Goal: Task Accomplishment & Management: Complete application form

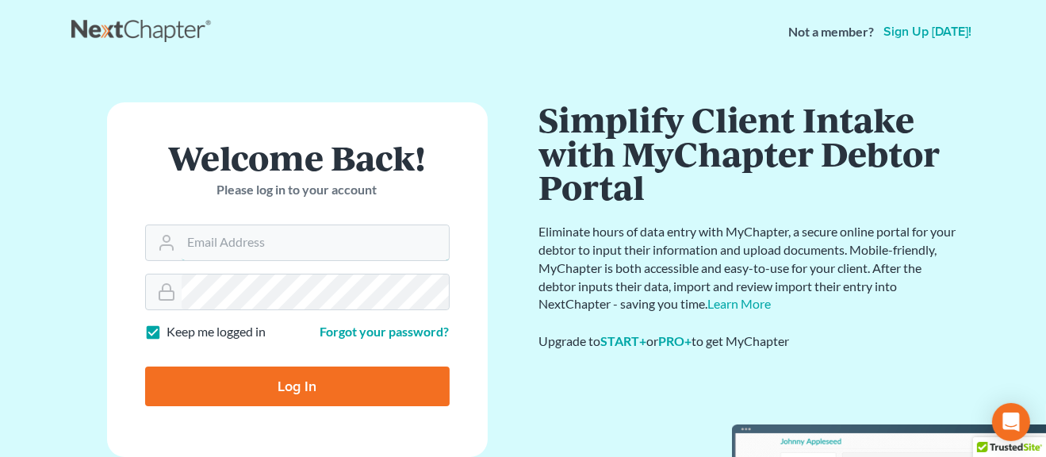
type input "[EMAIL_ADDRESS][DOMAIN_NAME]"
click at [244, 390] on input "Log In" at bounding box center [297, 386] width 305 height 40
type input "Thinking..."
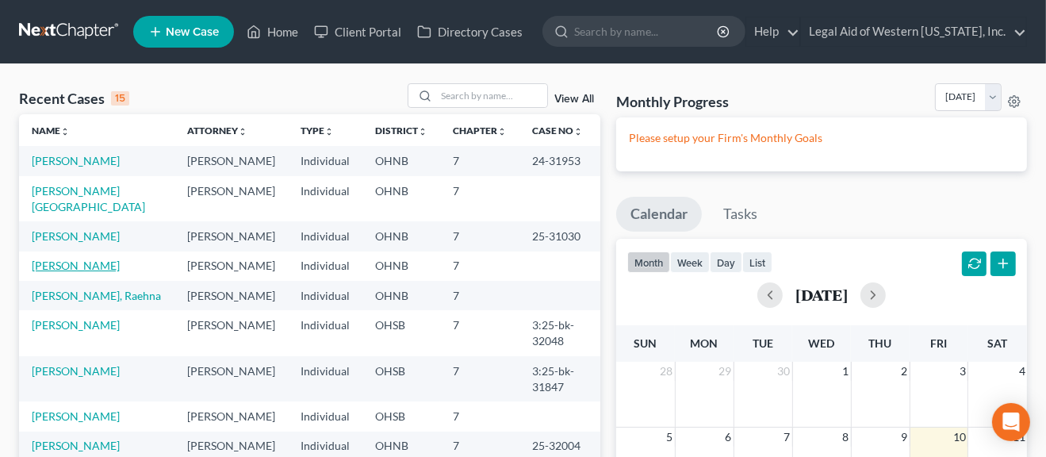
click at [90, 259] on link "Jaques, Valerie" at bounding box center [76, 265] width 88 height 13
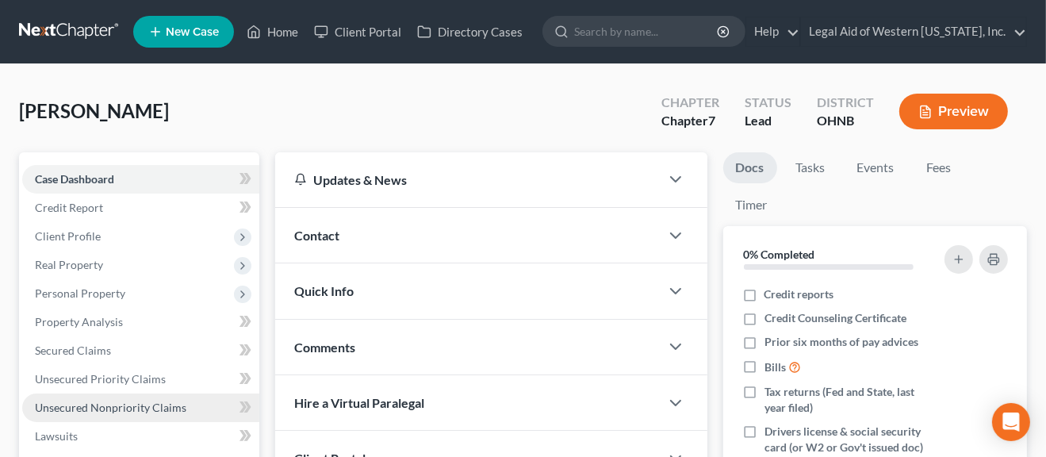
click at [99, 413] on span "Unsecured Nonpriority Claims" at bounding box center [111, 407] width 152 height 13
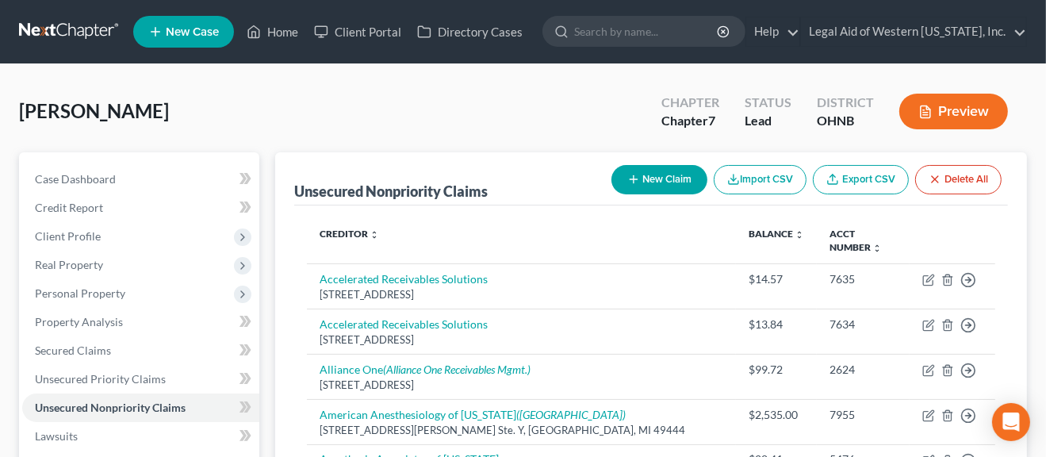
click at [645, 182] on button "New Claim" at bounding box center [660, 179] width 96 height 29
select select "0"
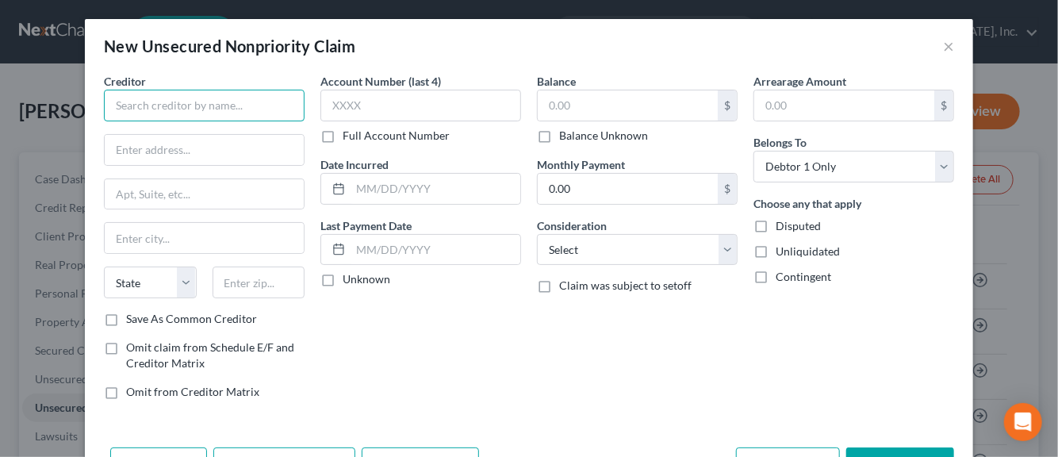
click at [175, 110] on input "text" at bounding box center [204, 106] width 201 height 32
type input "Greater Midwest Urgent Cares"
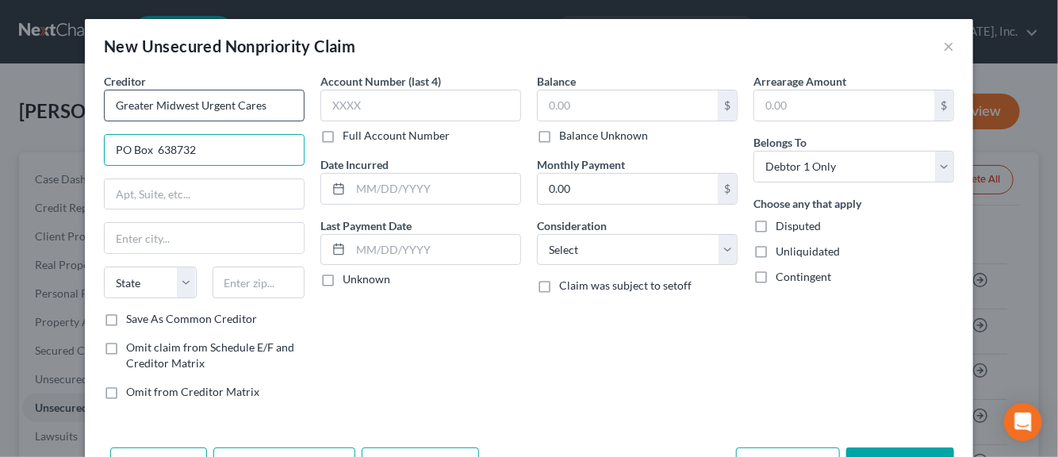
type input "PO Box 638732"
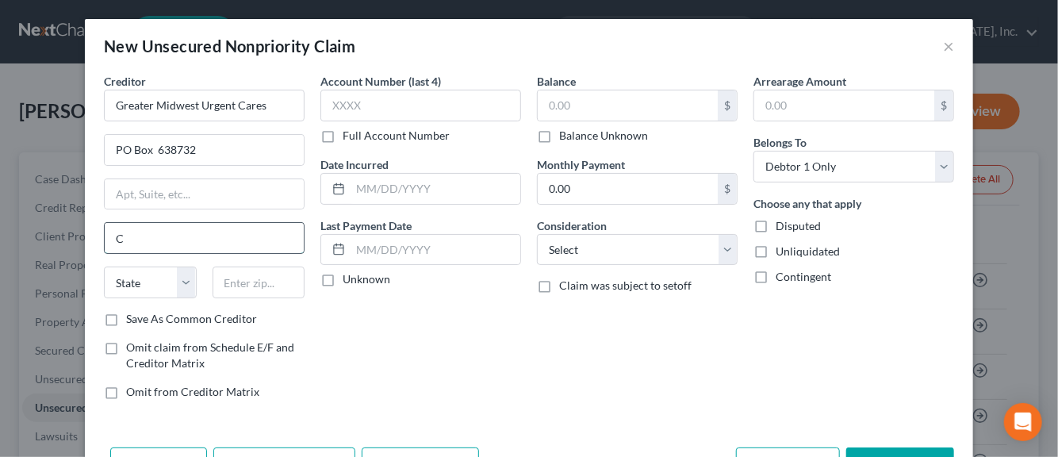
type input "Cincinnati"
click at [139, 279] on select "State AL AK AR AZ CA CO CT DE DC FL GA GU HI ID IL IN IA KS KY LA ME MD MA MI M…" at bounding box center [150, 283] width 93 height 32
select select "36"
click at [104, 267] on select "State AL AK AR AZ CA CO CT DE DC FL GA GU HI ID IL IN IA KS KY LA ME MD MA MI M…" at bounding box center [150, 283] width 93 height 32
click at [227, 281] on input "text" at bounding box center [259, 283] width 93 height 32
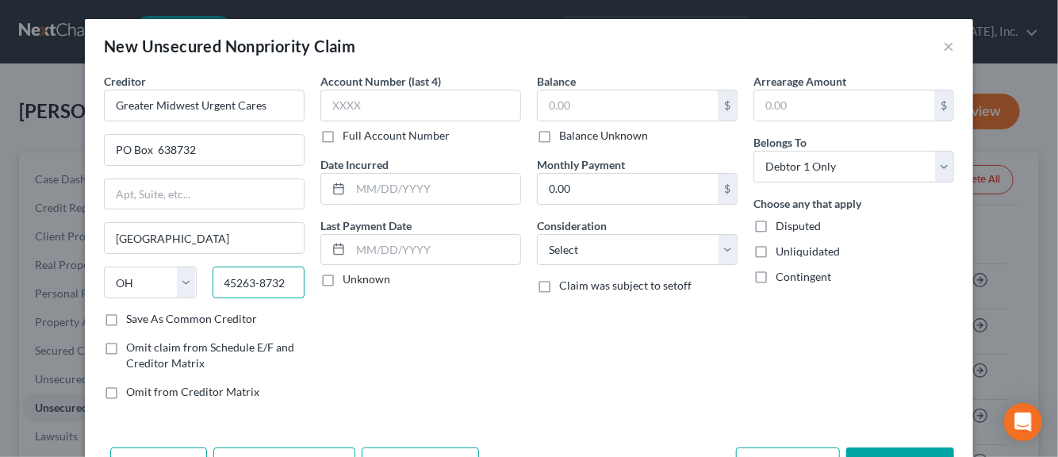
type input "45263-8732"
click at [126, 318] on label "Save As Common Creditor" at bounding box center [191, 319] width 131 height 16
click at [132, 318] on input "Save As Common Creditor" at bounding box center [137, 316] width 10 height 10
checkbox input "true"
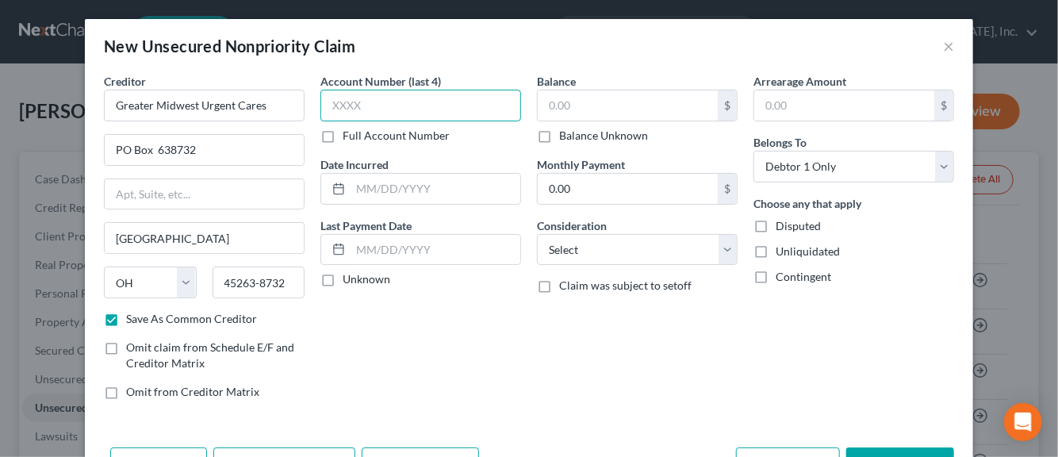
click at [359, 102] on input "text" at bounding box center [420, 106] width 201 height 32
type input "4060"
click at [367, 192] on input "text" at bounding box center [436, 189] width 170 height 30
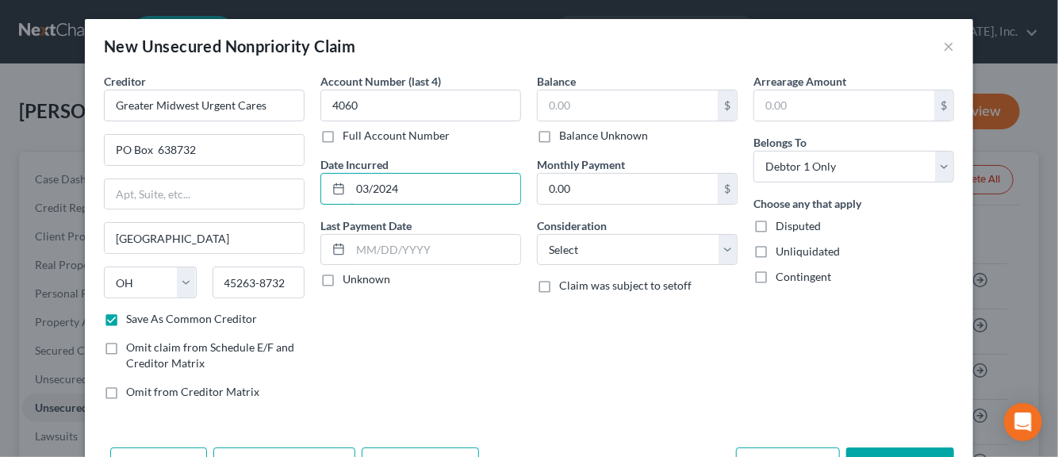
type input "03/2024"
click at [343, 277] on label "Unknown" at bounding box center [367, 279] width 48 height 16
click at [349, 277] on input "Unknown" at bounding box center [354, 276] width 10 height 10
checkbox input "true"
click at [572, 104] on input "text" at bounding box center [628, 105] width 180 height 30
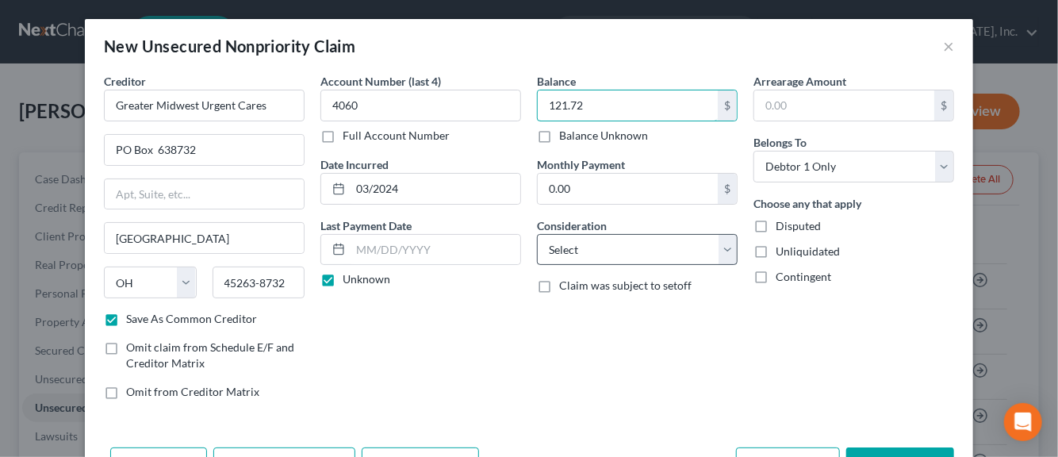
type input "121.72"
click at [724, 245] on select "Select Cable / Satellite Services Collection Agency Credit Card Debt Debt Couns…" at bounding box center [637, 250] width 201 height 32
select select "9"
click at [537, 234] on select "Select Cable / Satellite Services Collection Agency Credit Card Debt Debt Couns…" at bounding box center [637, 250] width 201 height 32
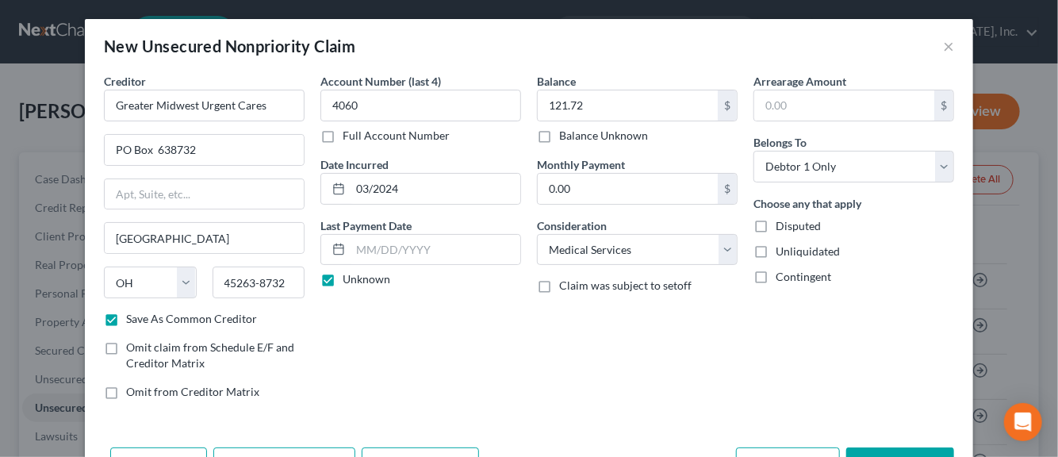
click at [776, 223] on label "Disputed" at bounding box center [798, 226] width 45 height 16
click at [782, 223] on input "Disputed" at bounding box center [787, 223] width 10 height 10
checkbox input "true"
click at [776, 250] on label "Unliquidated" at bounding box center [808, 252] width 64 height 16
click at [782, 250] on input "Unliquidated" at bounding box center [787, 249] width 10 height 10
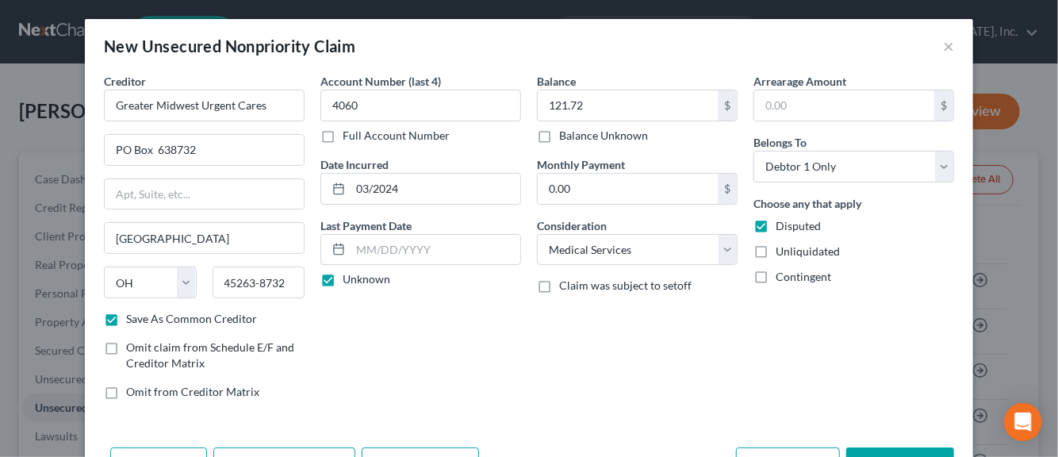
checkbox input "true"
click at [886, 355] on div "Arrearage Amount $ Belongs To * Select Debtor 1 Only Debtor 2 Only Debtor 1 And…" at bounding box center [854, 243] width 217 height 340
click at [837, 390] on div "Arrearage Amount $ Belongs To * Select Debtor 1 Only Debtor 2 Only Debtor 1 And…" at bounding box center [854, 243] width 217 height 340
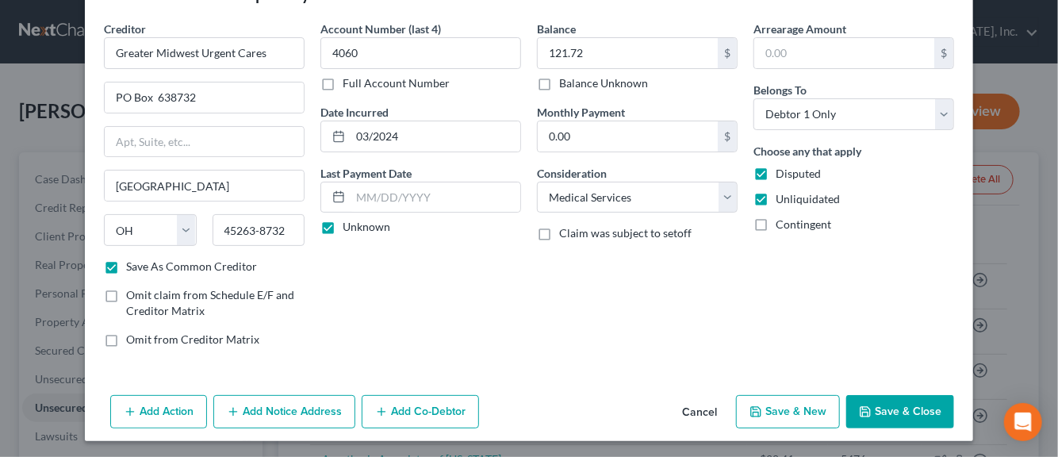
scroll to position [54, 0]
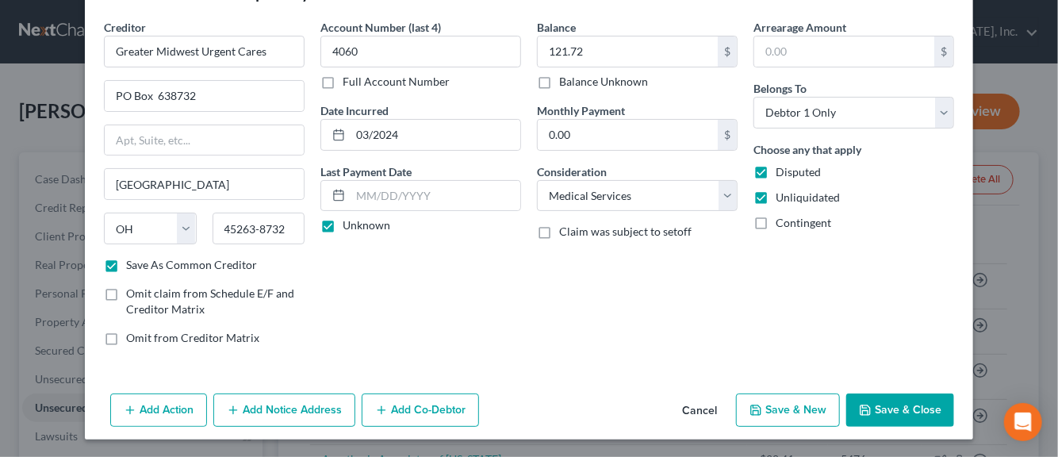
click at [796, 413] on button "Save & New" at bounding box center [788, 409] width 104 height 33
checkbox input "false"
select select "0"
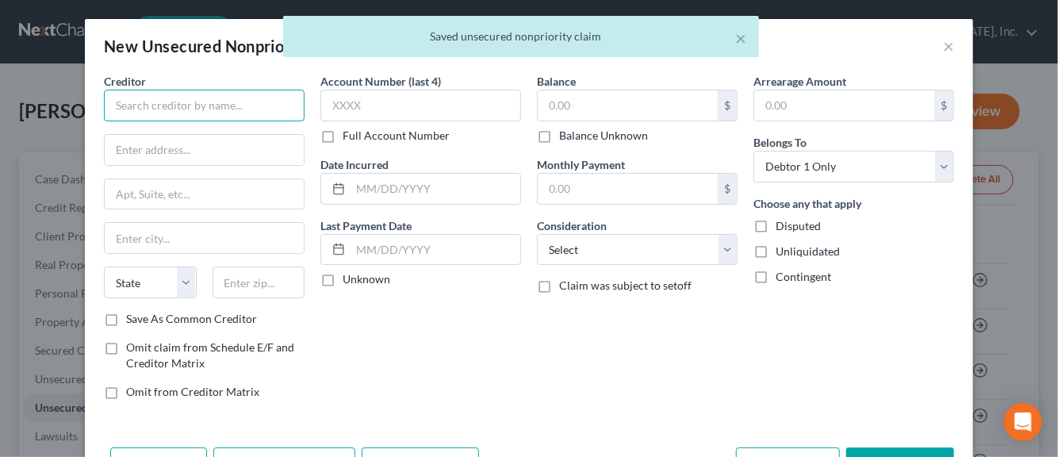
click at [216, 105] on input "text" at bounding box center [204, 106] width 201 height 32
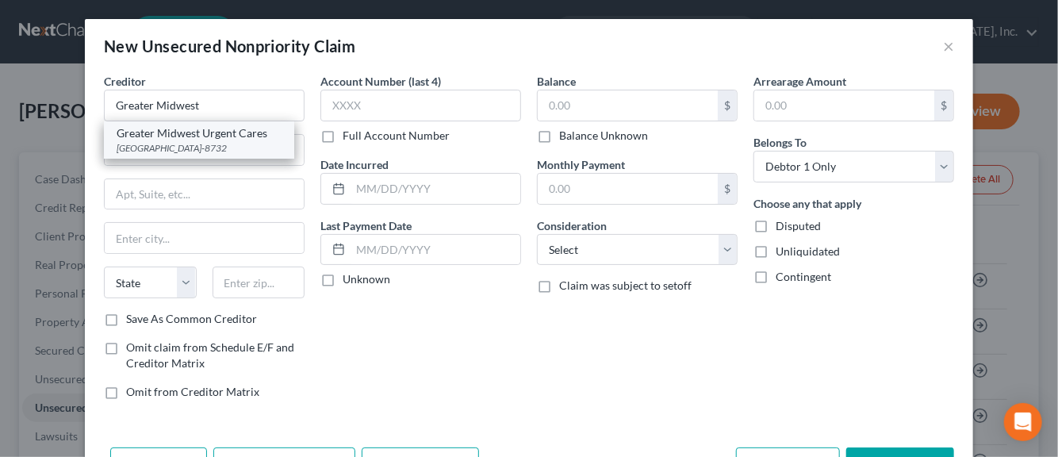
click at [167, 147] on div "PO Box 638732, Cincinnati, OH 45263-8732" at bounding box center [199, 147] width 165 height 13
type input "Greater Midwest Urgent Cares"
type input "PO Box 638732"
type input "Cincinnati"
select select "36"
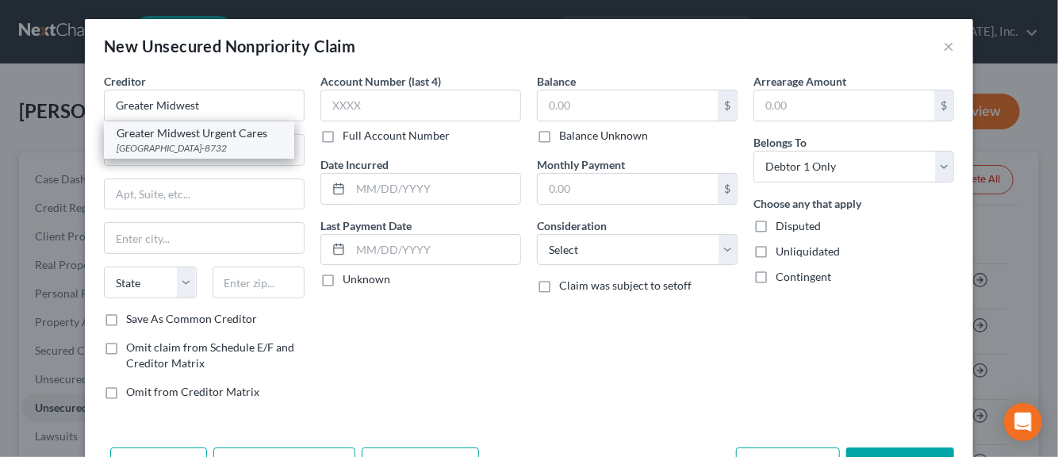
type input "45263-8732"
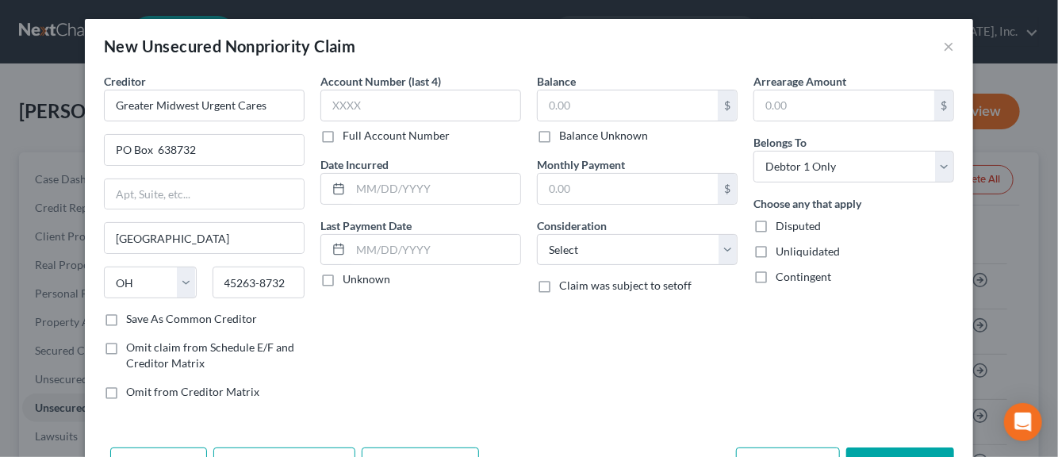
click at [126, 318] on label "Save As Common Creditor" at bounding box center [191, 319] width 131 height 16
click at [132, 318] on input "Save As Common Creditor" at bounding box center [137, 316] width 10 height 10
checkbox input "true"
click at [343, 113] on input "text" at bounding box center [420, 106] width 201 height 32
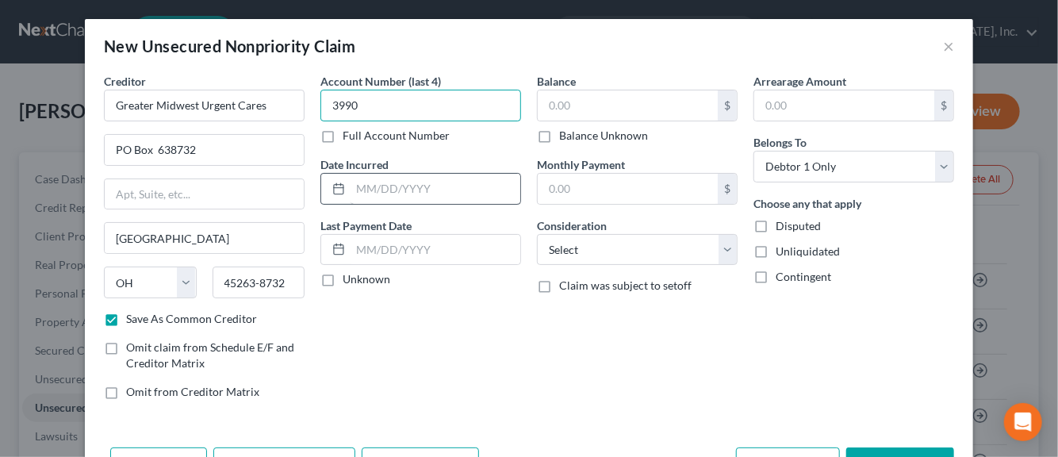
type input "3990"
click at [366, 186] on input "text" at bounding box center [436, 189] width 170 height 30
type input "04/2023"
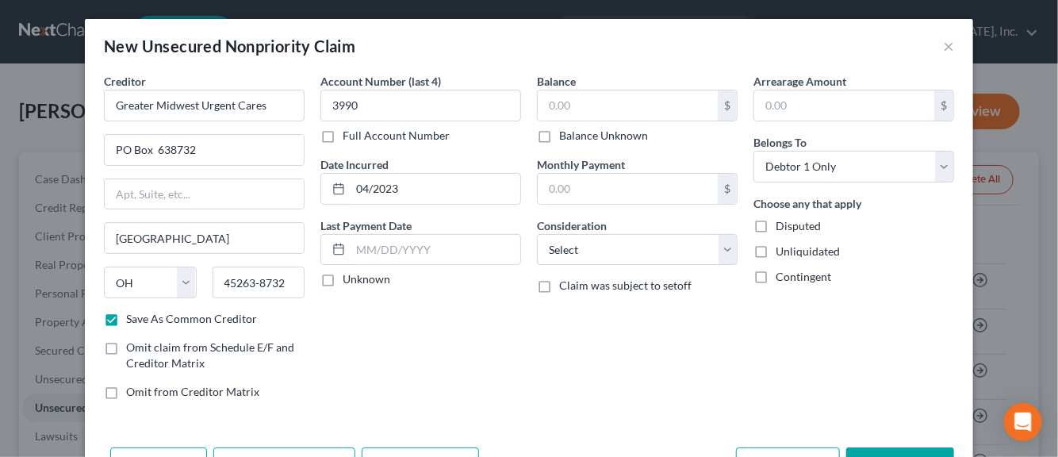
click at [343, 278] on label "Unknown" at bounding box center [367, 279] width 48 height 16
click at [349, 278] on input "Unknown" at bounding box center [354, 276] width 10 height 10
checkbox input "true"
click at [551, 109] on input "text" at bounding box center [628, 105] width 180 height 30
type input "80.00"
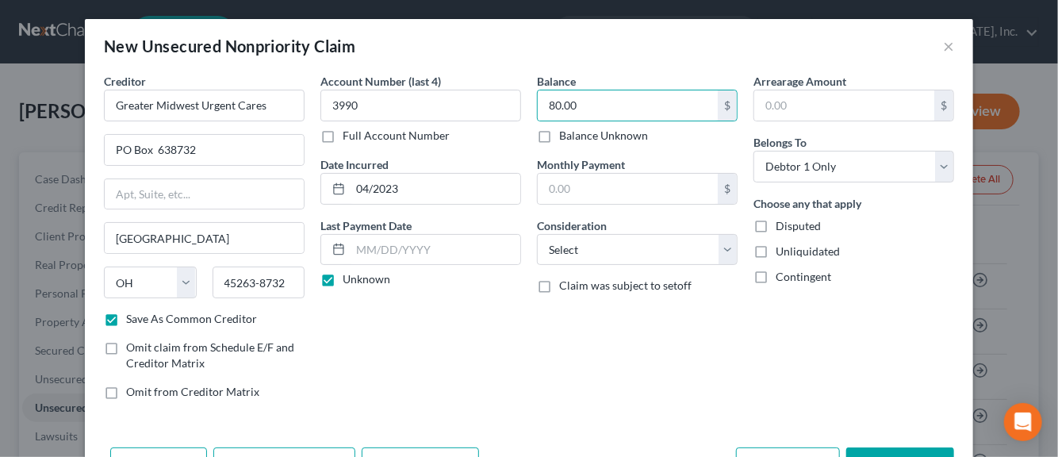
click at [734, 251] on div "Balance 80.00 $ Balance Unknown Balance Undetermined 80.00 $ Balance Unknown Mo…" at bounding box center [637, 243] width 217 height 340
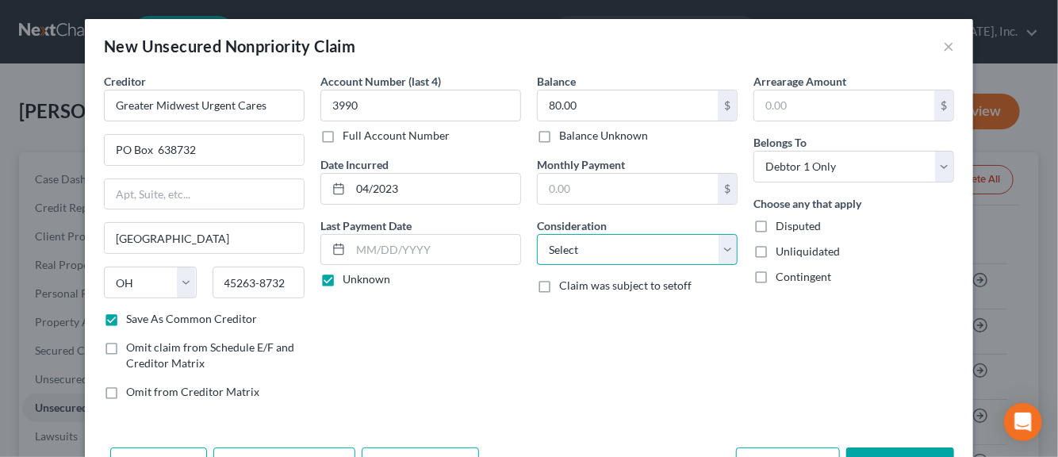
click at [720, 251] on select "Select Cable / Satellite Services Collection Agency Credit Card Debt Debt Couns…" at bounding box center [637, 250] width 201 height 32
select select "9"
click at [537, 234] on select "Select Cable / Satellite Services Collection Agency Credit Card Debt Debt Couns…" at bounding box center [637, 250] width 201 height 32
click at [776, 222] on label "Disputed" at bounding box center [798, 226] width 45 height 16
click at [782, 222] on input "Disputed" at bounding box center [787, 223] width 10 height 10
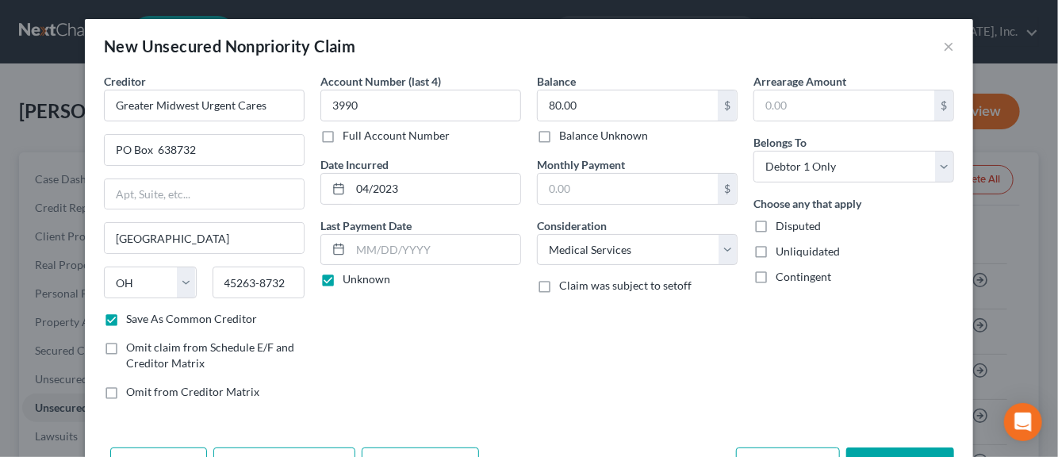
checkbox input "true"
click at [776, 254] on label "Unliquidated" at bounding box center [808, 252] width 64 height 16
click at [782, 254] on input "Unliquidated" at bounding box center [787, 249] width 10 height 10
checkbox input "true"
click at [885, 381] on div "Arrearage Amount $ Belongs To * Select Debtor 1 Only Debtor 2 Only Debtor 1 And…" at bounding box center [854, 243] width 217 height 340
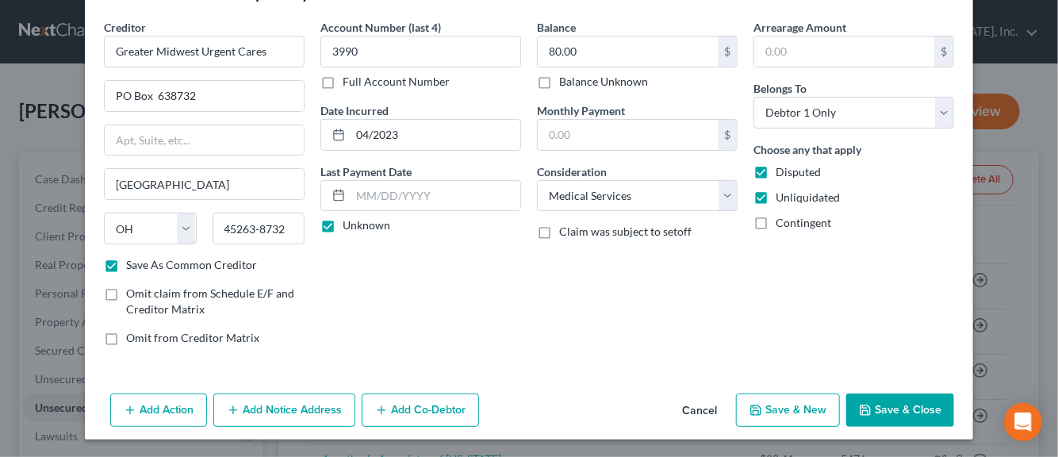
click at [806, 403] on button "Save & New" at bounding box center [788, 409] width 104 height 33
checkbox input "false"
select select "0"
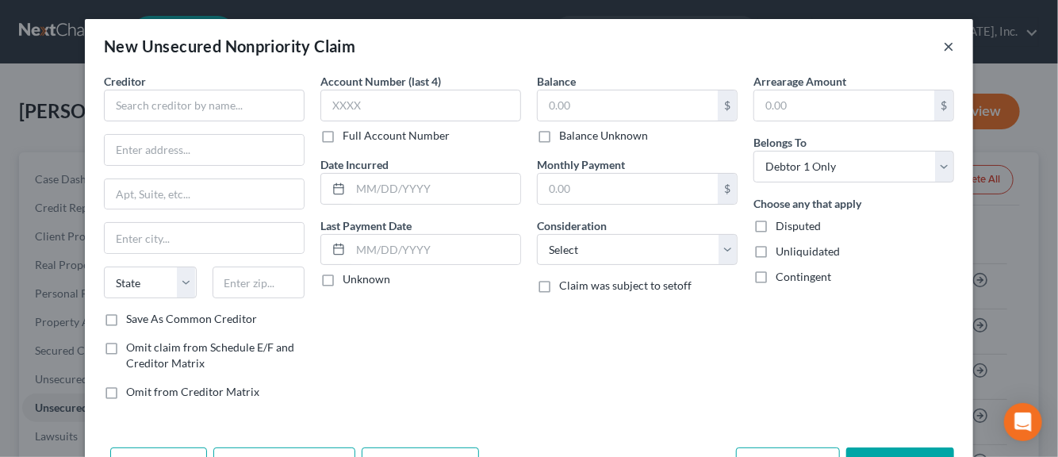
click at [943, 45] on button "×" at bounding box center [948, 45] width 11 height 19
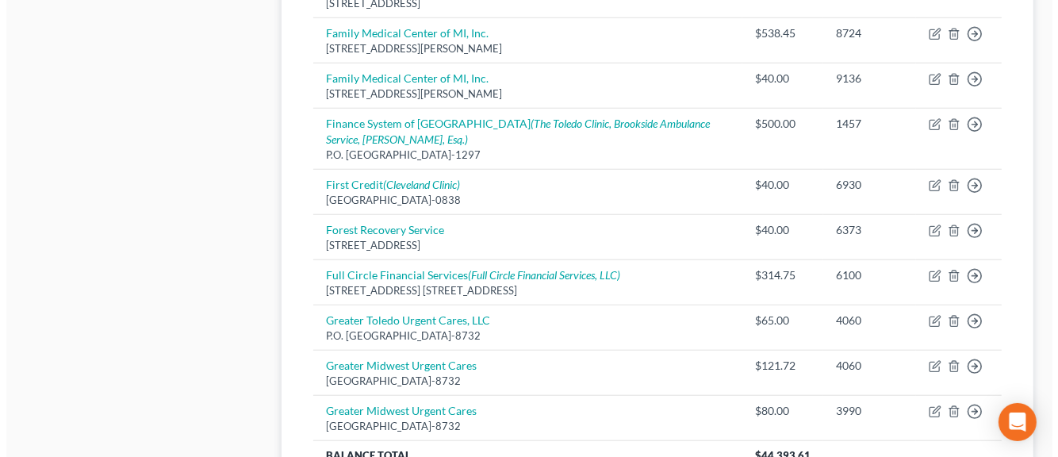
scroll to position [1307, 0]
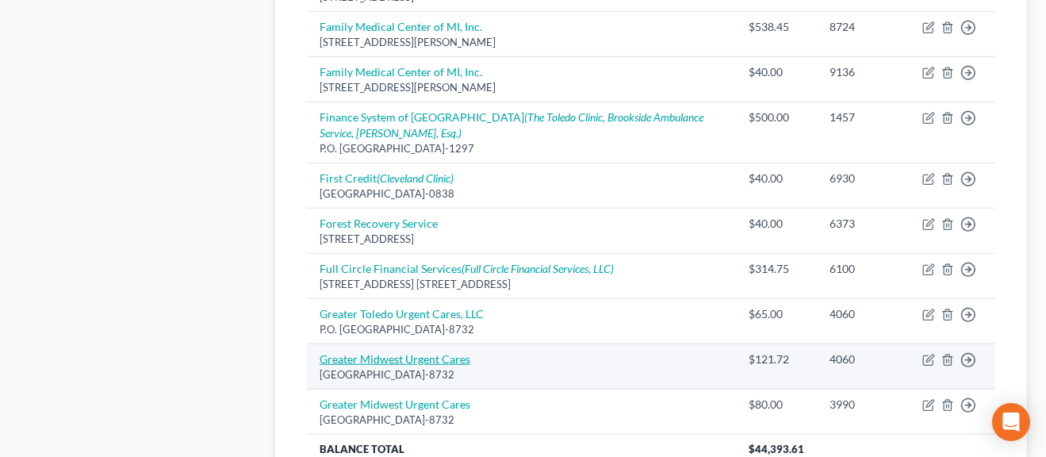
click at [449, 359] on link "Greater Midwest Urgent Cares" at bounding box center [395, 358] width 151 height 13
select select "36"
select select "9"
select select "0"
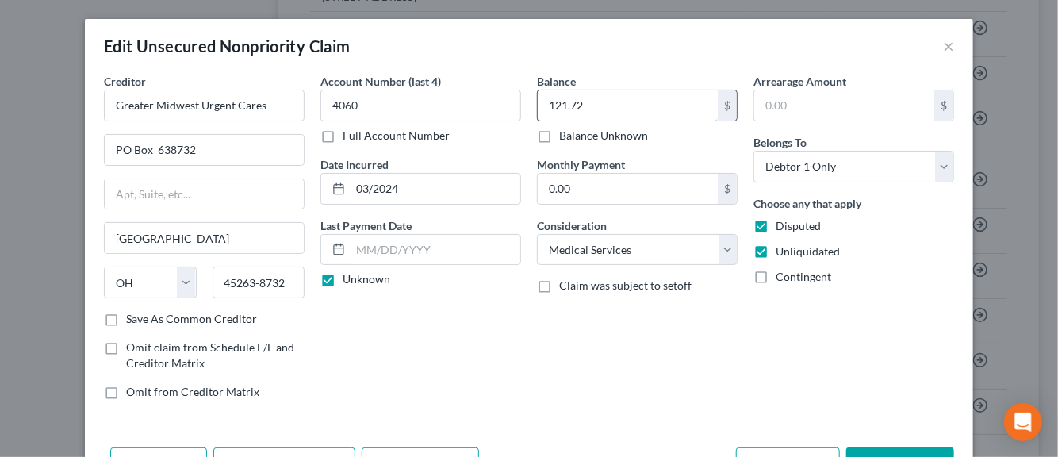
click at [555, 106] on input "121.72" at bounding box center [628, 105] width 180 height 30
type input "200.00"
click at [747, 367] on div "Arrearage Amount $ Belongs To * Select Debtor 1 Only Debtor 2 Only Debtor 1 And…" at bounding box center [854, 243] width 217 height 340
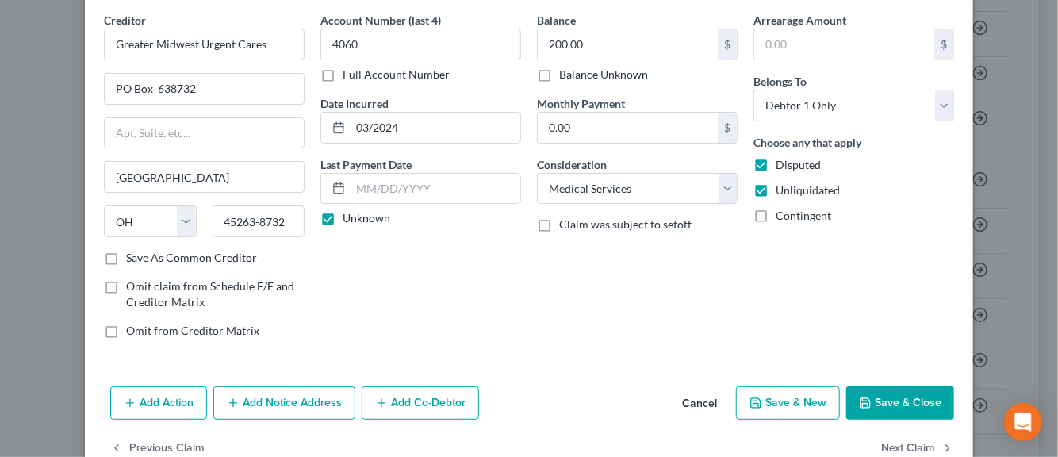
scroll to position [63, 0]
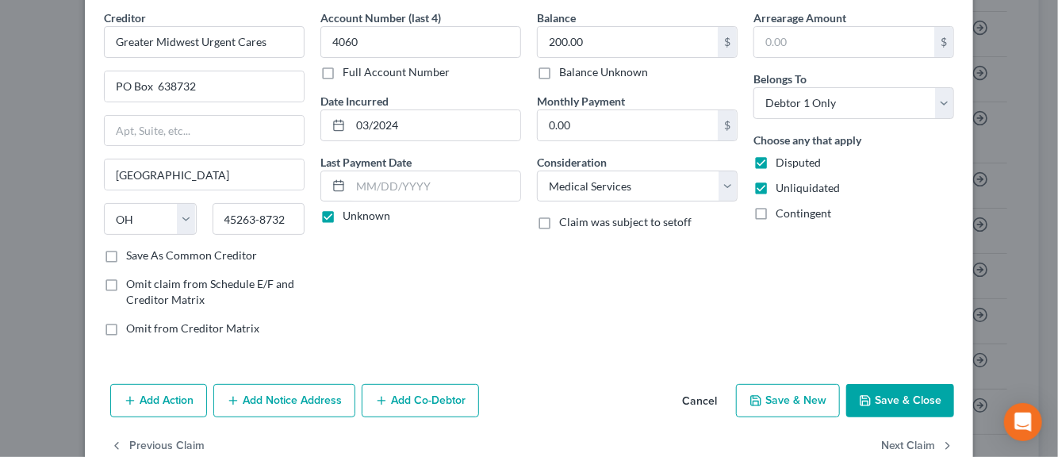
click at [771, 397] on button "Save & New" at bounding box center [788, 400] width 104 height 33
select select "0"
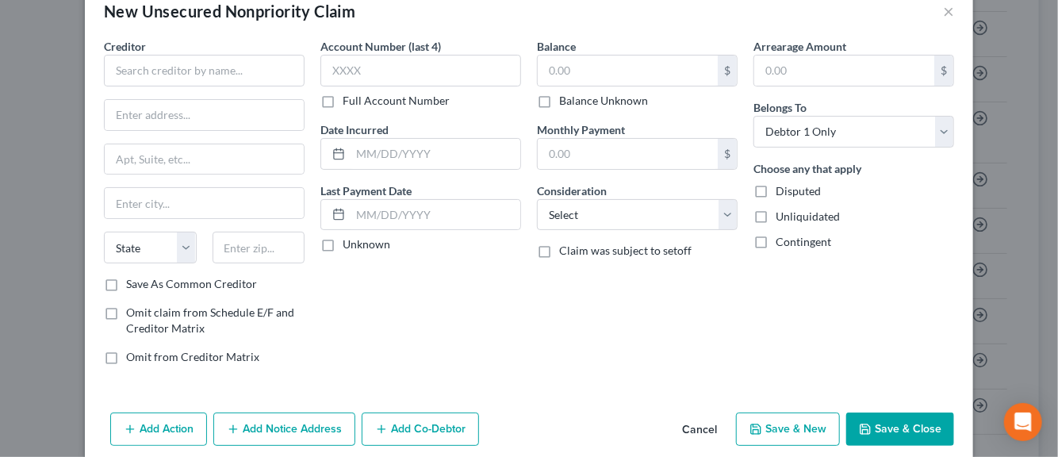
scroll to position [54, 0]
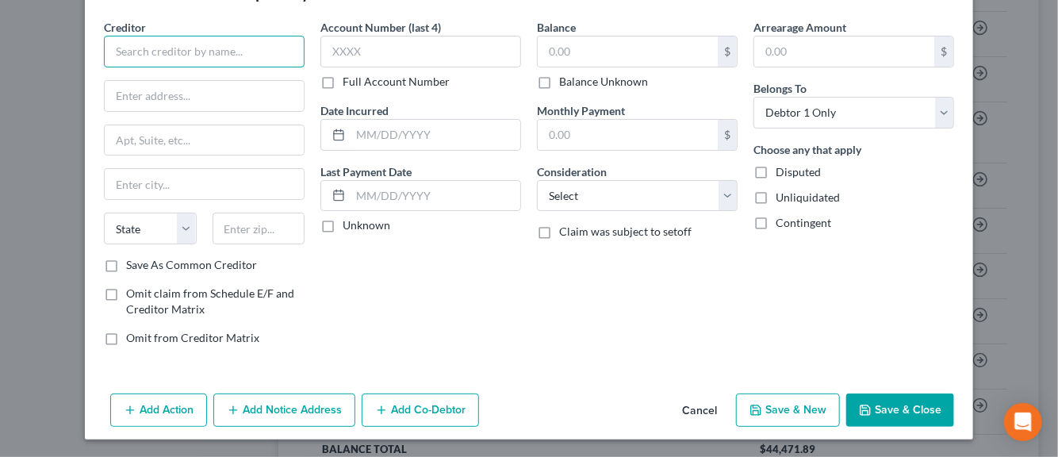
click at [155, 51] on input "text" at bounding box center [204, 52] width 201 height 32
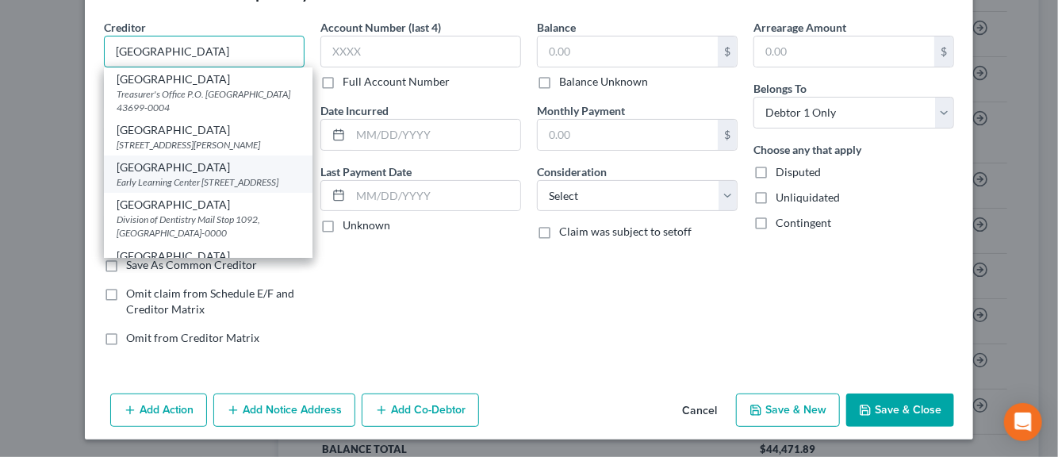
type input "University of Toledo"
click at [199, 189] on div "Early Learning Center 1932 Birchwood, Toledo, OH 43614" at bounding box center [208, 181] width 183 height 13
type input "Early Learning Center"
type input "1932 Birchwood"
type input "Toledo"
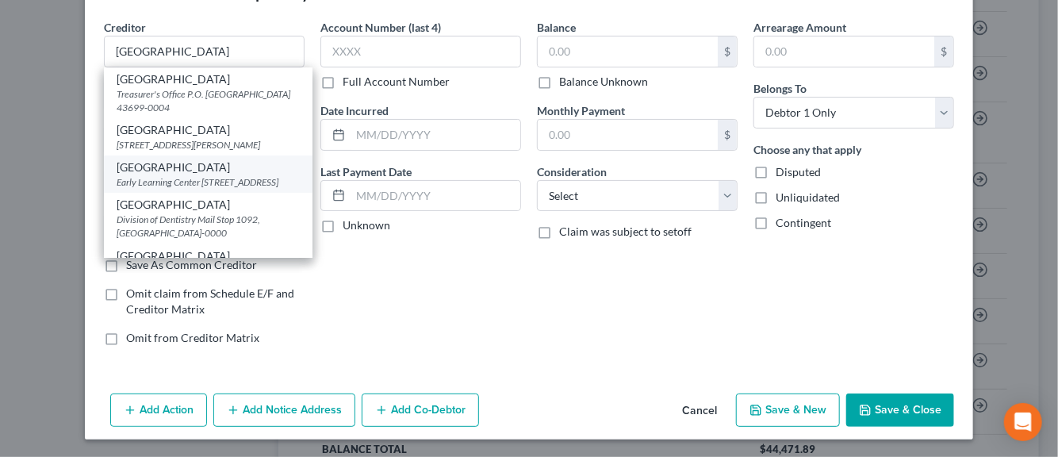
select select "36"
type input "43614"
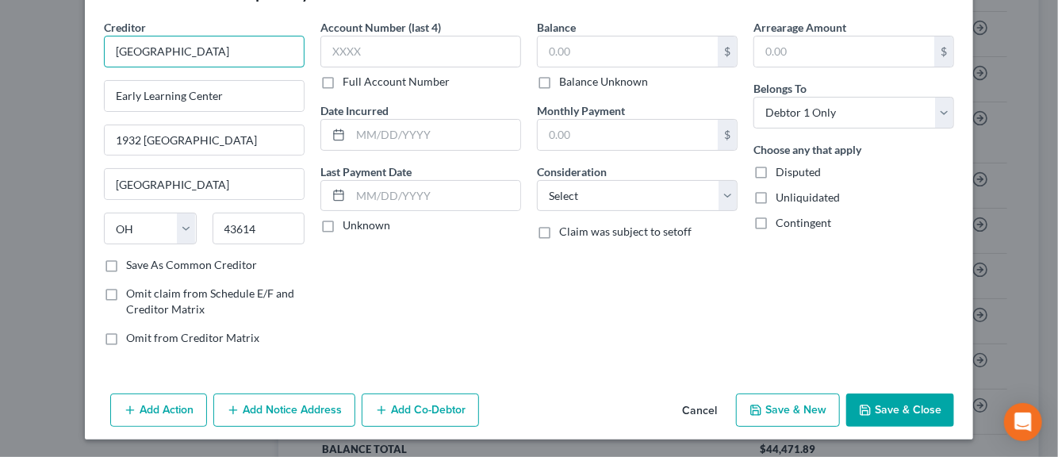
click at [223, 59] on input "University of Toledo" at bounding box center [204, 52] width 201 height 32
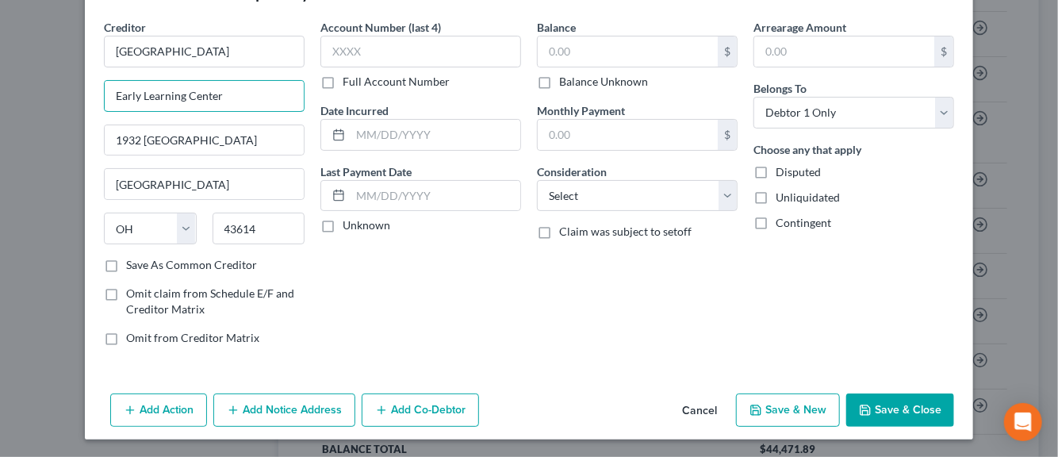
drag, startPoint x: 225, startPoint y: 94, endPoint x: 92, endPoint y: 82, distance: 133.1
click at [96, 82] on div "Creditor * University of Toledo Early Learning Center 1932 Birchwood Toledo Sta…" at bounding box center [204, 189] width 217 height 340
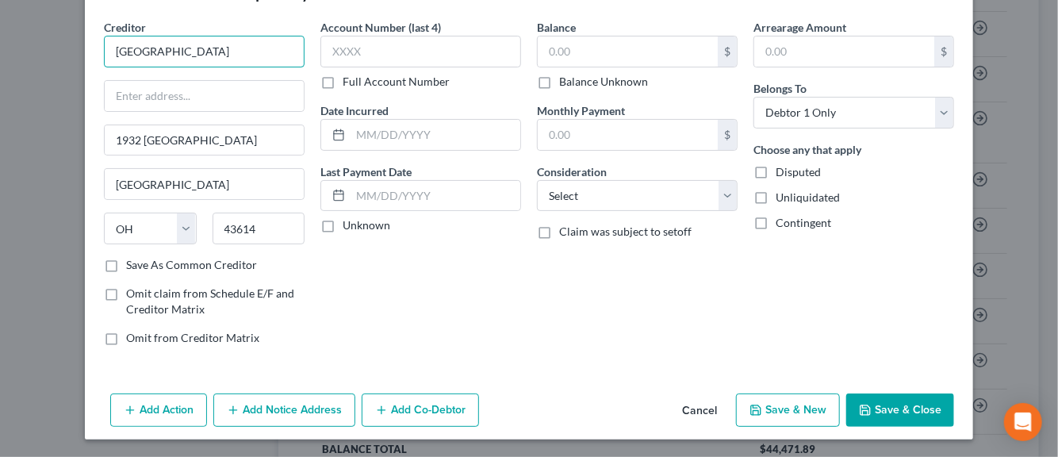
drag, startPoint x: 217, startPoint y: 48, endPoint x: 16, endPoint y: 68, distance: 202.5
click at [16, 68] on div "New Unsecured Nonpriority Claim × Creditor * University of Toledo 1932 Birchwoo…" at bounding box center [529, 228] width 1058 height 457
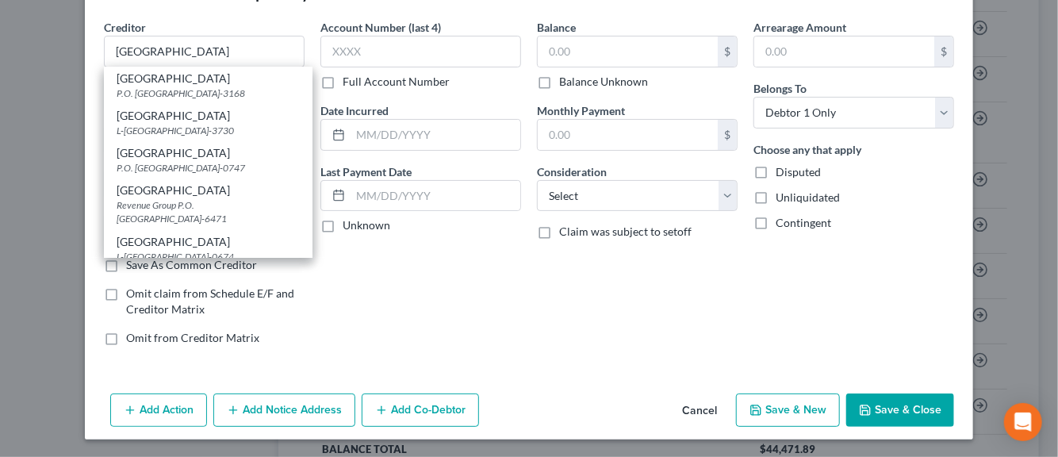
scroll to position [489, 0]
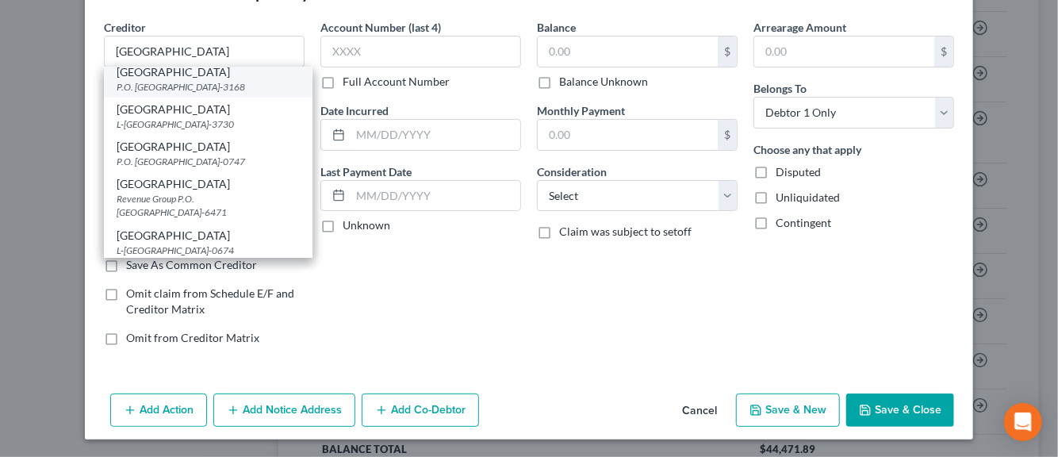
click at [160, 94] on div "P.O. Box 183168, Columbus, OH 43218-3168" at bounding box center [208, 86] width 183 height 13
type input "University of Toledo Medical Center"
type input "P.O. Box 183168"
type input "Columbus"
type input "43218-3168"
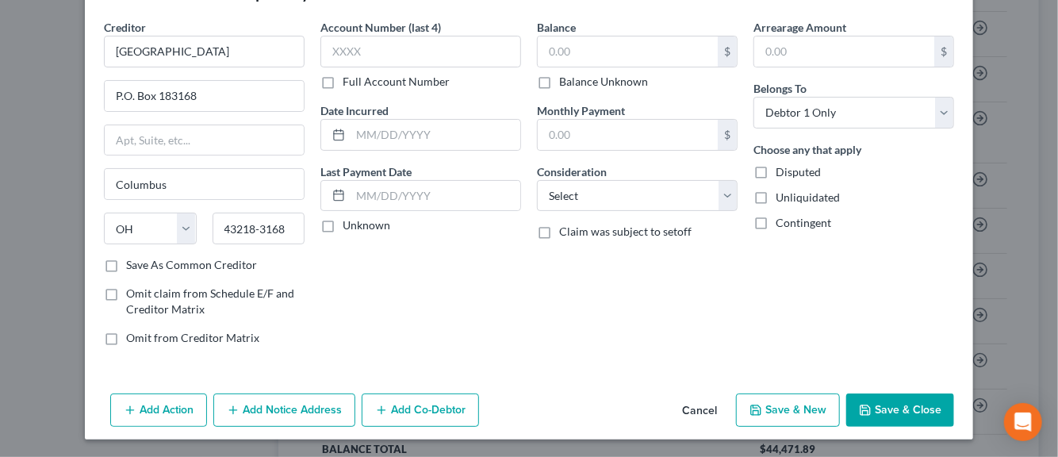
scroll to position [0, 0]
click at [126, 268] on label "Save As Common Creditor" at bounding box center [191, 265] width 131 height 16
click at [132, 267] on input "Save As Common Creditor" at bounding box center [137, 262] width 10 height 10
checkbox input "true"
click at [343, 51] on input "text" at bounding box center [420, 52] width 201 height 32
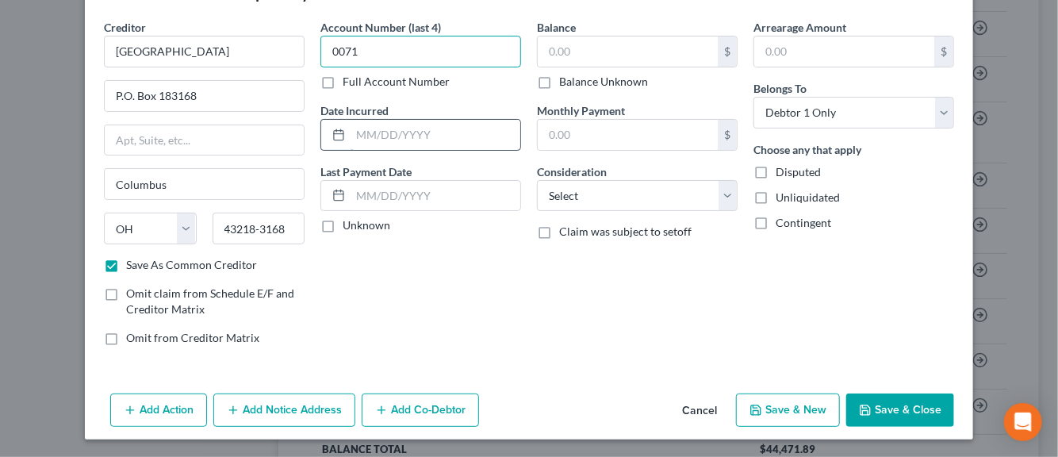
type input "0071"
click at [383, 133] on input "text" at bounding box center [436, 135] width 170 height 30
type input "04/2019"
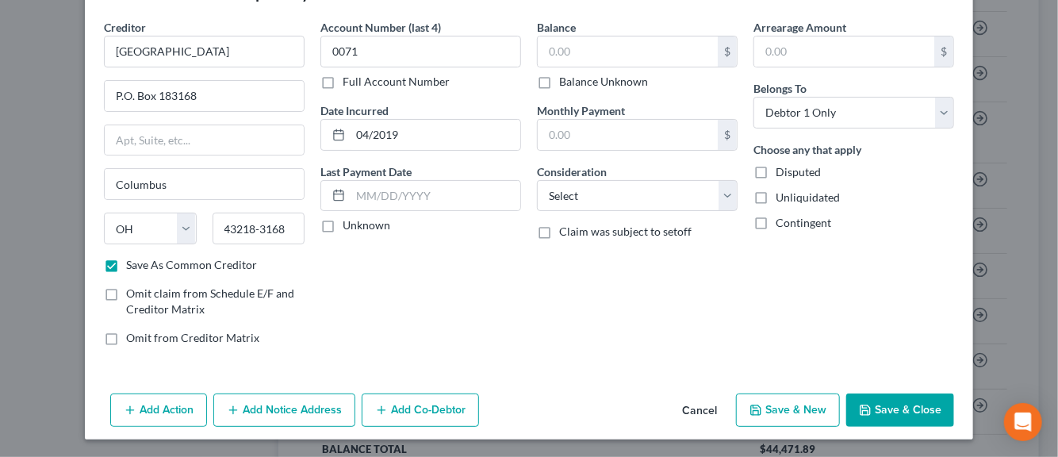
click at [343, 226] on label "Unknown" at bounding box center [367, 225] width 48 height 16
click at [349, 226] on input "Unknown" at bounding box center [354, 222] width 10 height 10
checkbox input "true"
click at [572, 64] on input "text" at bounding box center [628, 51] width 180 height 30
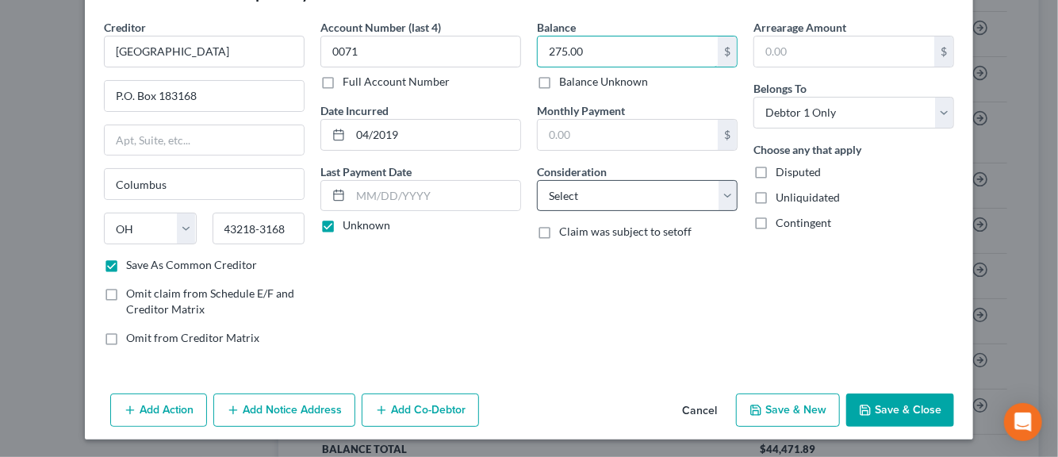
type input "275.00"
click at [722, 191] on select "Select Cable / Satellite Services Collection Agency Credit Card Debt Debt Couns…" at bounding box center [637, 196] width 201 height 32
select select "9"
click at [537, 180] on select "Select Cable / Satellite Services Collection Agency Credit Card Debt Debt Couns…" at bounding box center [637, 196] width 201 height 32
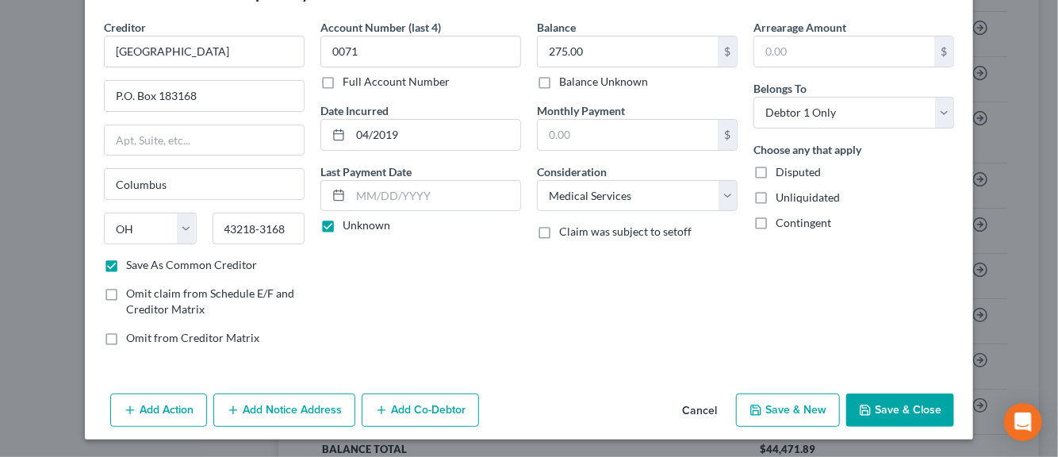
click at [776, 171] on label "Disputed" at bounding box center [798, 172] width 45 height 16
click at [782, 171] on input "Disputed" at bounding box center [787, 169] width 10 height 10
checkbox input "true"
click at [776, 198] on label "Unliquidated" at bounding box center [808, 198] width 64 height 16
click at [782, 198] on input "Unliquidated" at bounding box center [787, 195] width 10 height 10
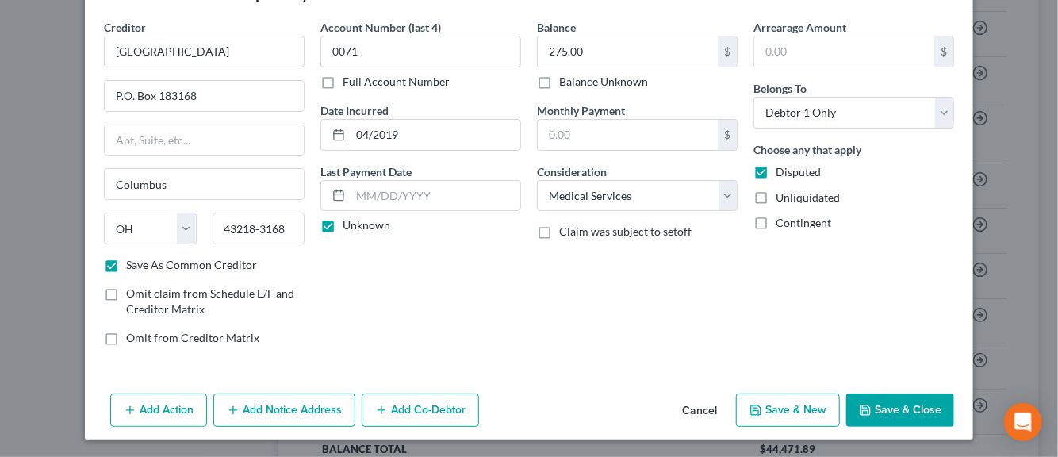
checkbox input "true"
click at [539, 354] on div "Balance 275.00 $ Balance Unknown Balance Undetermined 275.00 $ Balance Unknown …" at bounding box center [637, 189] width 217 height 340
click at [258, 415] on button "Add Notice Address" at bounding box center [284, 409] width 142 height 33
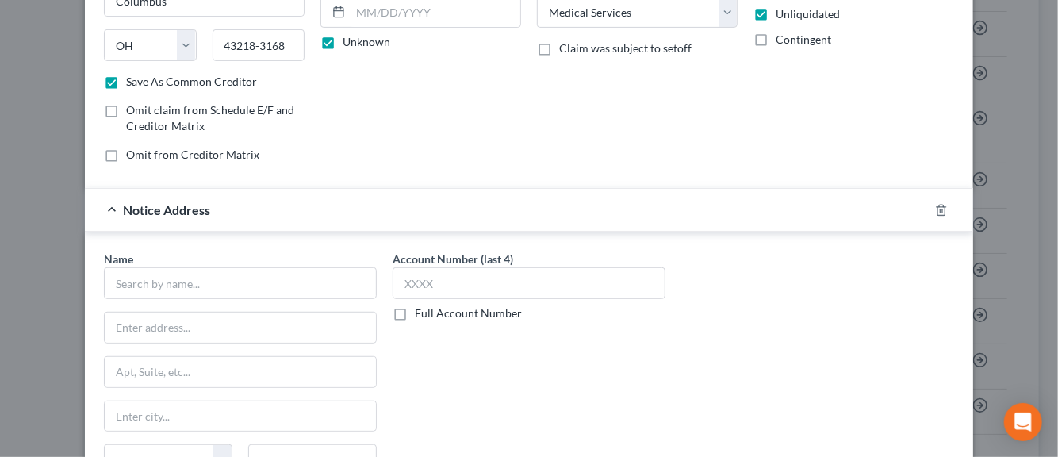
scroll to position [244, 0]
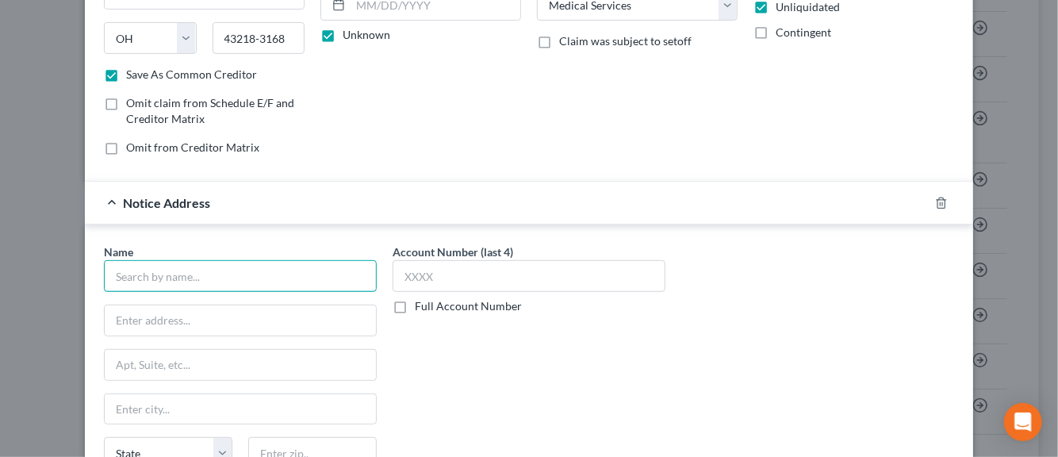
click at [194, 281] on input "text" at bounding box center [240, 276] width 273 height 32
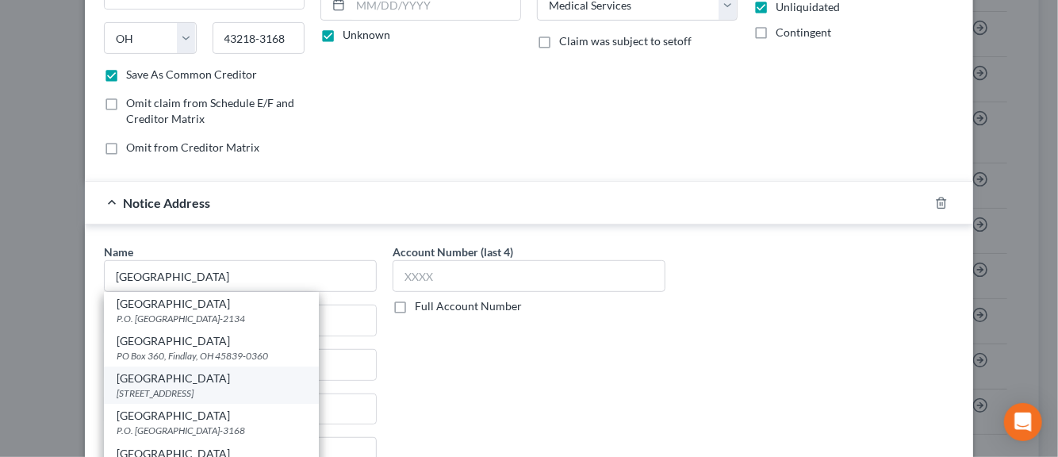
click at [155, 388] on div "3000 Arlington Ave., Toledo, OH 43614-0000" at bounding box center [212, 392] width 190 height 13
type input "University of Toledo Medical Center"
type input "3000 Arlington Ave."
type input "Toledo"
select select "36"
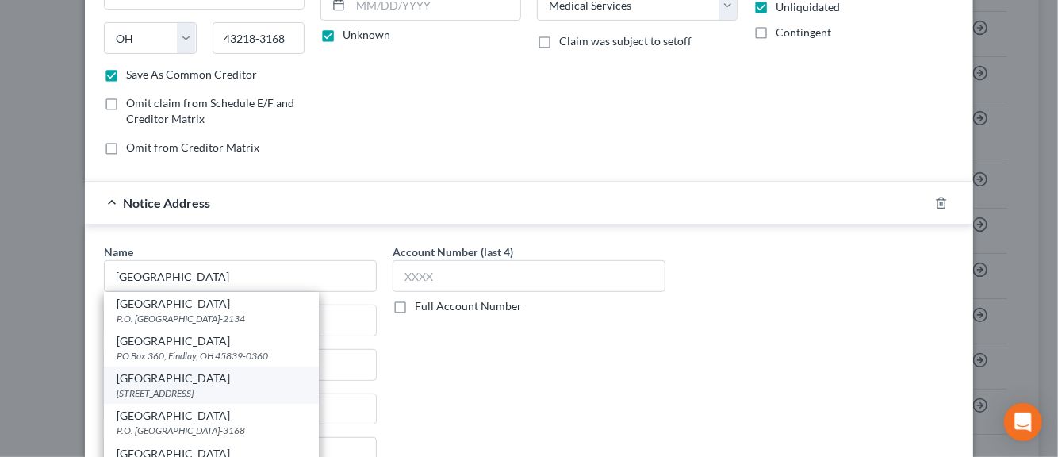
type input "43614-0000"
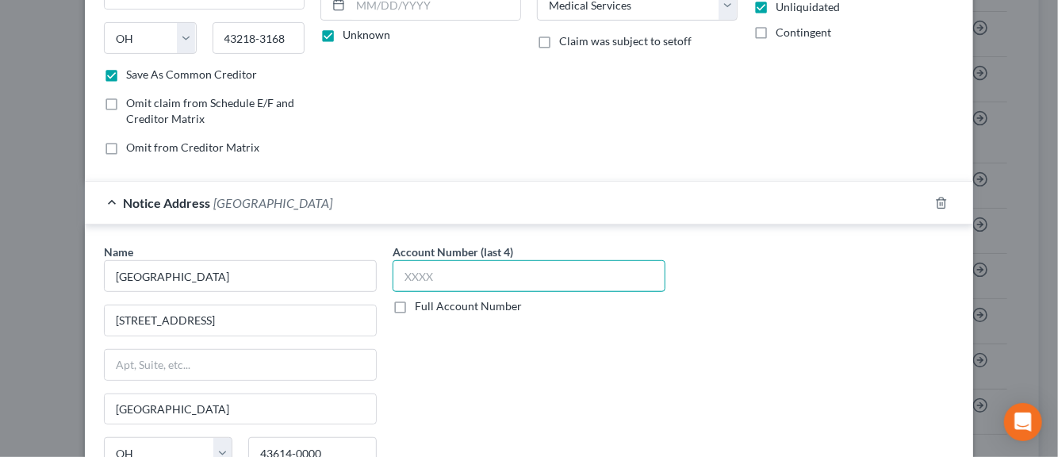
click at [438, 278] on input "text" at bounding box center [529, 276] width 273 height 32
type input "0071"
click at [784, 335] on div "Name * University of Toledo Medical Center 3000 Arlington Ave. Toledo State AL …" at bounding box center [529, 377] width 866 height 267
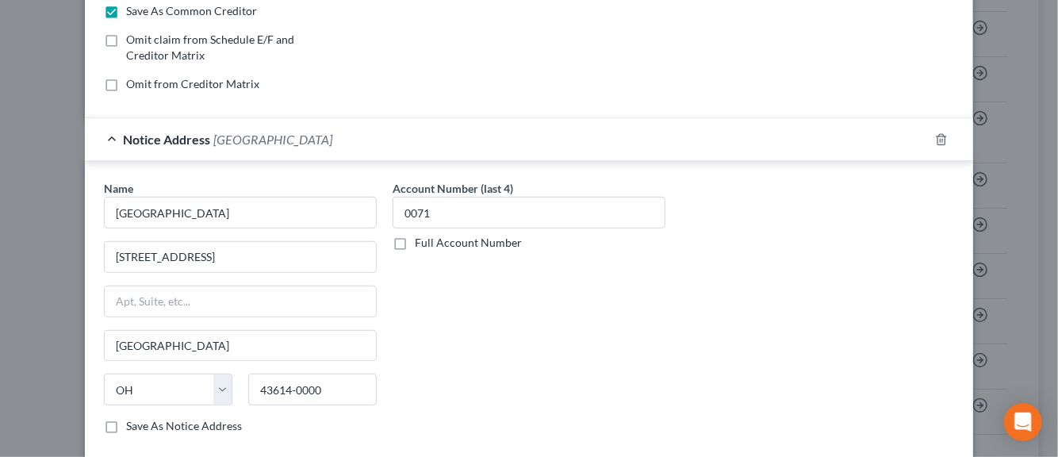
scroll to position [340, 0]
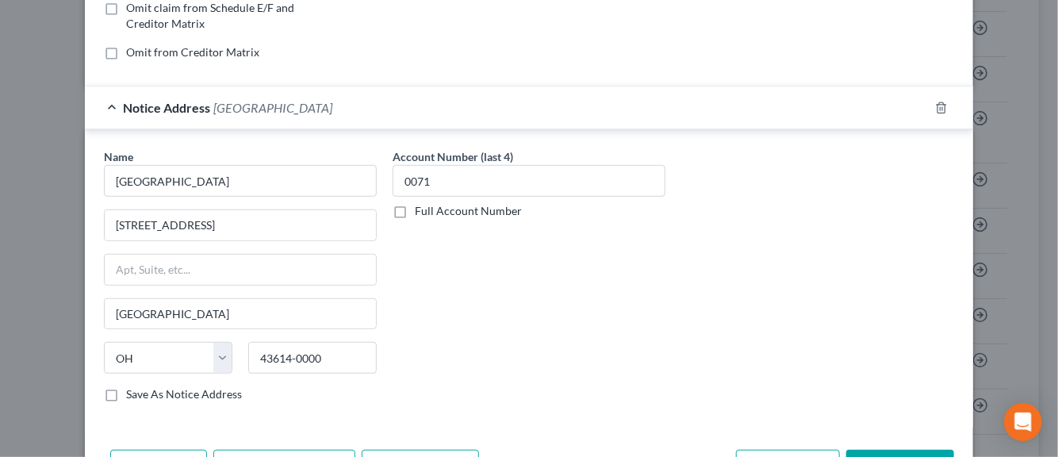
click at [126, 391] on label "Save As Notice Address" at bounding box center [184, 394] width 116 height 16
click at [132, 391] on input "Save As Notice Address" at bounding box center [137, 391] width 10 height 10
checkbox input "true"
click at [888, 282] on div "Name * University of Toledo Medical Center 3000 Arlington Ave. Toledo State AL …" at bounding box center [529, 281] width 866 height 267
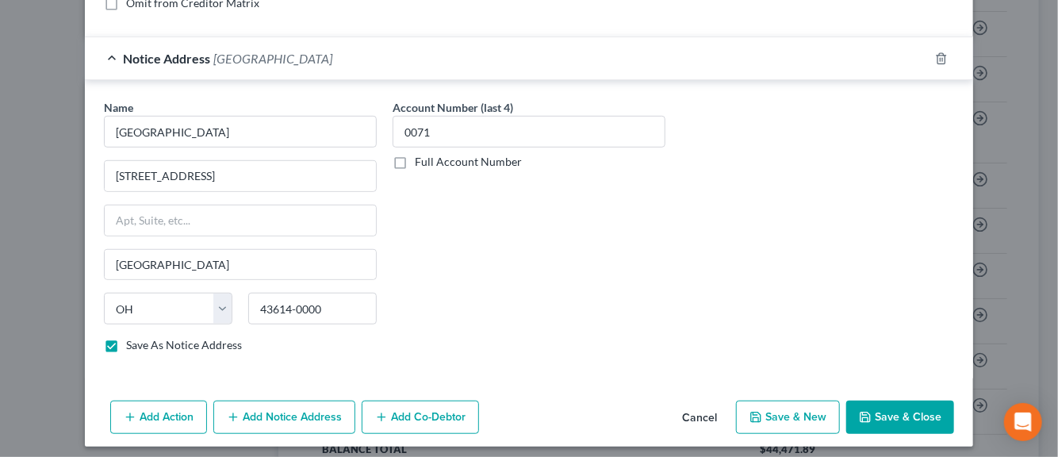
scroll to position [393, 0]
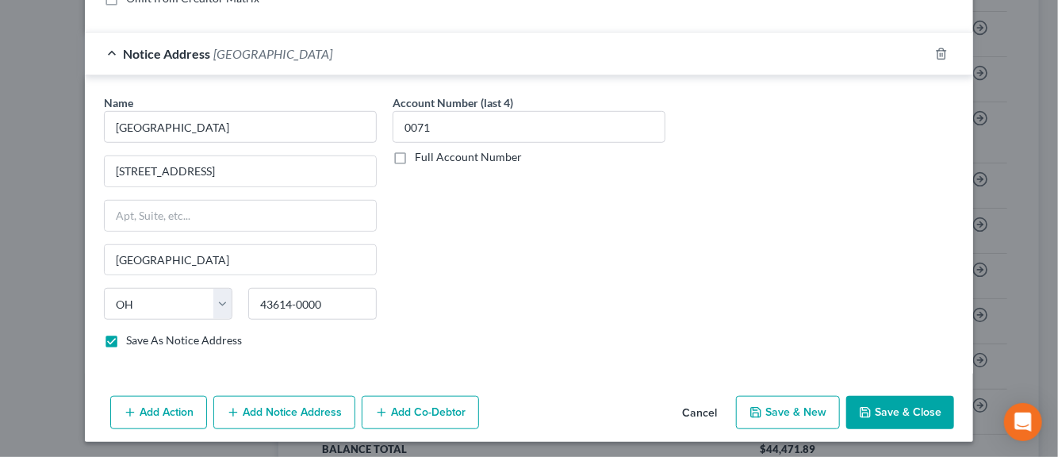
click at [794, 407] on button "Save & New" at bounding box center [788, 412] width 104 height 33
checkbox input "false"
select select "0"
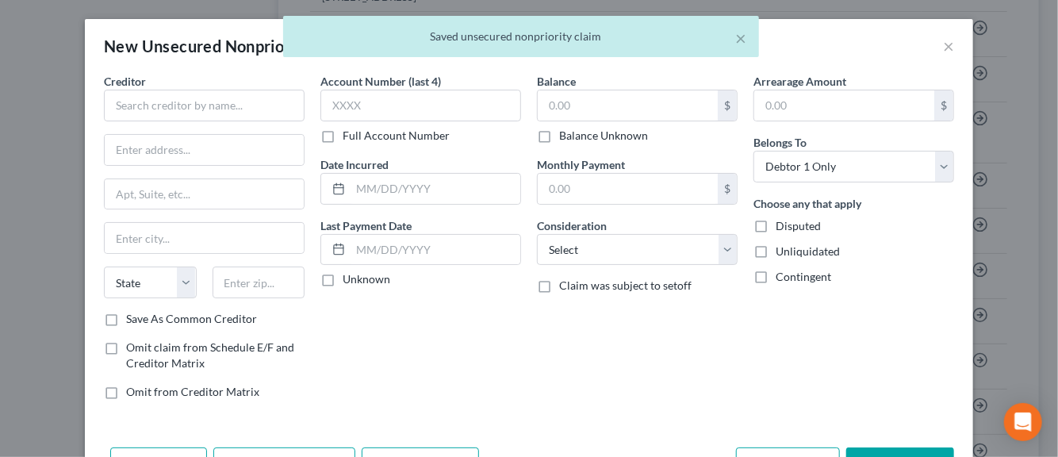
type input "0.00"
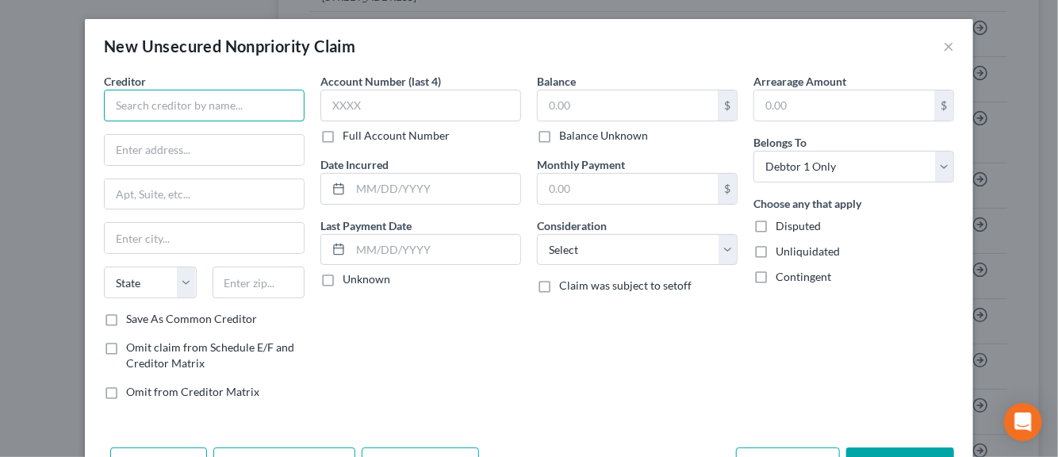
click at [195, 110] on input "text" at bounding box center [204, 106] width 201 height 32
type input "University of Toledo Medical Center"
click at [181, 155] on input "text" at bounding box center [204, 150] width 199 height 30
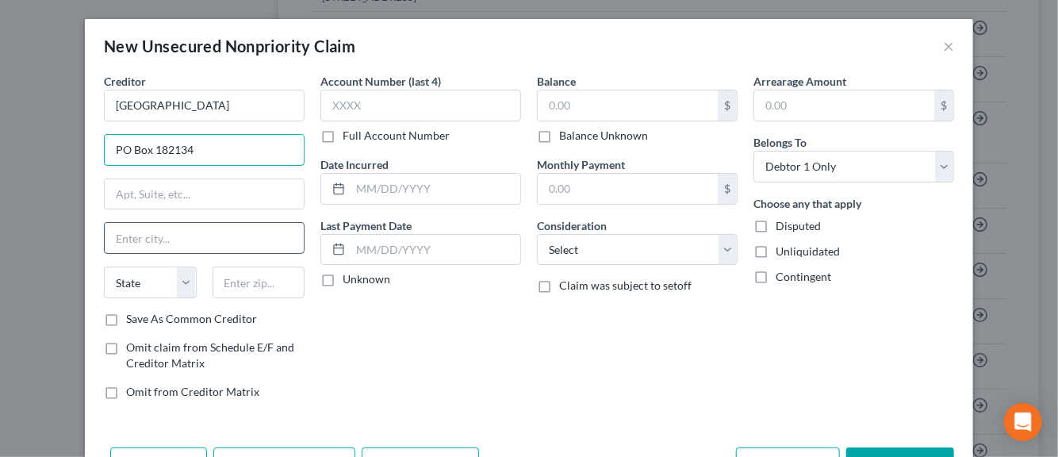
type input "PO Box 182134"
click at [167, 242] on input "text" at bounding box center [204, 238] width 199 height 30
type input "Columbus"
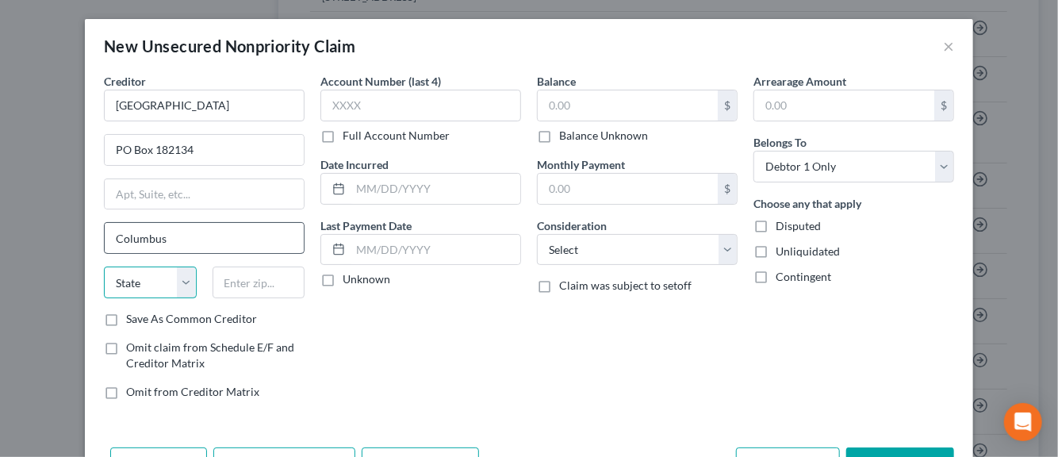
select select "36"
type input "43218-2134"
click at [126, 317] on label "Save As Common Creditor" at bounding box center [191, 319] width 131 height 16
click at [132, 317] on input "Save As Common Creditor" at bounding box center [137, 316] width 10 height 10
checkbox input "true"
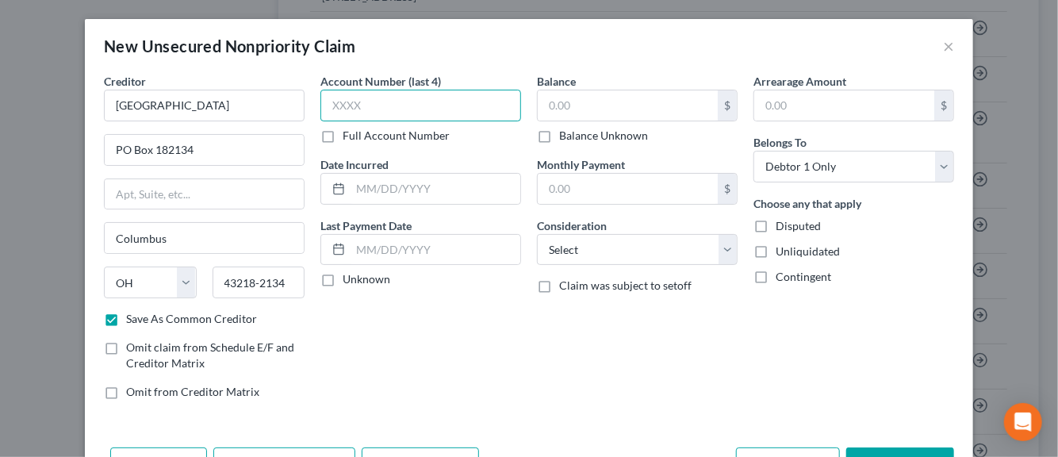
click at [351, 110] on input "text" at bounding box center [420, 106] width 201 height 32
type input "6521"
click at [364, 194] on input "text" at bounding box center [436, 189] width 170 height 30
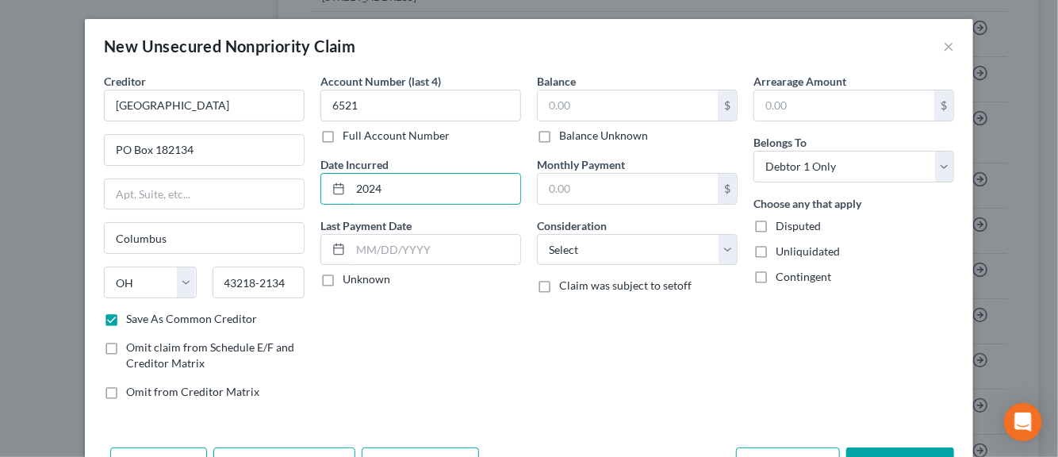
type input "2024"
click at [343, 279] on label "Unknown" at bounding box center [367, 279] width 48 height 16
click at [349, 279] on input "Unknown" at bounding box center [354, 276] width 10 height 10
checkbox input "true"
click at [574, 109] on input "text" at bounding box center [628, 105] width 180 height 30
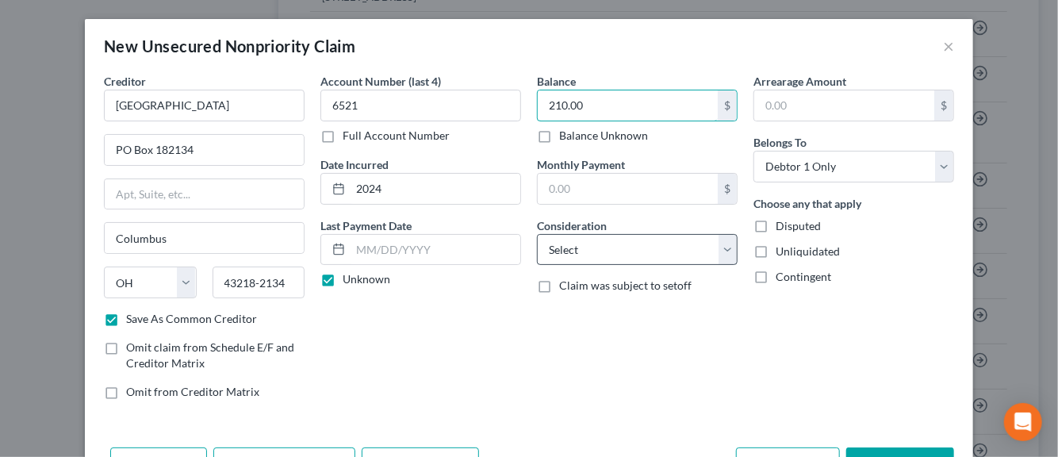
type input "210.00"
click at [723, 259] on select "Select Cable / Satellite Services Collection Agency Credit Card Debt Debt Couns…" at bounding box center [637, 250] width 201 height 32
click at [537, 234] on select "Select Cable / Satellite Services Collection Agency Credit Card Debt Debt Couns…" at bounding box center [637, 250] width 201 height 32
click at [718, 253] on select "Select Cable / Satellite Services Collection Agency Credit Card Debt Debt Couns…" at bounding box center [637, 250] width 201 height 32
select select "9"
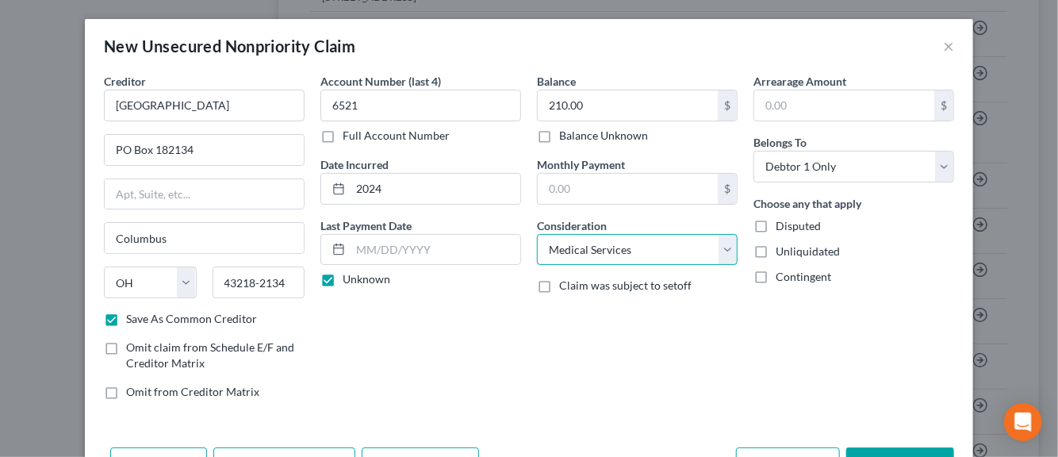
click at [537, 234] on select "Select Cable / Satellite Services Collection Agency Credit Card Debt Debt Couns…" at bounding box center [637, 250] width 201 height 32
click at [776, 222] on label "Disputed" at bounding box center [798, 226] width 45 height 16
click at [782, 222] on input "Disputed" at bounding box center [787, 223] width 10 height 10
checkbox input "true"
click at [776, 244] on label "Unliquidated" at bounding box center [808, 252] width 64 height 16
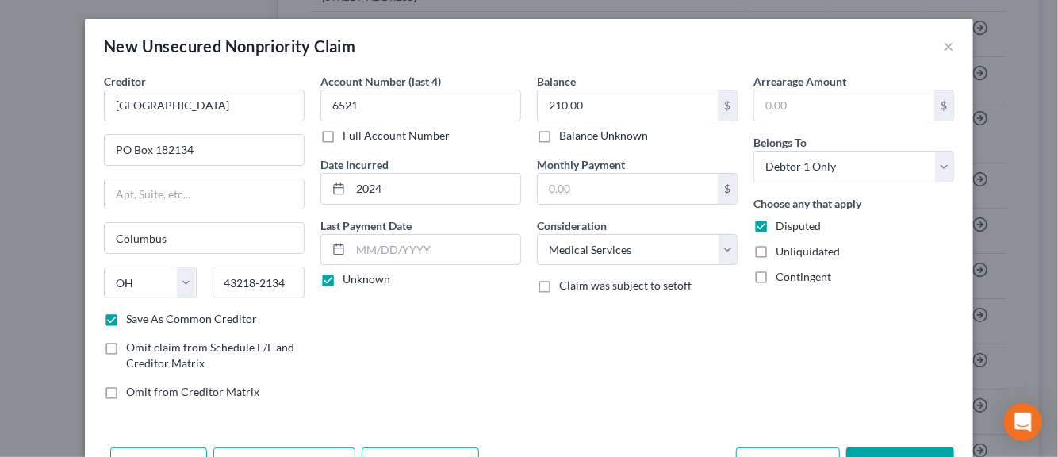
click at [782, 244] on input "Unliquidated" at bounding box center [787, 249] width 10 height 10
checkbox input "true"
click at [845, 344] on div "Arrearage Amount $ Belongs To * Select Debtor 1 Only Debtor 2 Only Debtor 1 And…" at bounding box center [854, 243] width 217 height 340
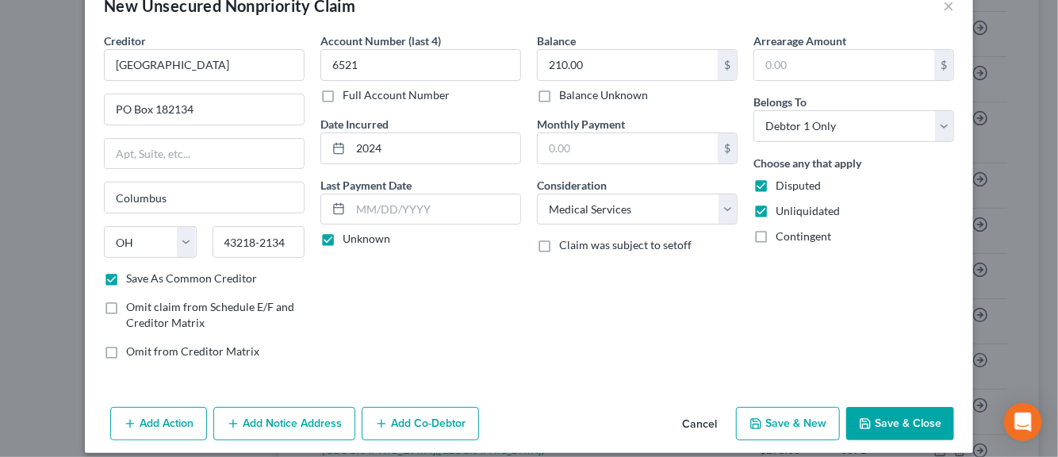
scroll to position [54, 0]
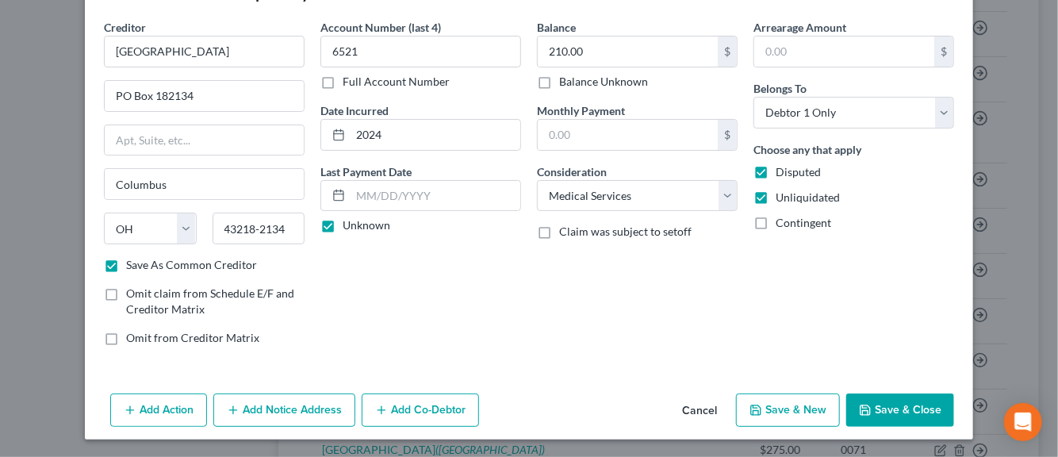
click at [294, 415] on button "Add Notice Address" at bounding box center [284, 409] width 142 height 33
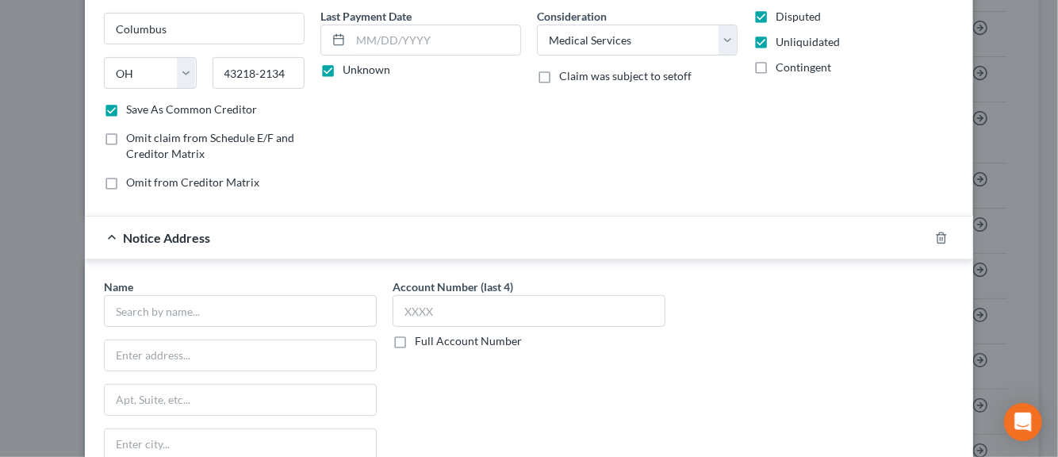
scroll to position [213, 0]
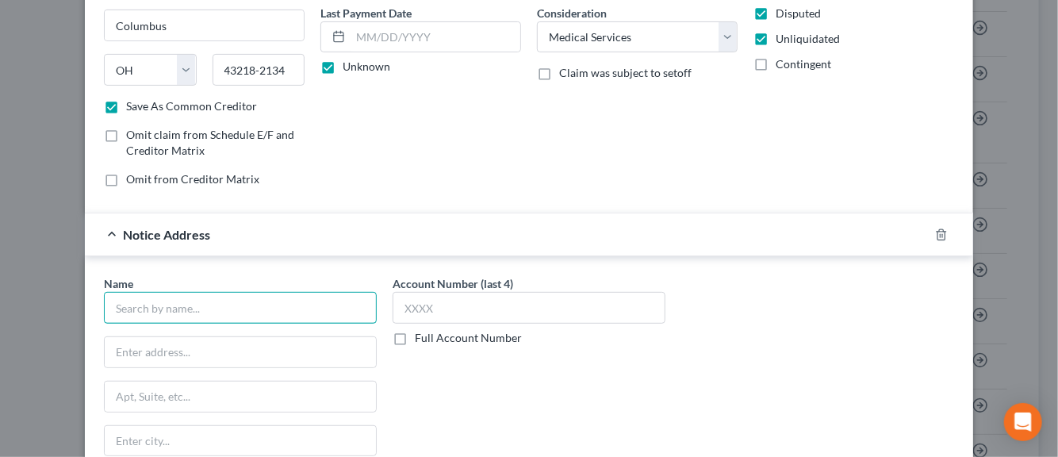
click at [222, 312] on input "text" at bounding box center [240, 308] width 273 height 32
type input "I"
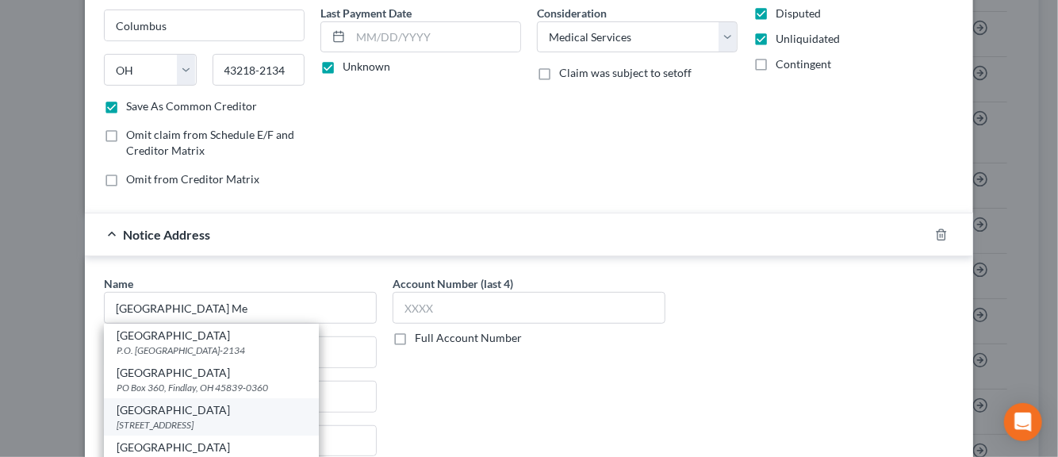
click at [198, 418] on div "3000 Arlington Ave., Toledo, OH 43614-0000" at bounding box center [212, 424] width 190 height 13
type input "University of Toledo Medical Center"
type input "3000 Arlington Ave."
type input "Toledo"
select select "36"
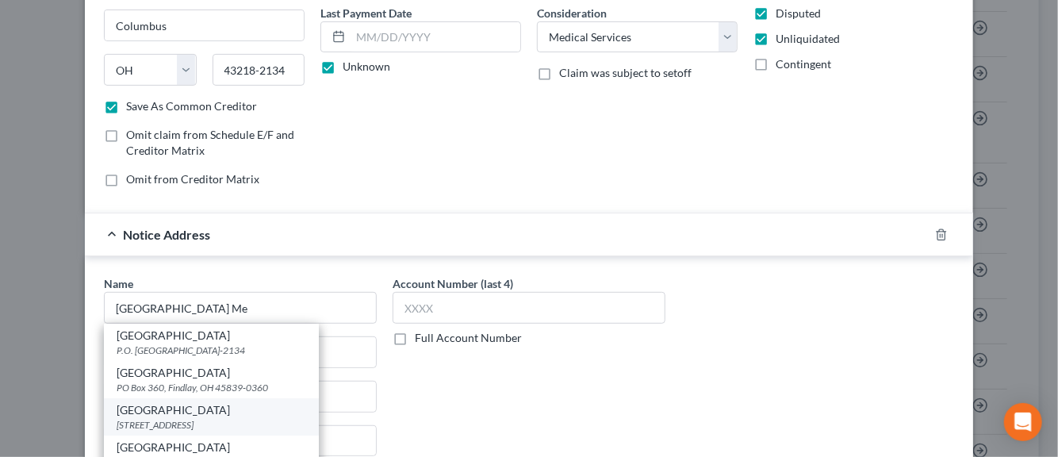
type input "43614-0000"
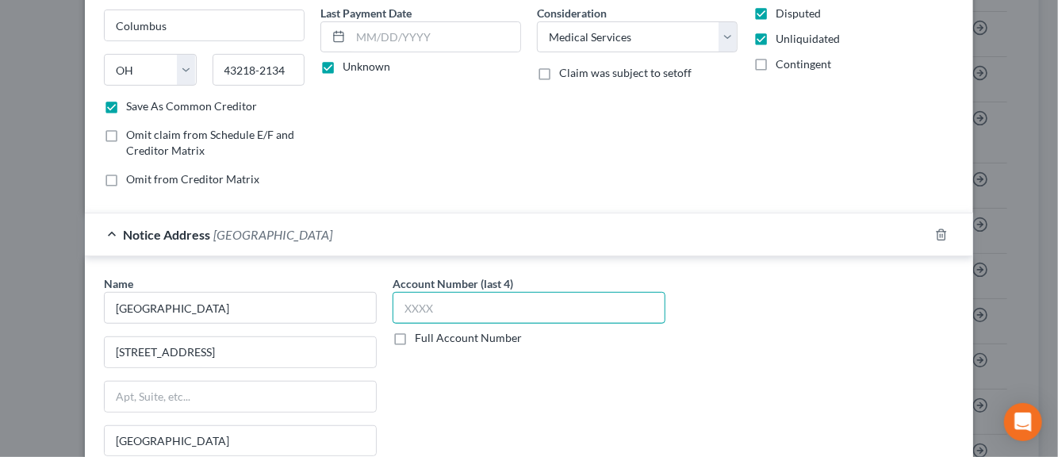
click at [413, 301] on input "text" at bounding box center [529, 308] width 273 height 32
type input "6521"
drag, startPoint x: 815, startPoint y: 386, endPoint x: 684, endPoint y: 416, distance: 135.1
click at [684, 416] on div "Name * University of Toledo Medical Center 3000 Arlington Ave. Toledo State AL …" at bounding box center [529, 408] width 866 height 267
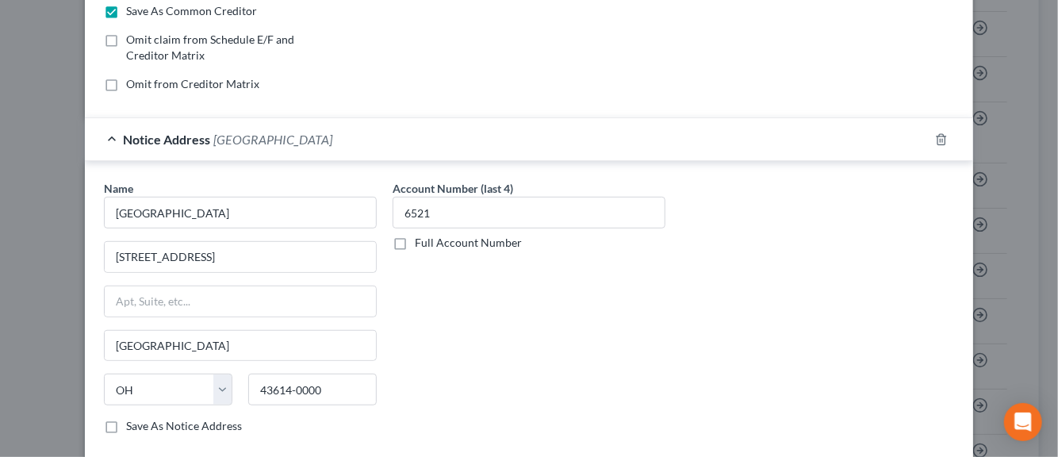
scroll to position [340, 0]
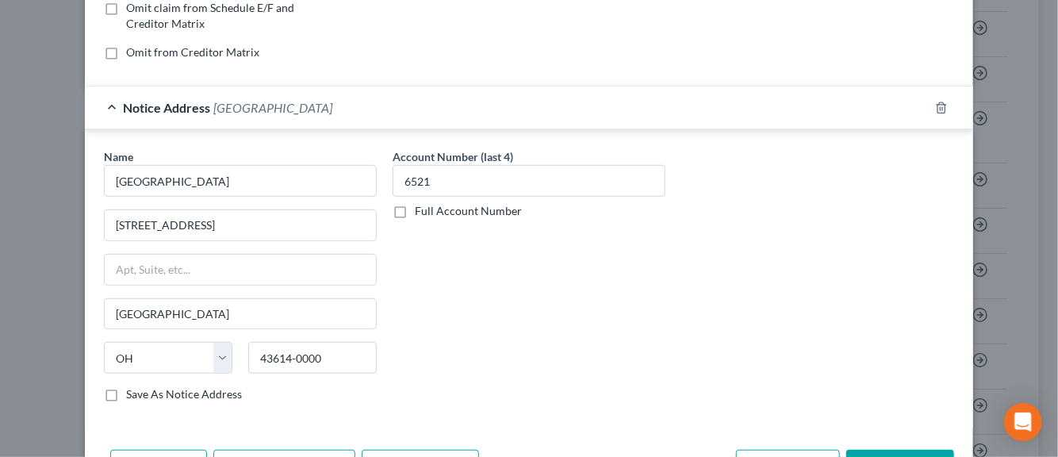
click at [126, 393] on label "Save As Notice Address" at bounding box center [184, 394] width 116 height 16
click at [132, 393] on input "Save As Notice Address" at bounding box center [137, 391] width 10 height 10
checkbox input "true"
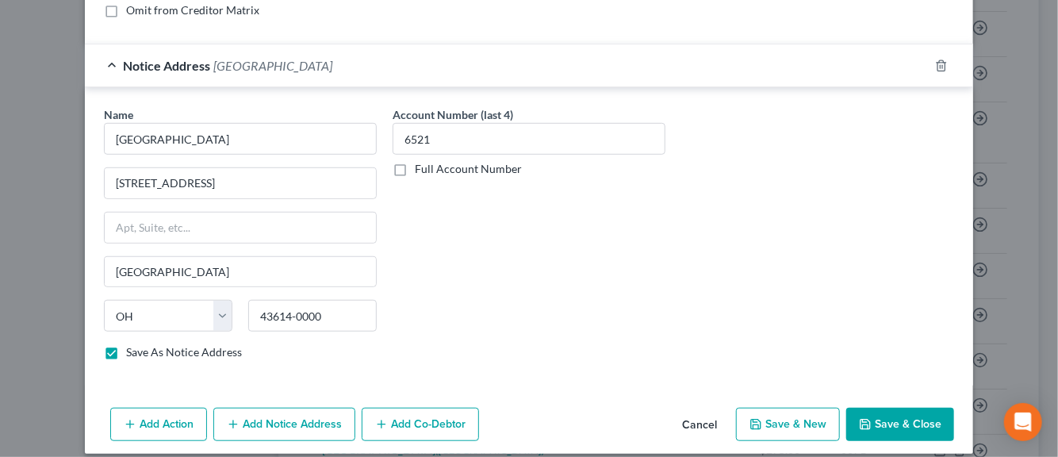
scroll to position [393, 0]
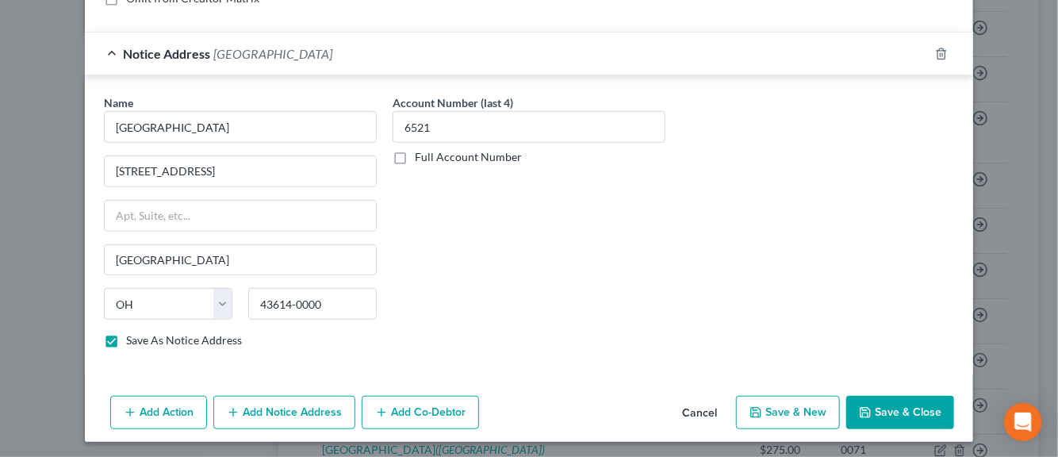
click at [774, 409] on button "Save & New" at bounding box center [788, 412] width 104 height 33
checkbox input "false"
select select "0"
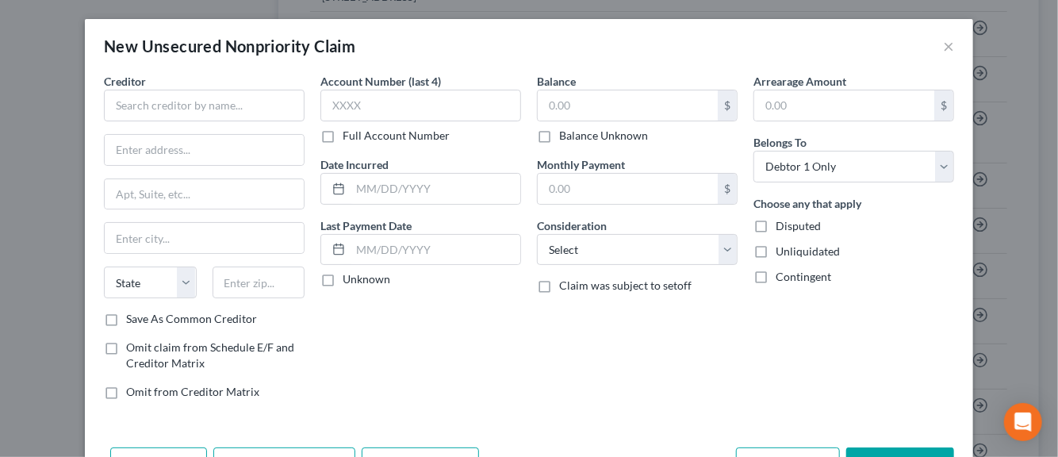
type input "0.00"
click at [187, 107] on input "text" at bounding box center [204, 106] width 201 height 32
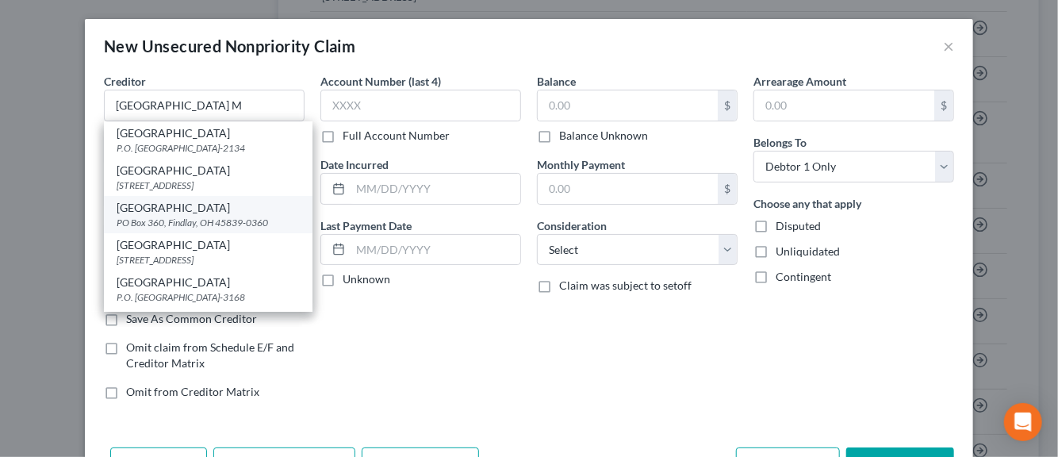
click at [138, 216] on div "University of Toledo Medical Center" at bounding box center [208, 208] width 183 height 16
type input "University of Toledo Medical Center"
type input "PO Box 360"
type input "Findlay"
select select "36"
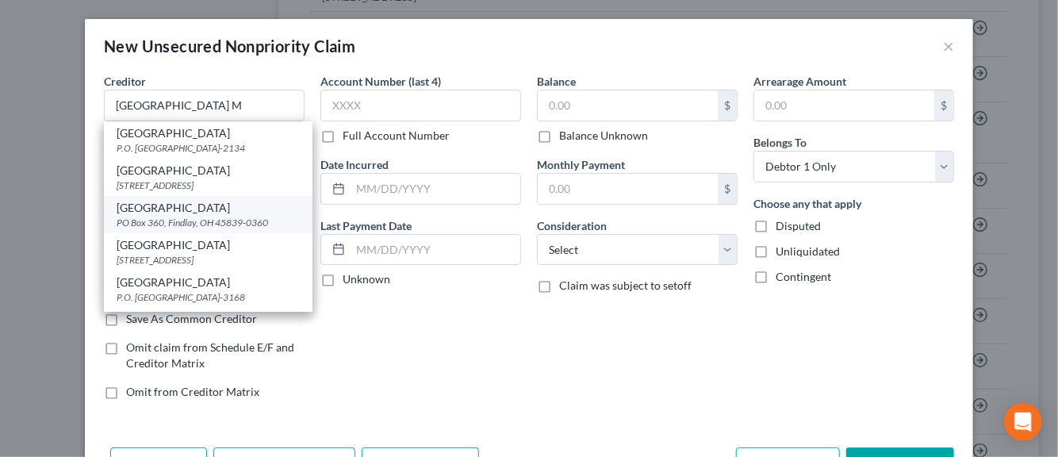
type input "45839-0360"
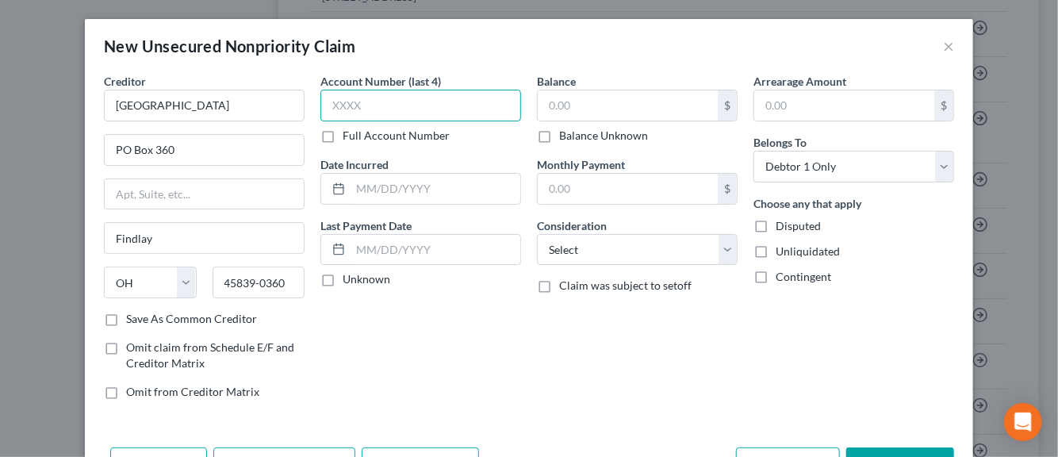
click at [355, 112] on input "text" at bounding box center [420, 106] width 201 height 32
type input "1684"
click at [368, 188] on input "text" at bounding box center [436, 189] width 170 height 30
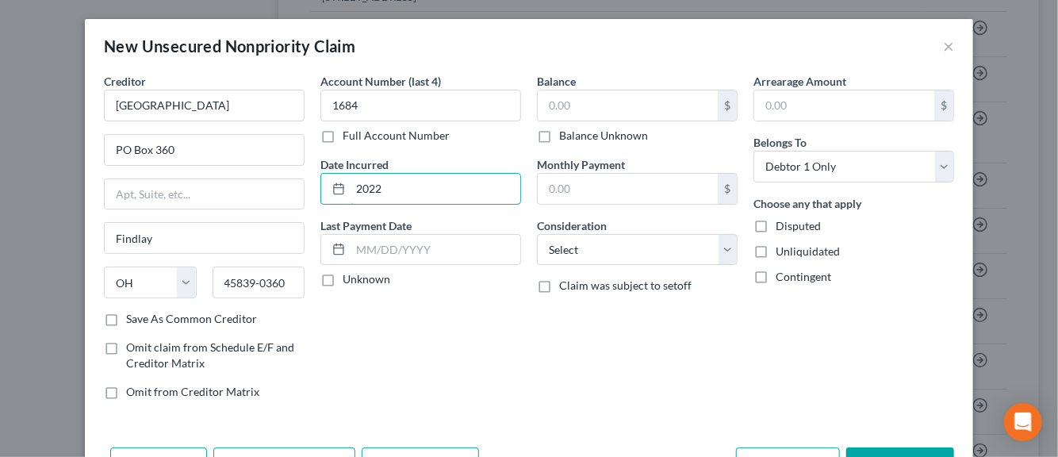
type input "2022"
click at [343, 278] on label "Unknown" at bounding box center [367, 279] width 48 height 16
click at [349, 278] on input "Unknown" at bounding box center [354, 276] width 10 height 10
checkbox input "true"
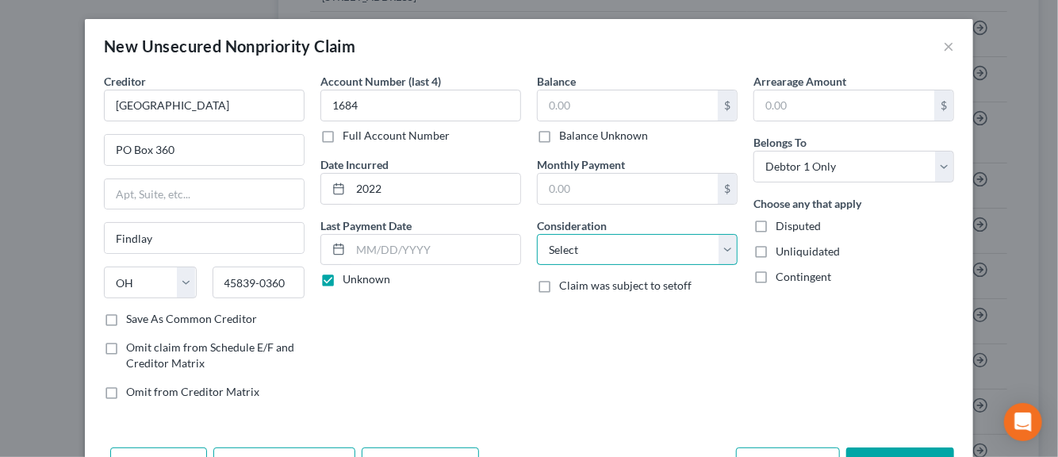
click at [720, 244] on select "Select Cable / Satellite Services Collection Agency Credit Card Debt Debt Couns…" at bounding box center [637, 250] width 201 height 32
select select "9"
click at [537, 234] on select "Select Cable / Satellite Services Collection Agency Credit Card Debt Debt Couns…" at bounding box center [637, 250] width 201 height 32
click at [776, 222] on label "Disputed" at bounding box center [798, 226] width 45 height 16
click at [782, 222] on input "Disputed" at bounding box center [787, 223] width 10 height 10
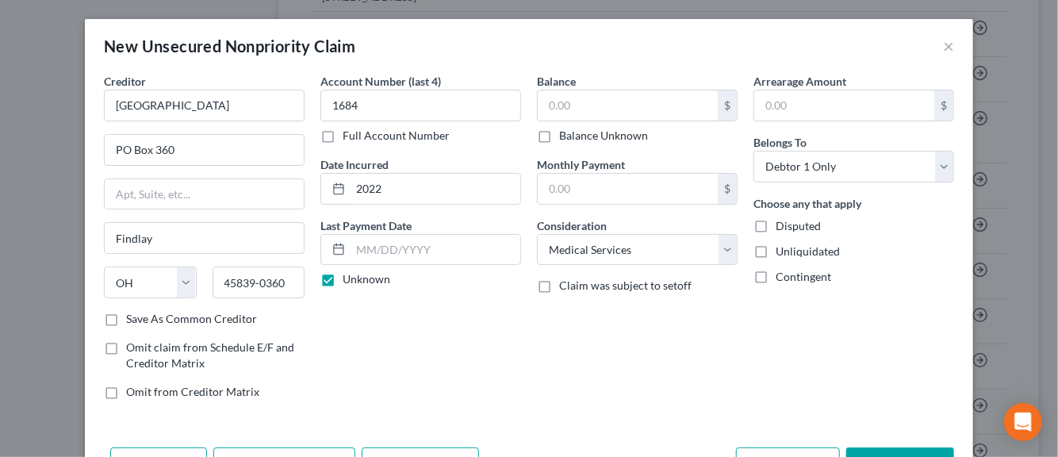
checkbox input "true"
click at [776, 247] on label "Unliquidated" at bounding box center [808, 252] width 64 height 16
click at [782, 247] on input "Unliquidated" at bounding box center [787, 249] width 10 height 10
checkbox input "true"
click at [126, 316] on label "Save As Common Creditor" at bounding box center [191, 319] width 131 height 16
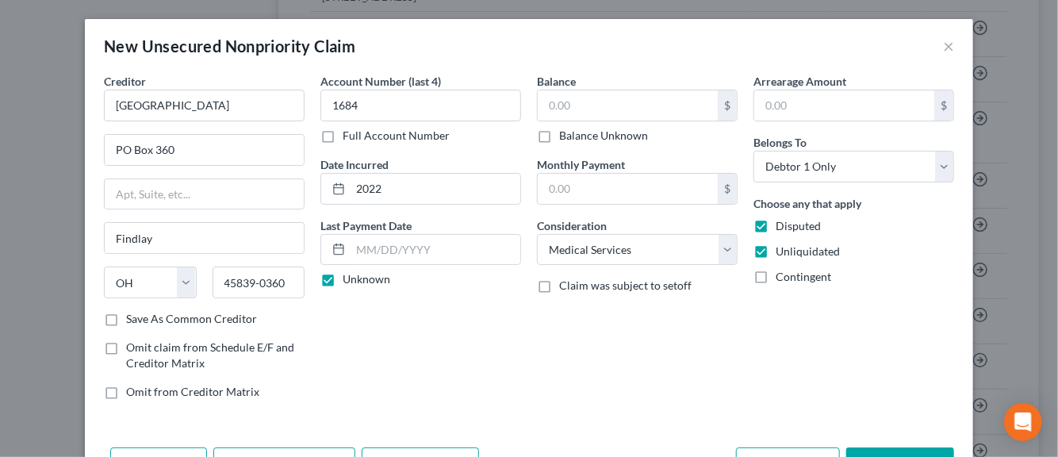
click at [132, 316] on input "Save As Common Creditor" at bounding box center [137, 316] width 10 height 10
checkbox input "true"
click at [539, 379] on div "Balance $ Balance Unknown Balance Undetermined $ Balance Unknown Monthly Paymen…" at bounding box center [637, 243] width 217 height 340
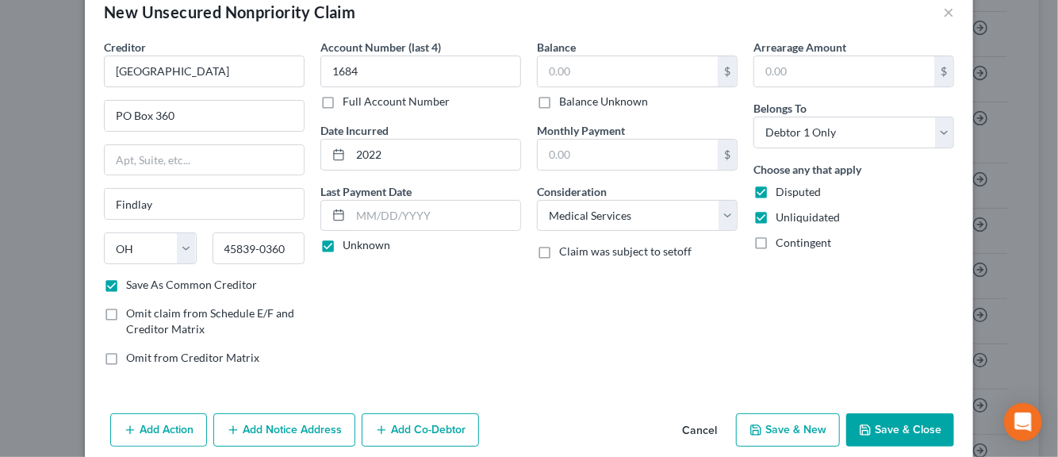
scroll to position [54, 0]
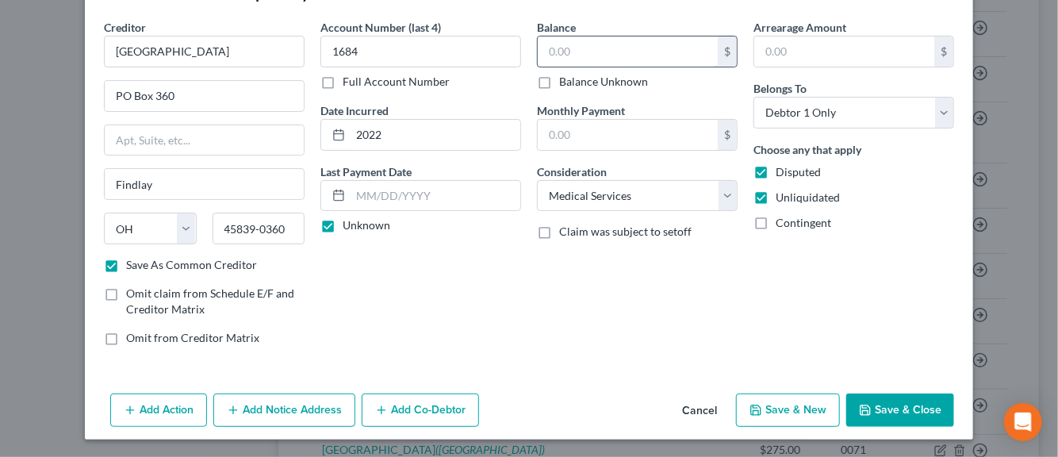
click at [571, 61] on input "text" at bounding box center [628, 51] width 180 height 30
type input "227.89"
click at [305, 416] on button "Add Notice Address" at bounding box center [284, 409] width 142 height 33
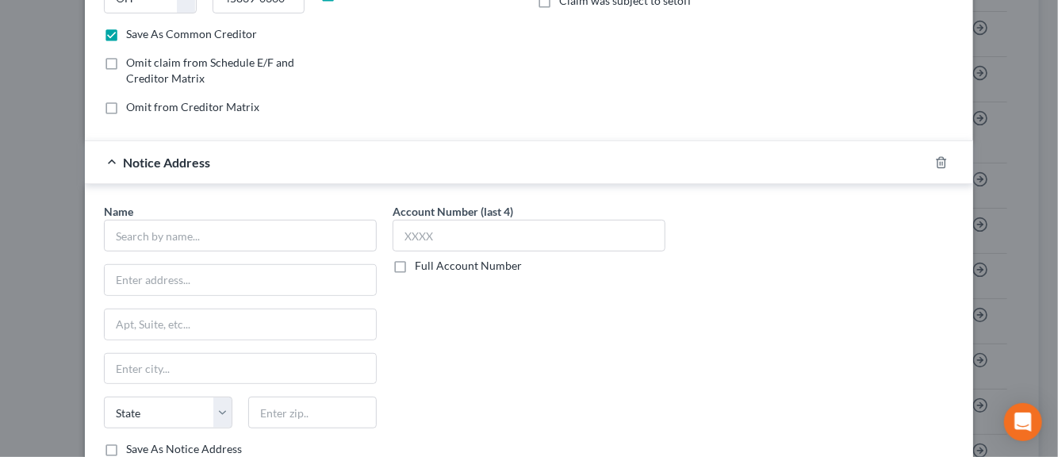
scroll to position [308, 0]
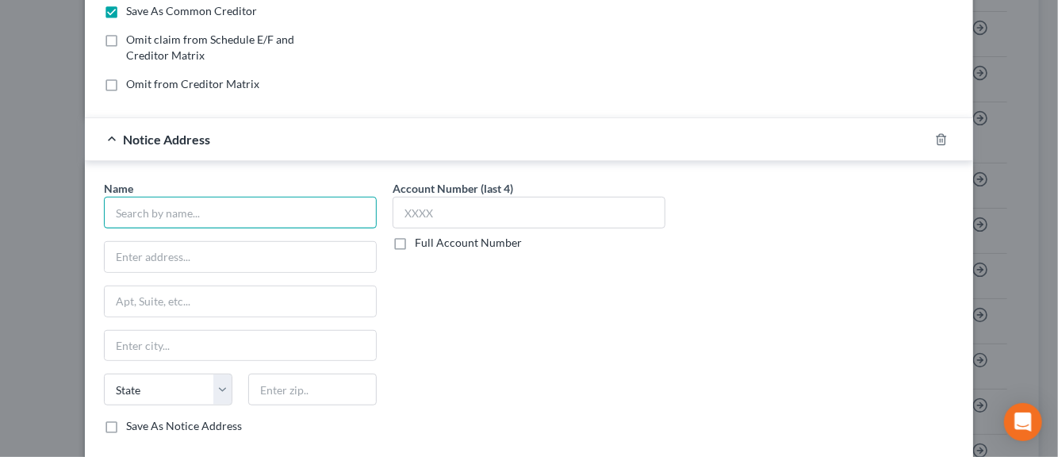
click at [225, 221] on input "text" at bounding box center [240, 213] width 273 height 32
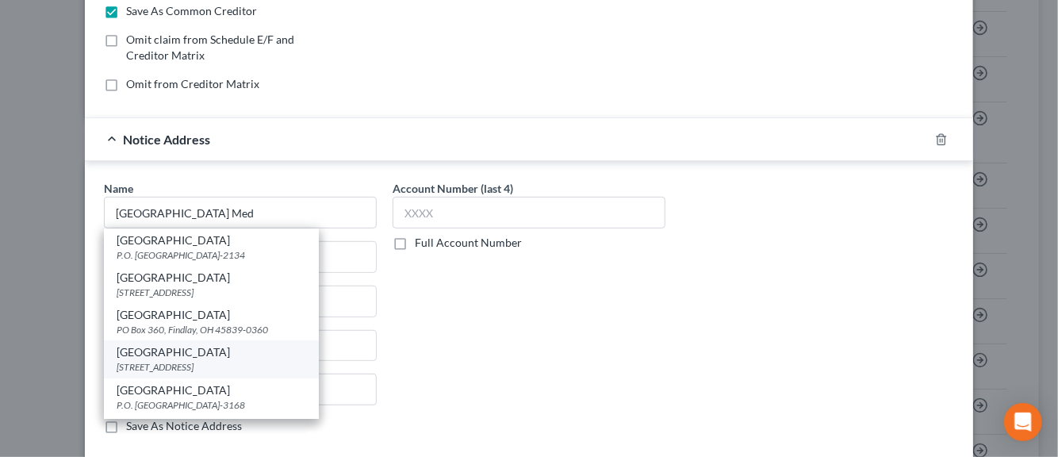
click at [181, 360] on div "3000 Arlington Ave., Toledo, OH 43614-0000" at bounding box center [212, 366] width 190 height 13
type input "University of Toledo Medical Center"
type input "3000 Arlington Ave."
type input "Toledo"
select select "36"
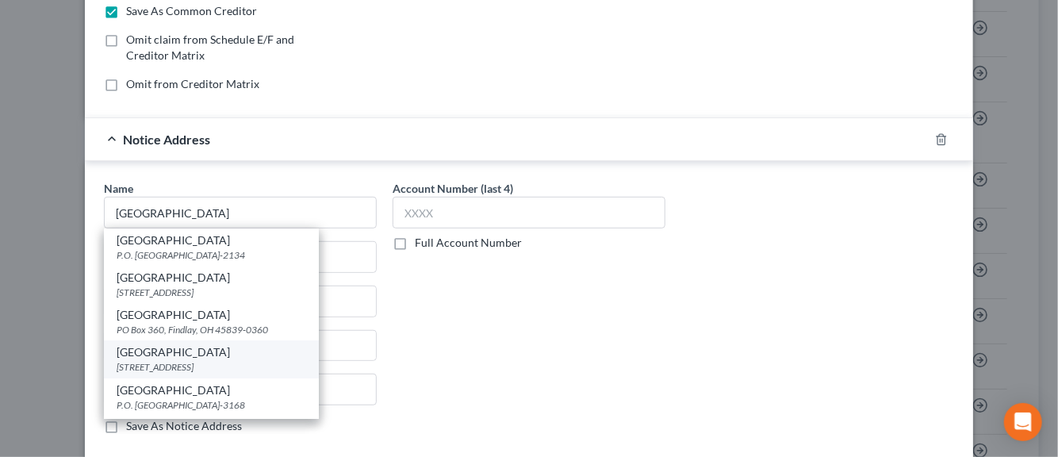
type input "43614-0000"
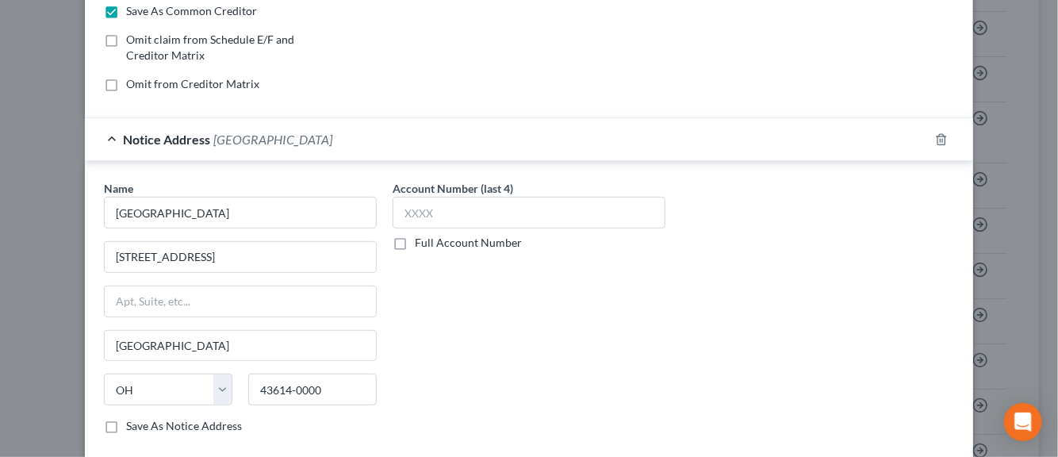
click at [126, 426] on label "Save As Notice Address" at bounding box center [184, 426] width 116 height 16
click at [132, 426] on input "Save As Notice Address" at bounding box center [137, 423] width 10 height 10
checkbox input "true"
click at [421, 213] on input "text" at bounding box center [529, 213] width 273 height 32
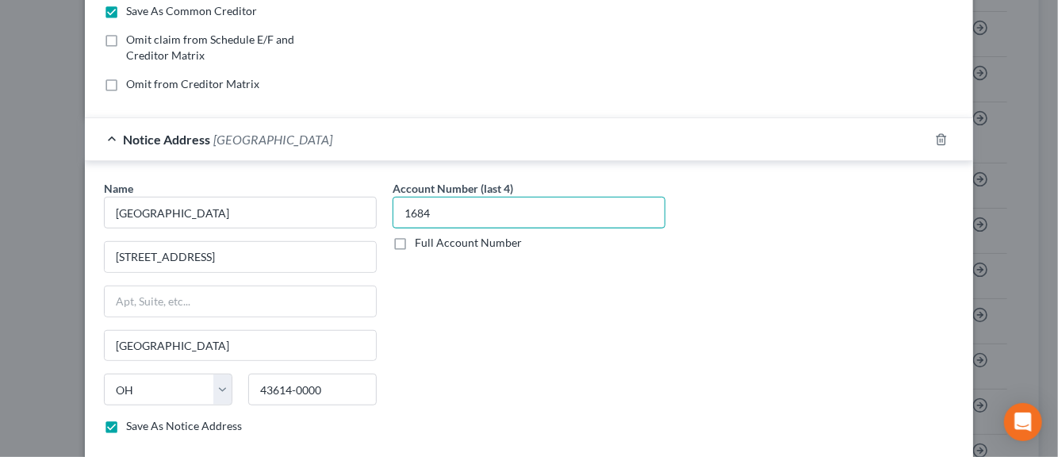
type input "1684"
click at [847, 400] on div "Name * University of Toledo Medical Center 3000 Arlington Ave. Toledo State AL …" at bounding box center [529, 313] width 866 height 267
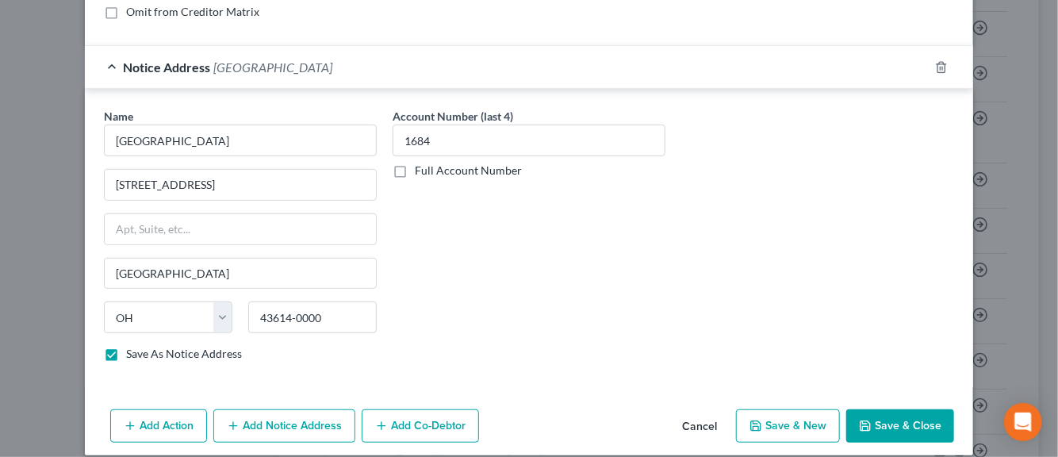
scroll to position [393, 0]
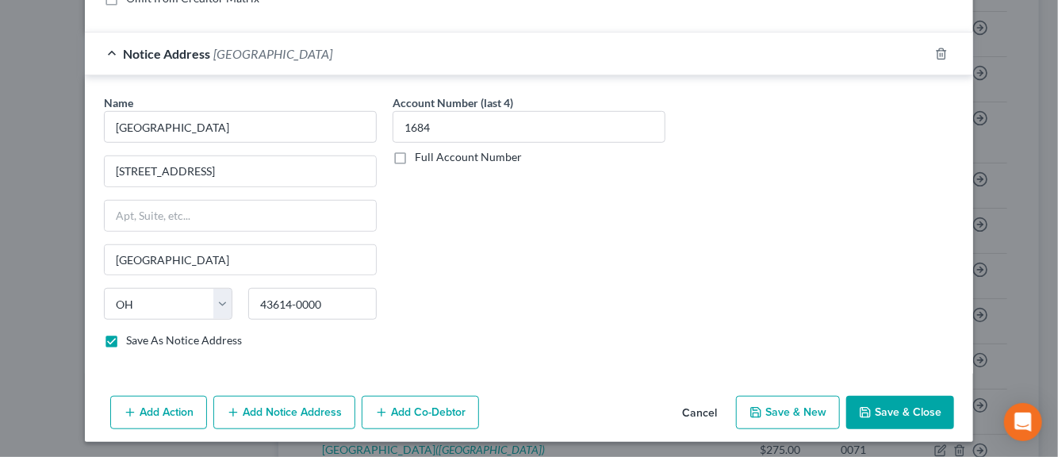
click at [786, 410] on button "Save & New" at bounding box center [788, 412] width 104 height 33
checkbox input "false"
select select "0"
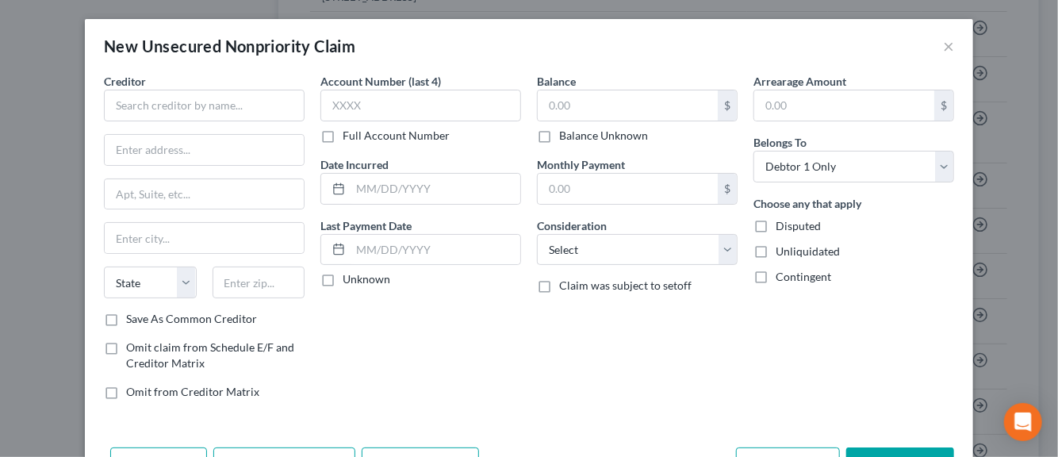
type input "0.00"
click at [152, 109] on input "text" at bounding box center [204, 106] width 201 height 32
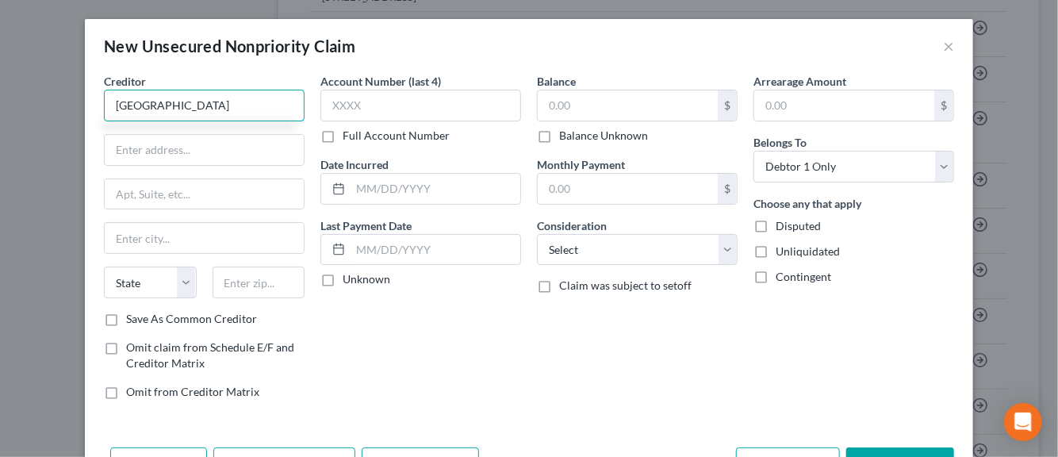
type input "Wood County Hospital"
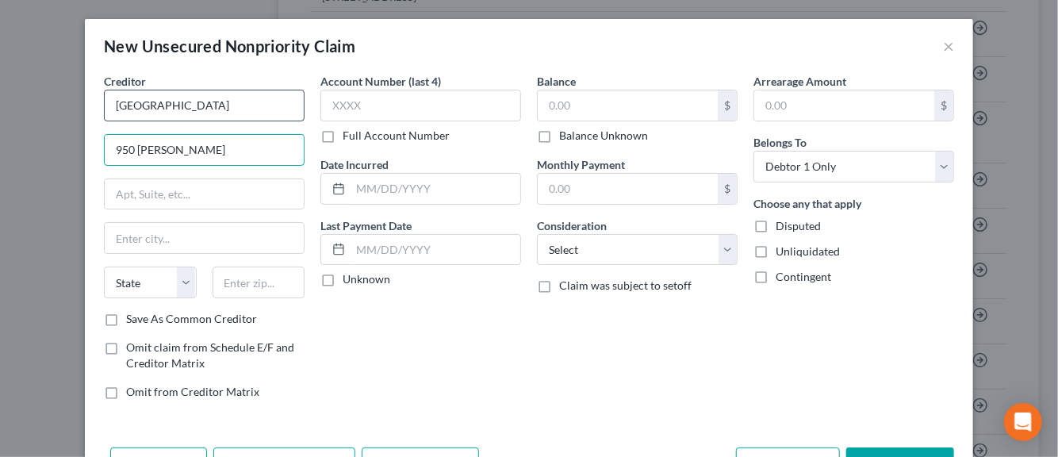
type input "950 W. Wooster"
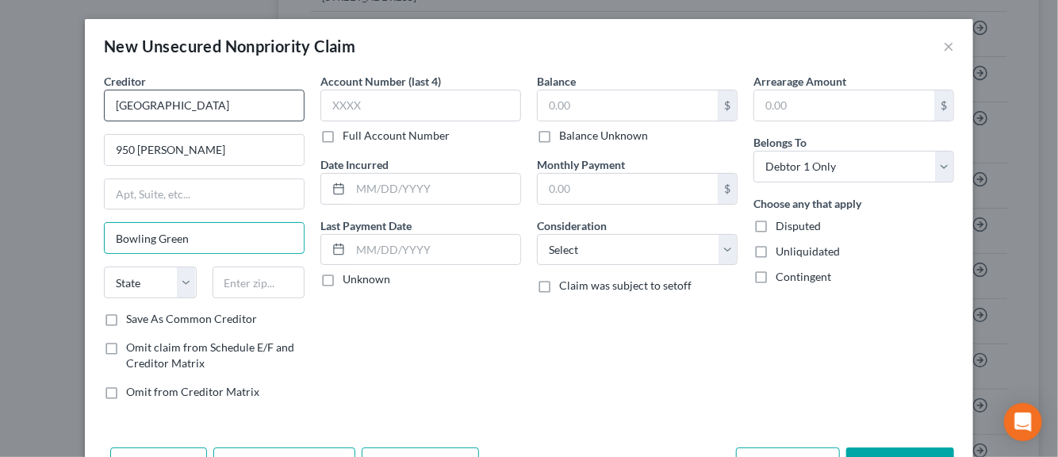
type input "Bowling Green"
select select "36"
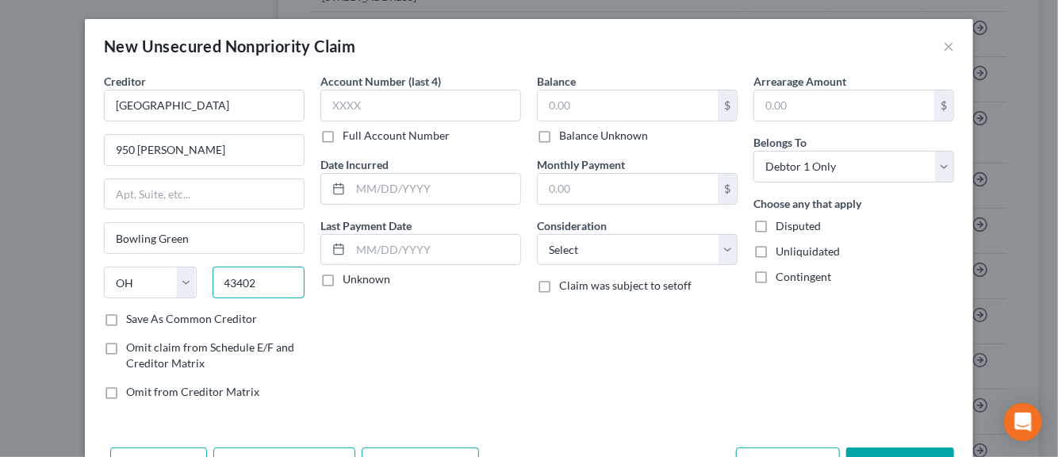
type input "43402"
click at [126, 317] on label "Save As Common Creditor" at bounding box center [191, 319] width 131 height 16
click at [132, 317] on input "Save As Common Creditor" at bounding box center [137, 316] width 10 height 10
checkbox input "true"
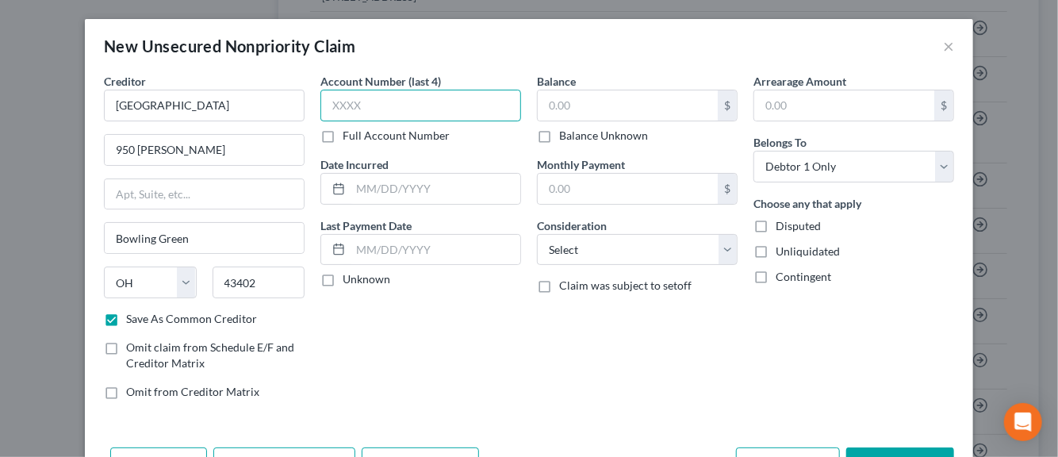
click at [364, 102] on input "text" at bounding box center [420, 106] width 201 height 32
type input "9972"
click at [373, 190] on input "text" at bounding box center [436, 189] width 170 height 30
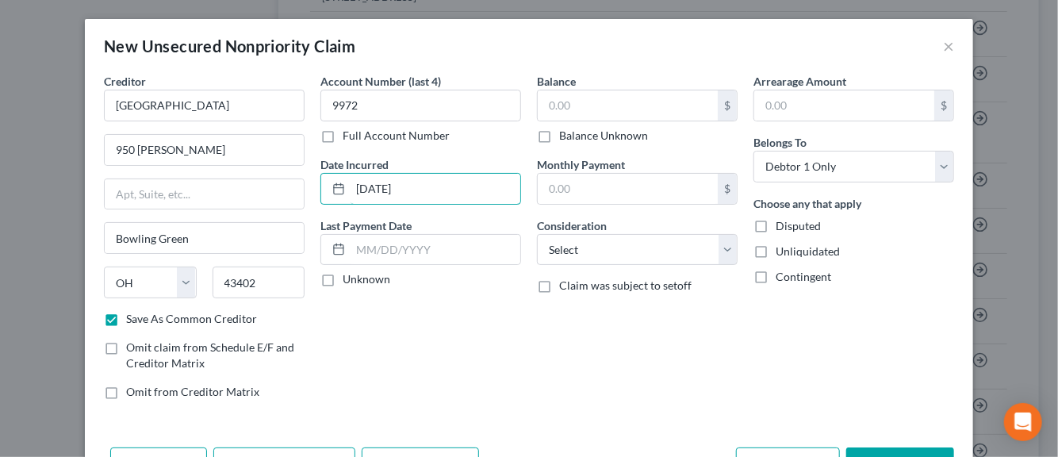
type input "12/07/2023"
click at [343, 284] on label "Unknown" at bounding box center [367, 279] width 48 height 16
click at [349, 282] on input "Unknown" at bounding box center [354, 276] width 10 height 10
checkbox input "true"
click at [566, 117] on input "text" at bounding box center [628, 105] width 180 height 30
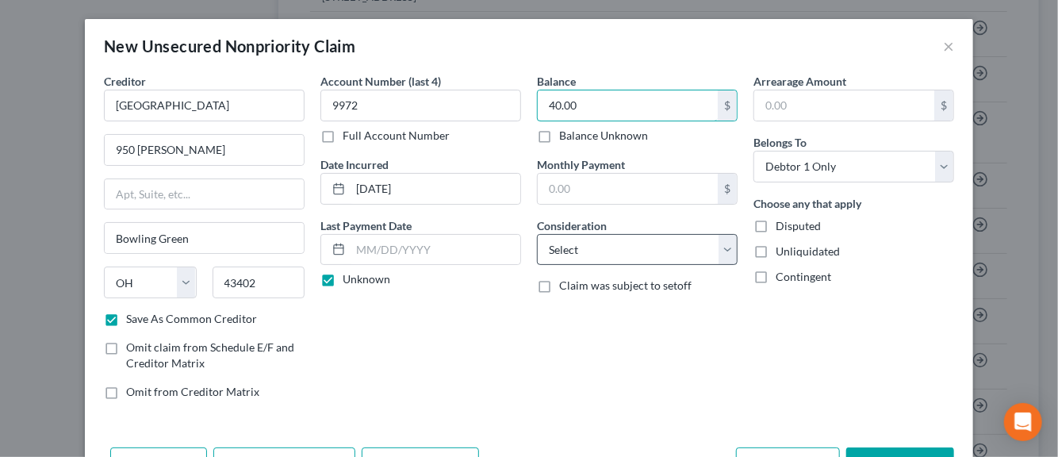
type input "40.00"
click at [727, 254] on select "Select Cable / Satellite Services Collection Agency Credit Card Debt Debt Couns…" at bounding box center [637, 250] width 201 height 32
select select "9"
click at [537, 234] on select "Select Cable / Satellite Services Collection Agency Credit Card Debt Debt Couns…" at bounding box center [637, 250] width 201 height 32
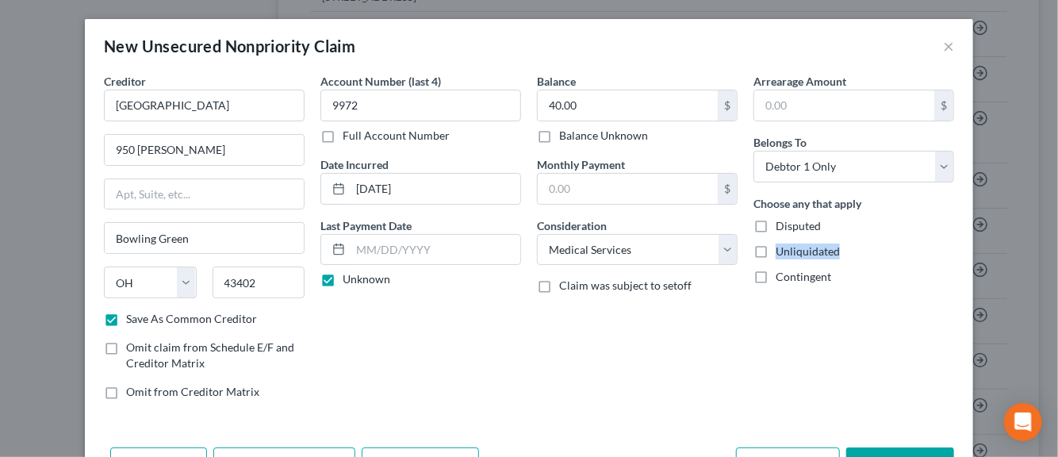
drag, startPoint x: 756, startPoint y: 250, endPoint x: 752, endPoint y: 221, distance: 28.8
click at [754, 221] on div "Choose any that apply Disputed Unliquidated Contingent" at bounding box center [854, 240] width 201 height 90
click at [776, 221] on label "Disputed" at bounding box center [798, 226] width 45 height 16
click at [782, 221] on input "Disputed" at bounding box center [787, 223] width 10 height 10
checkbox input "true"
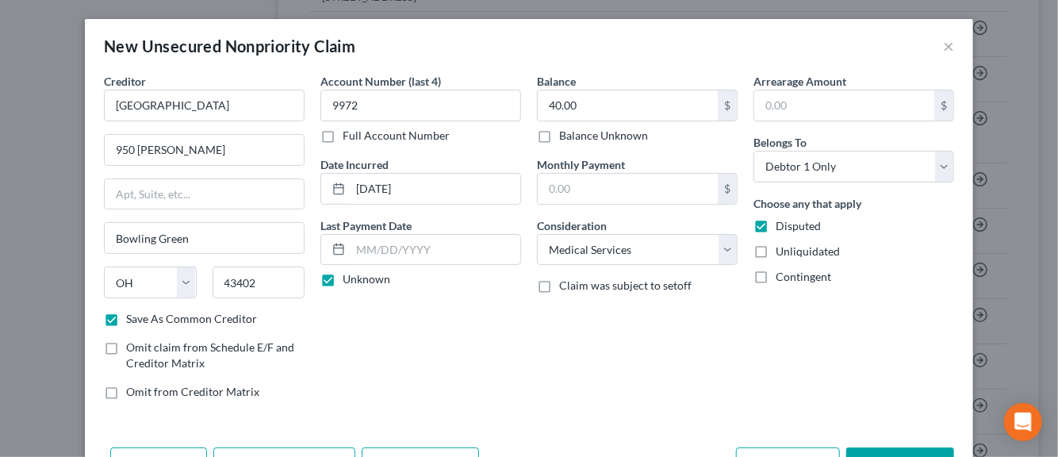
click at [676, 343] on div "Balance 40.00 $ Balance Unknown Balance Undetermined 40.00 $ Balance Unknown Mo…" at bounding box center [637, 243] width 217 height 340
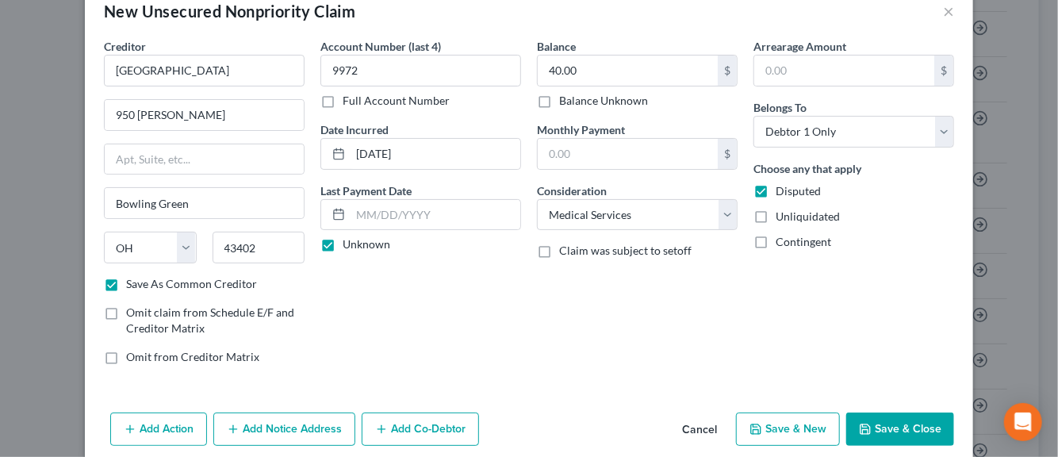
scroll to position [54, 0]
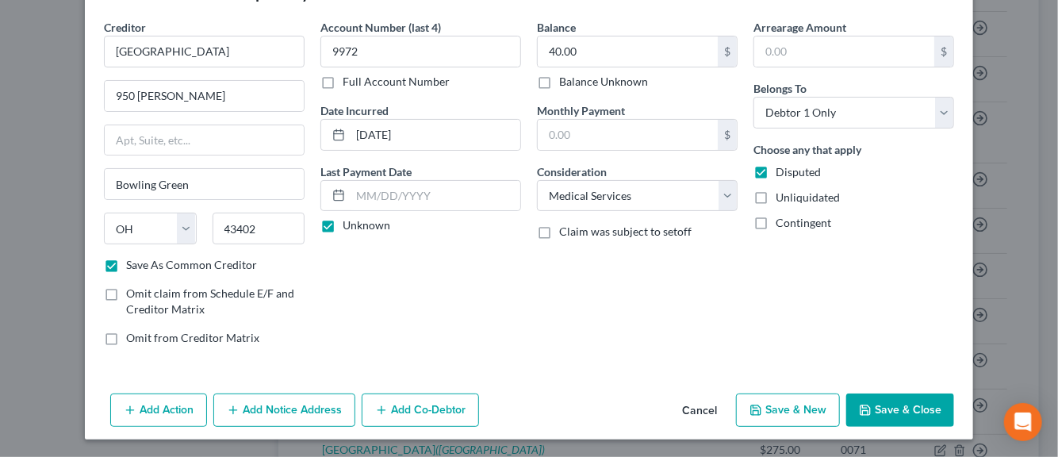
click at [298, 415] on button "Add Notice Address" at bounding box center [284, 409] width 142 height 33
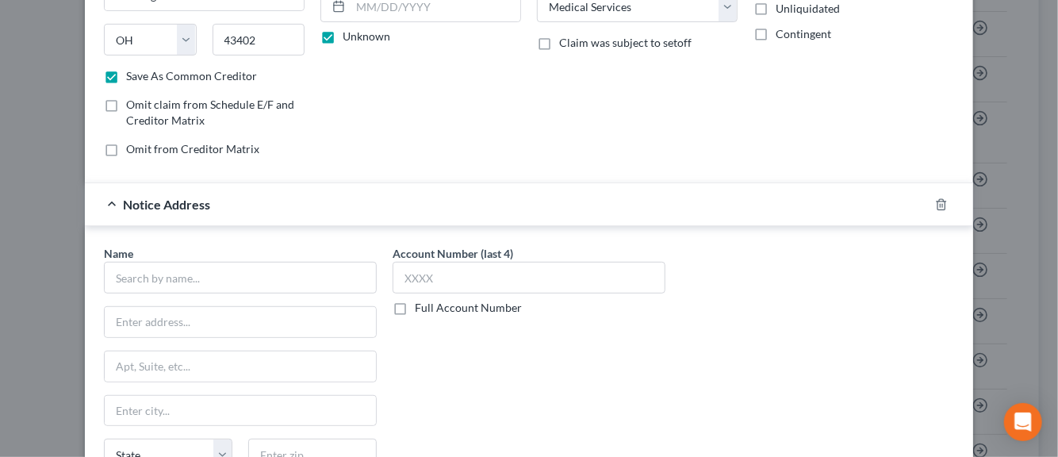
scroll to position [244, 0]
click at [180, 275] on input "text" at bounding box center [240, 276] width 273 height 32
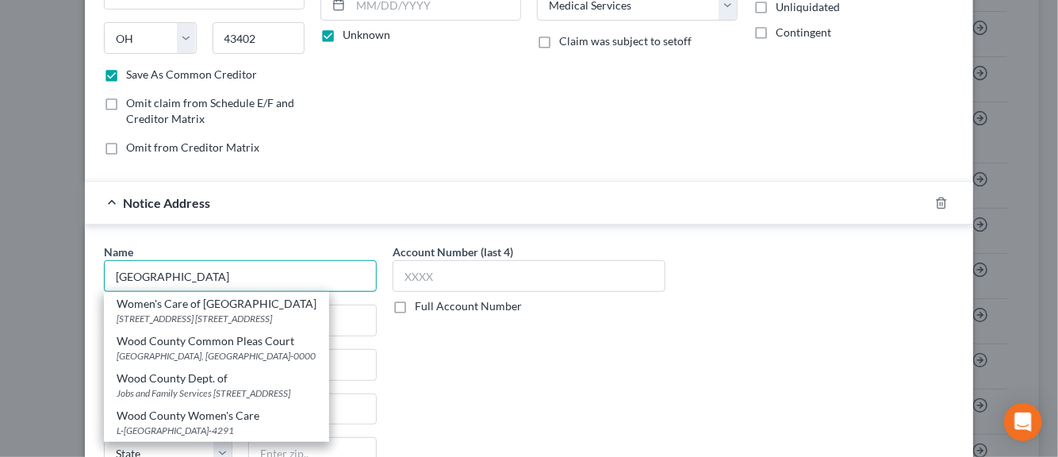
click at [199, 272] on input "Wood County" at bounding box center [240, 276] width 273 height 32
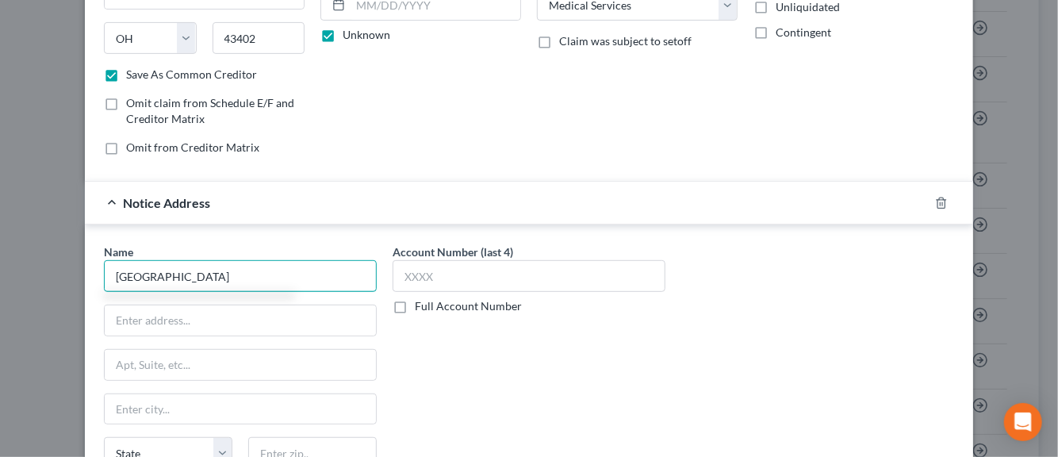
type input "Wood County Hospital"
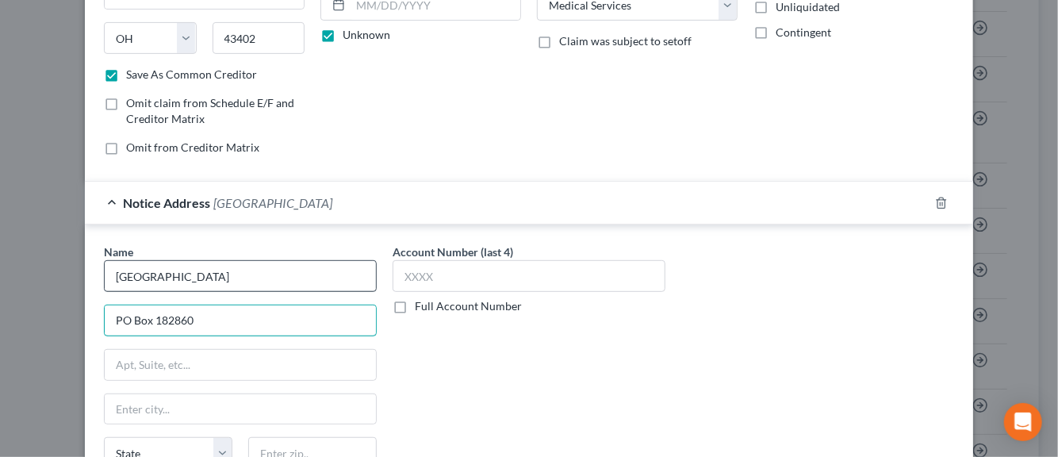
type input "PO Box 182860"
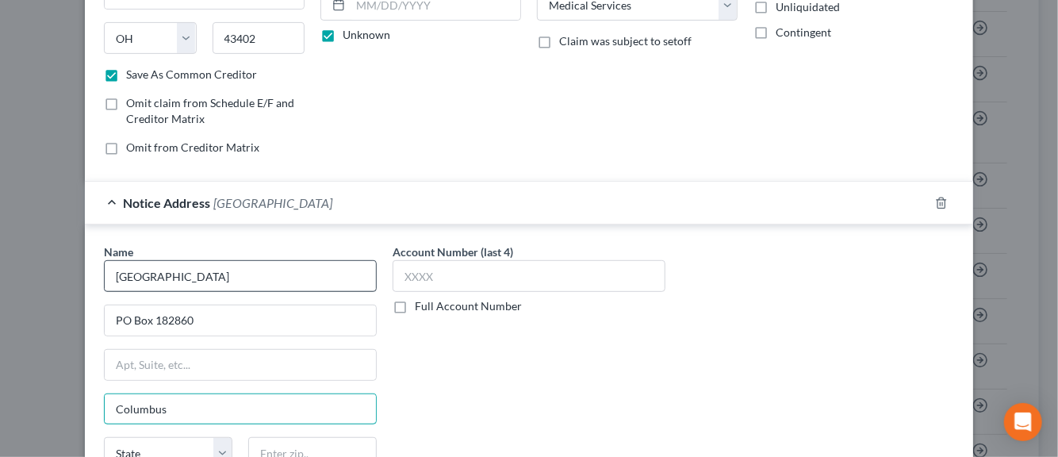
type input "Columbus"
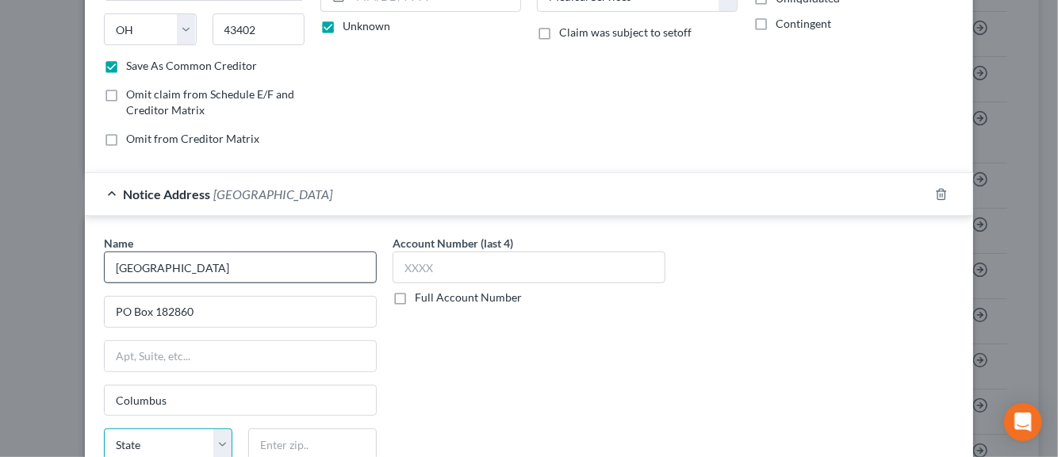
select select "36"
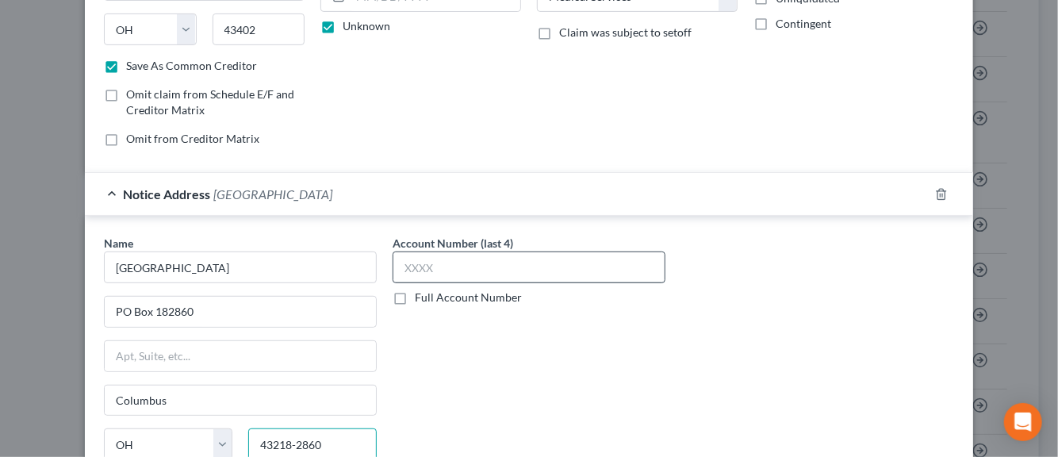
type input "43218-2860"
click at [416, 263] on input "text" at bounding box center [529, 267] width 273 height 32
type input "9972"
click at [420, 364] on div "Account Number (last 4) 9972 Full Account Number" at bounding box center [529, 368] width 289 height 267
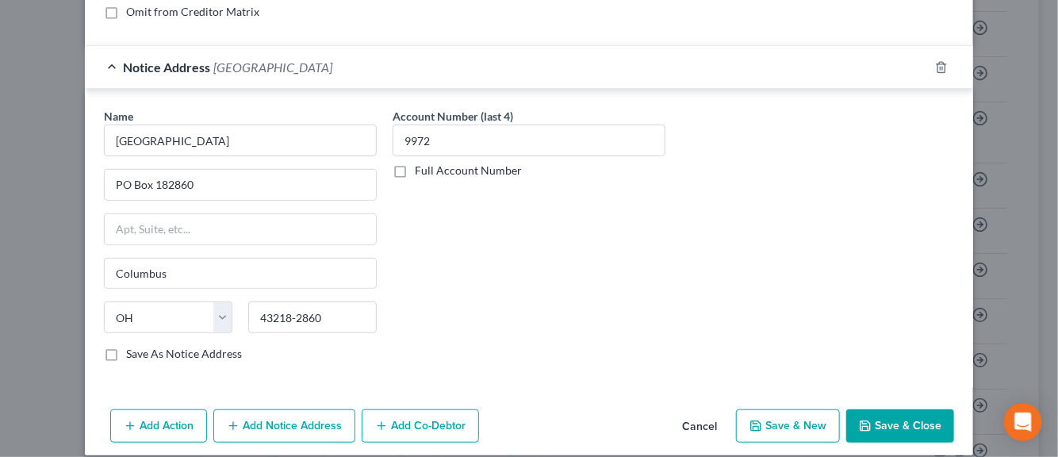
scroll to position [393, 0]
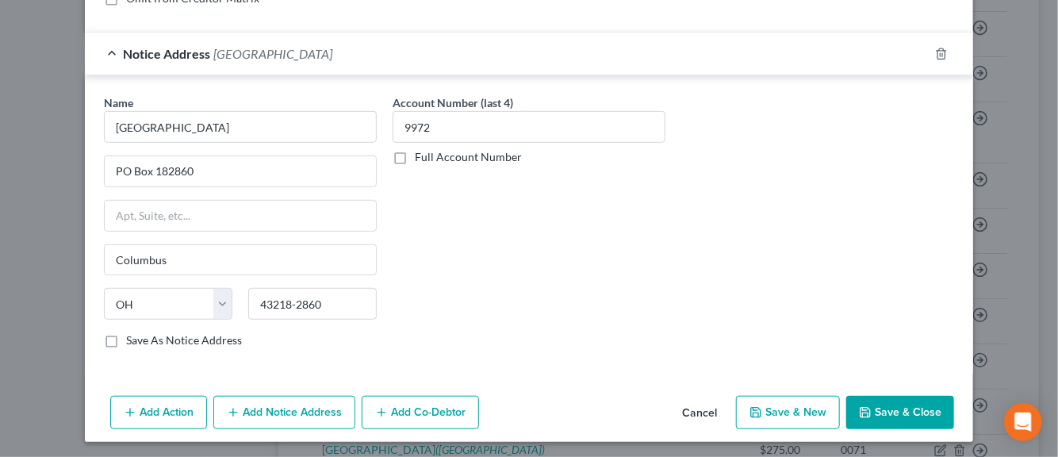
click at [126, 340] on label "Save As Notice Address" at bounding box center [184, 340] width 116 height 16
click at [132, 340] on input "Save As Notice Address" at bounding box center [137, 337] width 10 height 10
checkbox input "true"
click at [775, 410] on button "Save & New" at bounding box center [788, 412] width 104 height 33
select select "0"
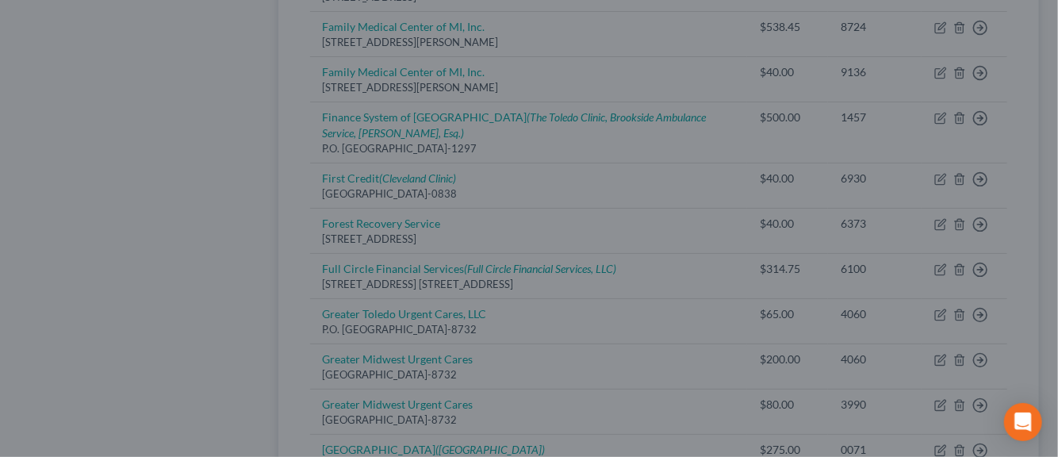
checkbox input "false"
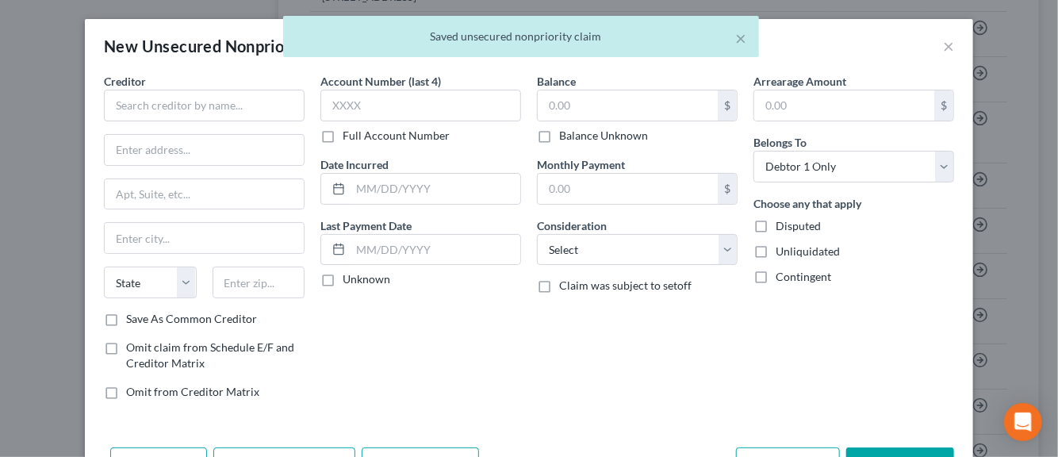
type input "0.00"
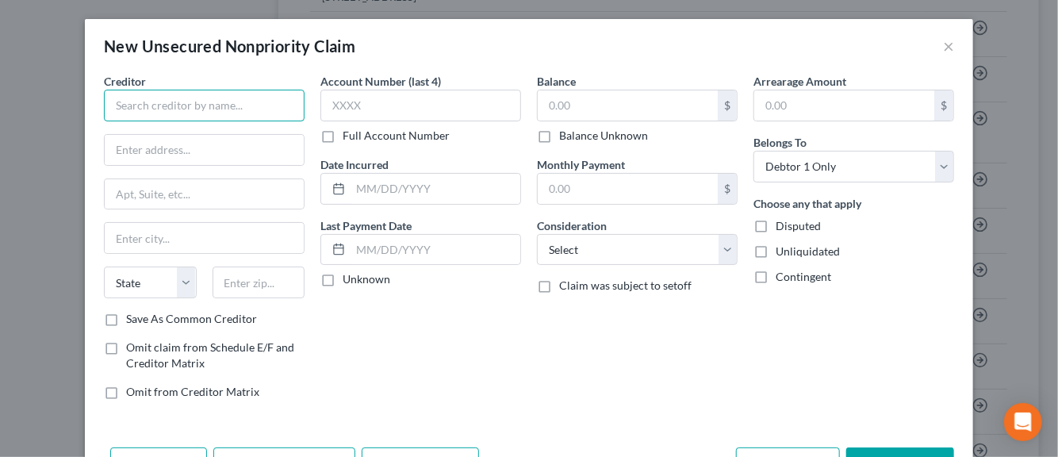
click at [220, 103] on input "text" at bounding box center [204, 106] width 201 height 32
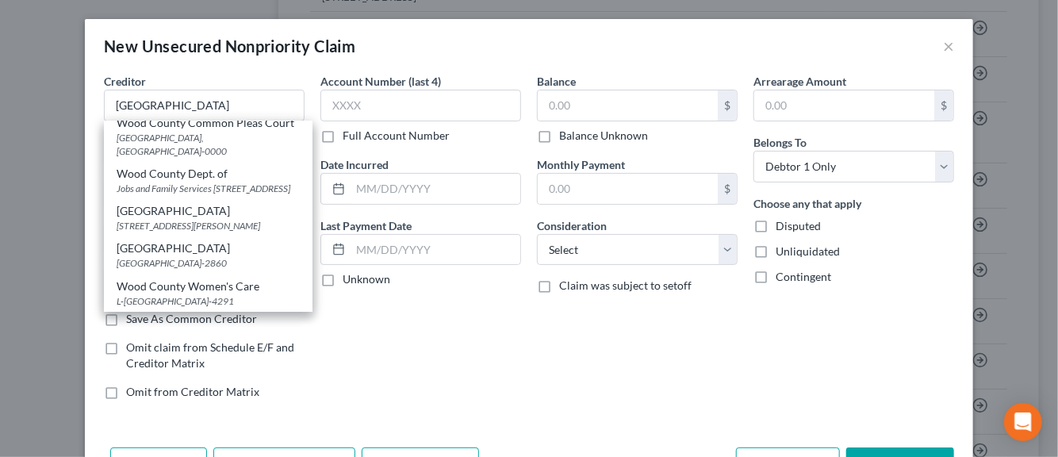
scroll to position [104, 0]
click at [174, 203] on div "Wood County Hospital" at bounding box center [208, 211] width 183 height 16
type input "Wood County Hospital"
type input "950 W. Wooster"
type input "Bowling Green"
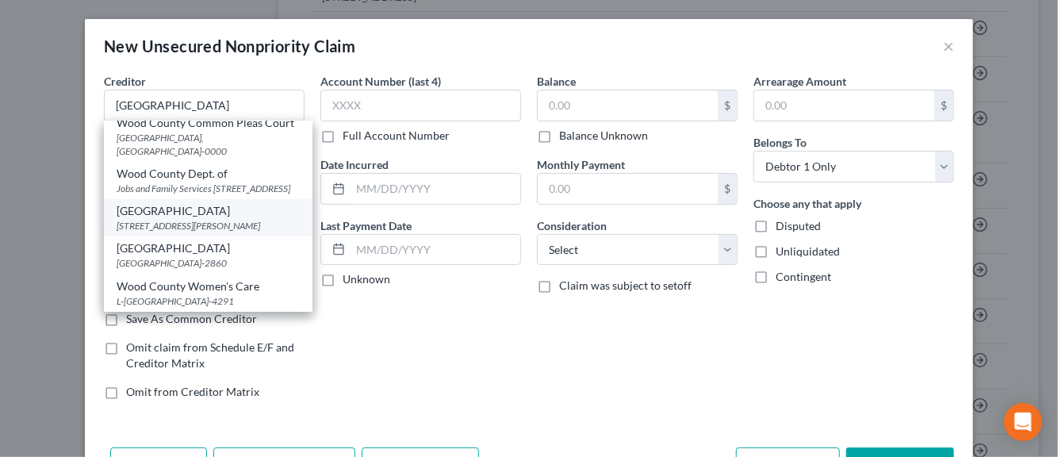
select select "36"
type input "43402"
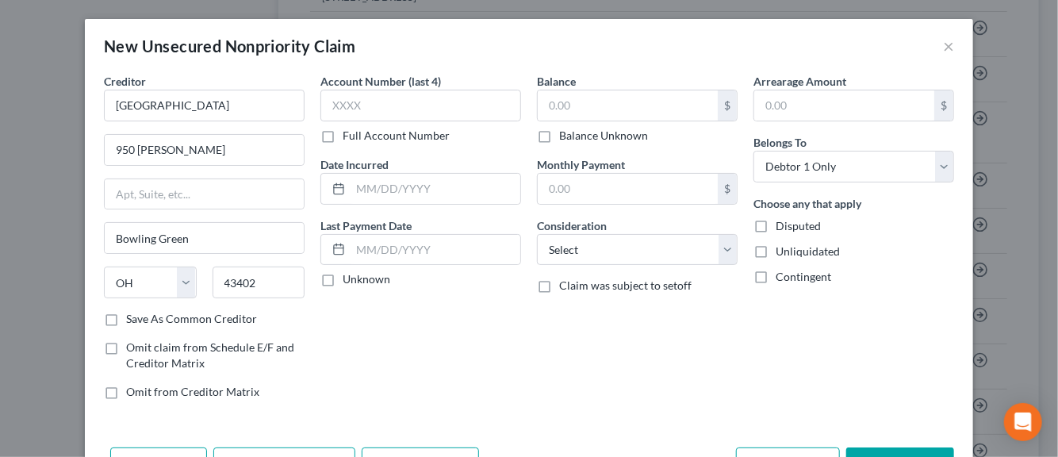
click at [126, 313] on label "Save As Common Creditor" at bounding box center [191, 319] width 131 height 16
click at [132, 313] on input "Save As Common Creditor" at bounding box center [137, 316] width 10 height 10
checkbox input "true"
click at [351, 103] on input "text" at bounding box center [420, 106] width 201 height 32
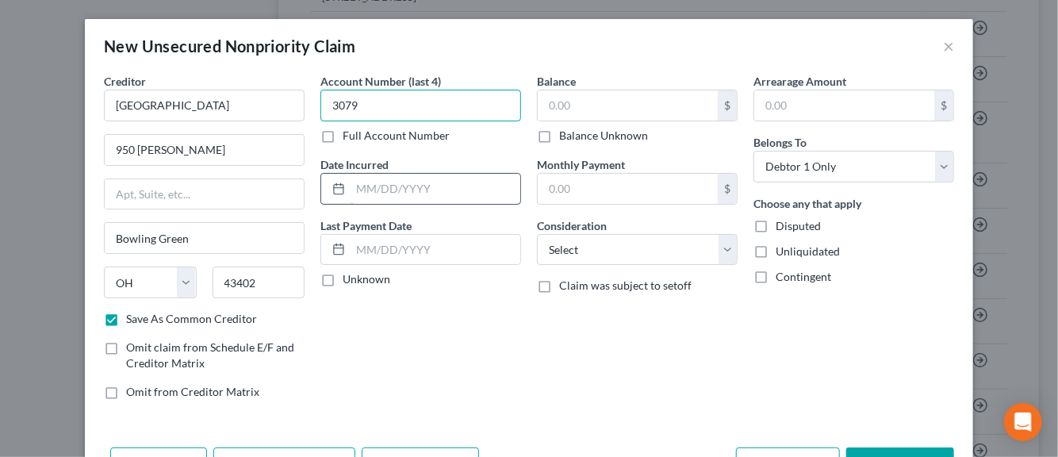
type input "3079"
click at [374, 186] on input "text" at bounding box center [436, 189] width 170 height 30
type input "10/2022"
click at [343, 275] on label "Unknown" at bounding box center [367, 279] width 48 height 16
click at [349, 275] on input "Unknown" at bounding box center [354, 276] width 10 height 10
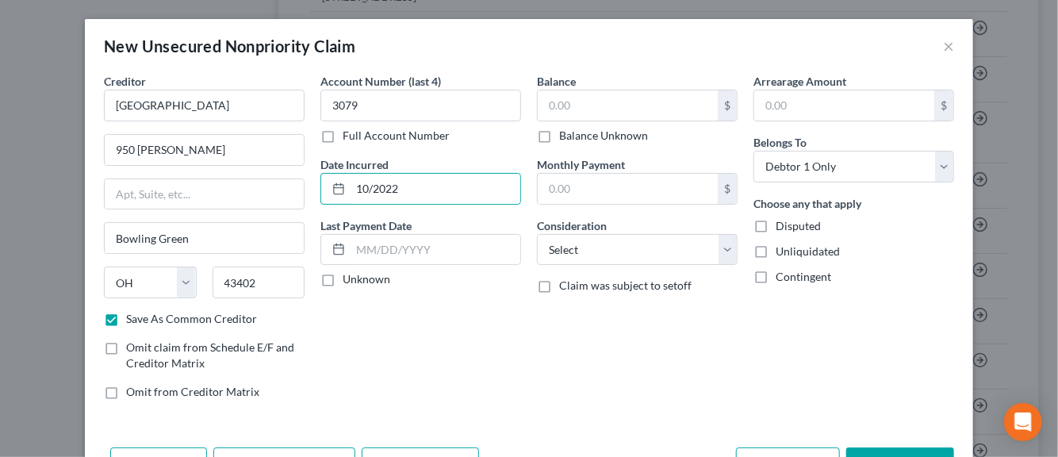
checkbox input "true"
click at [624, 105] on input "text" at bounding box center [628, 105] width 180 height 30
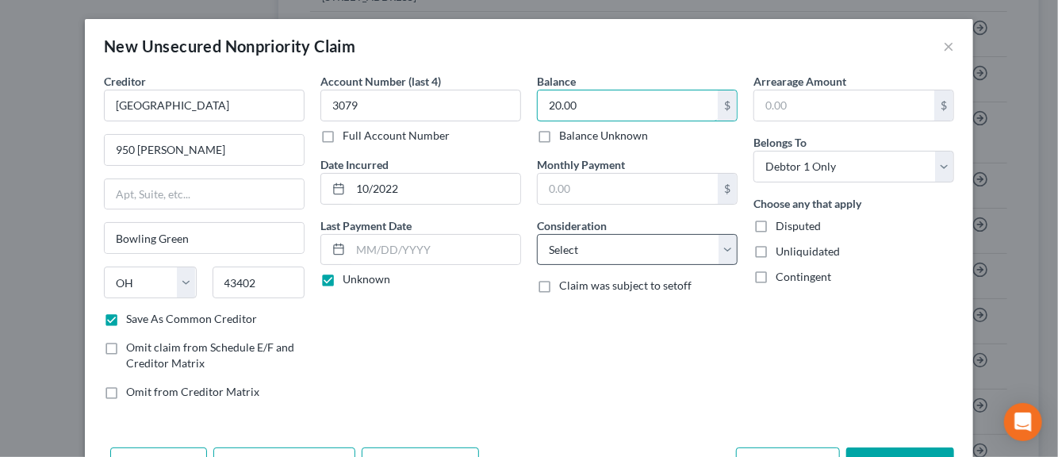
type input "20.00"
click at [720, 251] on select "Select Cable / Satellite Services Collection Agency Credit Card Debt Debt Couns…" at bounding box center [637, 250] width 201 height 32
select select "9"
click at [537, 234] on select "Select Cable / Satellite Services Collection Agency Credit Card Debt Debt Couns…" at bounding box center [637, 250] width 201 height 32
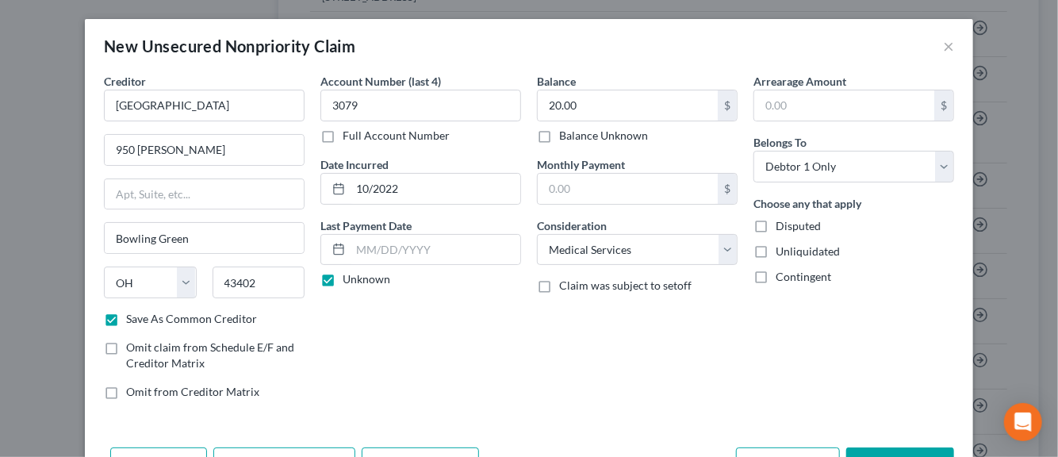
click at [776, 229] on label "Disputed" at bounding box center [798, 226] width 45 height 16
click at [782, 228] on input "Disputed" at bounding box center [787, 223] width 10 height 10
checkbox input "true"
click at [776, 244] on label "Unliquidated" at bounding box center [808, 252] width 64 height 16
click at [782, 244] on input "Unliquidated" at bounding box center [787, 249] width 10 height 10
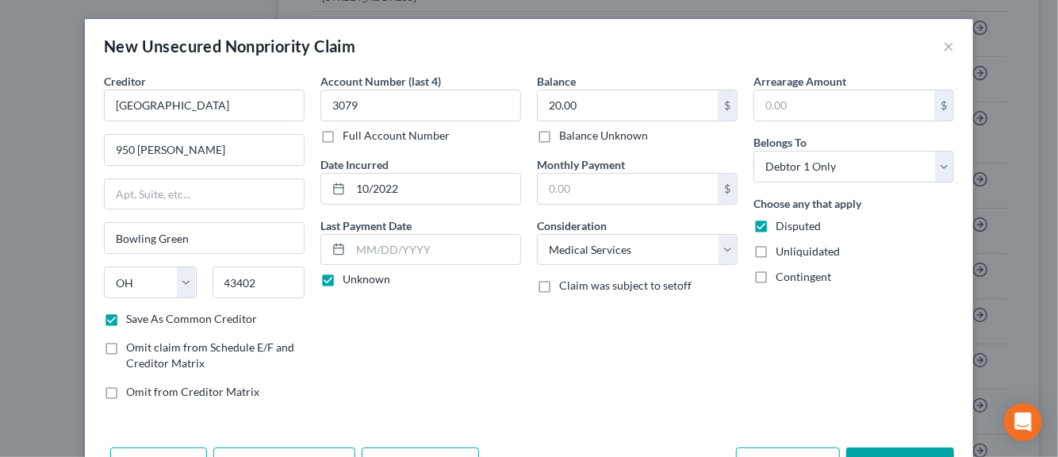
checkbox input "true"
click at [473, 380] on div "Account Number (last 4) 3079 Full Account Number Date Incurred 10/2022 Last Pay…" at bounding box center [421, 243] width 217 height 340
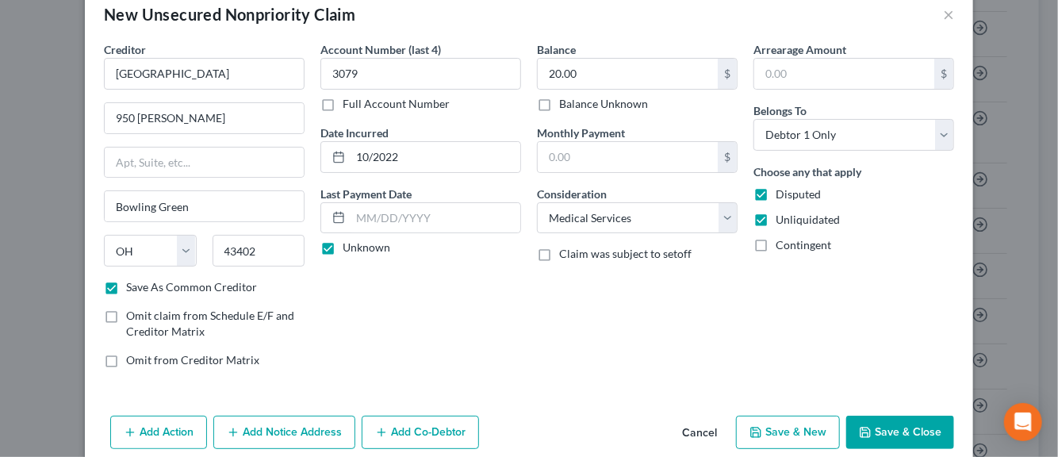
scroll to position [54, 0]
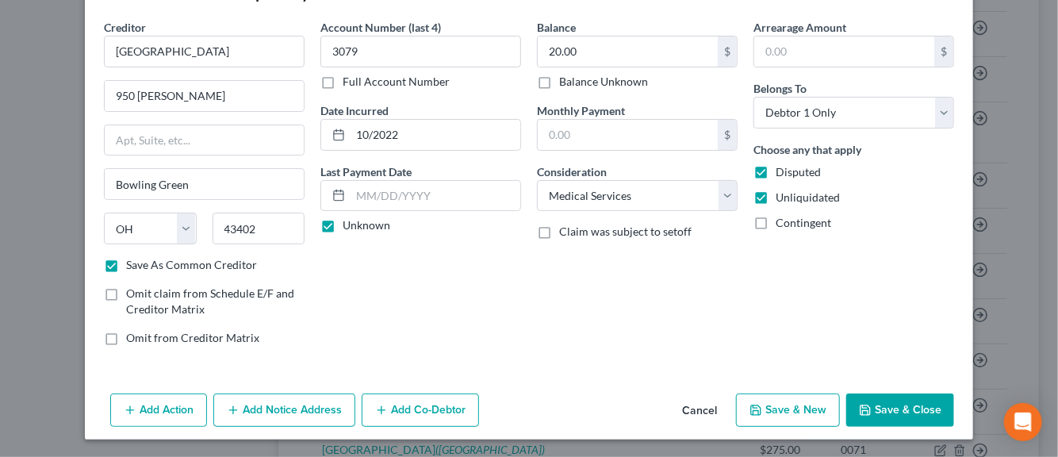
click at [261, 417] on button "Add Notice Address" at bounding box center [284, 409] width 142 height 33
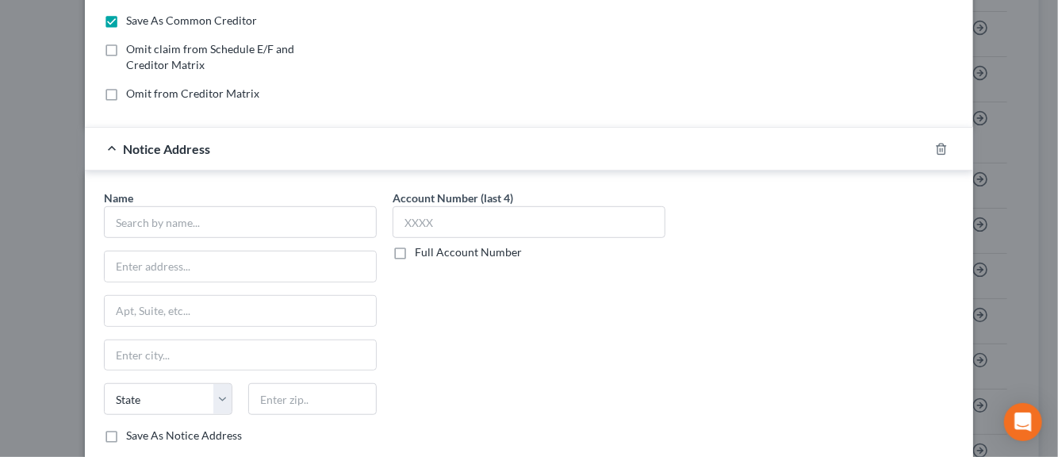
scroll to position [308, 0]
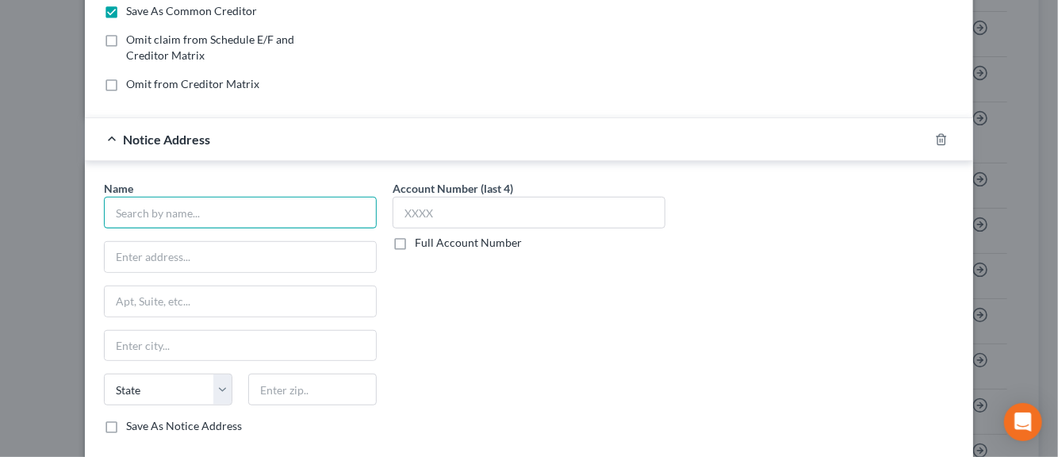
click at [198, 220] on input "text" at bounding box center [240, 213] width 273 height 32
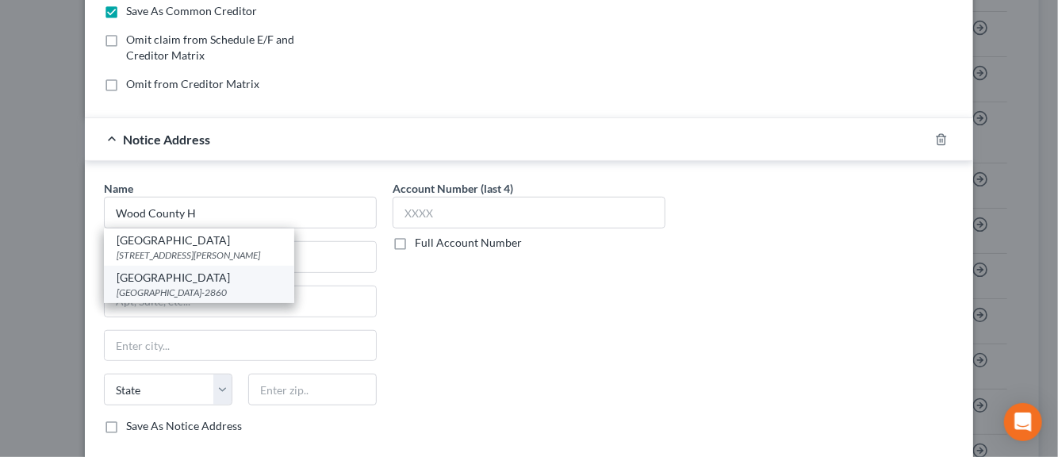
click at [174, 286] on div "PO Box 182860, Columbus, OH 43218-2860" at bounding box center [199, 292] width 165 height 13
type input "Wood County Hospital"
type input "PO Box 182860"
type input "Columbus"
select select "36"
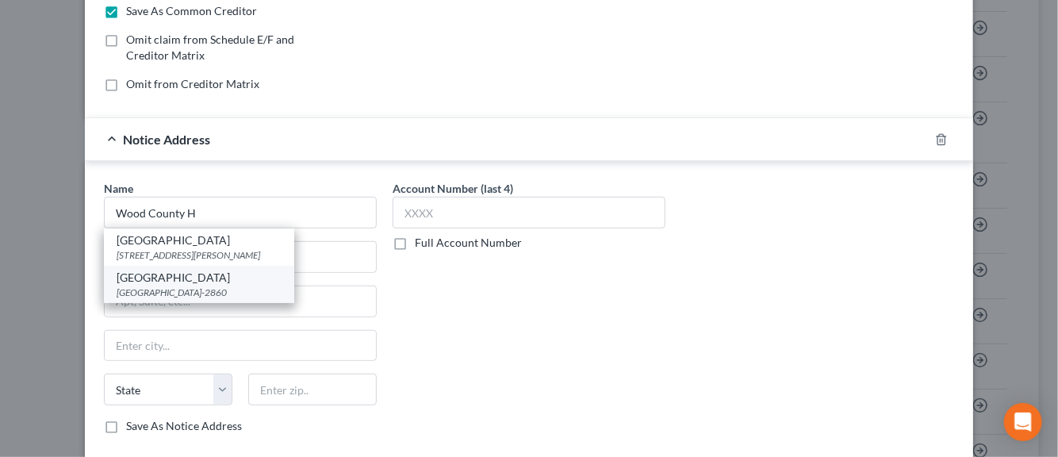
type input "43218-2860"
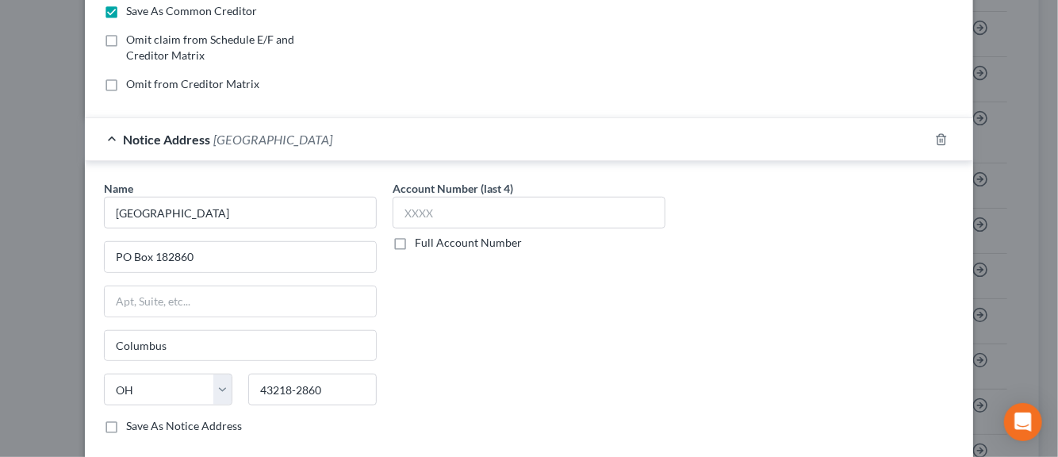
click at [126, 422] on label "Save As Notice Address" at bounding box center [184, 426] width 116 height 16
click at [132, 422] on input "Save As Notice Address" at bounding box center [137, 423] width 10 height 10
checkbox input "true"
click at [416, 214] on input "text" at bounding box center [529, 213] width 273 height 32
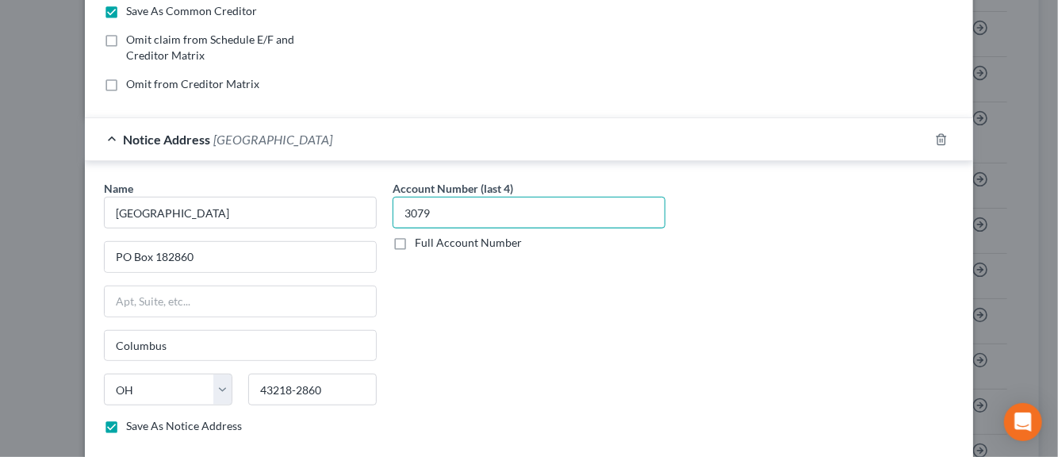
type input "3079"
click at [459, 260] on div "Account Number (last 4) 3079 Full Account Number" at bounding box center [529, 313] width 289 height 267
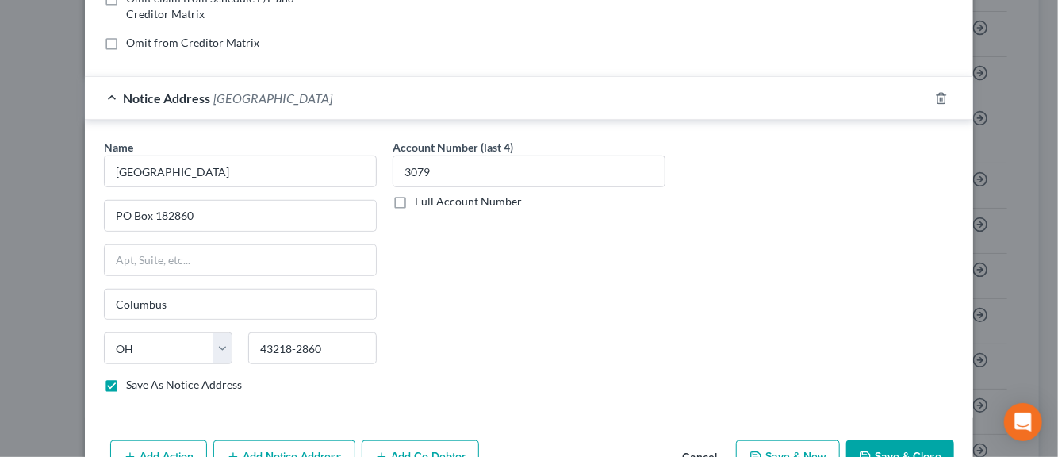
scroll to position [393, 0]
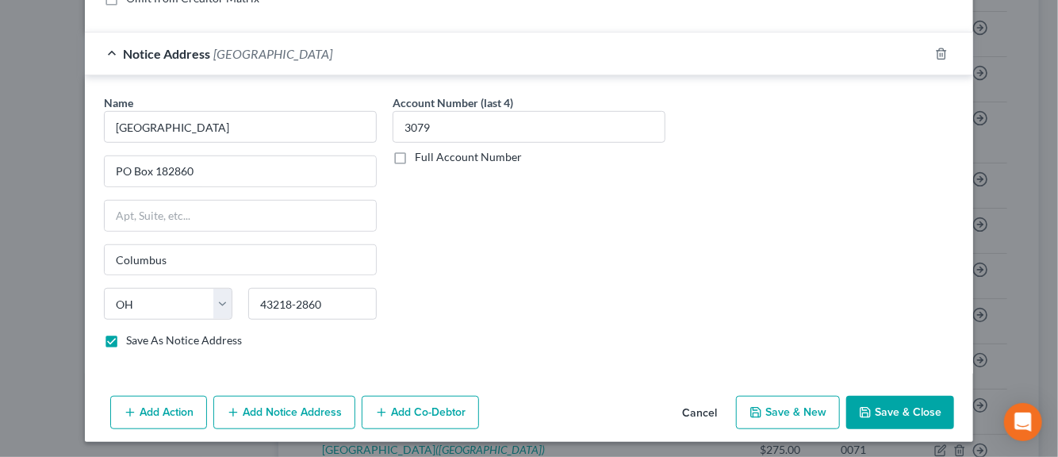
click at [774, 404] on button "Save & New" at bounding box center [788, 412] width 104 height 33
checkbox input "false"
select select "0"
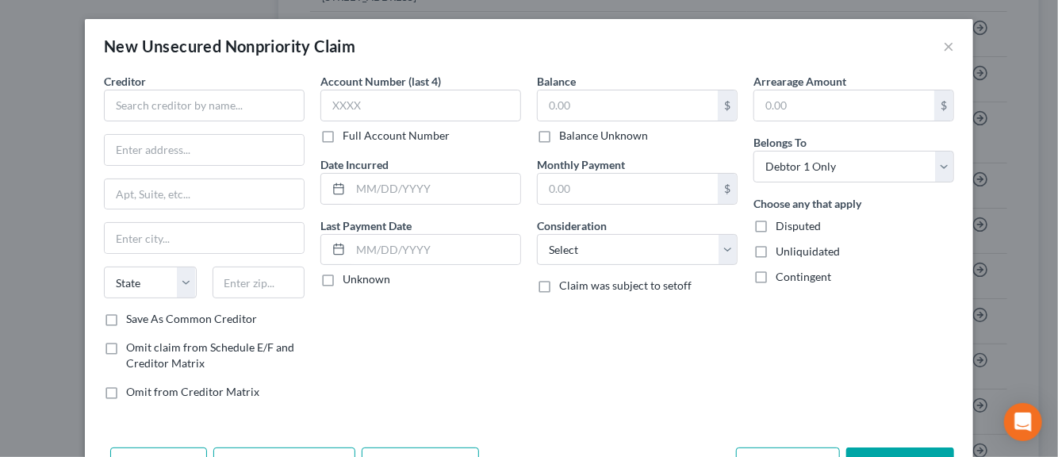
type input "0.00"
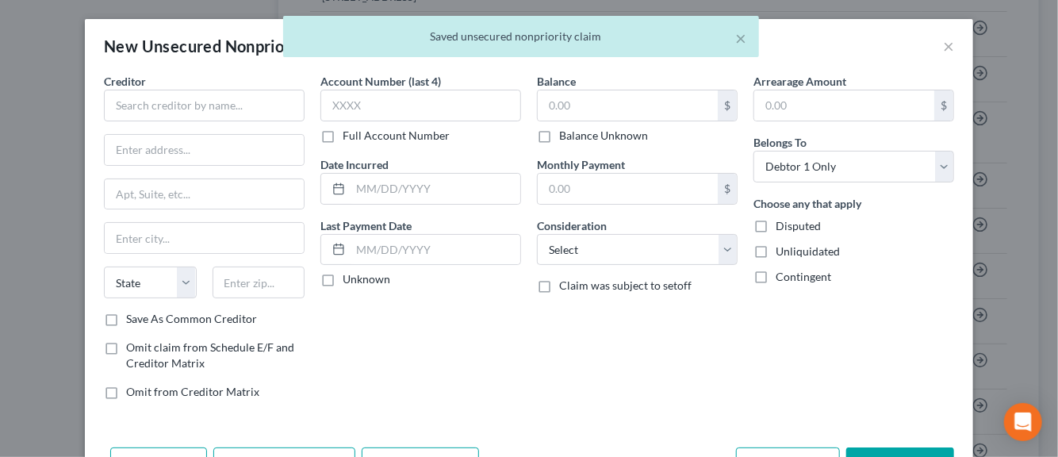
scroll to position [0, 0]
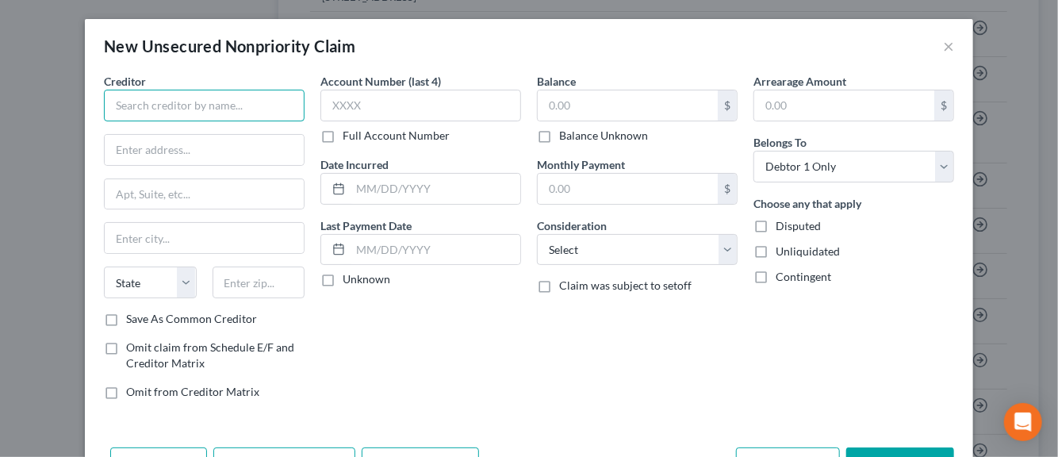
click at [203, 112] on input "text" at bounding box center [204, 106] width 201 height 32
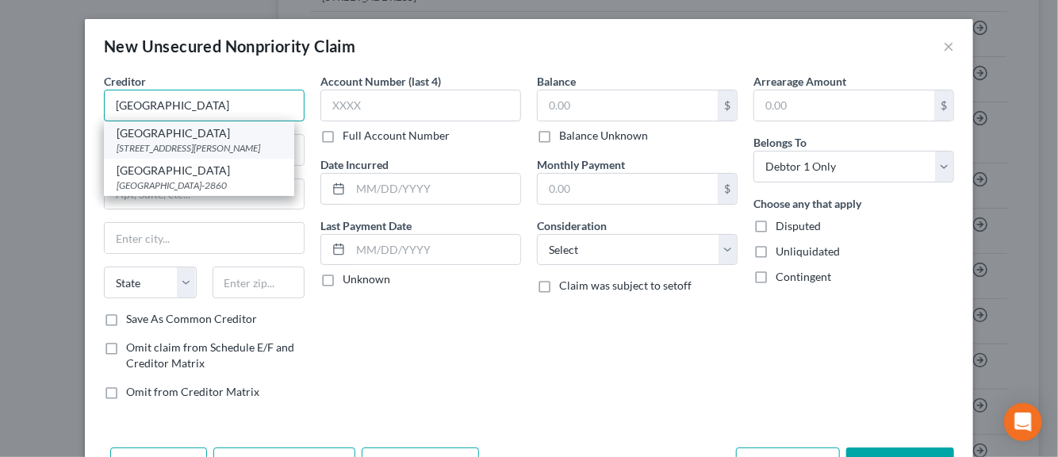
type input "Wood County Hospital"
click at [186, 136] on div "Wood County Hospital" at bounding box center [199, 133] width 165 height 16
type input "950 W. Wooster"
type input "Bowling Green"
select select "36"
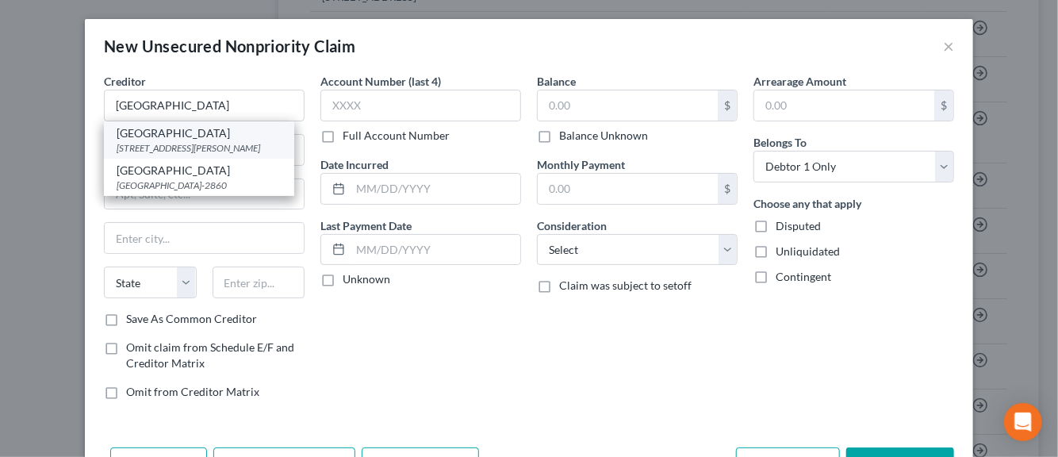
type input "43402"
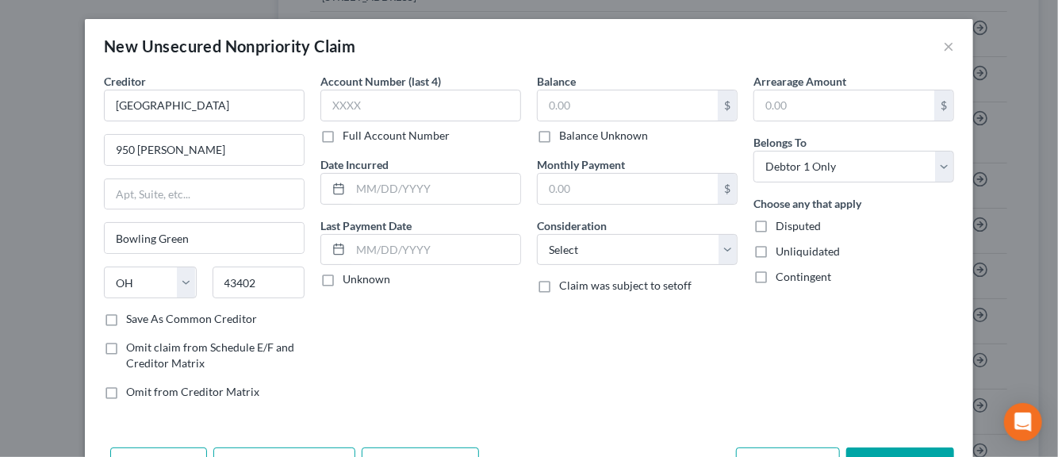
click at [126, 318] on label "Save As Common Creditor" at bounding box center [191, 319] width 131 height 16
click at [132, 318] on input "Save As Common Creditor" at bounding box center [137, 316] width 10 height 10
checkbox input "true"
click at [354, 107] on input "text" at bounding box center [420, 106] width 201 height 32
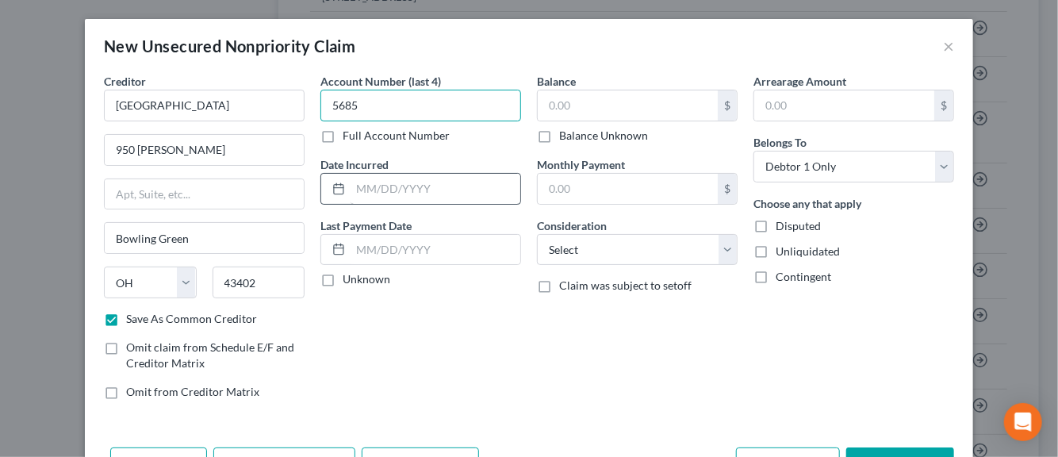
type input "5685"
click at [359, 187] on input "text" at bounding box center [436, 189] width 170 height 30
type input "12/2023"
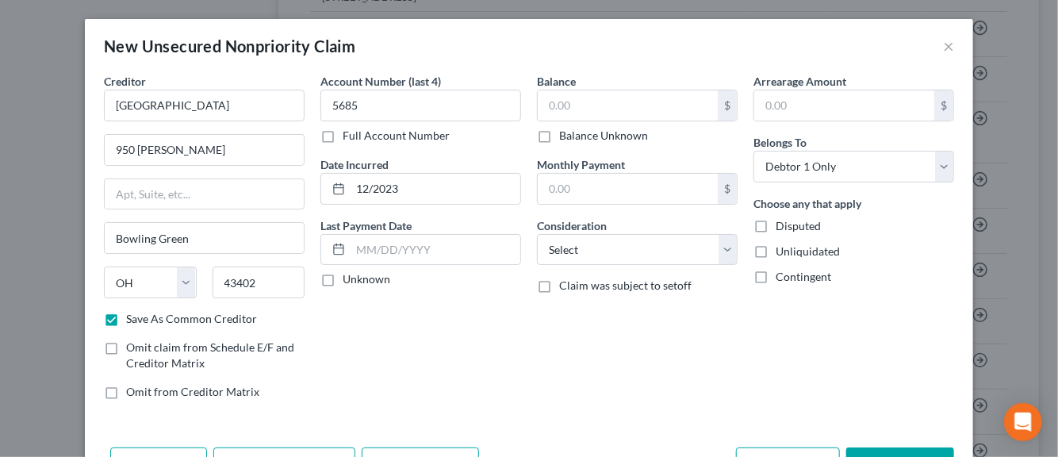
click at [343, 278] on label "Unknown" at bounding box center [367, 279] width 48 height 16
click at [349, 278] on input "Unknown" at bounding box center [354, 276] width 10 height 10
checkbox input "true"
click at [599, 106] on input "text" at bounding box center [628, 105] width 180 height 30
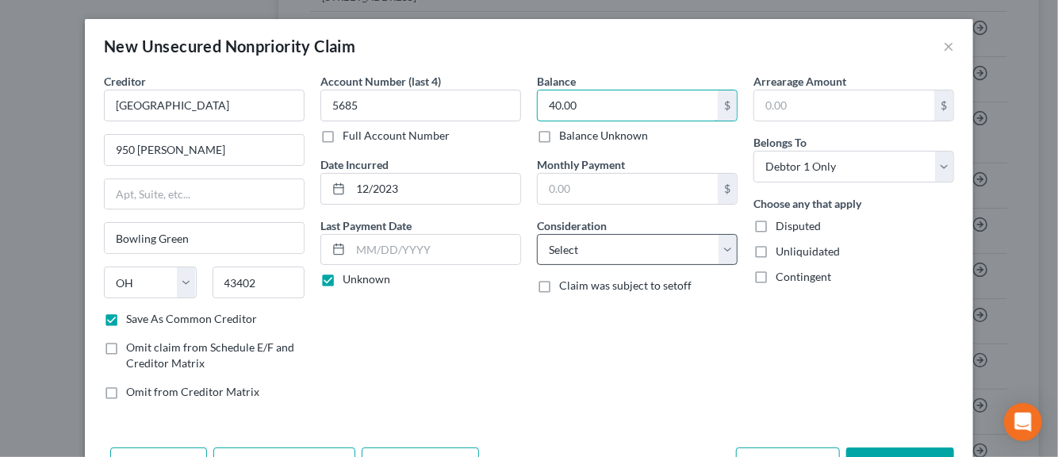
type input "40.00"
click at [721, 251] on select "Select Cable / Satellite Services Collection Agency Credit Card Debt Debt Couns…" at bounding box center [637, 250] width 201 height 32
select select "9"
click at [537, 234] on select "Select Cable / Satellite Services Collection Agency Credit Card Debt Debt Couns…" at bounding box center [637, 250] width 201 height 32
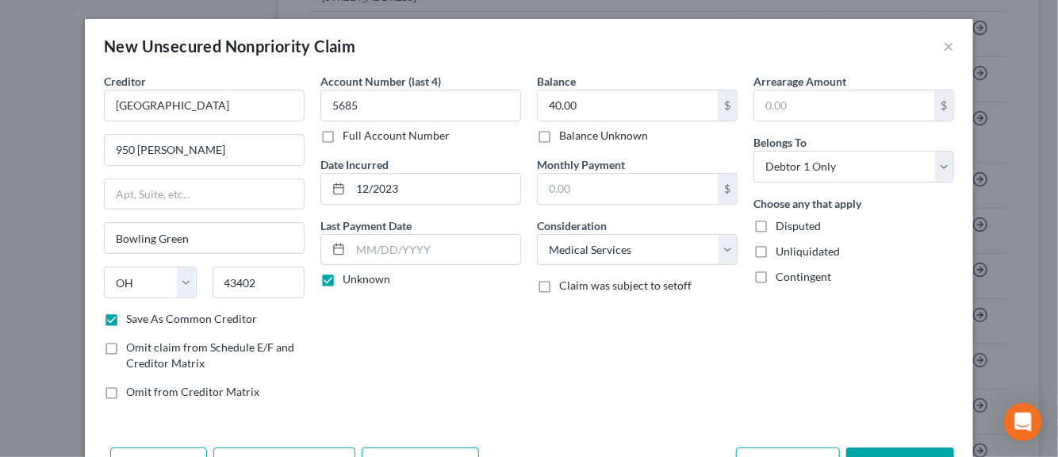
click at [776, 225] on label "Disputed" at bounding box center [798, 226] width 45 height 16
click at [782, 225] on input "Disputed" at bounding box center [787, 223] width 10 height 10
checkbox input "true"
click at [776, 250] on label "Unliquidated" at bounding box center [808, 252] width 64 height 16
click at [782, 250] on input "Unliquidated" at bounding box center [787, 249] width 10 height 10
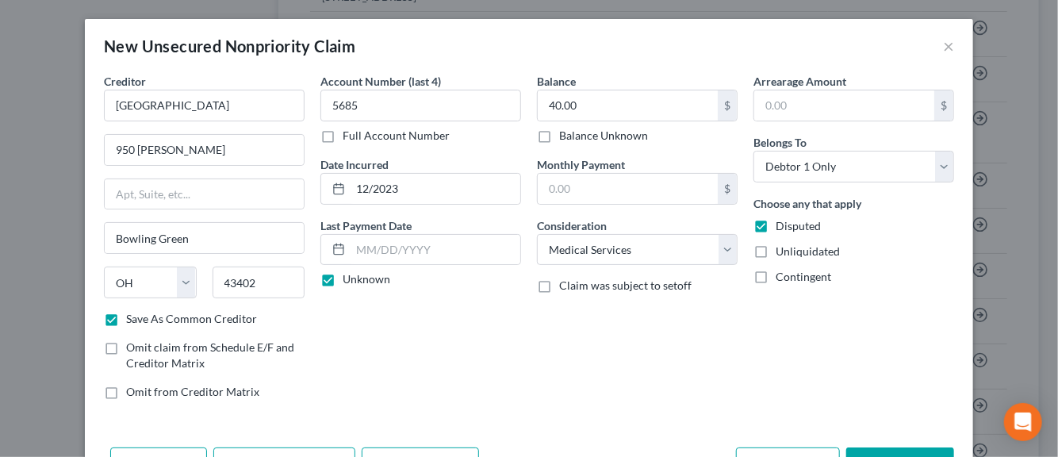
checkbox input "true"
click at [431, 374] on div "Account Number (last 4) 5685 Full Account Number Date Incurred 12/2023 Last Pay…" at bounding box center [421, 243] width 217 height 340
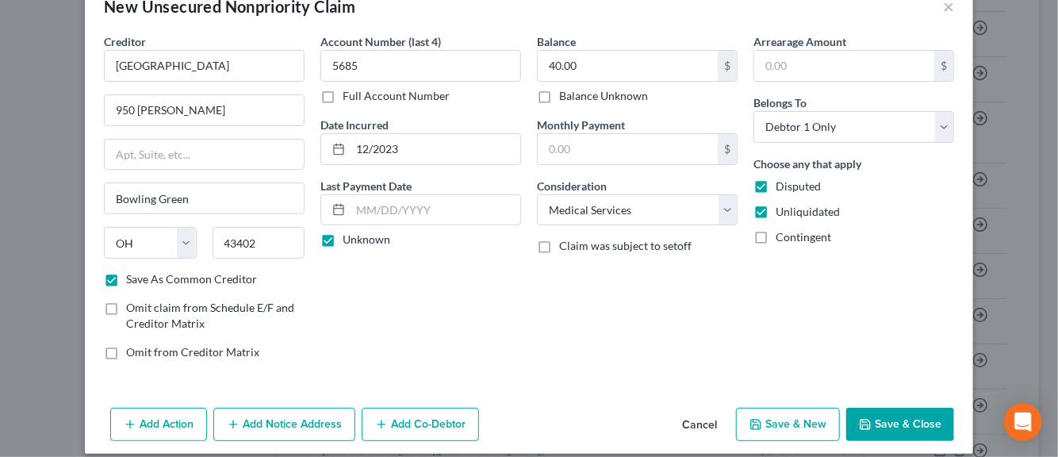
scroll to position [54, 0]
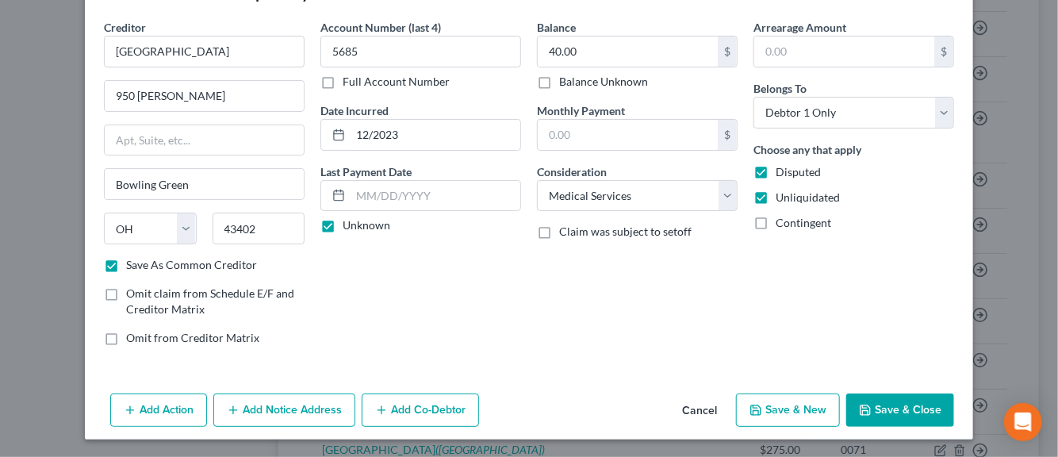
click at [291, 419] on button "Add Notice Address" at bounding box center [284, 409] width 142 height 33
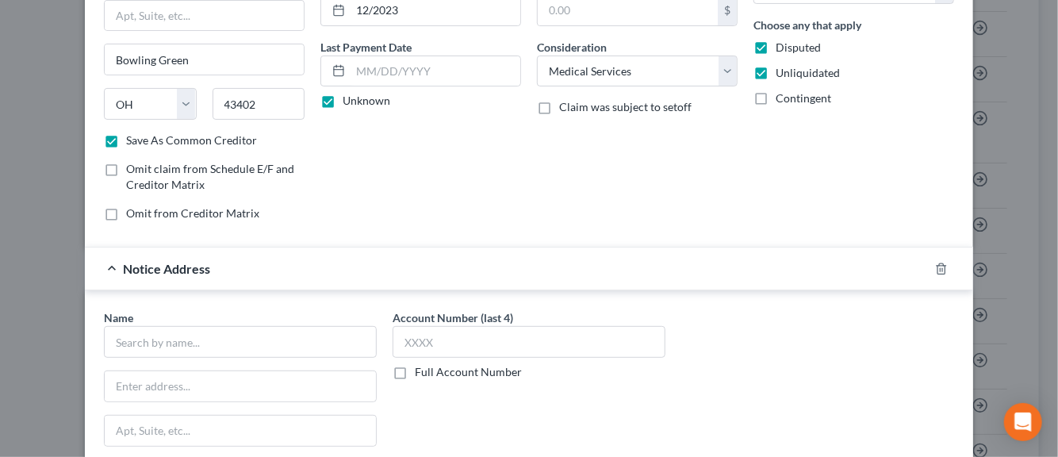
scroll to position [181, 0]
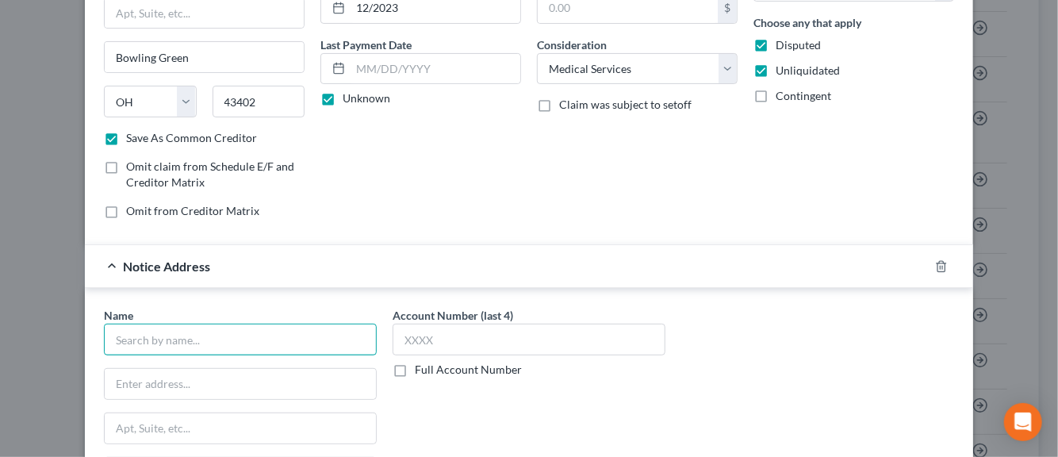
click at [237, 346] on input "text" at bounding box center [240, 340] width 273 height 32
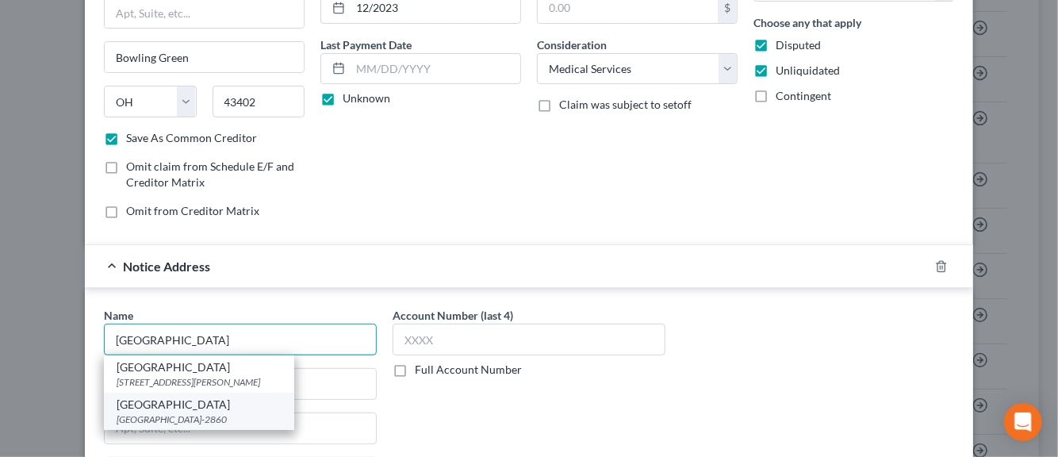
type input "Wood County Hospital"
click at [189, 409] on div "Wood County Hospital" at bounding box center [199, 405] width 165 height 16
type input "PO Box 182860"
type input "Columbus"
select select "36"
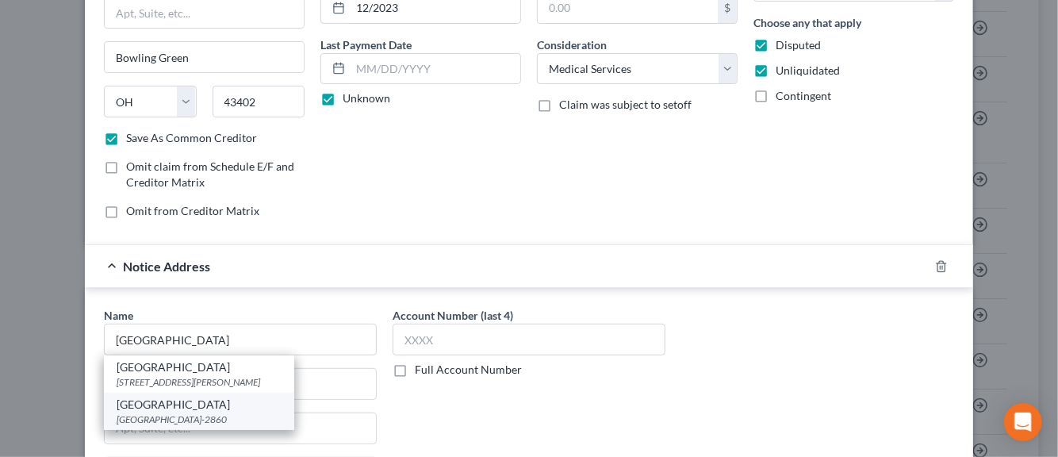
type input "43218-2860"
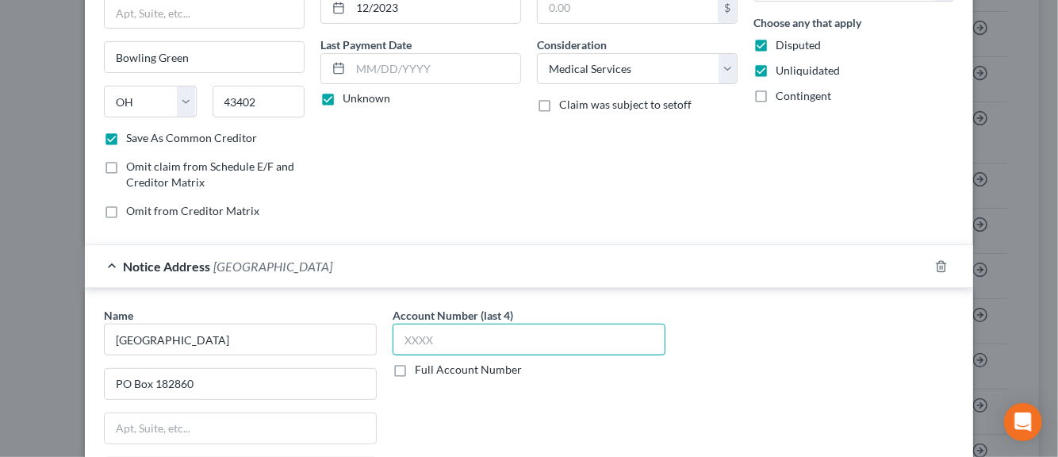
click at [416, 339] on input "text" at bounding box center [529, 340] width 273 height 32
type input "5685"
click at [422, 417] on div "Account Number (last 4) 5685 Full Account Number" at bounding box center [529, 440] width 289 height 267
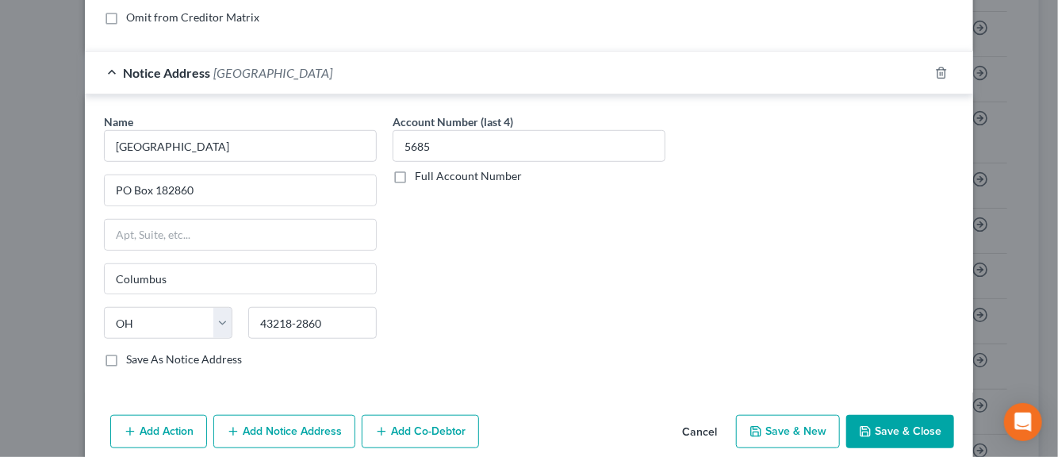
scroll to position [393, 0]
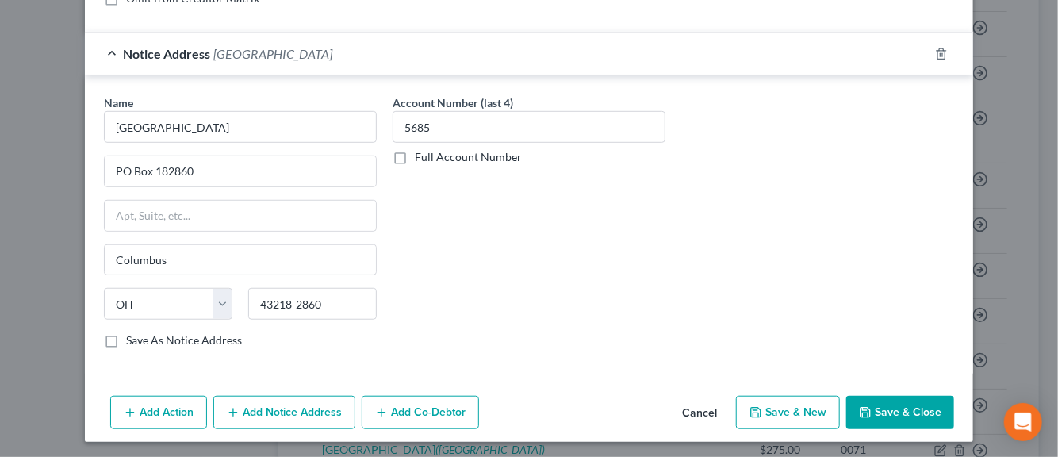
click at [126, 338] on label "Save As Notice Address" at bounding box center [184, 340] width 116 height 16
click at [132, 338] on input "Save As Notice Address" at bounding box center [137, 337] width 10 height 10
checkbox input "true"
click at [774, 414] on button "Save & New" at bounding box center [788, 412] width 104 height 33
checkbox input "false"
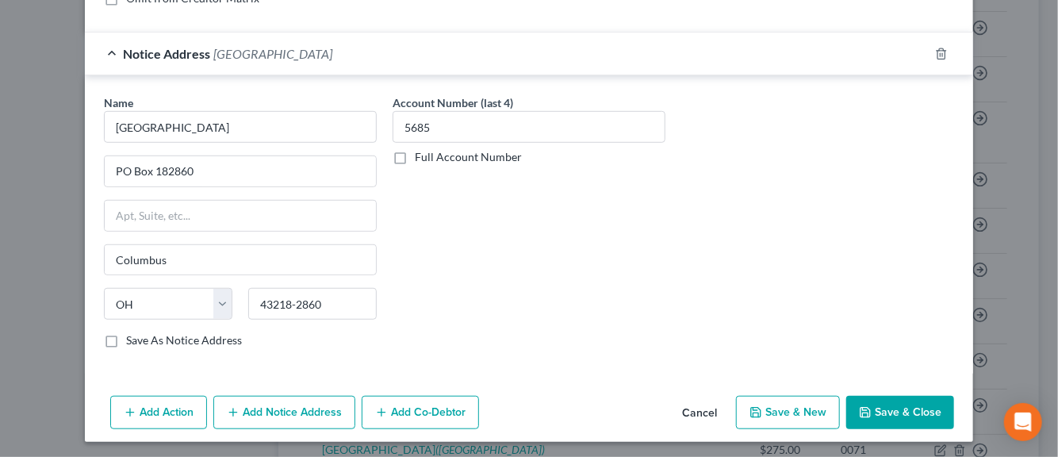
checkbox input "false"
select select "0"
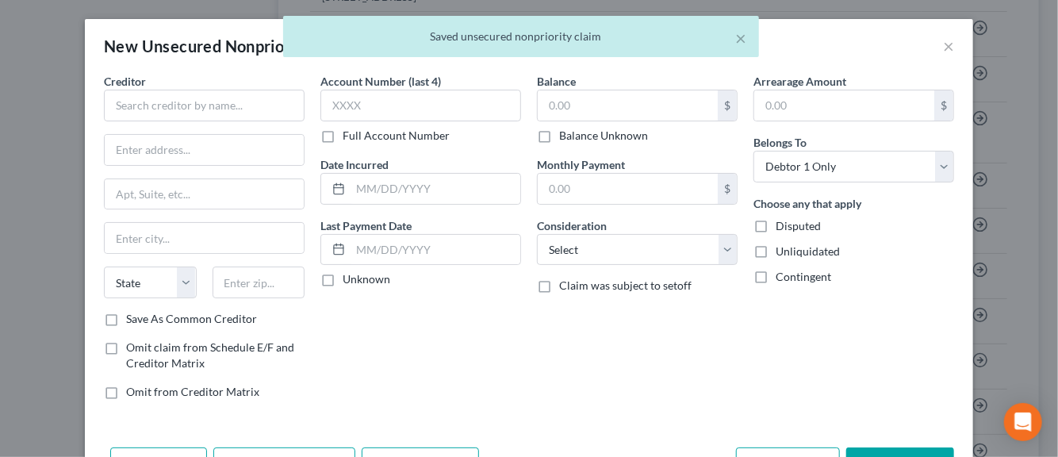
type input "0.00"
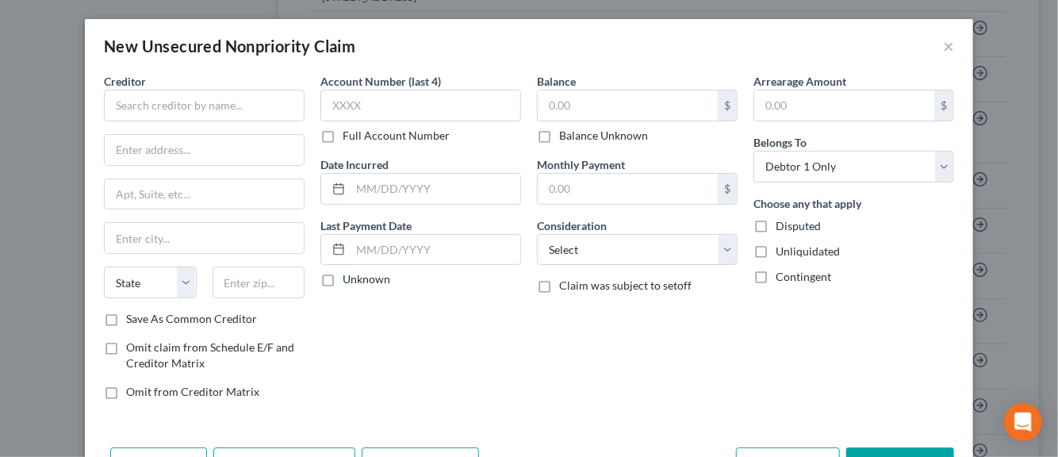
click at [774, 414] on div "Creditor * State AL AK AR AZ CA CO CT DE DC FL GA GU HI ID IL IN IA KS KY LA ME…" at bounding box center [529, 257] width 888 height 368
click at [149, 104] on input "text" at bounding box center [204, 106] width 201 height 32
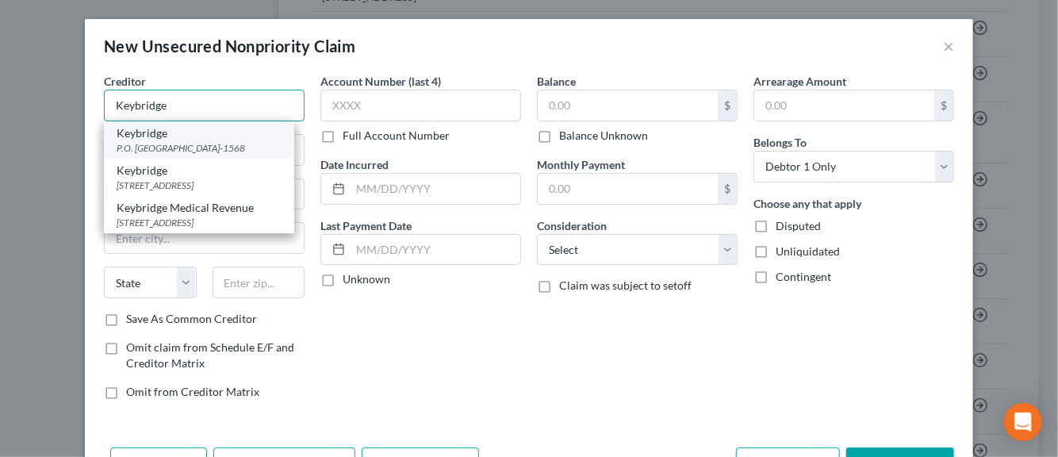
type input "Keybridge"
click at [152, 141] on div "P.O. Box 1568, Lima, OH 45802-1568" at bounding box center [199, 147] width 165 height 13
type input "P.O. Box 1568"
type input "Lima"
select select "36"
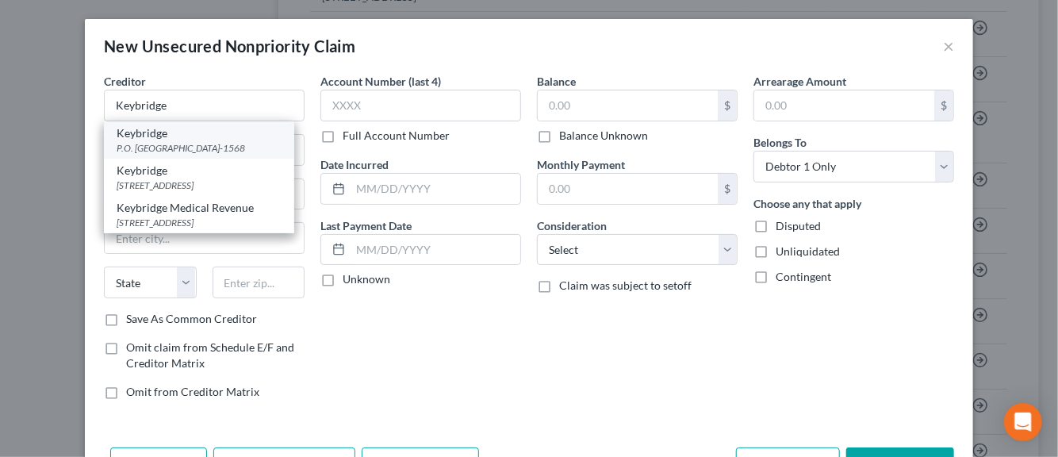
type input "45802-1568"
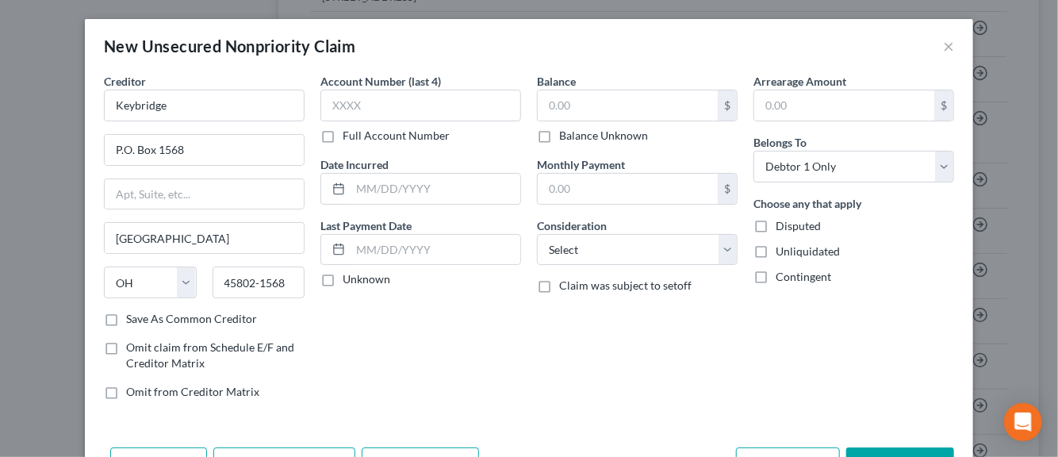
click at [126, 318] on label "Save As Common Creditor" at bounding box center [191, 319] width 131 height 16
click at [132, 318] on input "Save As Common Creditor" at bounding box center [137, 316] width 10 height 10
checkbox input "true"
click at [361, 107] on input "text" at bounding box center [420, 106] width 201 height 32
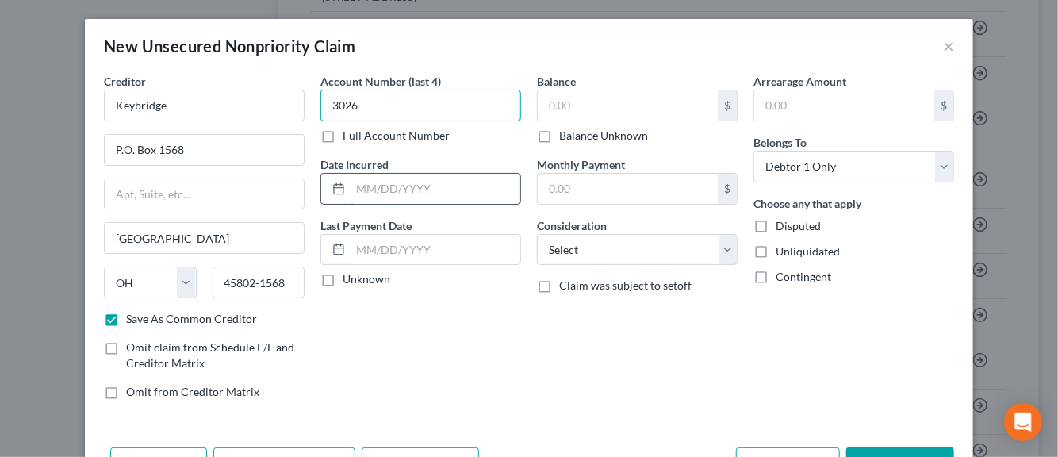
type input "3026"
click at [355, 191] on input "text" at bounding box center [436, 189] width 170 height 30
type input "2019"
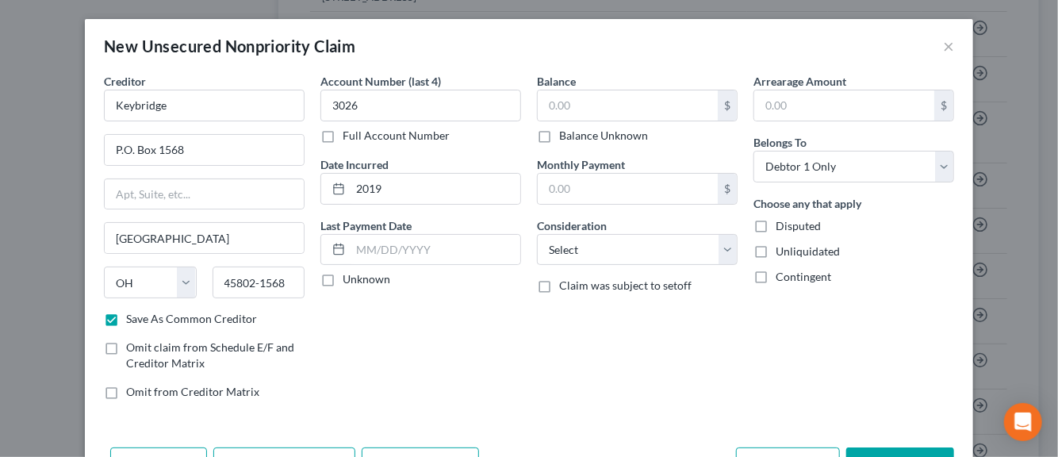
click at [343, 278] on label "Unknown" at bounding box center [367, 279] width 48 height 16
click at [349, 278] on input "Unknown" at bounding box center [354, 276] width 10 height 10
checkbox input "true"
click at [568, 109] on input "text" at bounding box center [628, 105] width 180 height 30
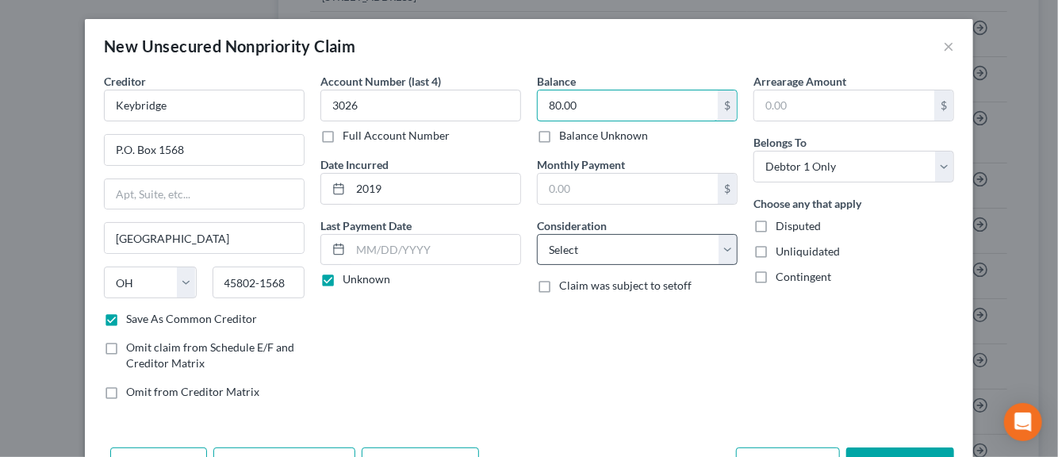
type input "80.00"
click at [725, 246] on select "Select Cable / Satellite Services Collection Agency Credit Card Debt Debt Couns…" at bounding box center [637, 250] width 201 height 32
select select "1"
click at [537, 234] on select "Select Cable / Satellite Services Collection Agency Credit Card Debt Debt Couns…" at bounding box center [637, 250] width 201 height 32
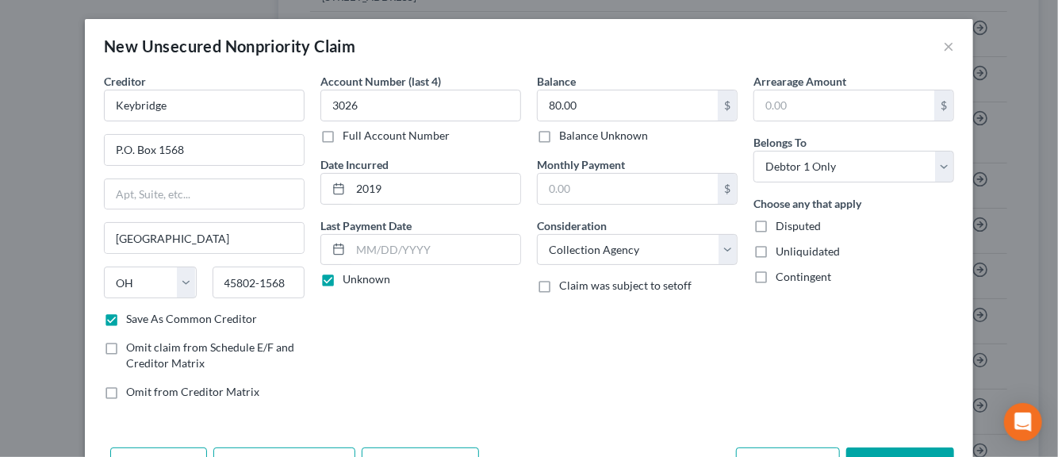
click at [776, 224] on label "Disputed" at bounding box center [798, 226] width 45 height 16
click at [782, 224] on input "Disputed" at bounding box center [787, 223] width 10 height 10
checkbox input "true"
click at [776, 247] on label "Unliquidated" at bounding box center [808, 252] width 64 height 16
click at [782, 247] on input "Unliquidated" at bounding box center [787, 249] width 10 height 10
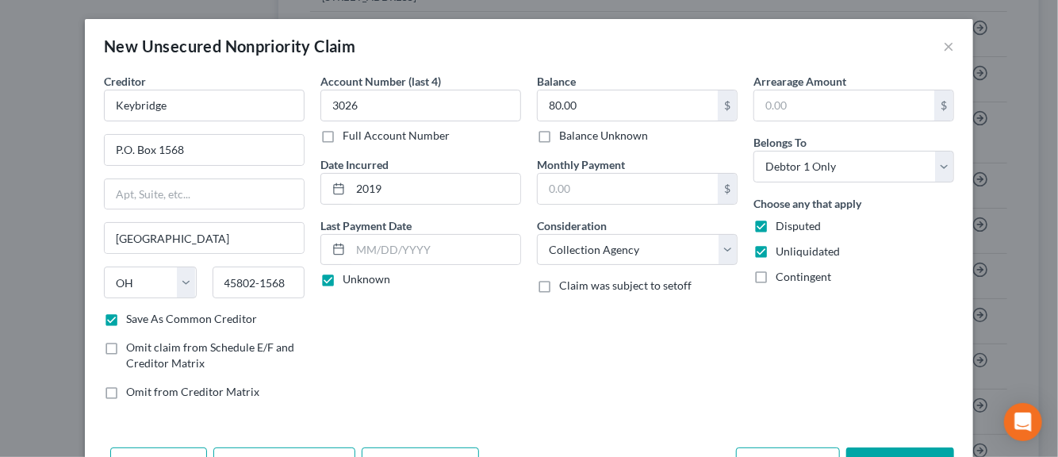
click at [487, 370] on div "Account Number (last 4) 3026 Full Account Number Date Incurred 2019 Last Paymen…" at bounding box center [421, 243] width 217 height 340
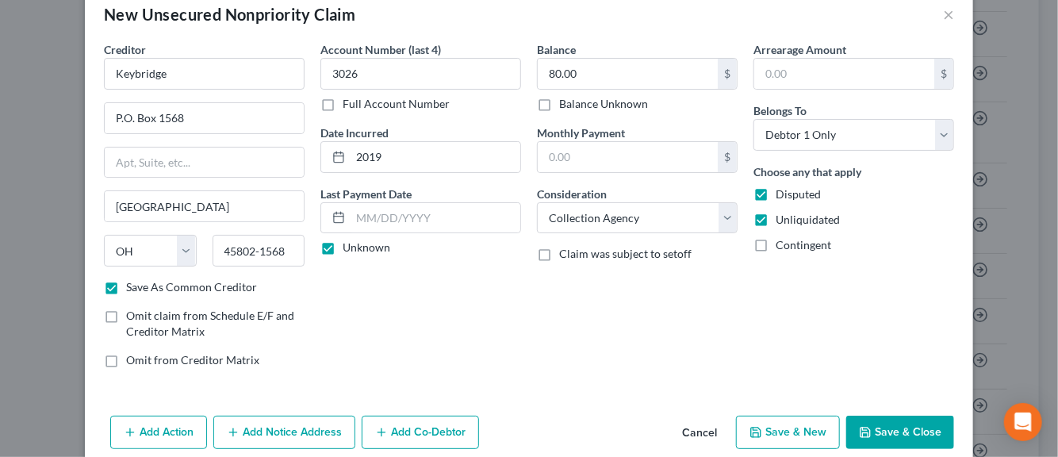
scroll to position [54, 0]
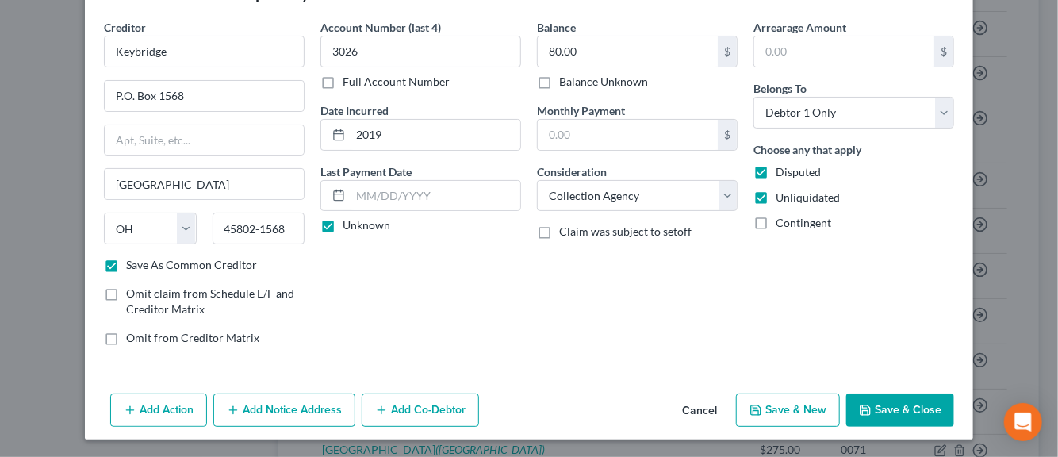
click at [327, 415] on button "Add Notice Address" at bounding box center [284, 409] width 142 height 33
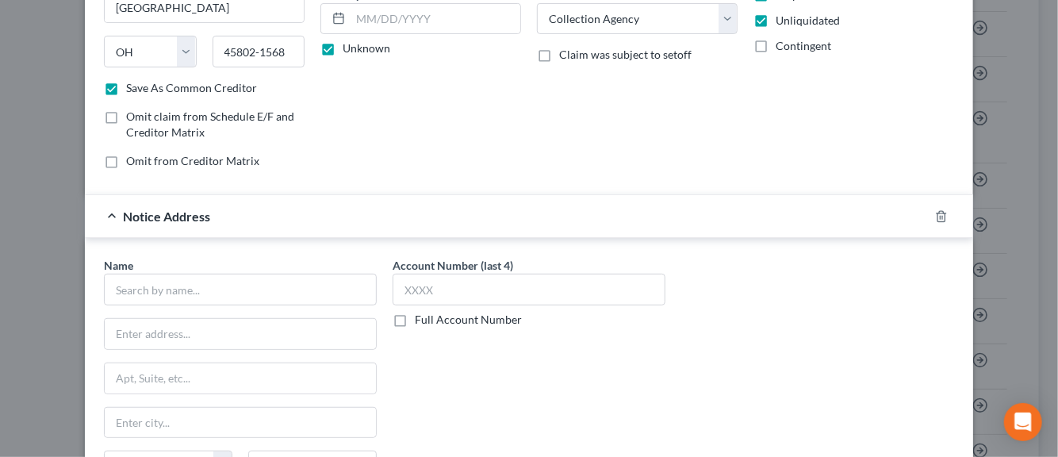
scroll to position [276, 0]
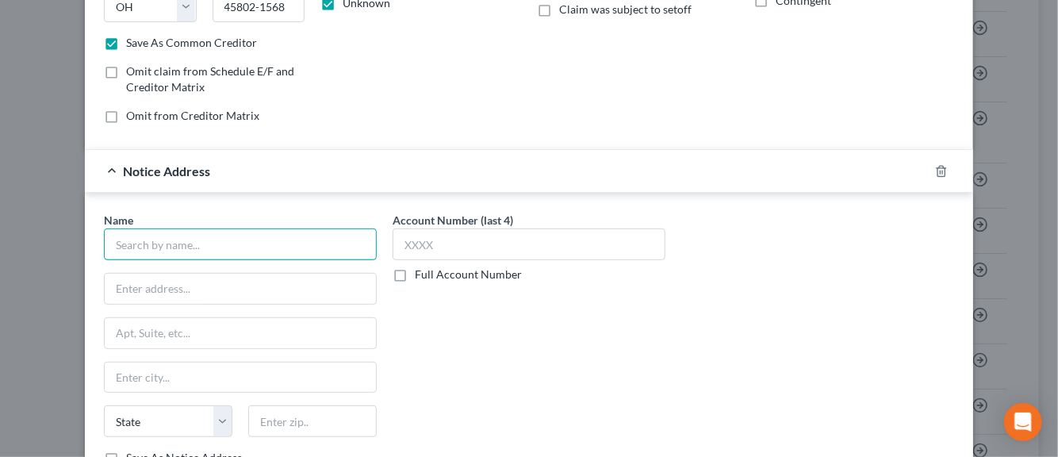
click at [190, 248] on input "text" at bounding box center [240, 244] width 273 height 32
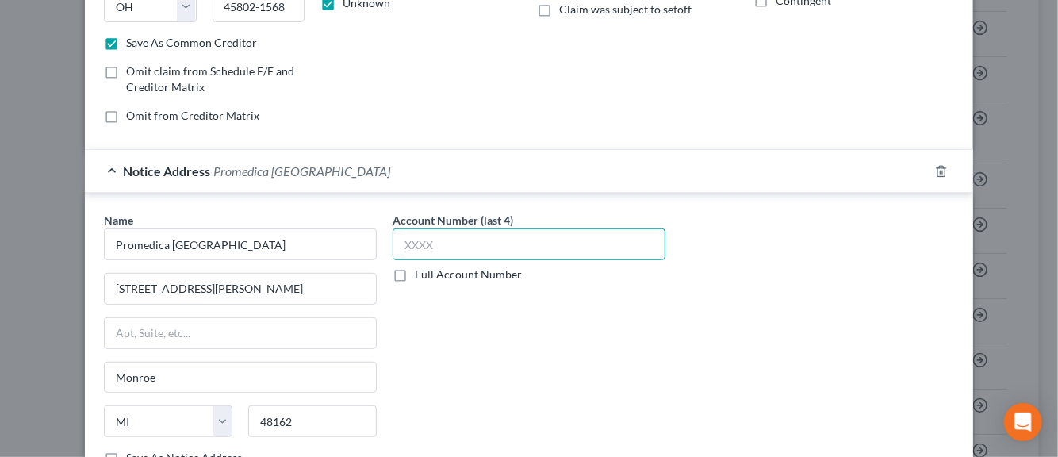
click at [421, 248] on input "text" at bounding box center [529, 244] width 273 height 32
click at [522, 320] on div "Account Number (last 4) 3026 Full Account Number" at bounding box center [529, 345] width 289 height 267
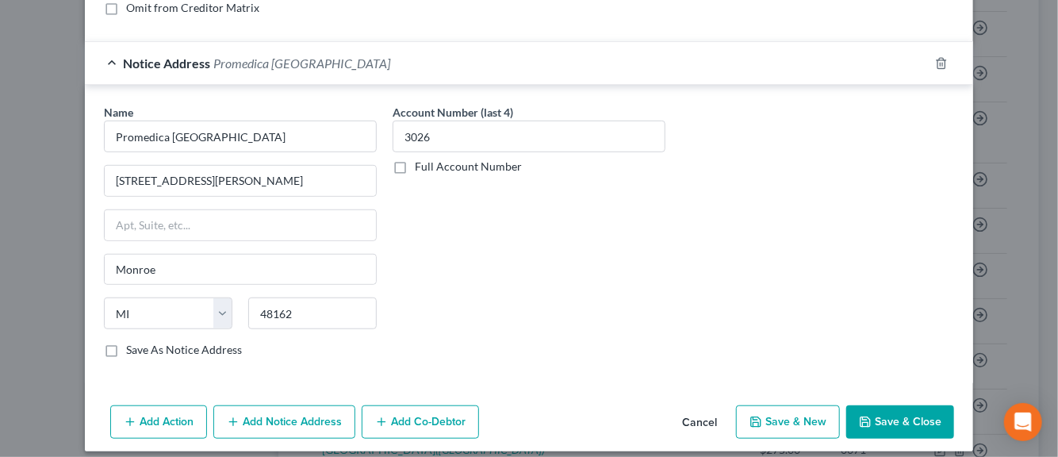
scroll to position [393, 0]
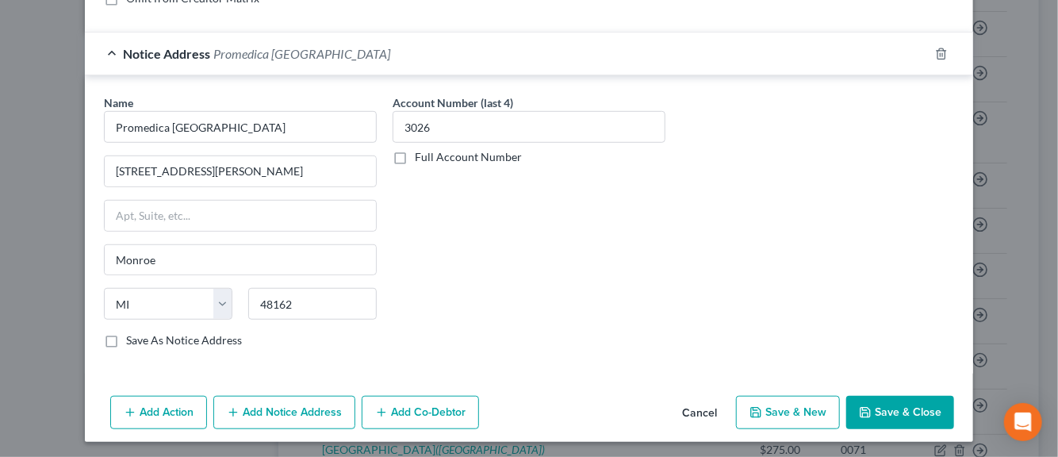
click at [778, 408] on button "Save & New" at bounding box center [788, 412] width 104 height 33
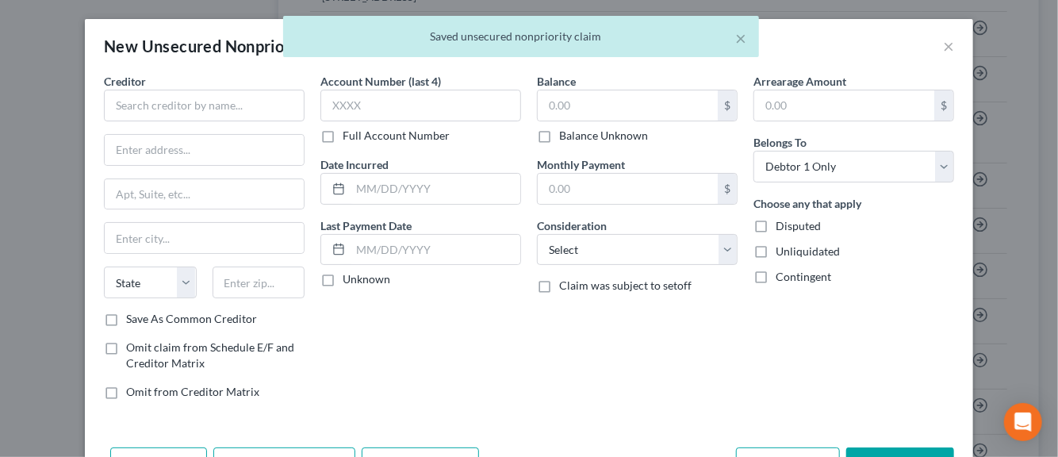
scroll to position [143, 0]
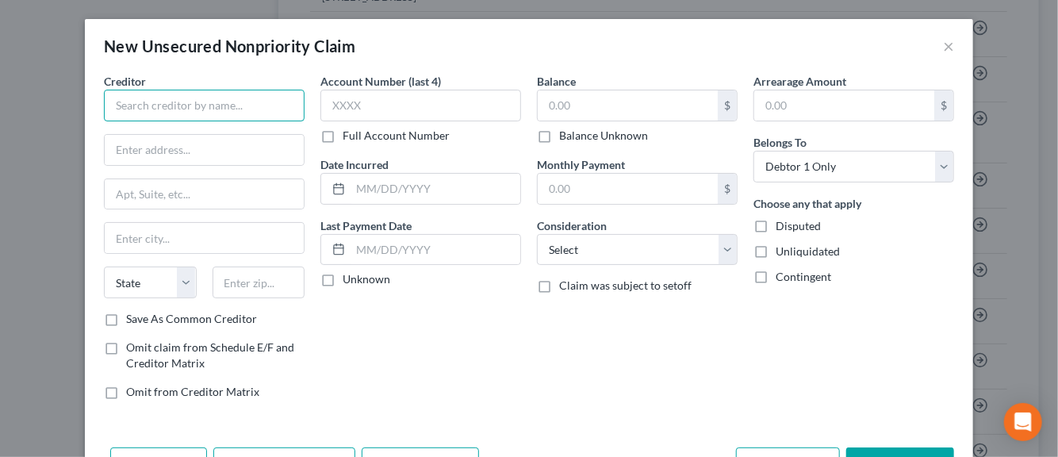
click at [164, 102] on input "text" at bounding box center [204, 106] width 201 height 32
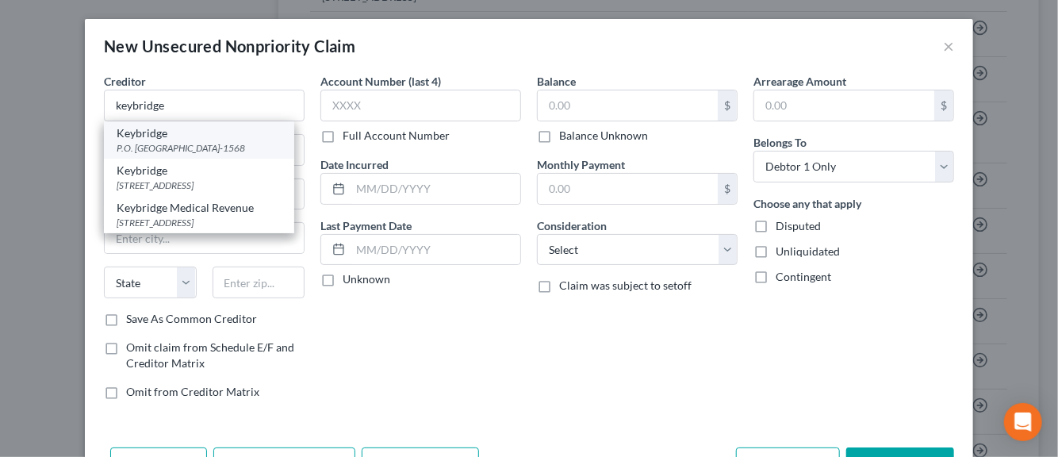
click at [159, 140] on div "Keybridge" at bounding box center [199, 133] width 165 height 16
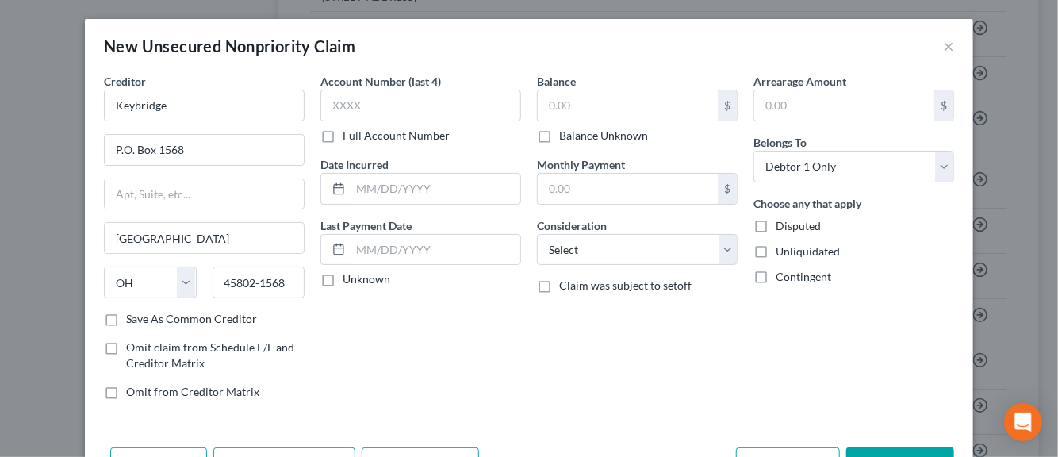
click at [126, 320] on label "Save As Common Creditor" at bounding box center [191, 319] width 131 height 16
click at [132, 320] on input "Save As Common Creditor" at bounding box center [137, 316] width 10 height 10
click at [349, 113] on input "text" at bounding box center [420, 106] width 201 height 32
click at [382, 185] on input "text" at bounding box center [436, 189] width 170 height 30
click at [343, 278] on label "Unknown" at bounding box center [367, 279] width 48 height 16
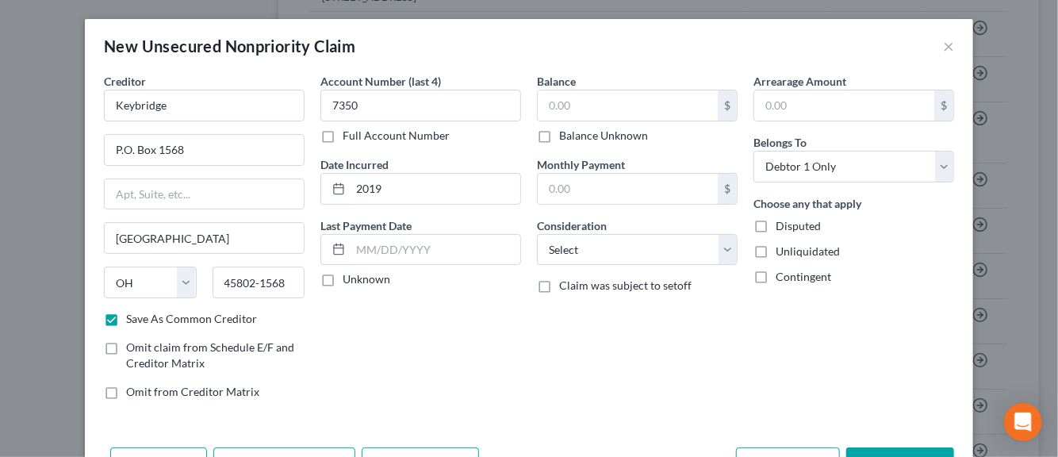
click at [349, 278] on input "Unknown" at bounding box center [354, 276] width 10 height 10
click at [564, 107] on input "text" at bounding box center [628, 105] width 180 height 30
click at [726, 246] on select "Select Cable / Satellite Services Collection Agency Credit Card Debt Debt Couns…" at bounding box center [637, 250] width 201 height 32
click at [537, 234] on select "Select Cable / Satellite Services Collection Agency Credit Card Debt Debt Couns…" at bounding box center [637, 250] width 201 height 32
click at [776, 221] on label "Disputed" at bounding box center [798, 226] width 45 height 16
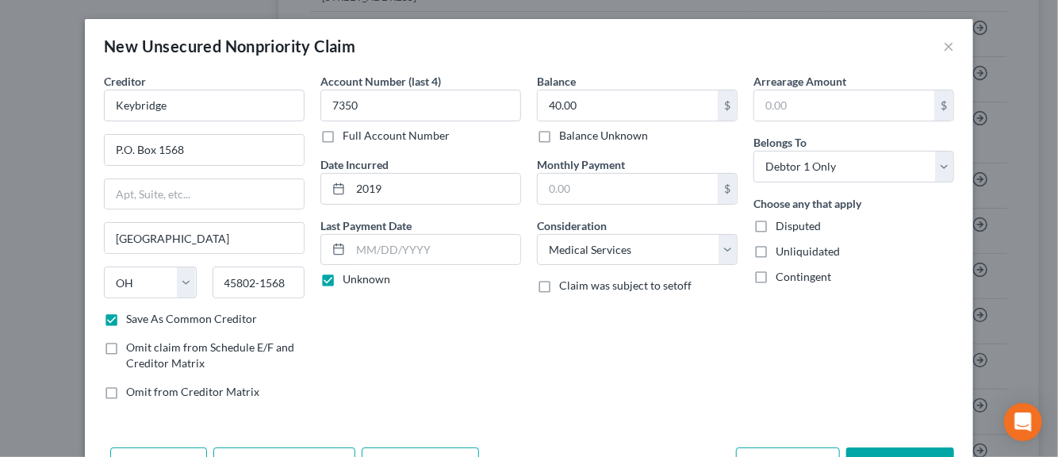
click at [782, 221] on input "Disputed" at bounding box center [787, 223] width 10 height 10
click at [776, 248] on label "Unliquidated" at bounding box center [808, 252] width 64 height 16
click at [782, 248] on input "Unliquidated" at bounding box center [787, 249] width 10 height 10
click at [581, 362] on div "Balance 40.00 $ Balance Unknown Balance Undetermined 40.00 $ Balance Unknown Mo…" at bounding box center [637, 243] width 217 height 340
click at [736, 351] on div "Balance 40.00 $ Balance Unknown Balance Undetermined 40.00 $ Balance Unknown Mo…" at bounding box center [637, 243] width 217 height 340
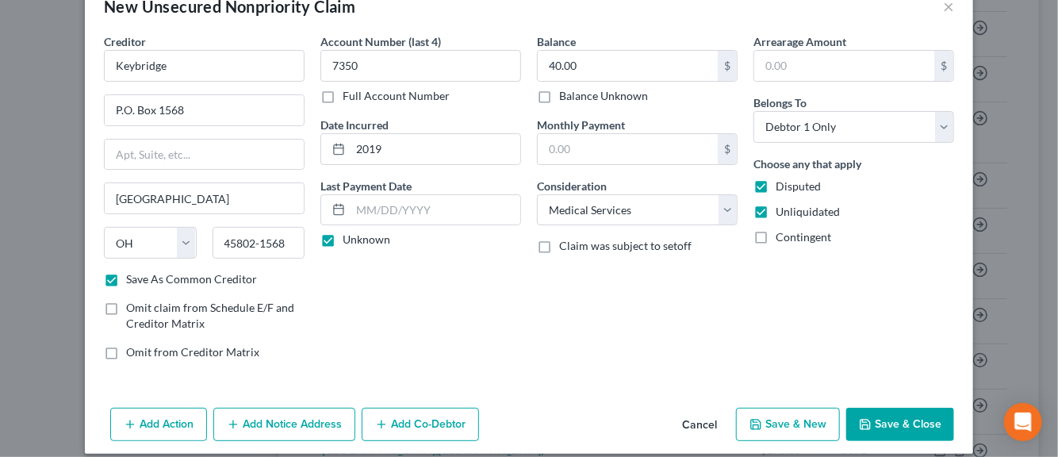
scroll to position [54, 0]
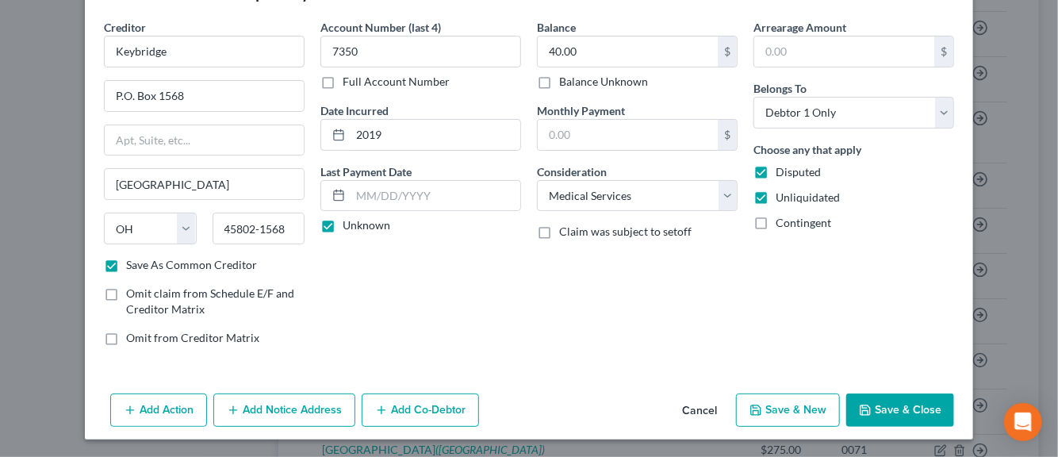
click at [292, 413] on button "Add Notice Address" at bounding box center [284, 409] width 142 height 33
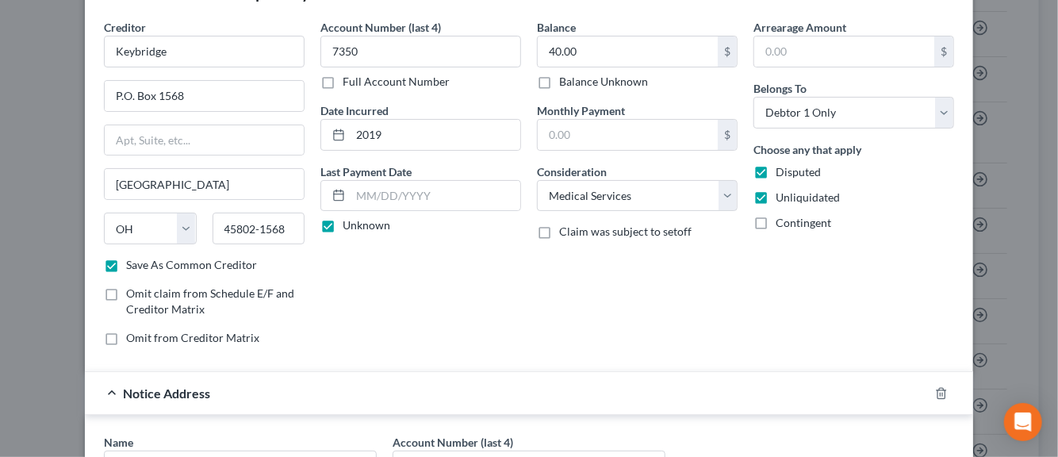
click at [805, 327] on div "Arrearage Amount $ Belongs To * Select Debtor 1 Only Debtor 2 Only Debtor 1 And…" at bounding box center [854, 189] width 217 height 340
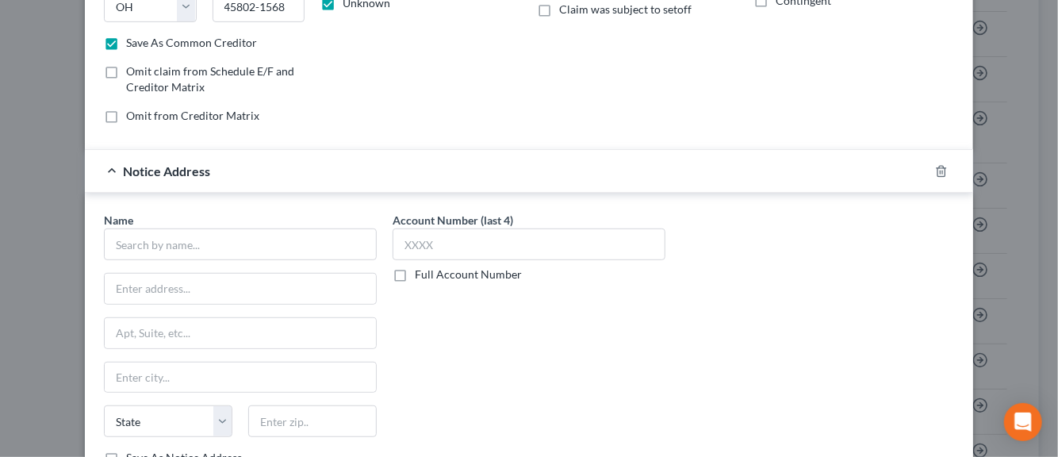
scroll to position [308, 0]
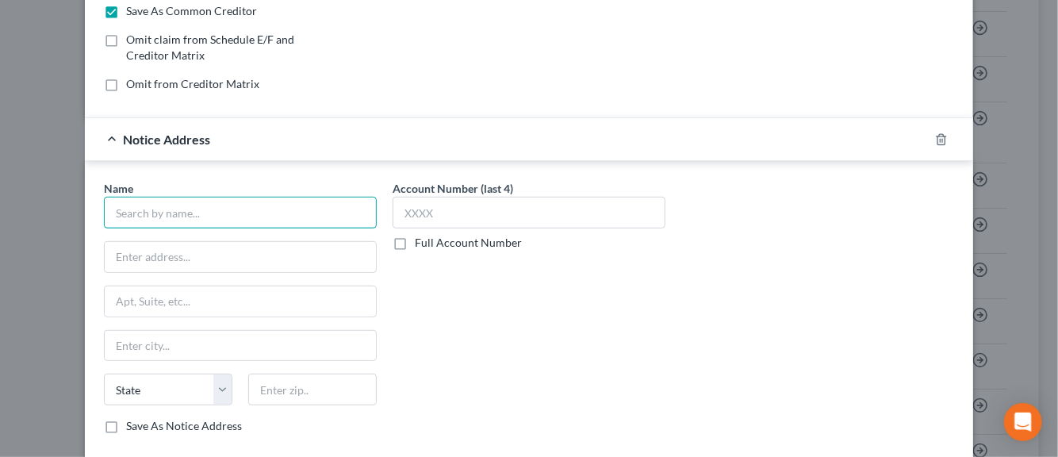
click at [203, 220] on input "text" at bounding box center [240, 213] width 273 height 32
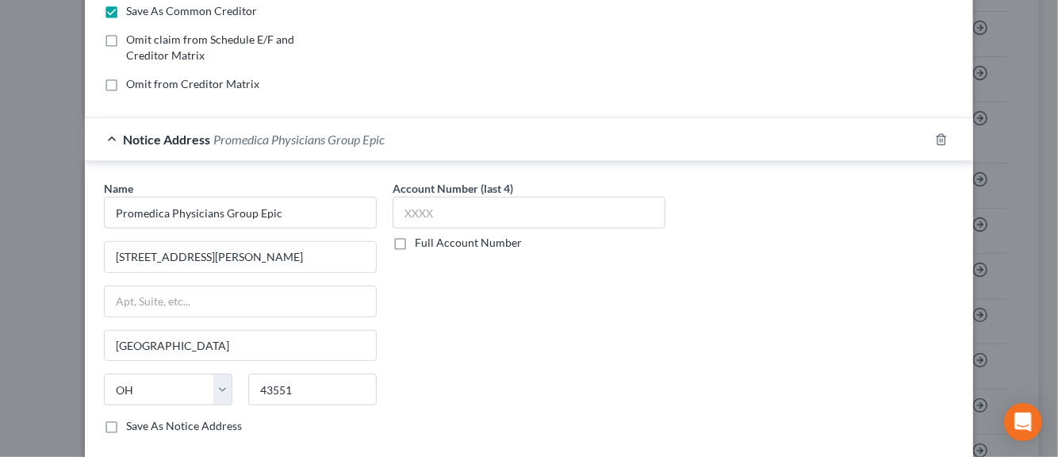
click at [385, 156] on div "Notice Address Promedica Physicians Group Epic" at bounding box center [507, 139] width 844 height 42
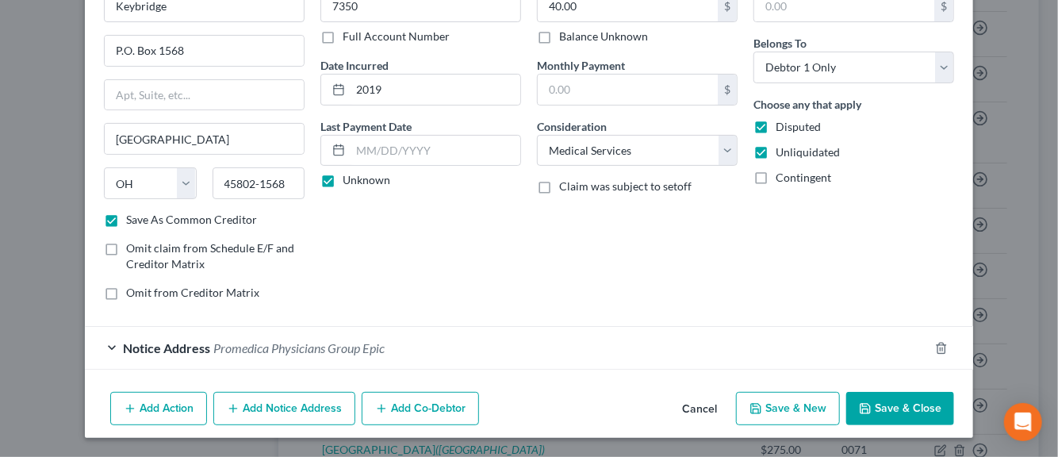
scroll to position [97, 0]
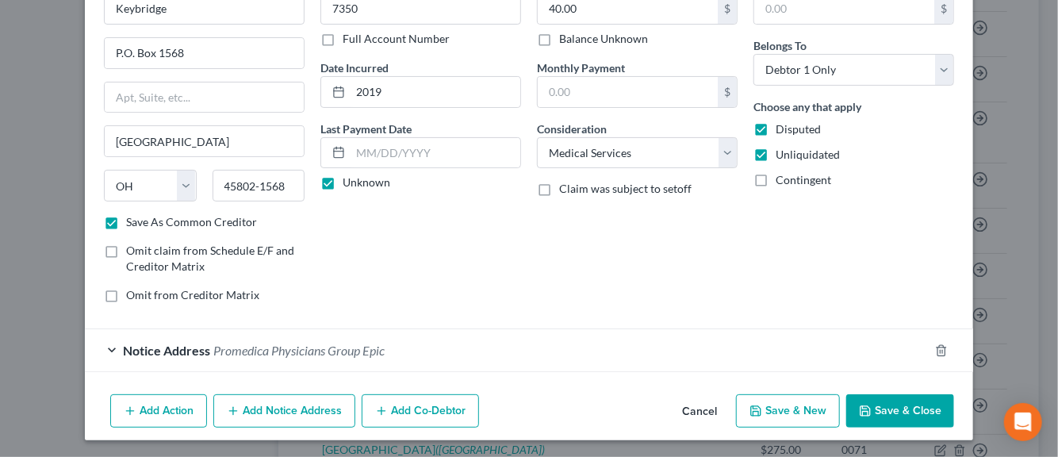
click at [758, 311] on div "Arrearage Amount $ Belongs To * Select Debtor 1 Only Debtor 2 Only Debtor 1 And…" at bounding box center [854, 146] width 217 height 340
click at [102, 345] on div "Notice Address Promedica Physicians Group Epic" at bounding box center [507, 350] width 844 height 42
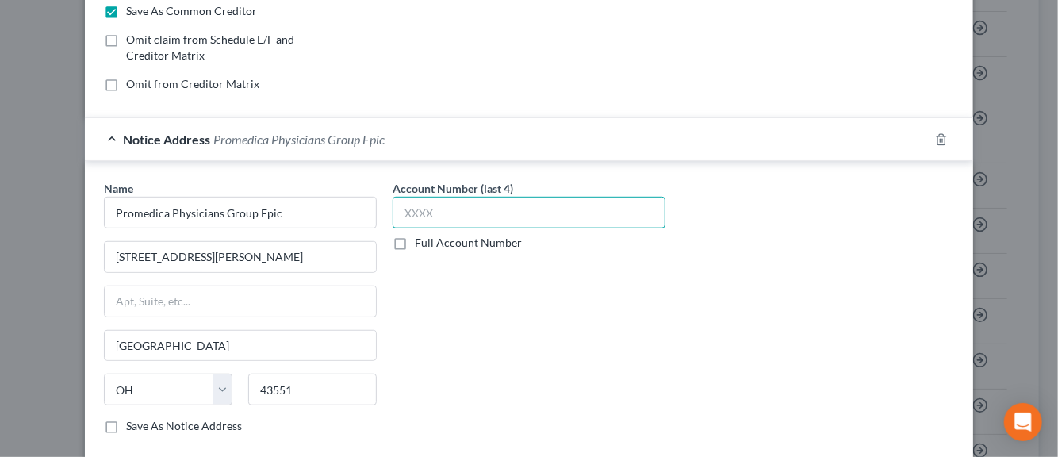
click at [420, 218] on input "text" at bounding box center [529, 213] width 273 height 32
click at [126, 424] on label "Save As Notice Address" at bounding box center [184, 426] width 116 height 16
click at [132, 424] on input "Save As Notice Address" at bounding box center [137, 423] width 10 height 10
click at [838, 257] on div "Name * Promedica Physicians Group Epic 1601 N. Dixie Hwy. Perrysburg State AL A…" at bounding box center [529, 313] width 866 height 267
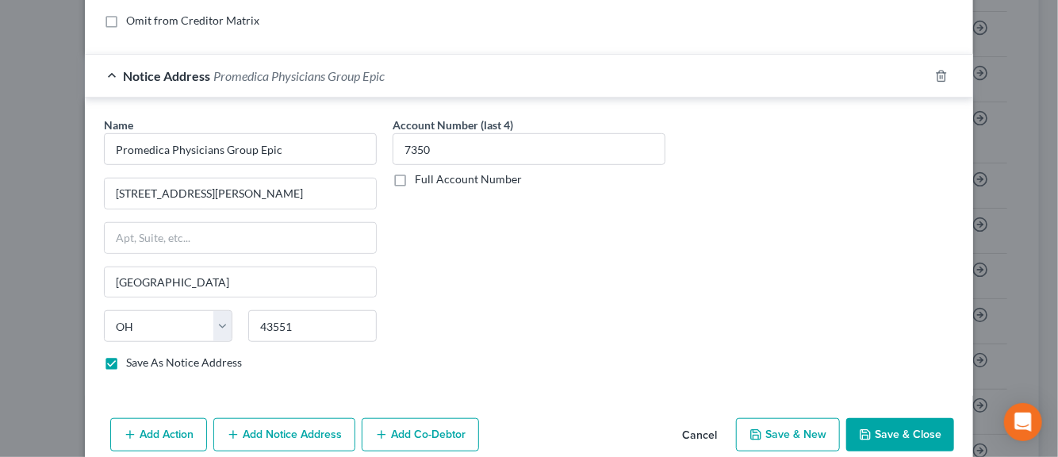
scroll to position [393, 0]
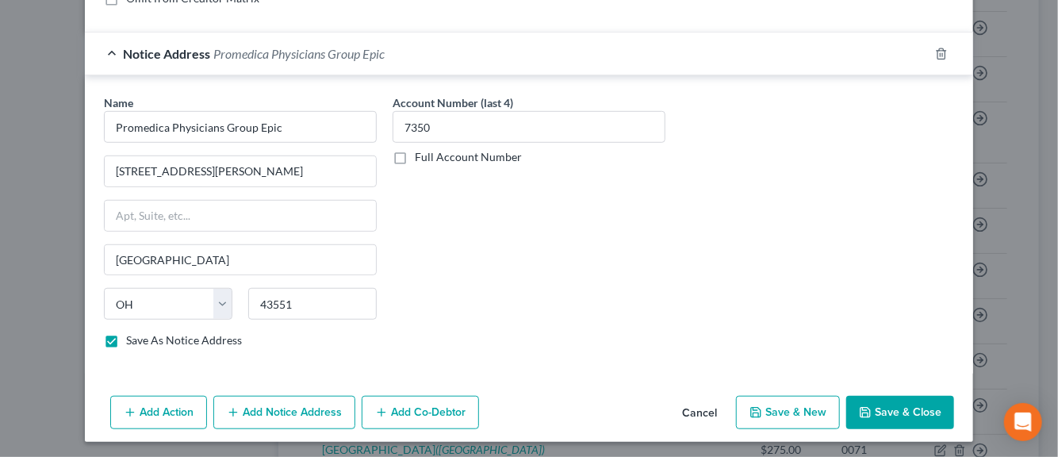
click at [762, 409] on button "Save & New" at bounding box center [788, 412] width 104 height 33
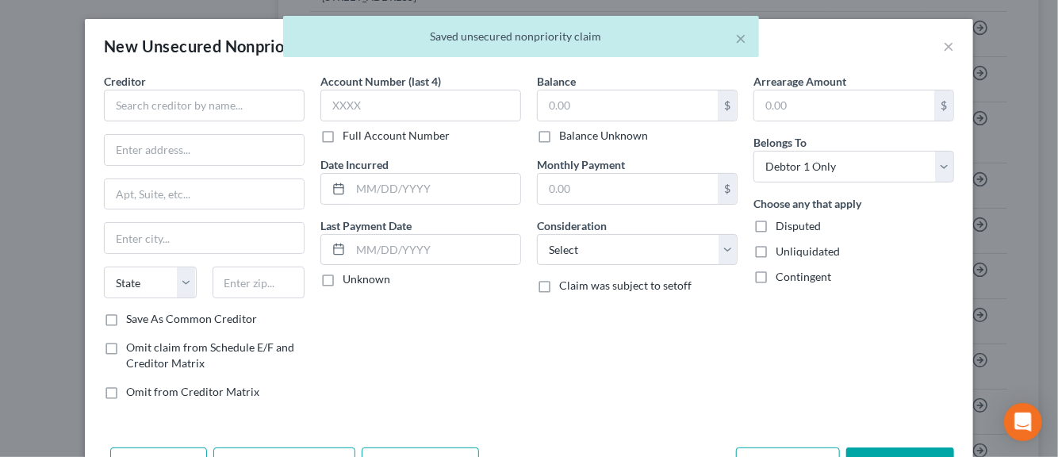
click at [762, 409] on div "Arrearage Amount $ Belongs To * Select Debtor 1 Only Debtor 2 Only Debtor 1 And…" at bounding box center [854, 243] width 217 height 340
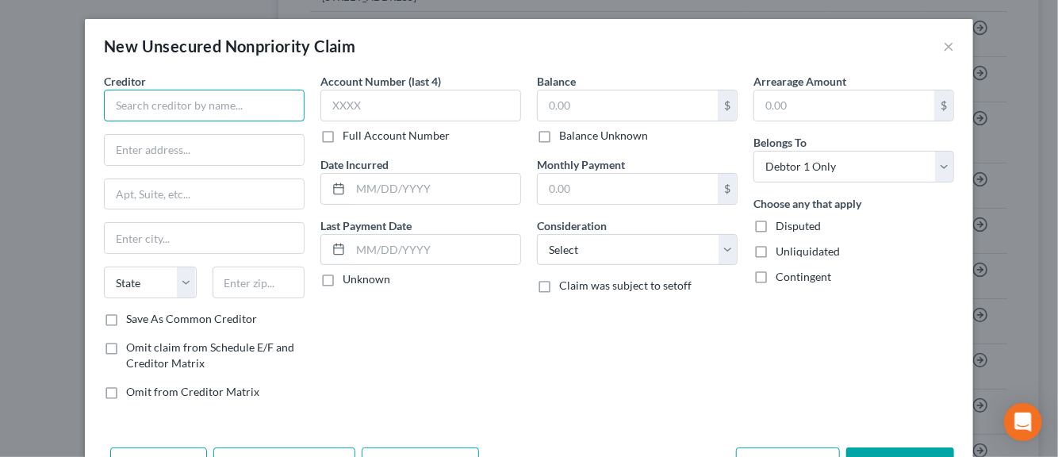
click at [177, 113] on input "text" at bounding box center [204, 106] width 201 height 32
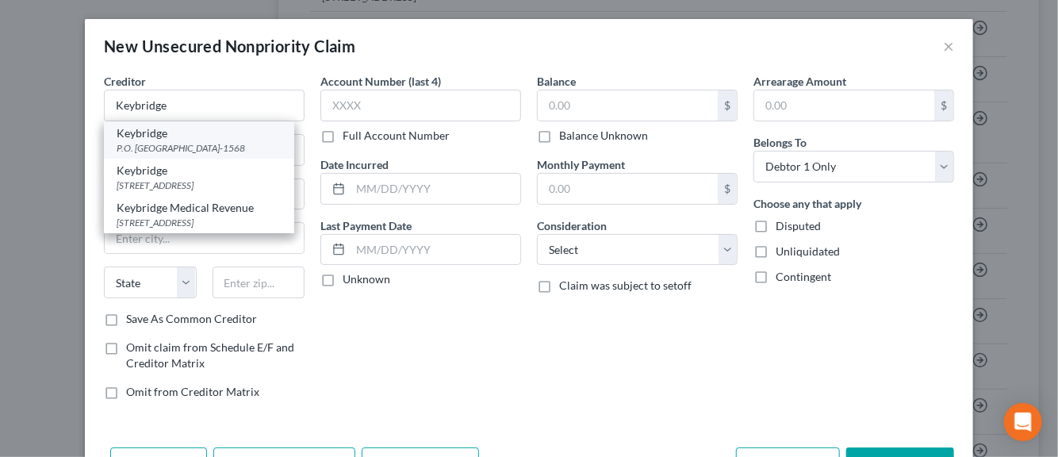
click at [154, 140] on div "Keybridge" at bounding box center [199, 133] width 165 height 16
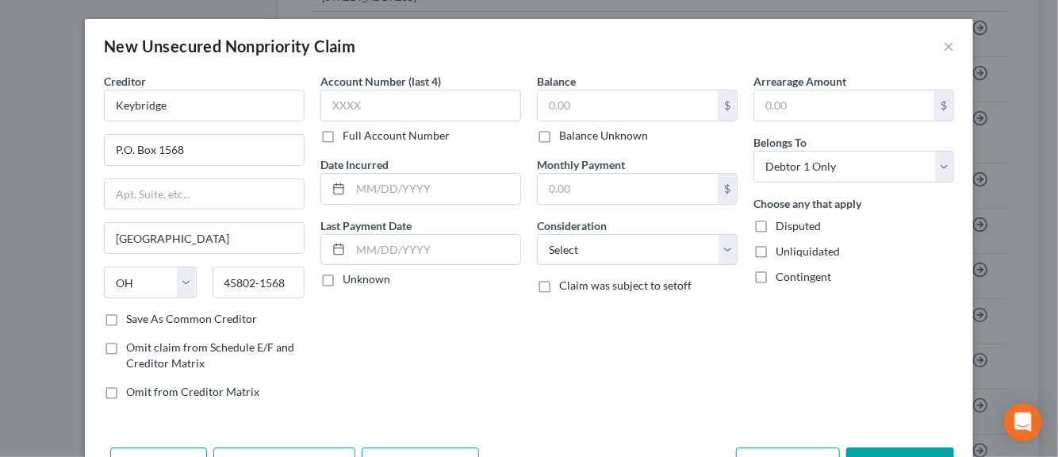
click at [126, 321] on label "Save As Common Creditor" at bounding box center [191, 319] width 131 height 16
click at [132, 321] on input "Save As Common Creditor" at bounding box center [137, 316] width 10 height 10
click at [363, 111] on input "text" at bounding box center [420, 106] width 201 height 32
click at [368, 190] on input "text" at bounding box center [436, 189] width 170 height 30
click at [343, 284] on label "Unknown" at bounding box center [367, 279] width 48 height 16
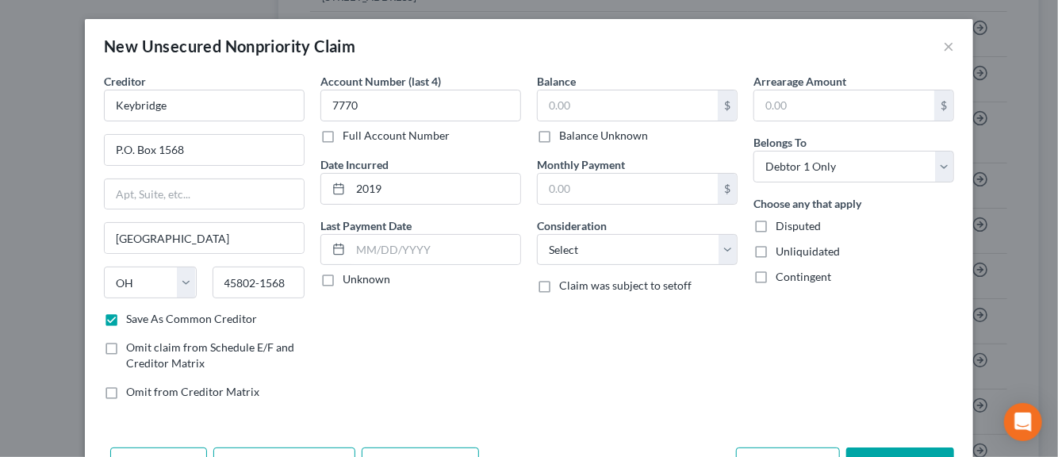
click at [349, 282] on input "Unknown" at bounding box center [354, 276] width 10 height 10
click at [635, 106] on input "text" at bounding box center [628, 105] width 180 height 30
click at [720, 242] on select "Select Cable / Satellite Services Collection Agency Credit Card Debt Debt Couns…" at bounding box center [637, 250] width 201 height 32
click at [537, 234] on select "Select Cable / Satellite Services Collection Agency Credit Card Debt Debt Couns…" at bounding box center [637, 250] width 201 height 32
click at [776, 220] on label "Disputed" at bounding box center [798, 226] width 45 height 16
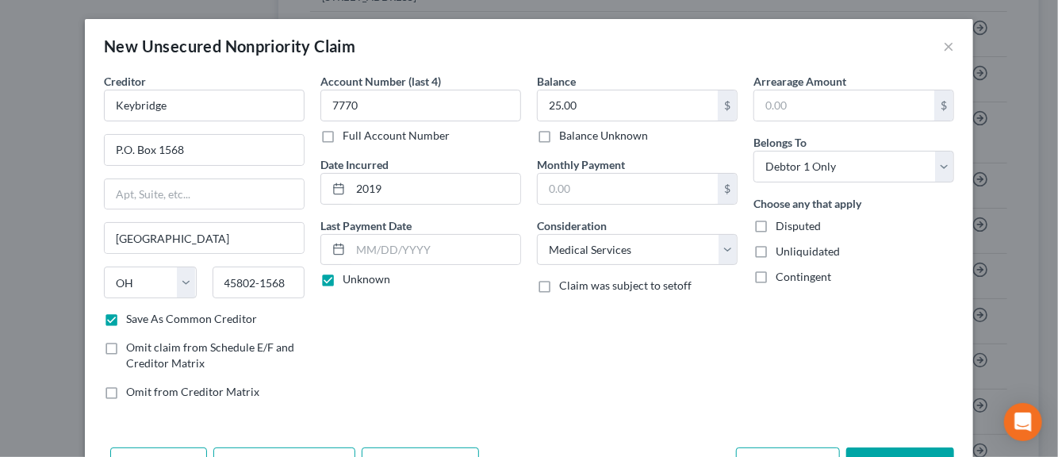
click at [782, 220] on input "Disputed" at bounding box center [787, 223] width 10 height 10
click at [776, 245] on label "Unliquidated" at bounding box center [808, 252] width 64 height 16
click at [782, 245] on input "Unliquidated" at bounding box center [787, 249] width 10 height 10
click at [485, 390] on div "Account Number (last 4) 7770 Full Account Number Date Incurred 2019 Last Paymen…" at bounding box center [421, 243] width 217 height 340
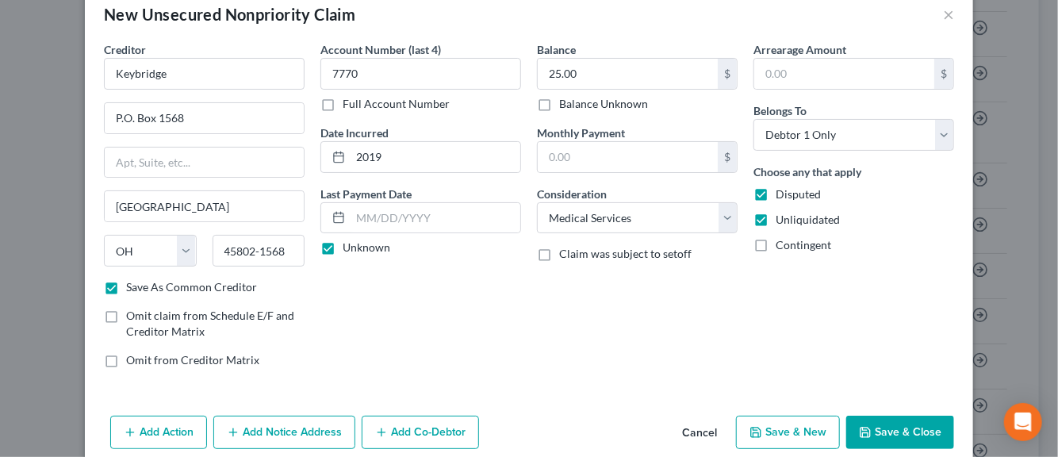
scroll to position [54, 0]
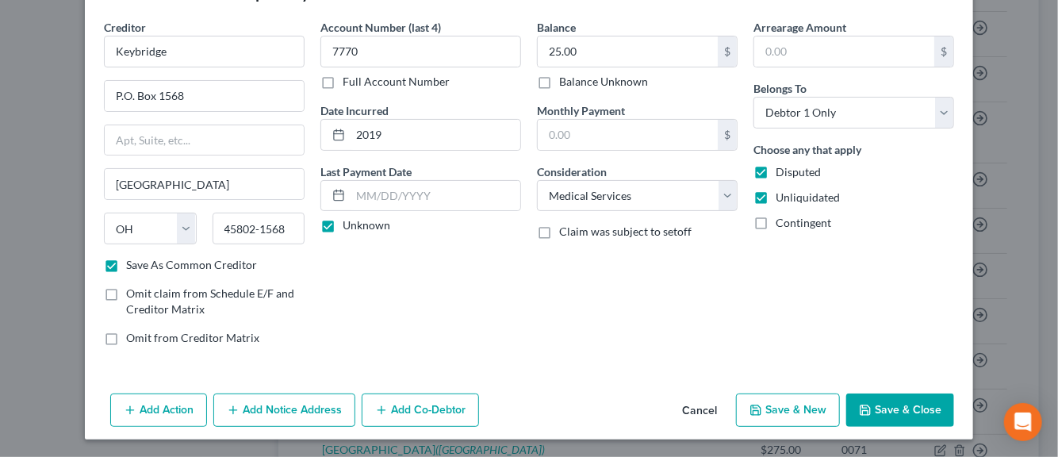
click at [287, 413] on button "Add Notice Address" at bounding box center [284, 409] width 142 height 33
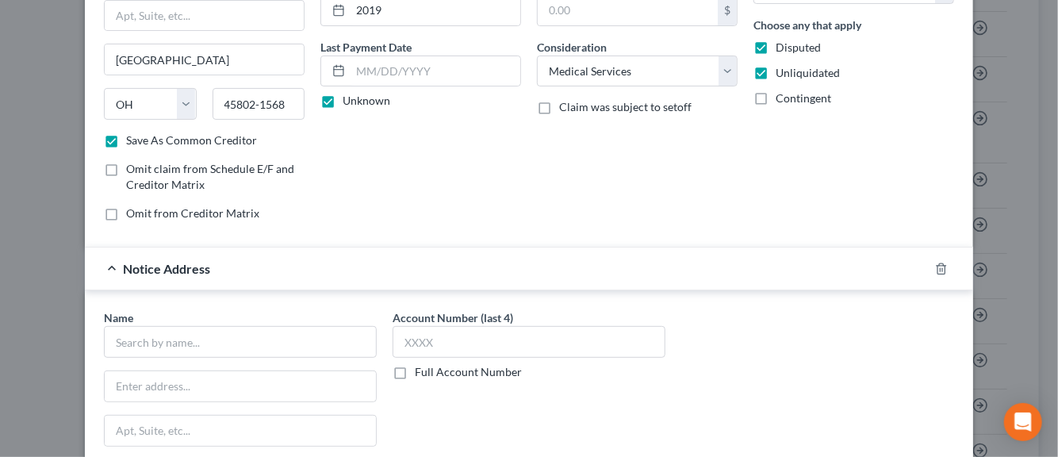
scroll to position [181, 0]
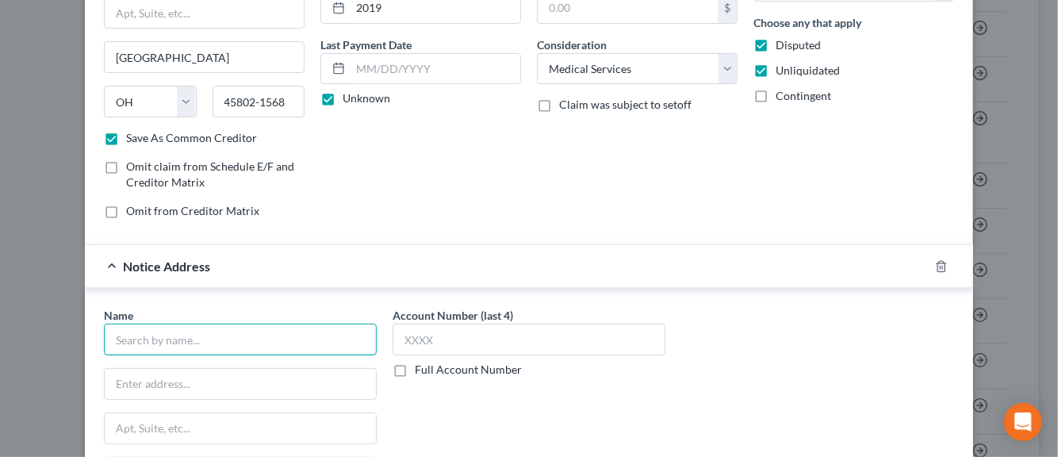
click at [202, 350] on input "text" at bounding box center [240, 340] width 273 height 32
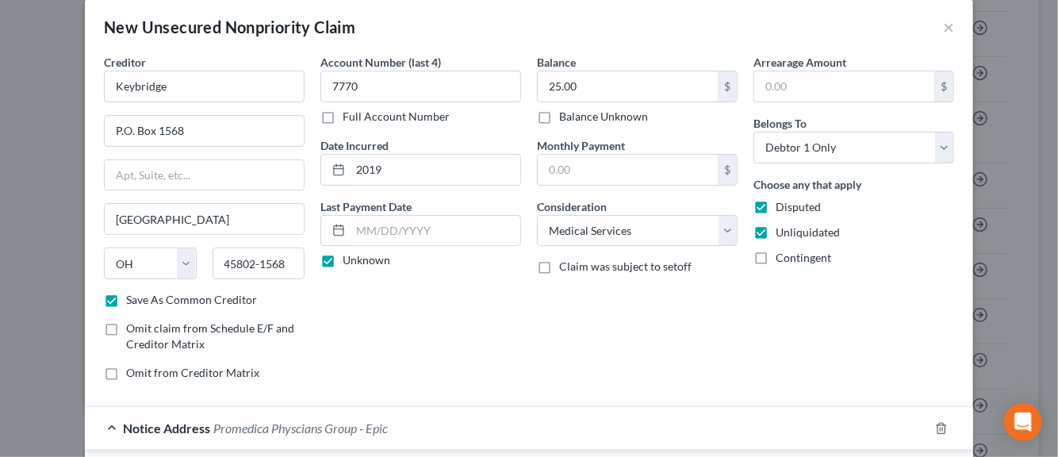
scroll to position [13, 0]
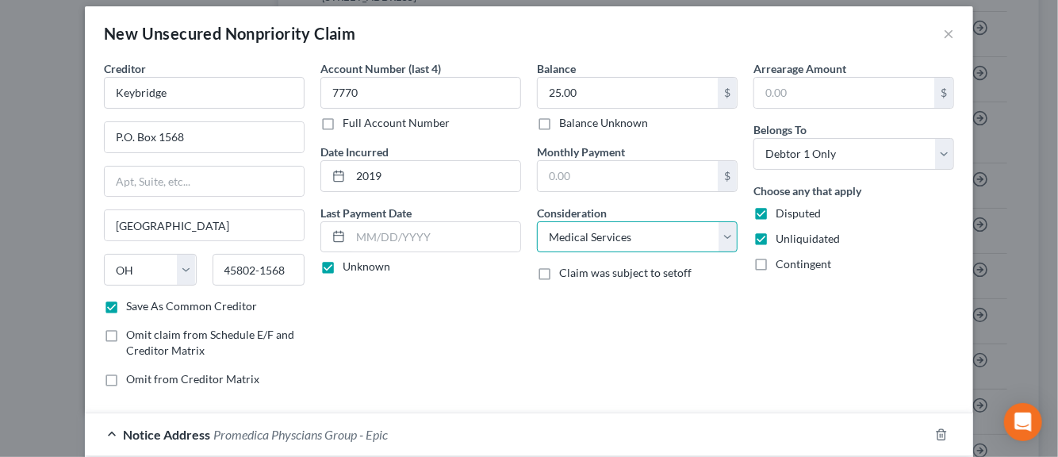
click at [720, 240] on select "Select Cable / Satellite Services Collection Agency Credit Card Debt Debt Couns…" at bounding box center [637, 237] width 201 height 32
click at [537, 221] on select "Select Cable / Satellite Services Collection Agency Credit Card Debt Debt Couns…" at bounding box center [637, 237] width 201 height 32
click at [543, 341] on div "Balance 25.00 $ Balance Unknown Balance Undetermined 25.00 $ Balance Unknown Mo…" at bounding box center [637, 230] width 217 height 340
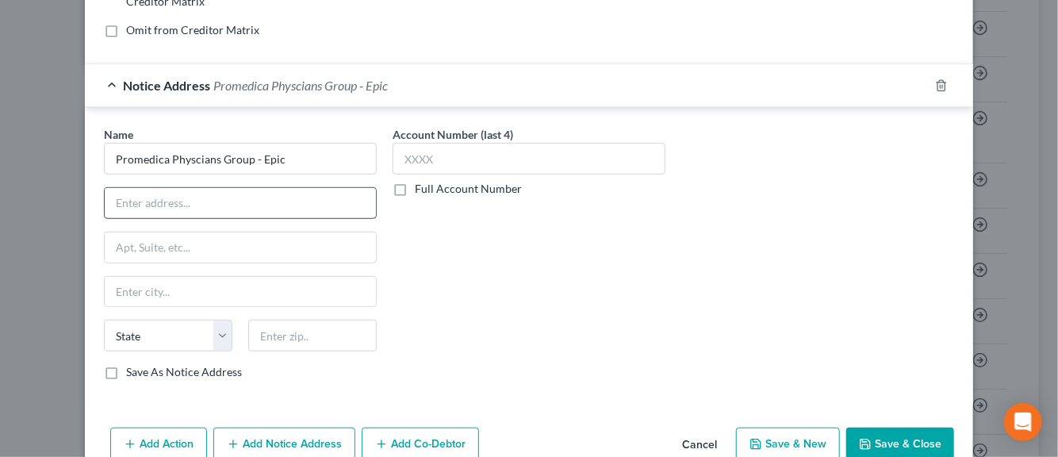
scroll to position [393, 0]
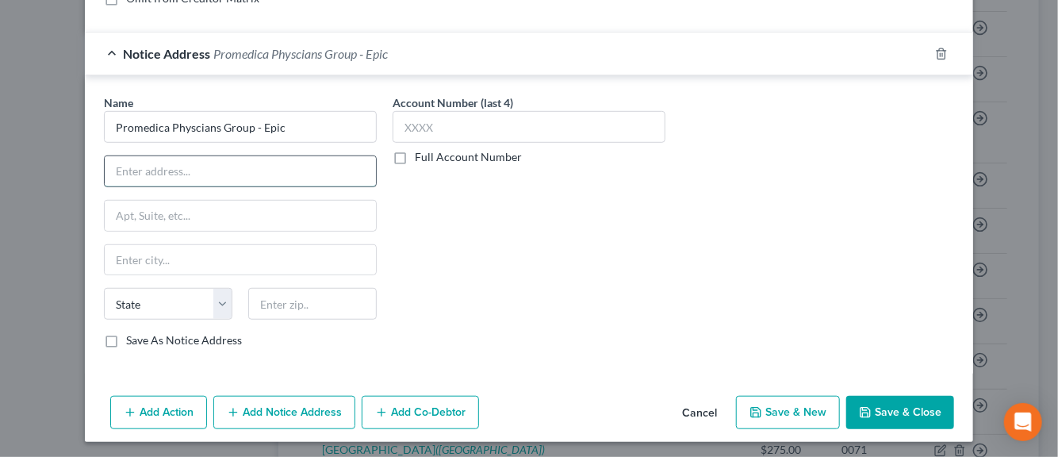
click at [144, 164] on input "text" at bounding box center [240, 171] width 271 height 30
click at [126, 339] on label "Save As Notice Address" at bounding box center [184, 340] width 116 height 16
click at [132, 339] on input "Save As Notice Address" at bounding box center [137, 337] width 10 height 10
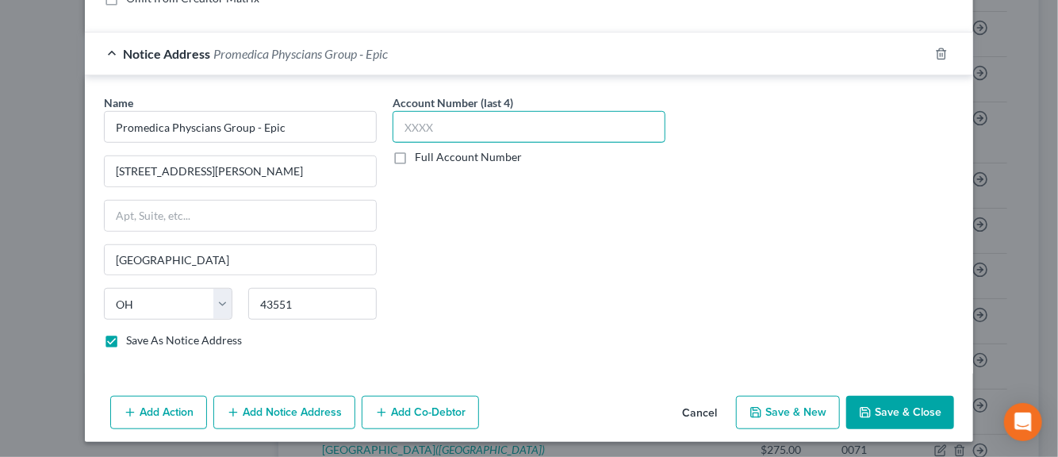
click at [425, 129] on input "text" at bounding box center [529, 127] width 273 height 32
click at [812, 256] on div "Name * Promedica Physcians Group - Epic 1601 N. Dixie Hwy. Perrysburg State AL …" at bounding box center [529, 227] width 866 height 267
click at [779, 409] on button "Save & New" at bounding box center [788, 412] width 104 height 33
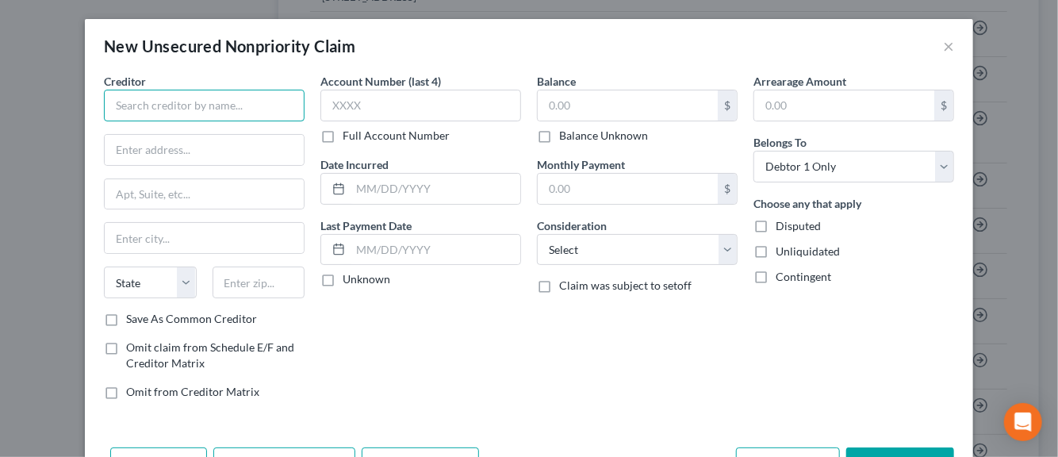
click at [188, 113] on input "text" at bounding box center [204, 106] width 201 height 32
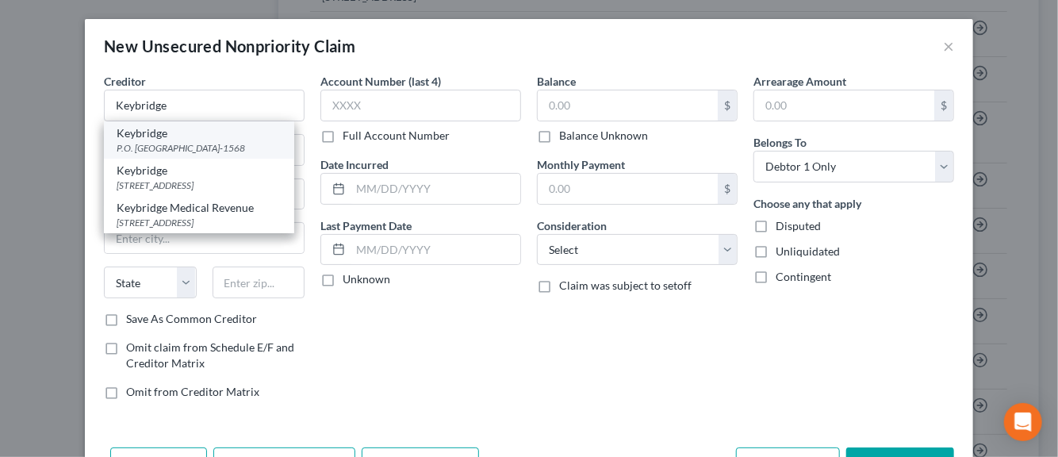
click at [151, 153] on div "P.O. Box 1568, Lima, OH 45802-1568" at bounding box center [199, 147] width 165 height 13
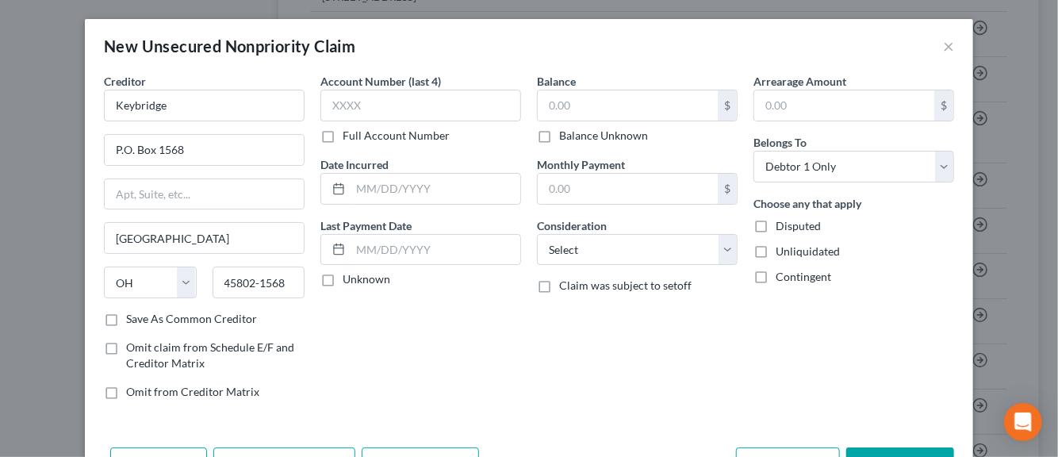
click at [126, 316] on label "Save As Common Creditor" at bounding box center [191, 319] width 131 height 16
click at [132, 316] on input "Save As Common Creditor" at bounding box center [137, 316] width 10 height 10
click at [384, 109] on input "text" at bounding box center [420, 106] width 201 height 32
click at [401, 186] on input "text" at bounding box center [436, 189] width 170 height 30
click at [343, 282] on label "Unknown" at bounding box center [367, 279] width 48 height 16
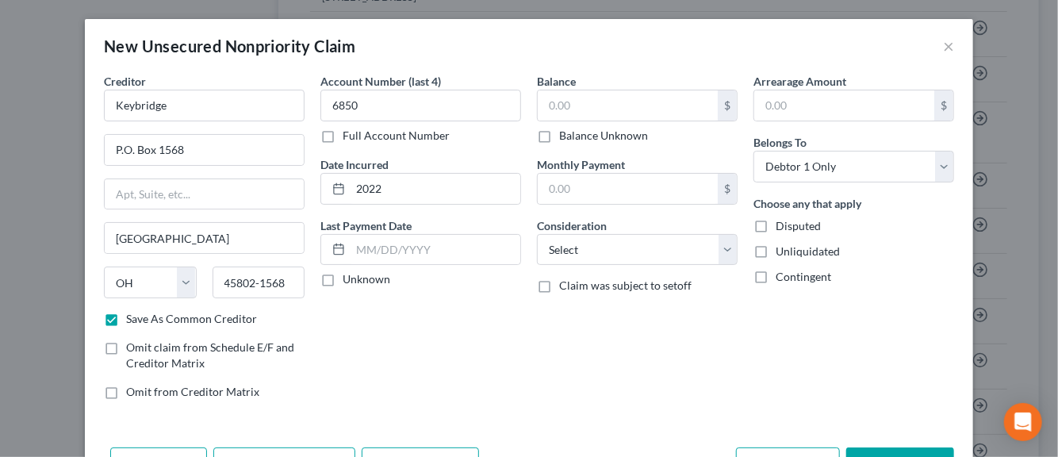
click at [349, 282] on input "Unknown" at bounding box center [354, 276] width 10 height 10
click at [566, 111] on input "text" at bounding box center [628, 105] width 180 height 30
click at [719, 244] on select "Select Cable / Satellite Services Collection Agency Credit Card Debt Debt Couns…" at bounding box center [637, 250] width 201 height 32
click at [537, 234] on select "Select Cable / Satellite Services Collection Agency Credit Card Debt Debt Couns…" at bounding box center [637, 250] width 201 height 32
click at [776, 226] on label "Disputed" at bounding box center [798, 226] width 45 height 16
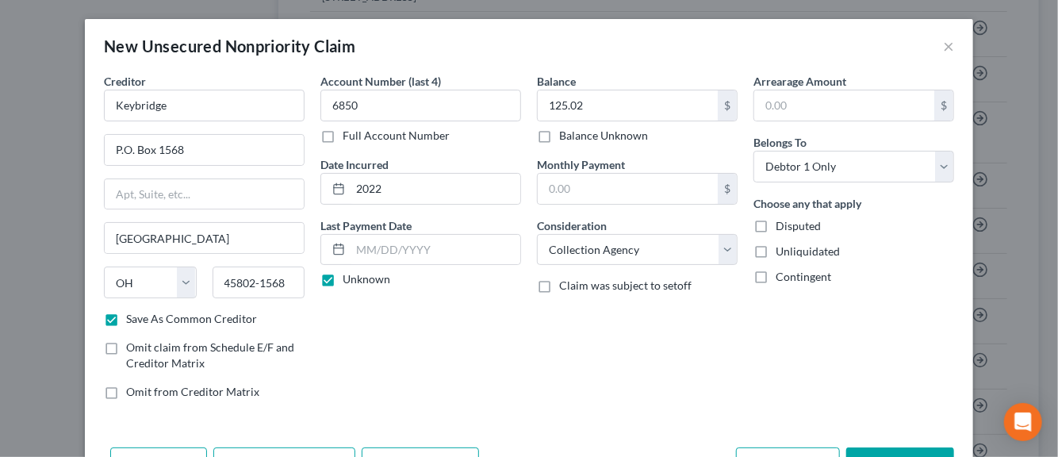
click at [782, 226] on input "Disputed" at bounding box center [787, 223] width 10 height 10
click at [776, 251] on label "Unliquidated" at bounding box center [808, 252] width 64 height 16
click at [782, 251] on input "Unliquidated" at bounding box center [787, 249] width 10 height 10
click at [620, 364] on div "Balance 125.02 $ Balance Unknown Balance Undetermined 125.02 $ Balance Unknown …" at bounding box center [637, 243] width 217 height 340
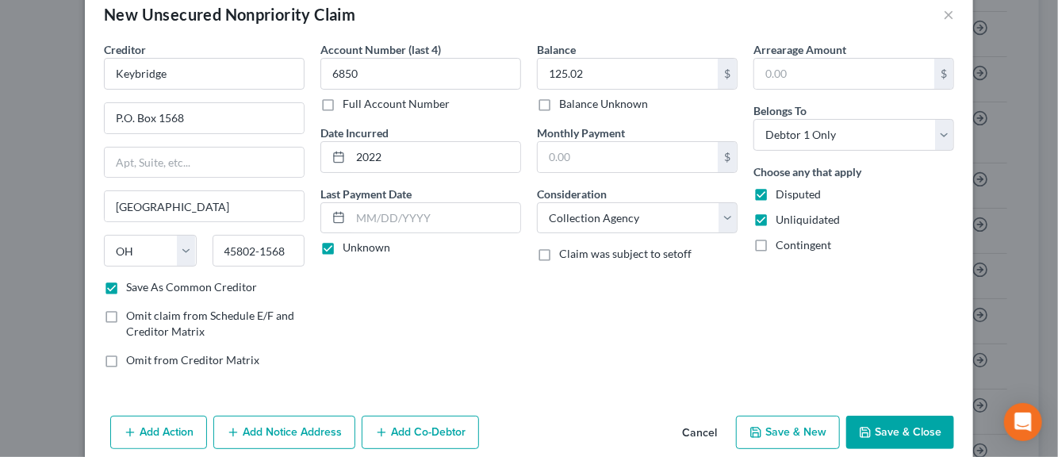
scroll to position [54, 0]
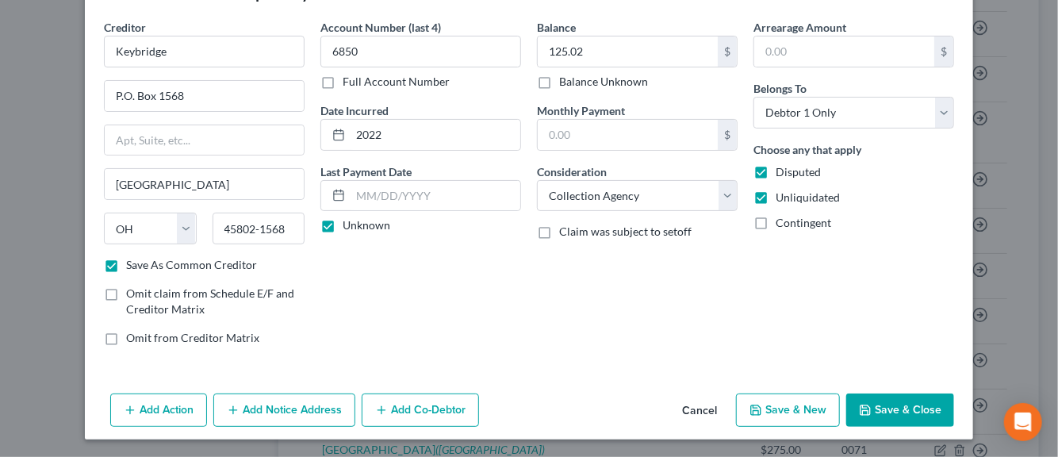
click at [293, 413] on button "Add Notice Address" at bounding box center [284, 409] width 142 height 33
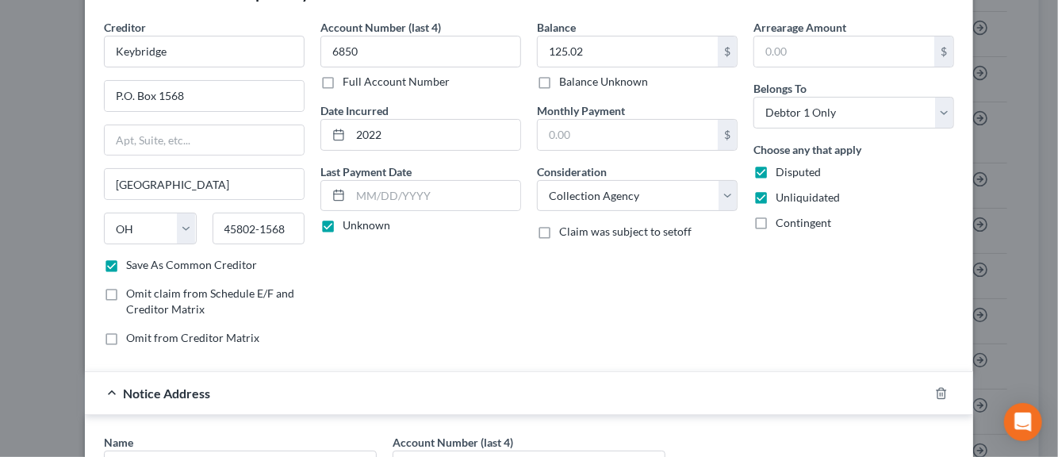
click at [388, 366] on form "Creditor * Keybridge P.O. Box 1568 Lima State AL AK AR AZ CA CO CT DE DC FL GA …" at bounding box center [529, 366] width 850 height 694
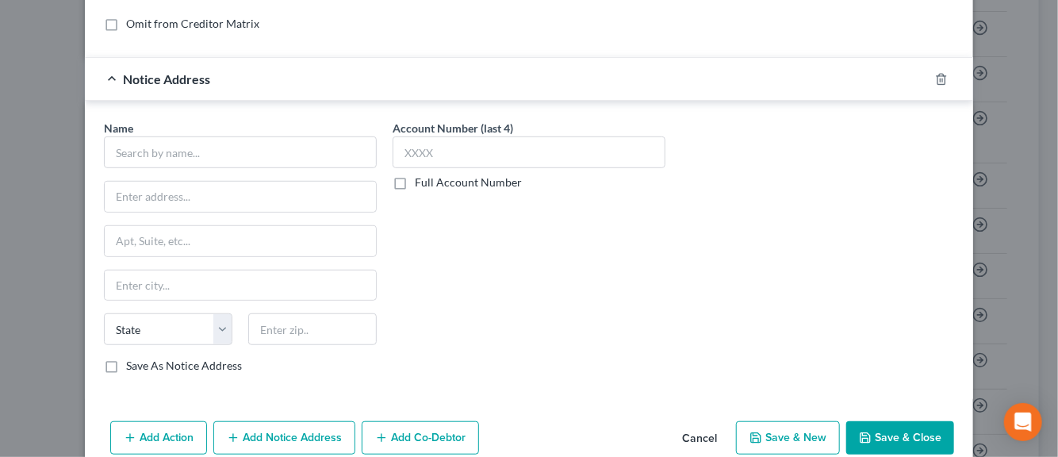
scroll to position [371, 0]
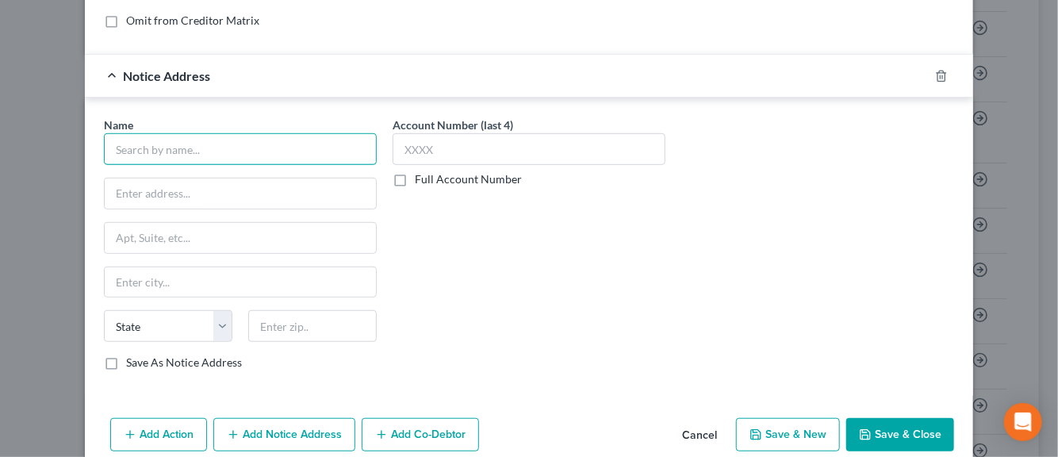
click at [158, 157] on input "text" at bounding box center [240, 149] width 273 height 32
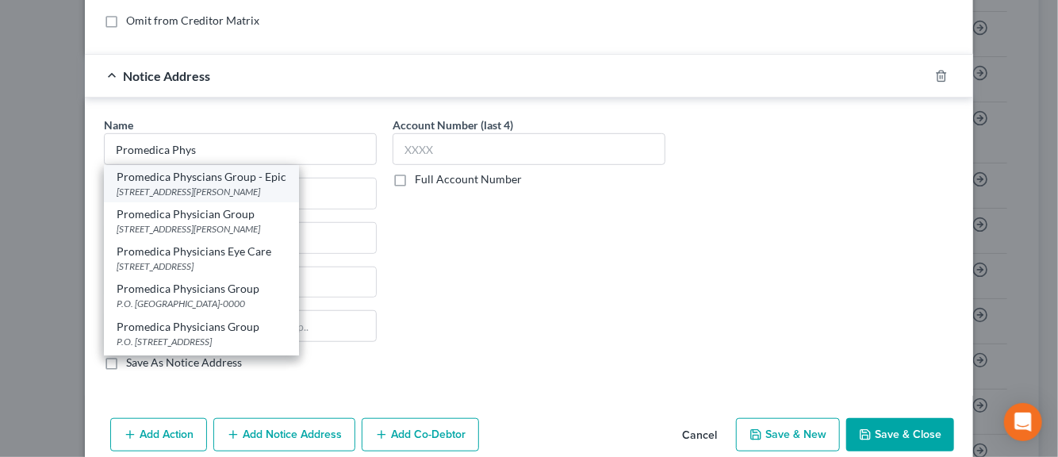
click at [161, 182] on div "Promedica Physcians Group - Epic" at bounding box center [202, 177] width 170 height 16
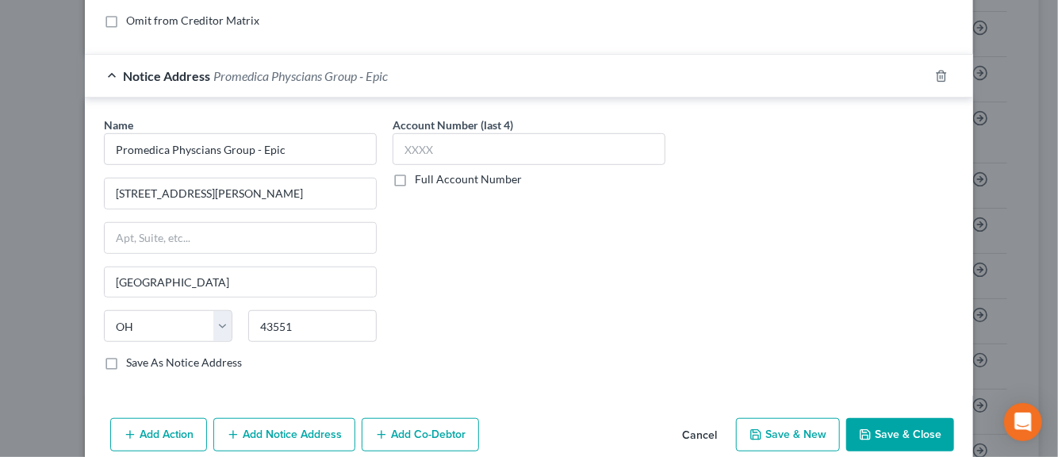
click at [126, 364] on label "Save As Notice Address" at bounding box center [184, 363] width 116 height 16
click at [132, 364] on input "Save As Notice Address" at bounding box center [137, 360] width 10 height 10
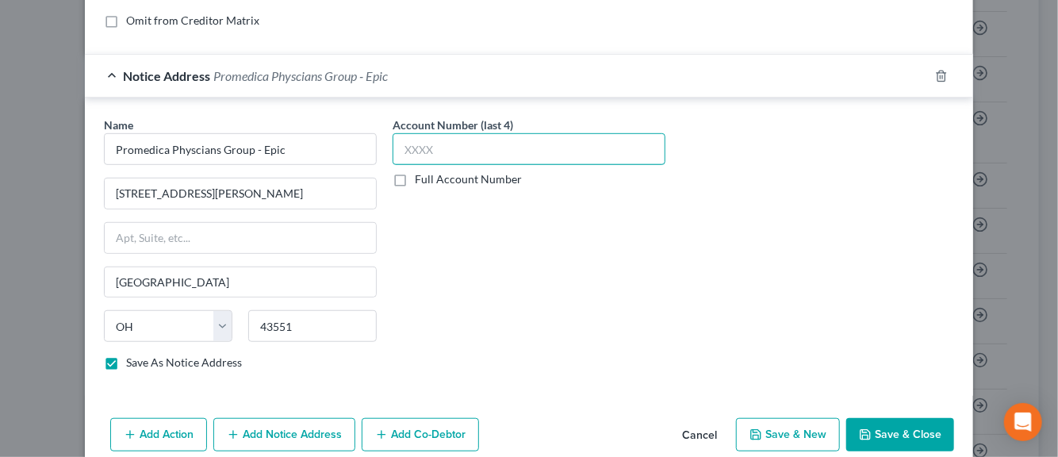
click at [409, 144] on input "text" at bounding box center [529, 149] width 273 height 32
click at [769, 259] on div "Name * Promedica Physcians Group - Epic 1601 N. Dixie Hwy. Perrysburg State AL …" at bounding box center [529, 250] width 866 height 267
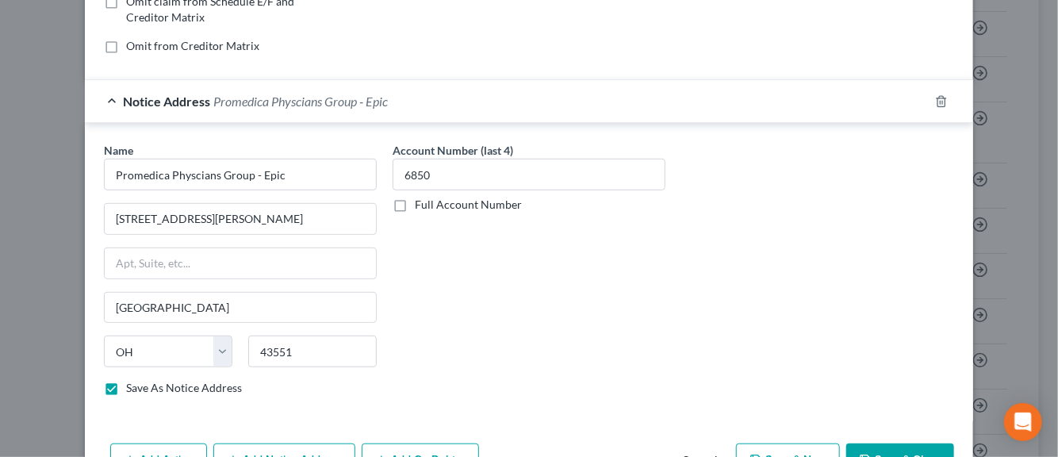
scroll to position [393, 0]
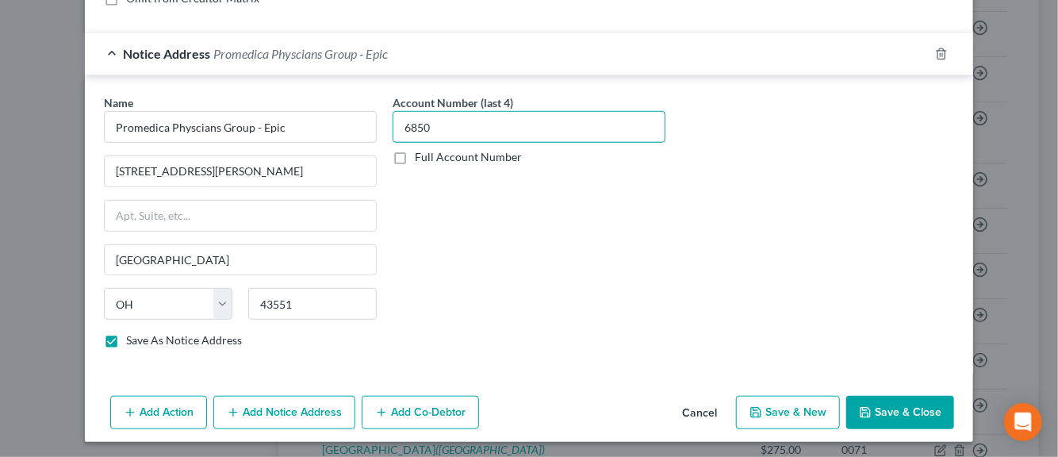
click at [433, 129] on input "6850" at bounding box center [529, 127] width 273 height 32
click at [417, 269] on div "Account Number (last 4) 0791 Full Account Number" at bounding box center [529, 227] width 289 height 267
click at [290, 409] on button "Add Notice Address" at bounding box center [284, 412] width 142 height 33
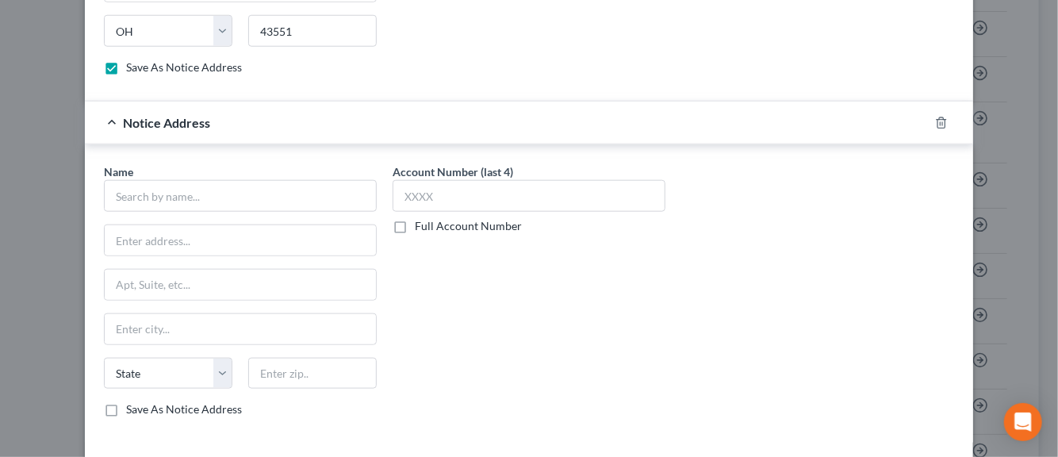
scroll to position [679, 0]
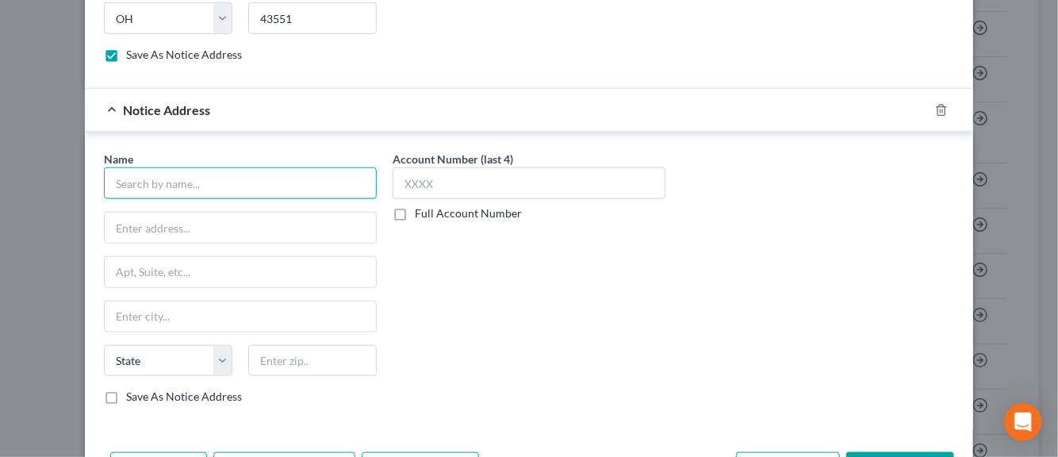
click at [162, 187] on input "text" at bounding box center [240, 183] width 273 height 32
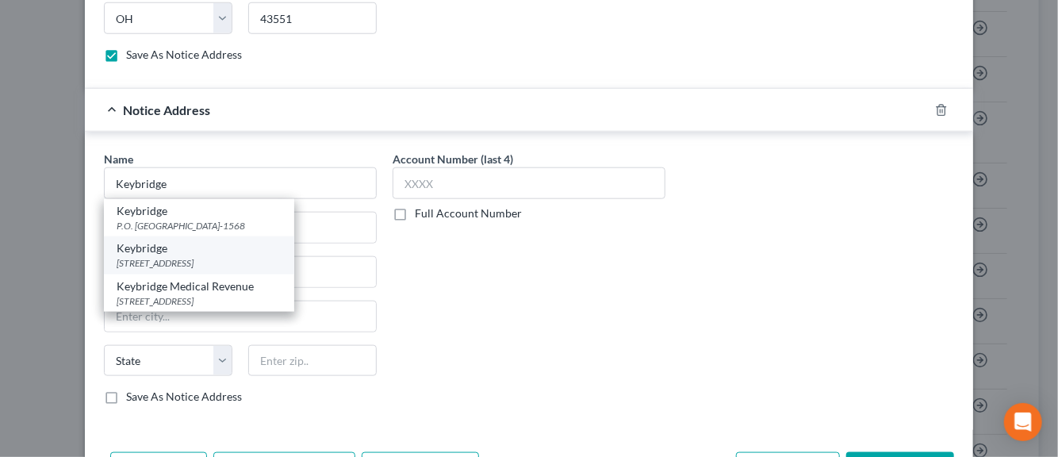
click at [144, 248] on div "Keybridge" at bounding box center [199, 248] width 165 height 16
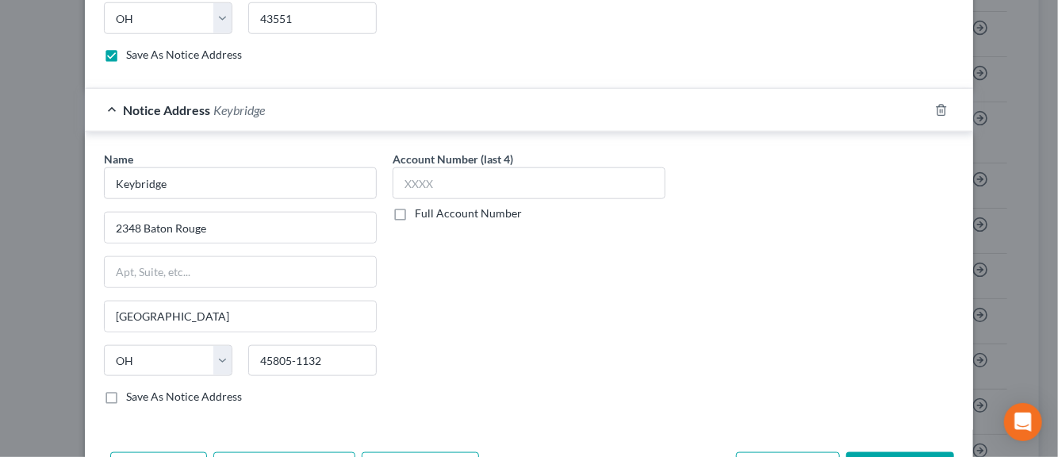
click at [126, 393] on label "Save As Notice Address" at bounding box center [184, 397] width 116 height 16
click at [132, 393] on input "Save As Notice Address" at bounding box center [137, 394] width 10 height 10
click at [413, 178] on input "text" at bounding box center [529, 183] width 273 height 32
click at [822, 333] on div "Name * Keybridge 2348 Baton Rouge Lima State AL AK AR AZ CA CO CT DE DC FL GA G…" at bounding box center [529, 284] width 866 height 267
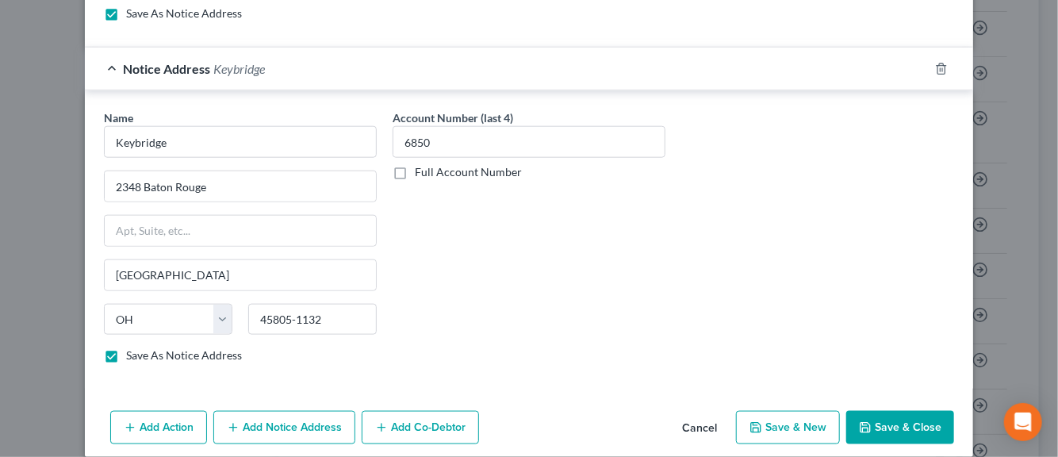
scroll to position [734, 0]
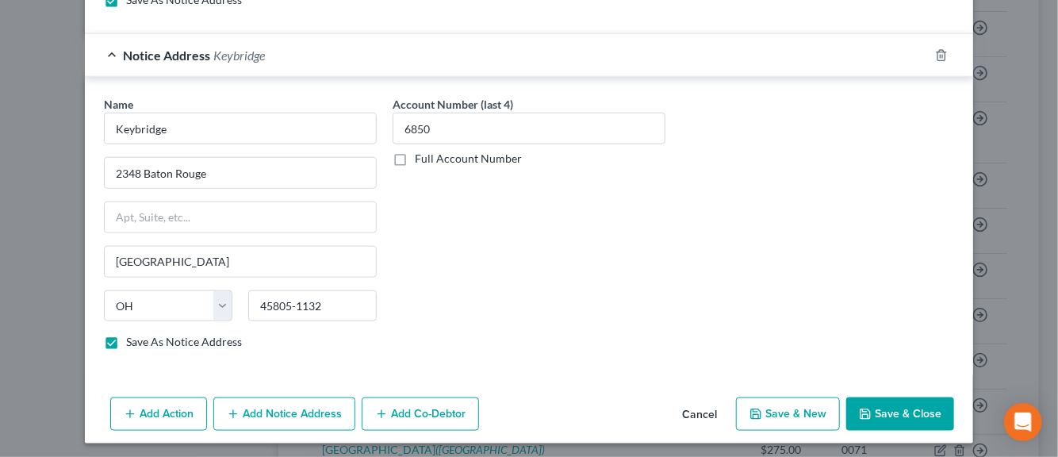
click at [794, 407] on button "Save & New" at bounding box center [788, 413] width 104 height 33
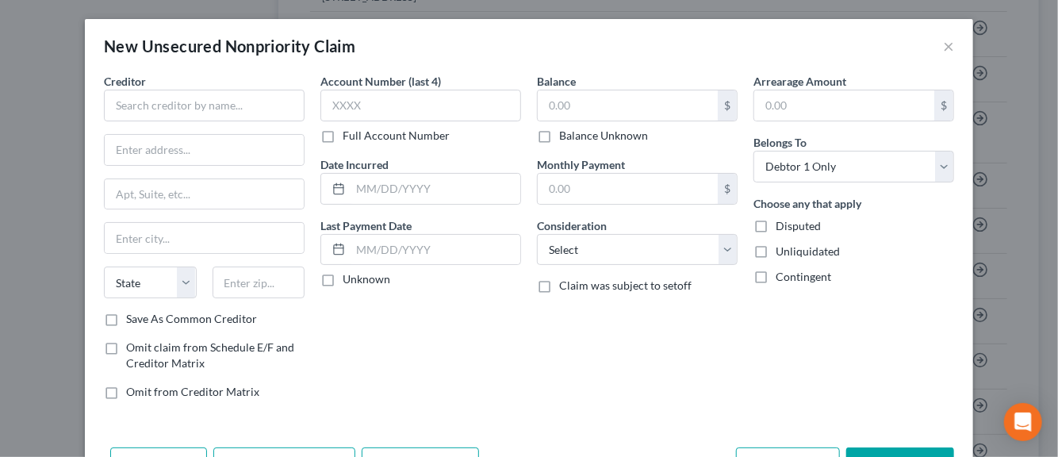
click at [794, 407] on div "Arrearage Amount $ Belongs To * Select Debtor 1 Only Debtor 2 Only Debtor 1 And…" at bounding box center [854, 243] width 217 height 340
click at [194, 109] on input "text" at bounding box center [204, 106] width 201 height 32
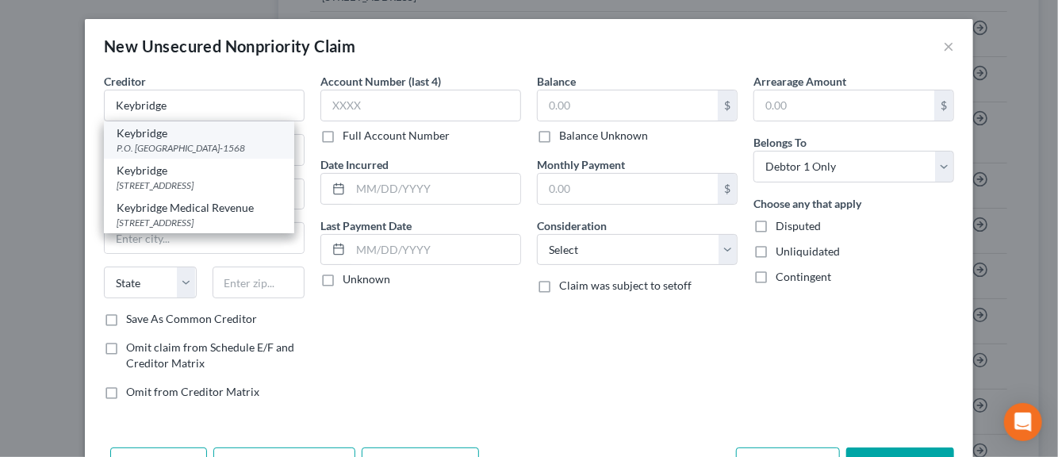
click at [155, 148] on div "P.O. Box 1568, Lima, OH 45802-1568" at bounding box center [199, 147] width 165 height 13
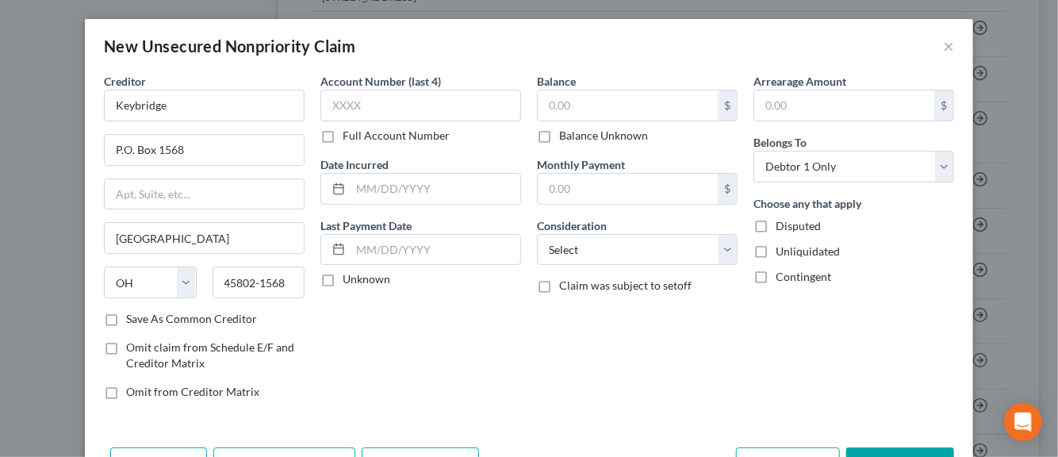
click at [126, 318] on label "Save As Common Creditor" at bounding box center [191, 319] width 131 height 16
click at [132, 318] on input "Save As Common Creditor" at bounding box center [137, 316] width 10 height 10
click at [343, 119] on input "text" at bounding box center [420, 106] width 201 height 32
click at [369, 195] on input "text" at bounding box center [436, 189] width 170 height 30
click at [343, 278] on label "Unknown" at bounding box center [367, 279] width 48 height 16
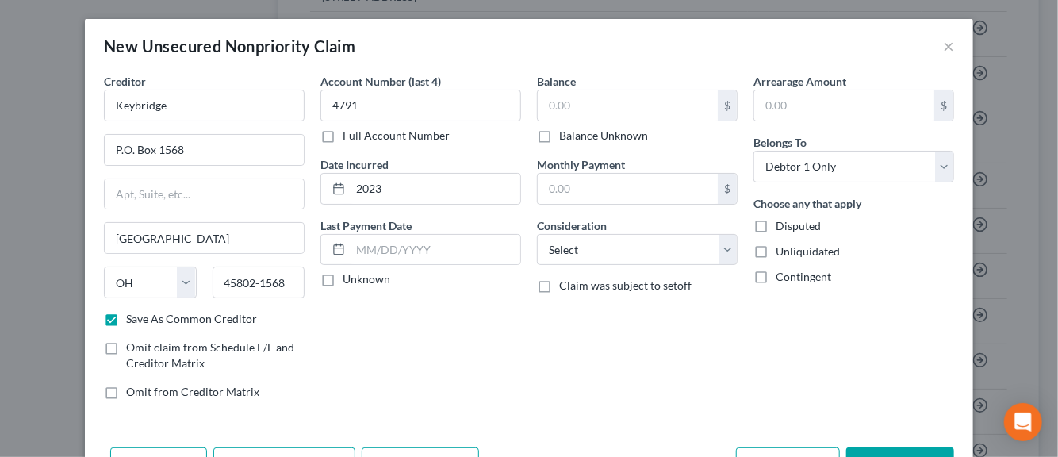
click at [349, 278] on input "Unknown" at bounding box center [354, 276] width 10 height 10
click at [562, 109] on input "text" at bounding box center [628, 105] width 180 height 30
click at [727, 250] on select "Select Cable / Satellite Services Collection Agency Credit Card Debt Debt Couns…" at bounding box center [637, 250] width 201 height 32
click at [537, 234] on select "Select Cable / Satellite Services Collection Agency Credit Card Debt Debt Couns…" at bounding box center [637, 250] width 201 height 32
click at [776, 227] on label "Disputed" at bounding box center [798, 226] width 45 height 16
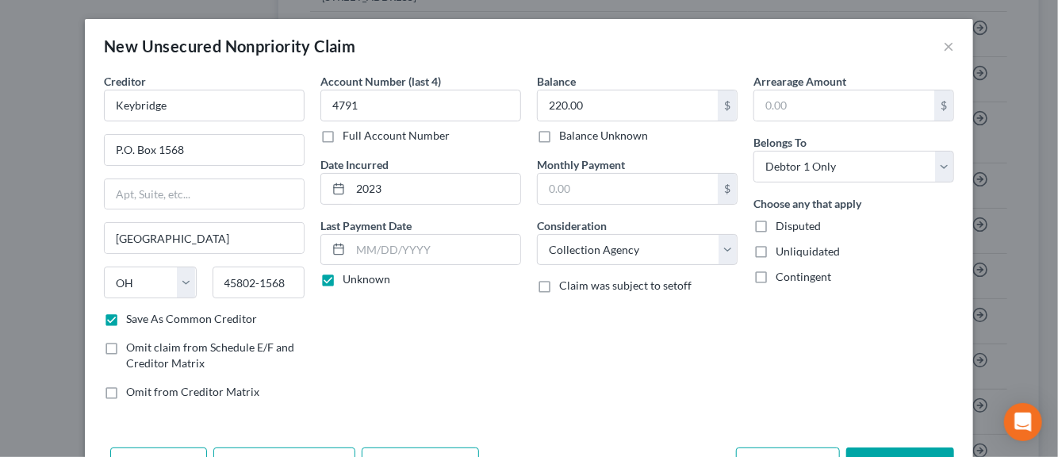
click at [782, 227] on input "Disputed" at bounding box center [787, 223] width 10 height 10
click at [776, 250] on label "Unliquidated" at bounding box center [808, 252] width 64 height 16
click at [782, 250] on input "Unliquidated" at bounding box center [787, 249] width 10 height 10
click at [546, 375] on div "Balance 220.00 $ Balance Unknown Balance Undetermined 220.00 $ Balance Unknown …" at bounding box center [637, 243] width 217 height 340
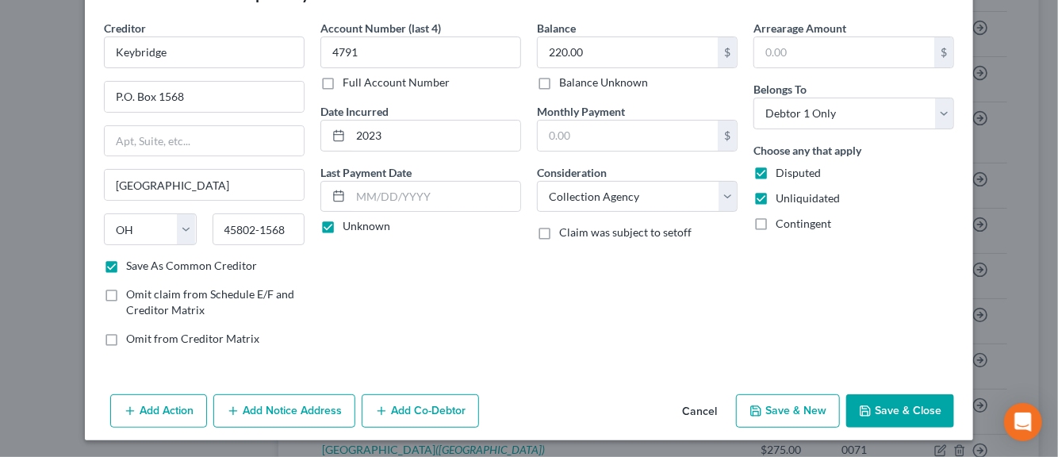
scroll to position [54, 0]
click at [313, 416] on button "Add Notice Address" at bounding box center [284, 409] width 142 height 33
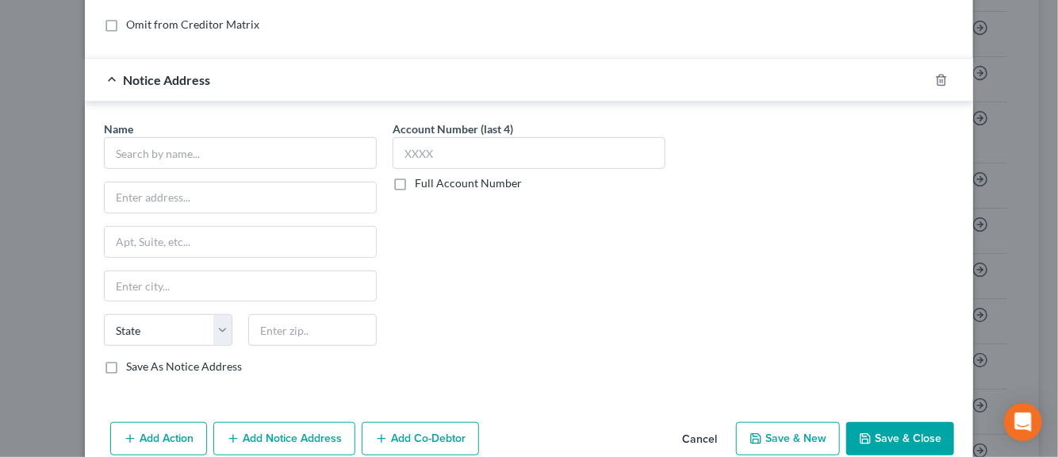
scroll to position [371, 0]
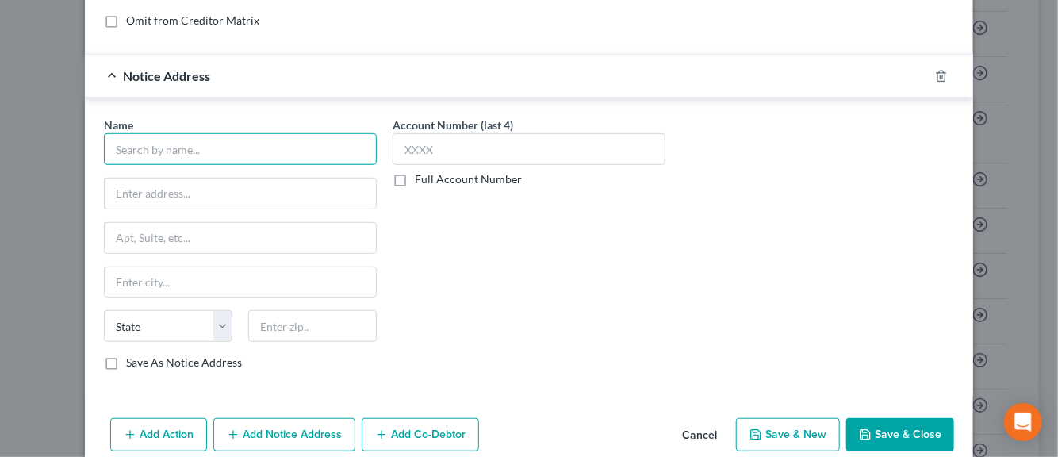
click at [144, 155] on input "text" at bounding box center [240, 149] width 273 height 32
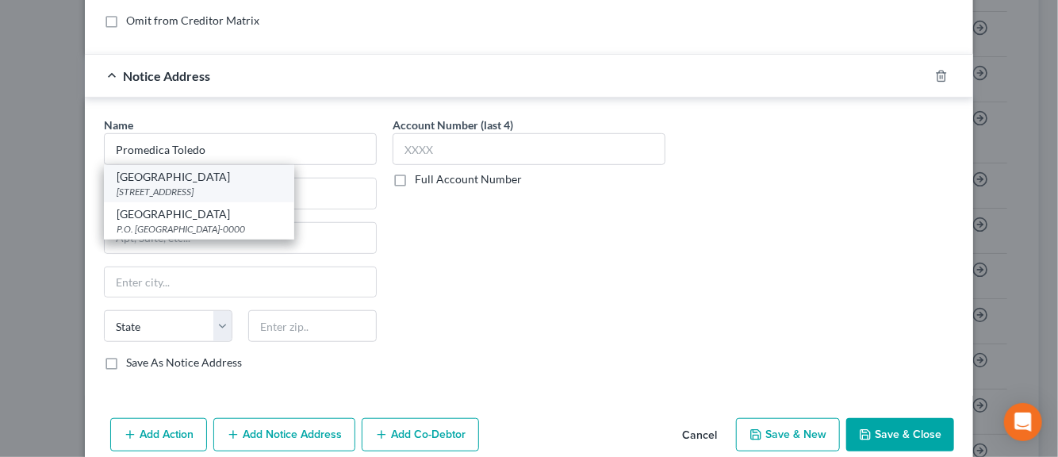
click at [150, 176] on div "Promedica Toledo Hospital" at bounding box center [199, 177] width 165 height 16
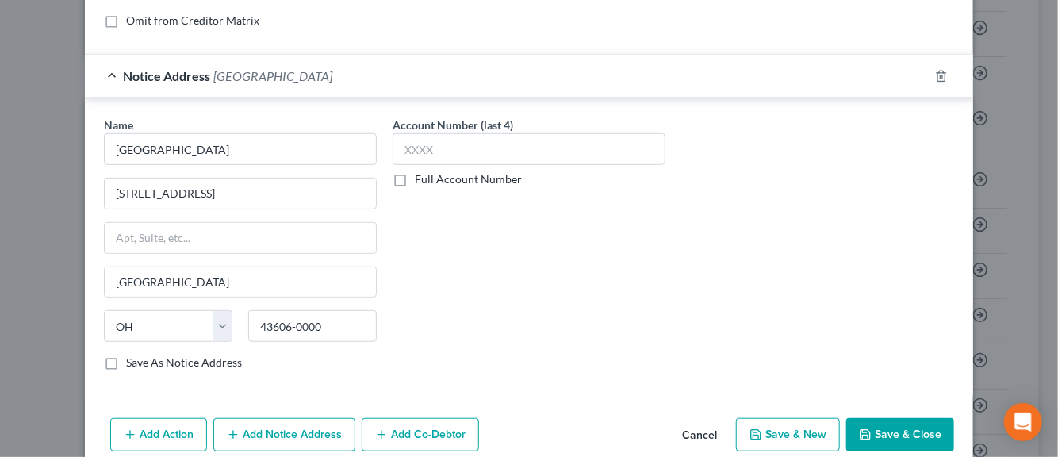
click at [126, 361] on label "Save As Notice Address" at bounding box center [184, 363] width 116 height 16
click at [132, 361] on input "Save As Notice Address" at bounding box center [137, 360] width 10 height 10
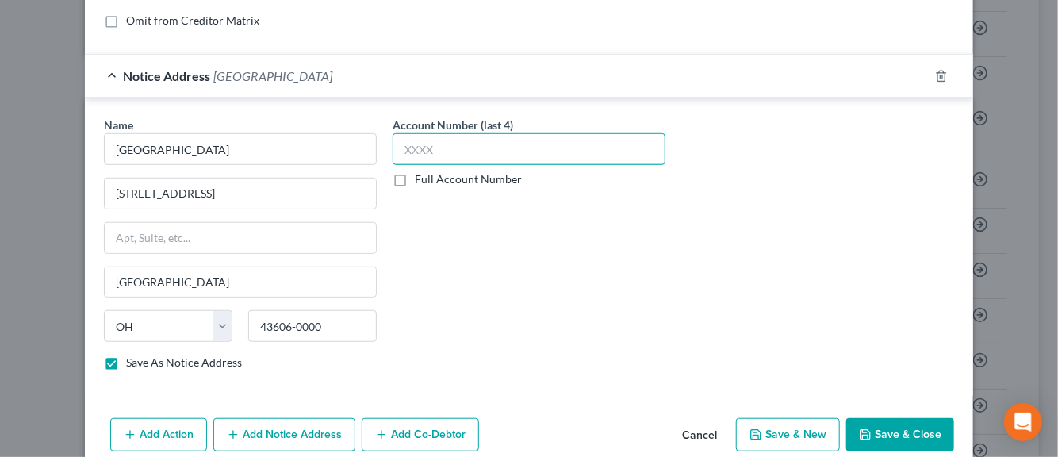
click at [416, 153] on input "text" at bounding box center [529, 149] width 273 height 32
click at [269, 428] on button "Add Notice Address" at bounding box center [284, 434] width 142 height 33
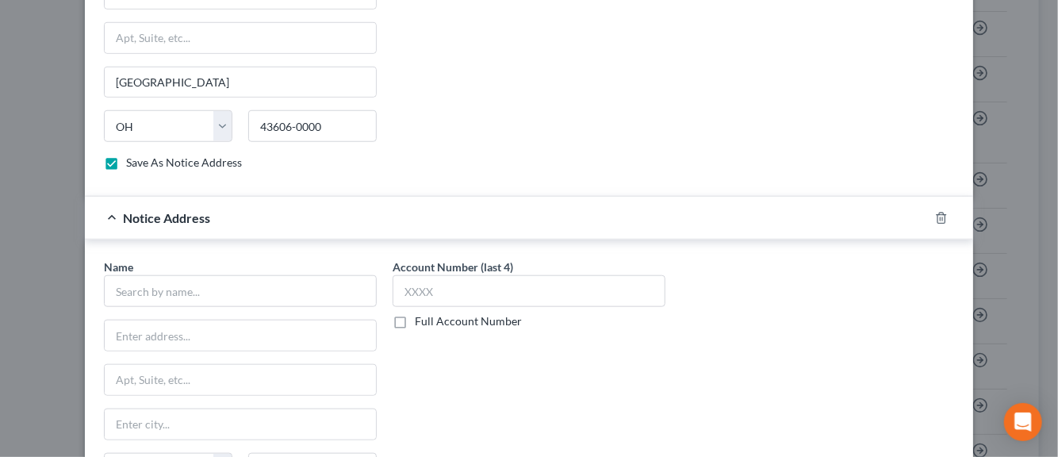
scroll to position [593, 0]
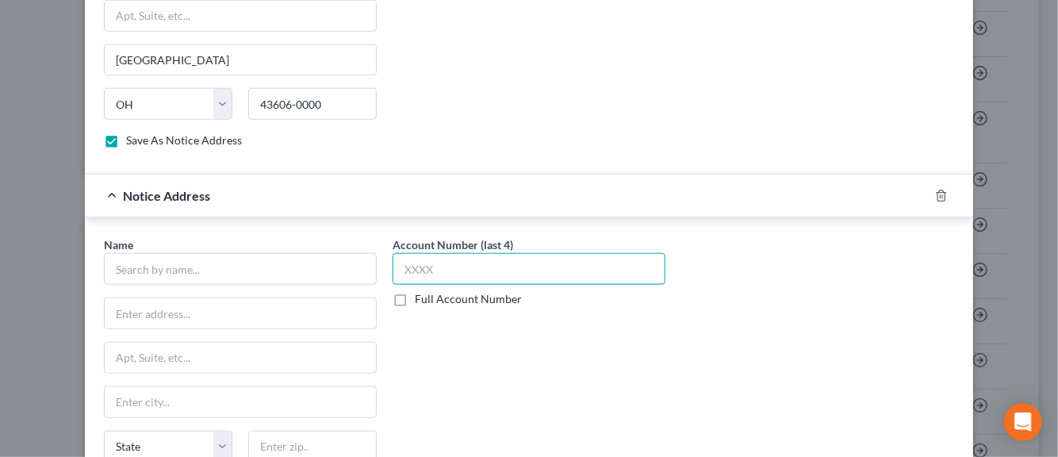
click at [424, 263] on input "text" at bounding box center [529, 269] width 273 height 32
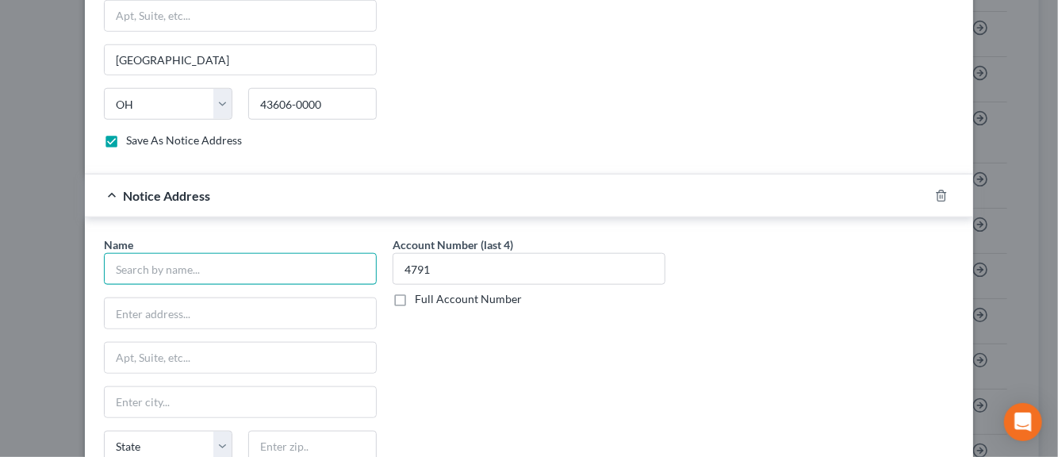
click at [292, 281] on input "text" at bounding box center [240, 269] width 273 height 32
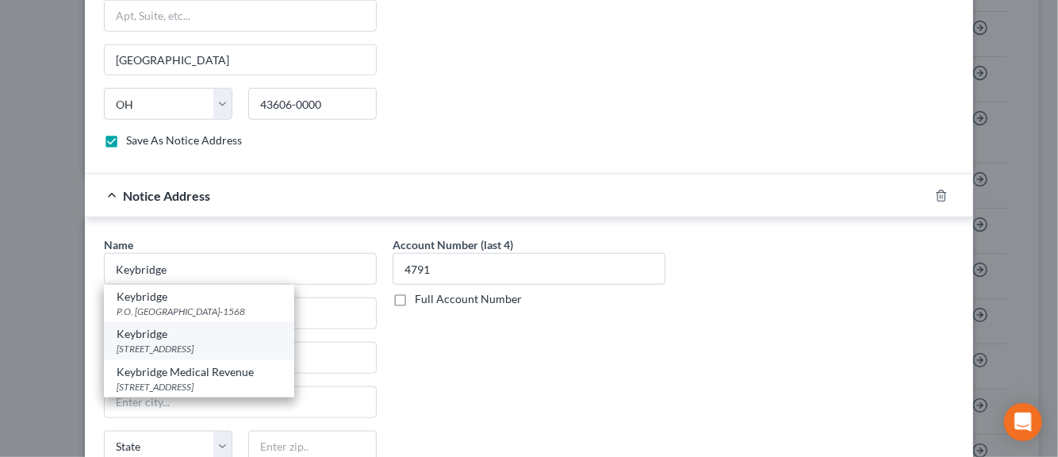
click at [186, 333] on div "Keybridge" at bounding box center [199, 334] width 165 height 16
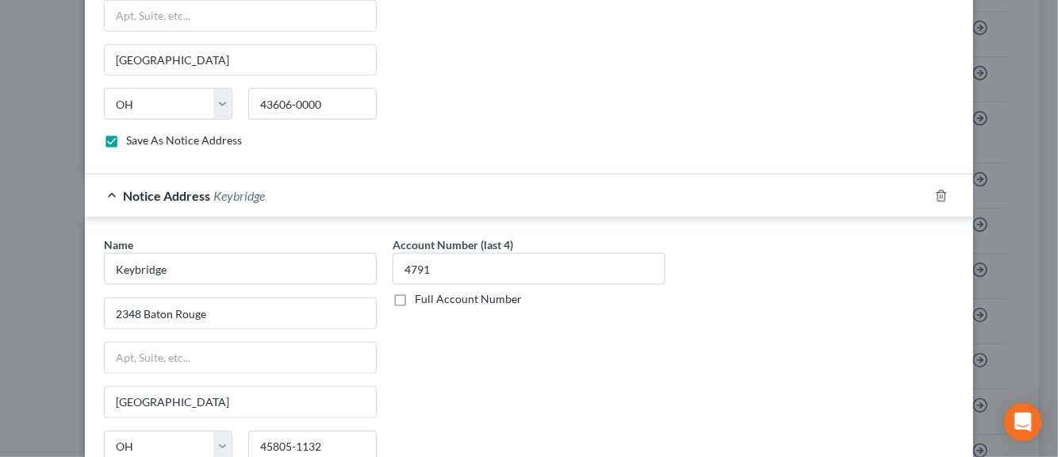
click at [778, 338] on div "Name * Keybridge 2348 Baton Rouge Lima State AL AK AR AZ CA CO CT DE DC FL GA G…" at bounding box center [529, 369] width 866 height 267
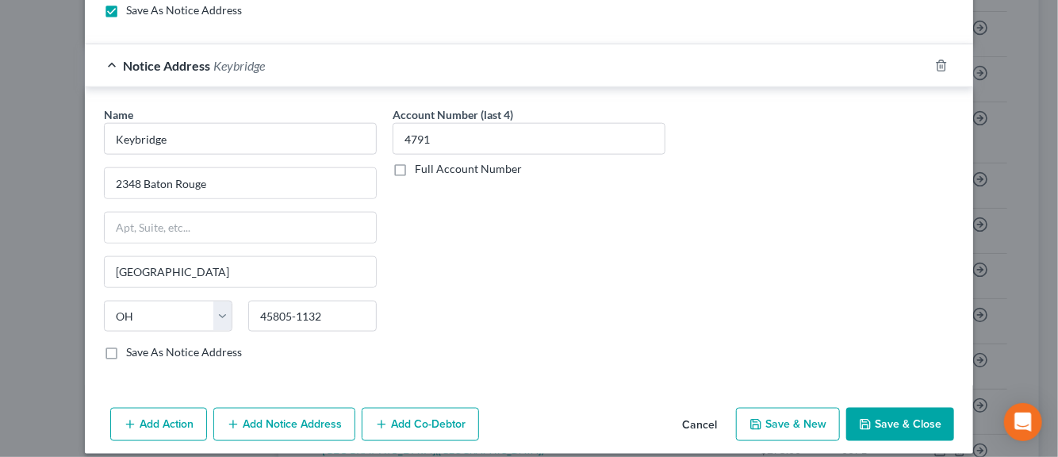
scroll to position [734, 0]
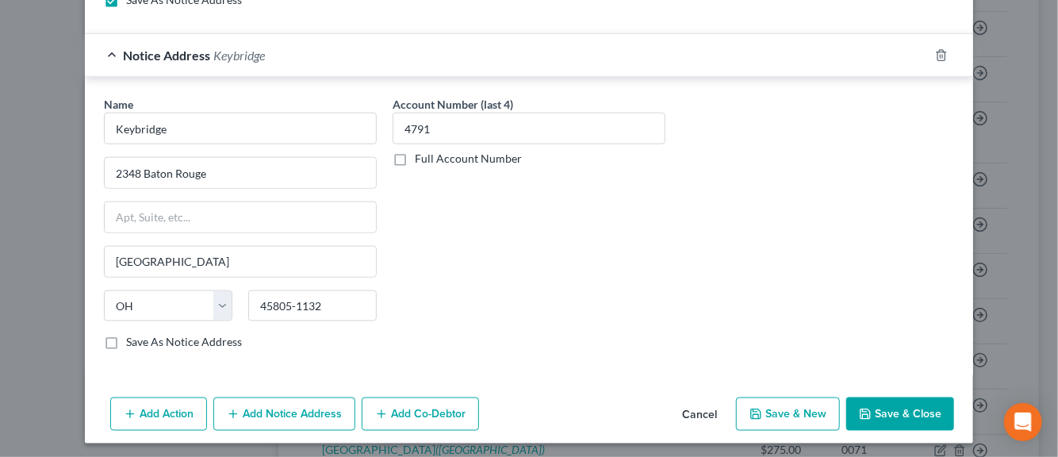
click at [126, 334] on label "Save As Notice Address" at bounding box center [184, 342] width 116 height 16
click at [132, 334] on input "Save As Notice Address" at bounding box center [137, 339] width 10 height 10
click at [804, 405] on button "Save & New" at bounding box center [788, 413] width 104 height 33
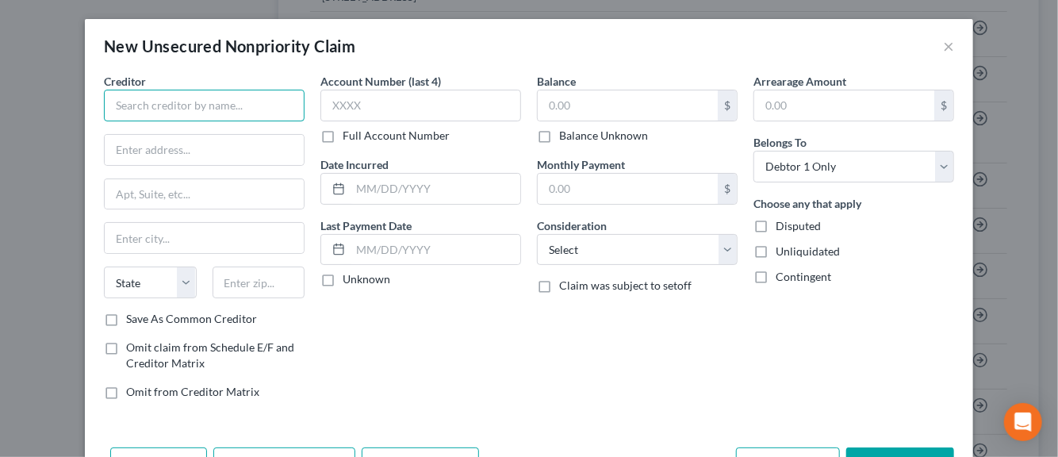
click at [146, 111] on input "text" at bounding box center [204, 106] width 201 height 32
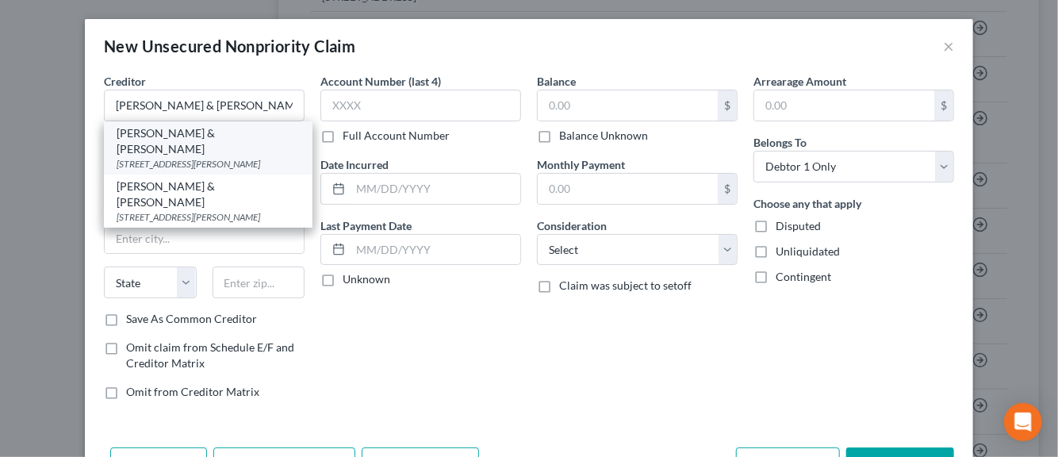
click at [144, 157] on div "111 W Jackson Blvd, Suite 400, Chicago, IL 60604-0000" at bounding box center [208, 163] width 183 height 13
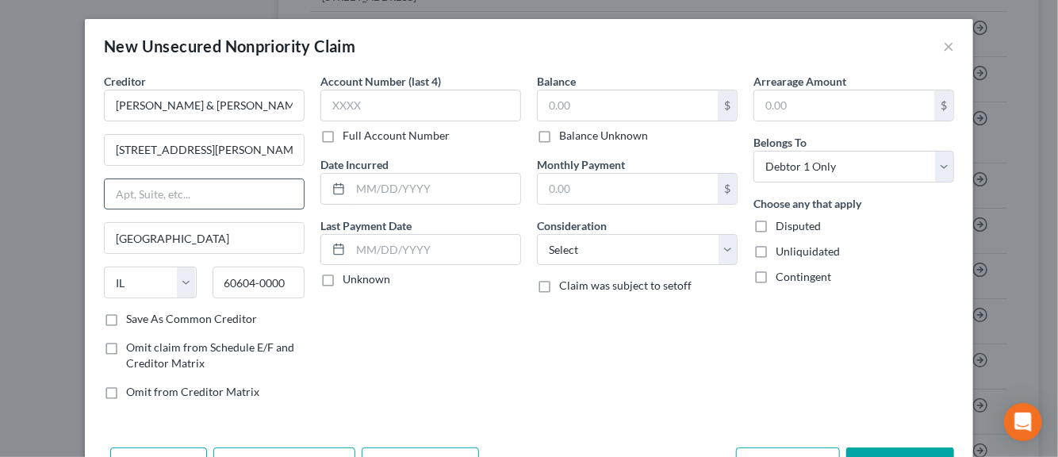
click at [135, 194] on input "text" at bounding box center [204, 194] width 199 height 30
click at [263, 143] on input "111 W Jackson Blvd, Suite 400" at bounding box center [204, 150] width 199 height 30
click at [279, 284] on input "60604-0000" at bounding box center [259, 283] width 93 height 32
click at [126, 320] on label "Save As Common Creditor" at bounding box center [191, 319] width 131 height 16
click at [132, 320] on input "Save As Common Creditor" at bounding box center [137, 316] width 10 height 10
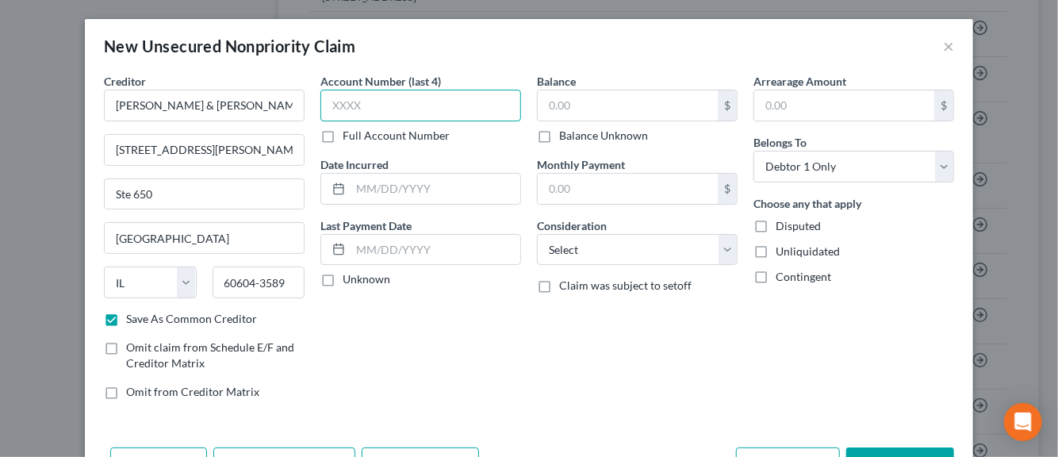
click at [340, 109] on input "text" at bounding box center [420, 106] width 201 height 32
click at [370, 191] on input "text" at bounding box center [436, 189] width 170 height 30
click at [343, 278] on label "Unknown" at bounding box center [367, 279] width 48 height 16
click at [349, 278] on input "Unknown" at bounding box center [354, 276] width 10 height 10
click at [560, 110] on input "text" at bounding box center [628, 105] width 180 height 30
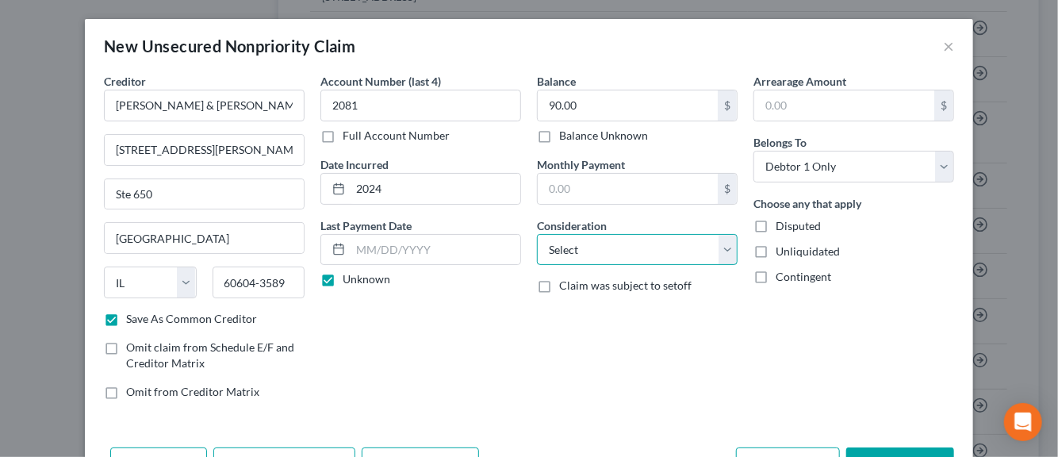
click at [728, 251] on select "Select Cable / Satellite Services Collection Agency Credit Card Debt Debt Couns…" at bounding box center [637, 250] width 201 height 32
click at [537, 234] on select "Select Cable / Satellite Services Collection Agency Credit Card Debt Debt Couns…" at bounding box center [637, 250] width 201 height 32
click at [776, 221] on label "Disputed" at bounding box center [798, 226] width 45 height 16
click at [782, 221] on input "Disputed" at bounding box center [787, 223] width 10 height 10
click at [776, 248] on label "Unliquidated" at bounding box center [808, 252] width 64 height 16
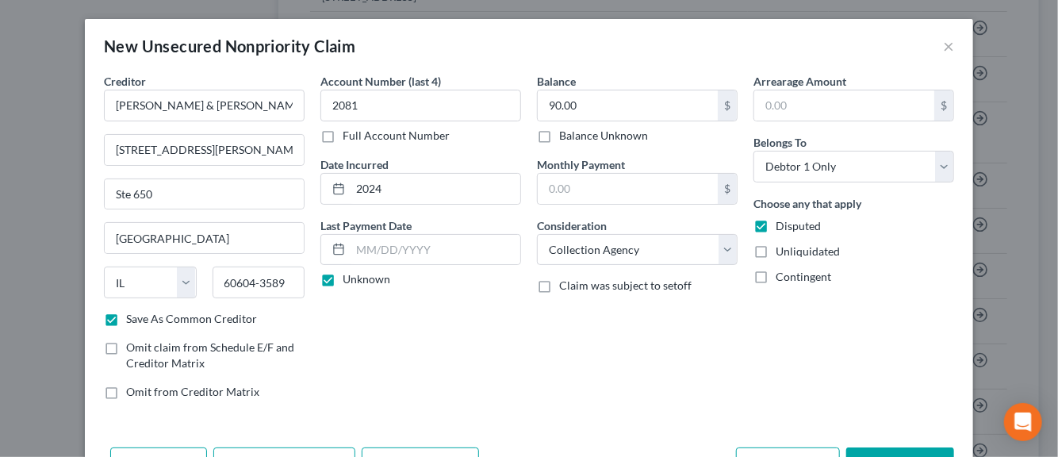
click at [782, 248] on input "Unliquidated" at bounding box center [787, 249] width 10 height 10
click at [586, 374] on div "Balance 90.00 $ Balance Unknown Balance Undetermined 90.00 $ Balance Unknown Mo…" at bounding box center [637, 243] width 217 height 340
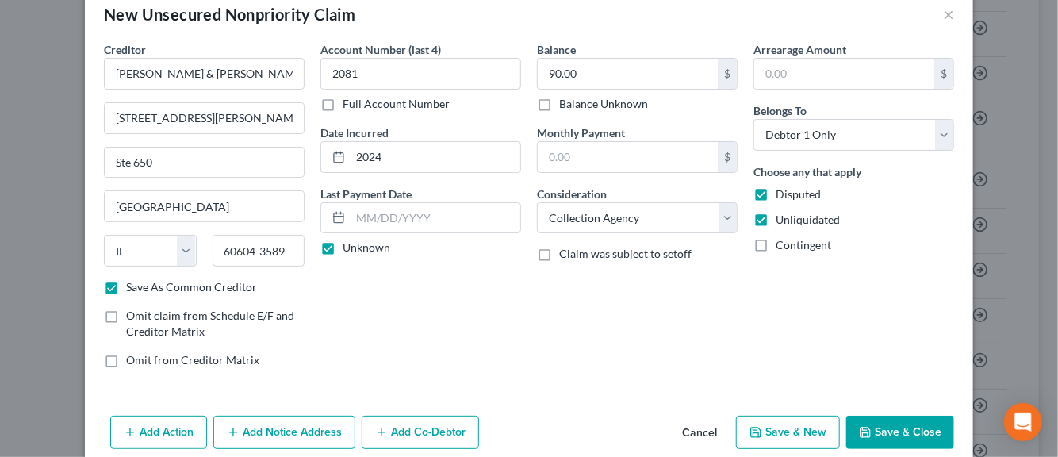
scroll to position [54, 0]
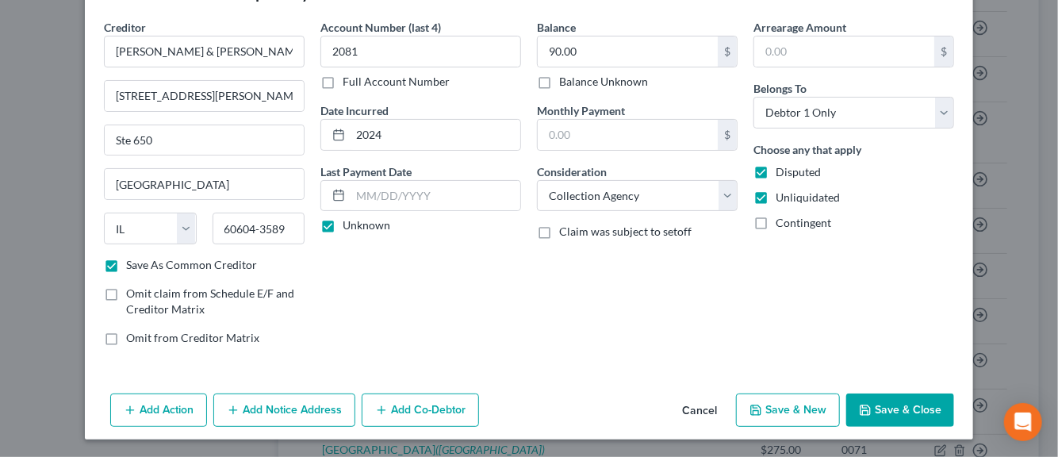
click at [320, 411] on button "Add Notice Address" at bounding box center [284, 409] width 142 height 33
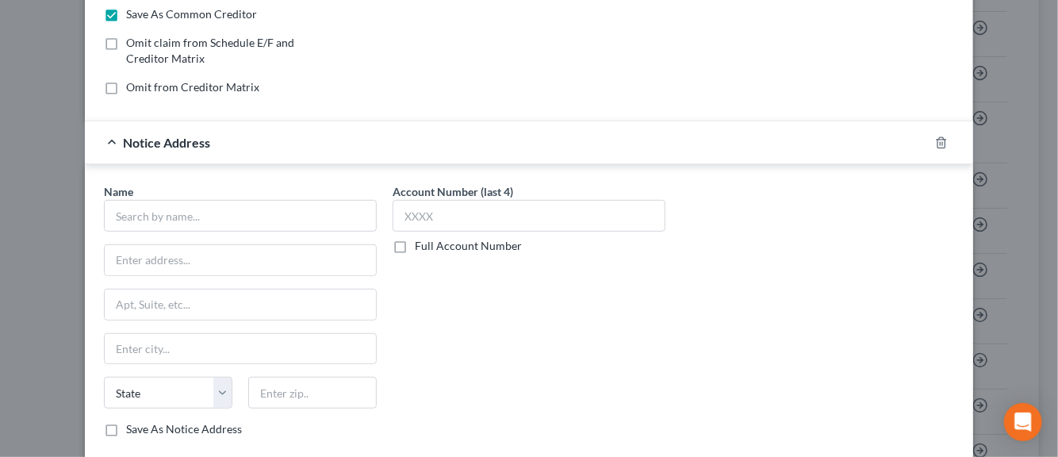
scroll to position [308, 0]
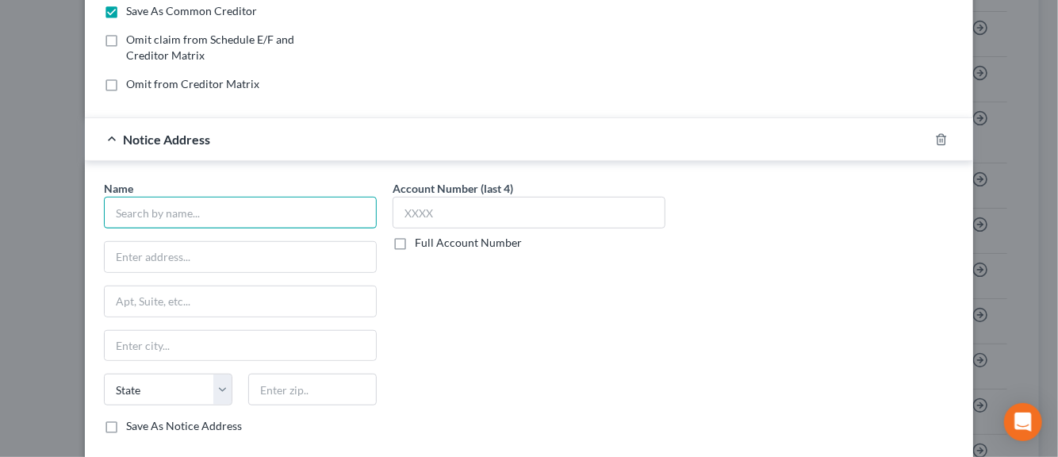
click at [176, 212] on input "text" at bounding box center [240, 213] width 273 height 32
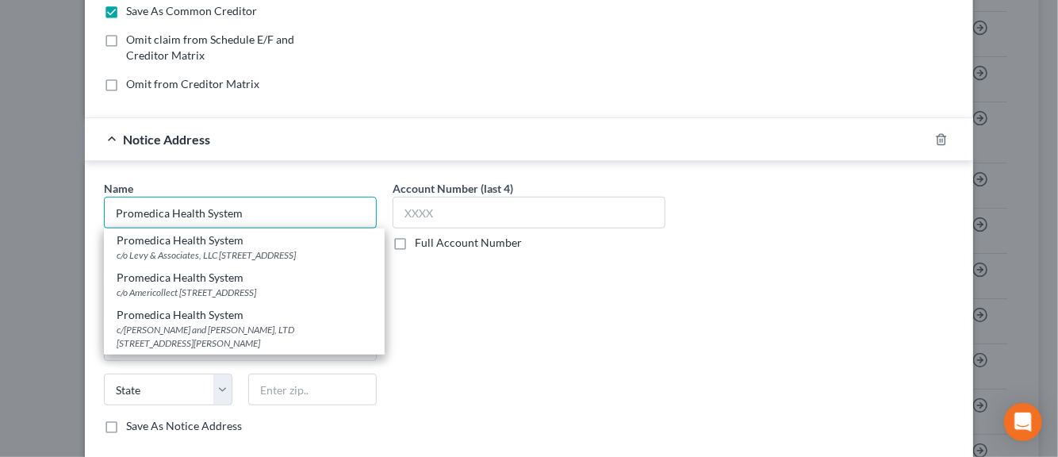
click at [176, 212] on input "Promedica Health System" at bounding box center [240, 213] width 273 height 32
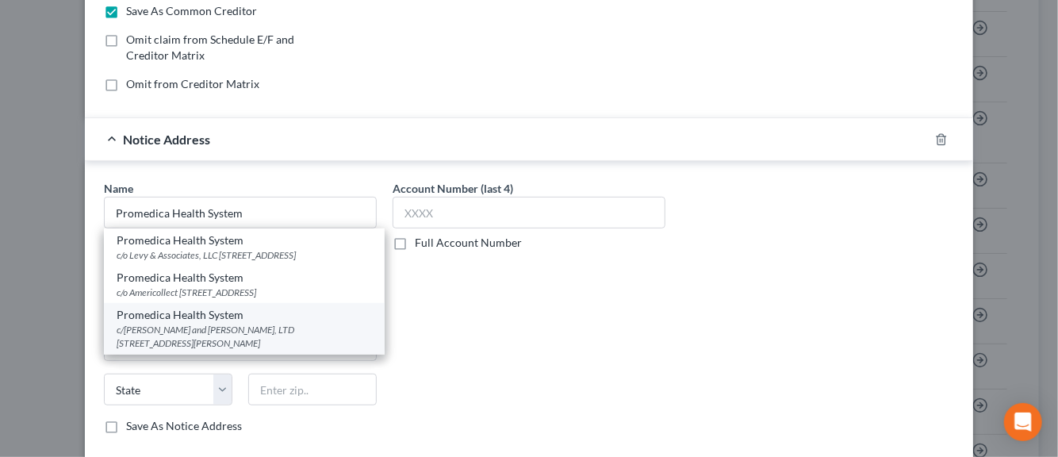
click at [167, 345] on div "c/o Harris and Harris, LTD 111 West Jackson Blvd., Ste. 400, Chicago, IL 60604-…" at bounding box center [244, 336] width 255 height 27
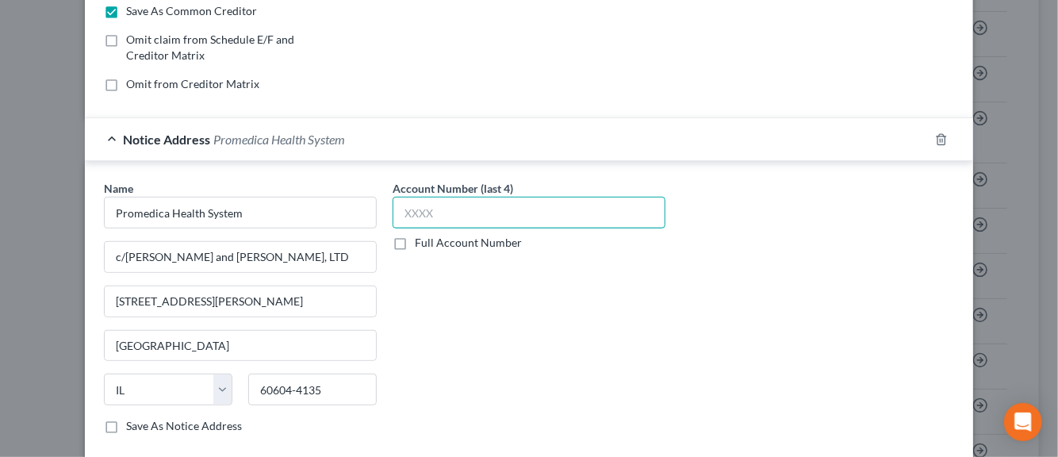
click at [413, 217] on input "text" at bounding box center [529, 213] width 273 height 32
click at [126, 424] on label "Save As Notice Address" at bounding box center [184, 426] width 116 height 16
click at [132, 424] on input "Save As Notice Address" at bounding box center [137, 423] width 10 height 10
click at [626, 317] on div "Account Number (last 4) 7179 Full Account Number" at bounding box center [529, 313] width 289 height 267
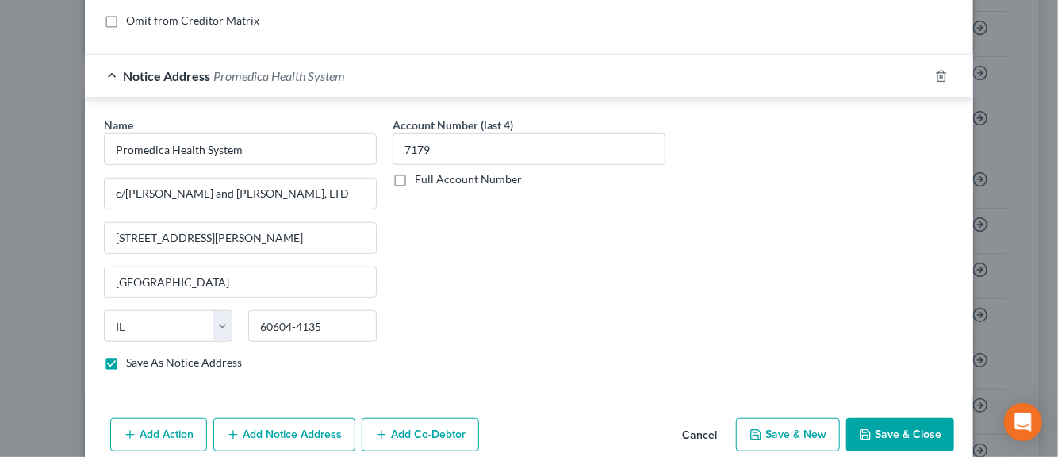
scroll to position [393, 0]
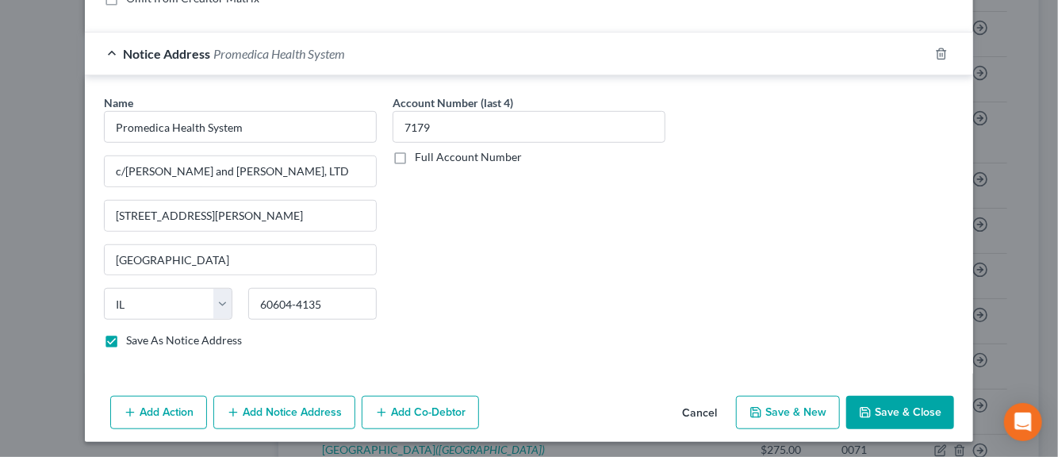
click at [777, 404] on button "Save & New" at bounding box center [788, 412] width 104 height 33
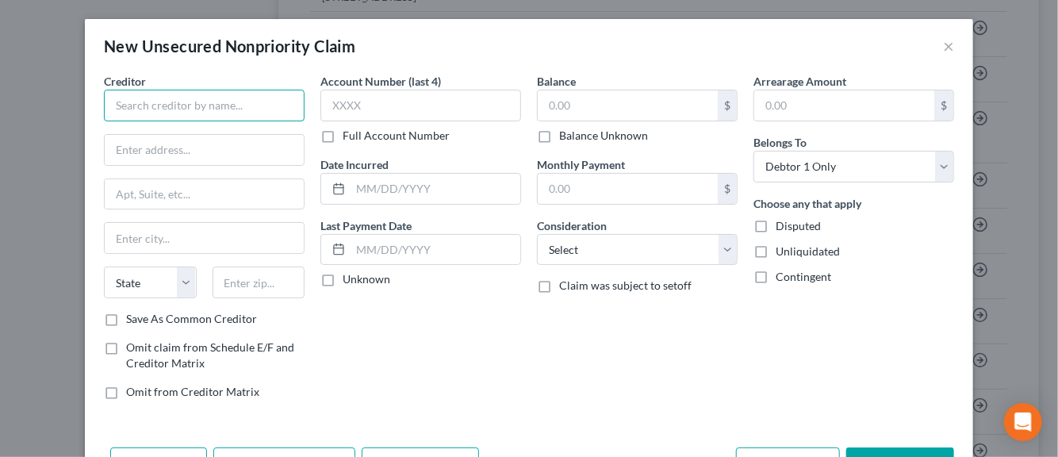
click at [227, 109] on input "text" at bounding box center [204, 106] width 201 height 32
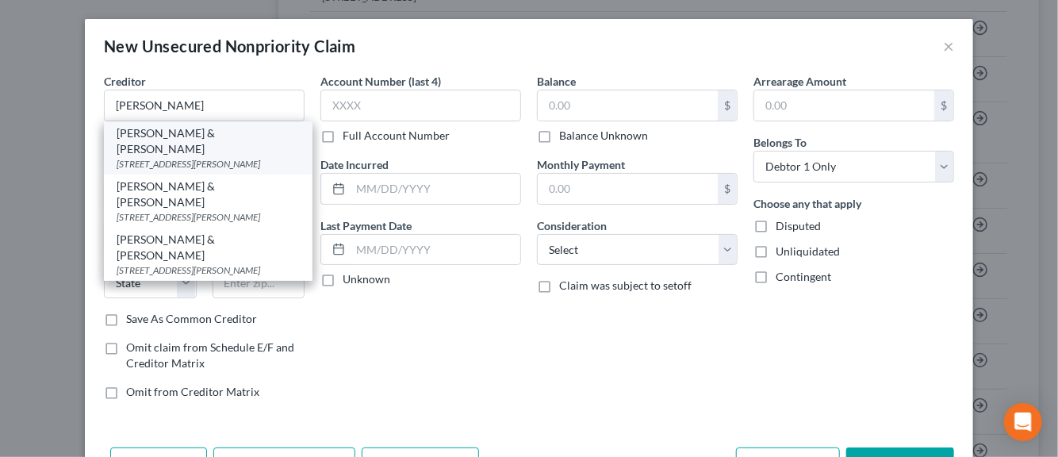
click at [179, 157] on div "111 W Jackson Blvd Ste 650, Chicago, IL 60604-3589" at bounding box center [208, 163] width 183 height 13
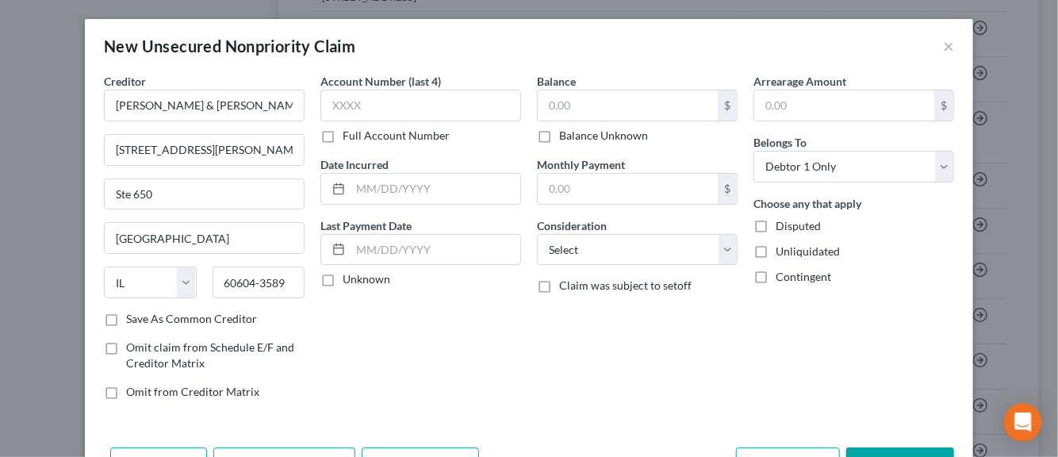
click at [126, 320] on label "Save As Common Creditor" at bounding box center [191, 319] width 131 height 16
click at [132, 320] on input "Save As Common Creditor" at bounding box center [137, 316] width 10 height 10
click at [350, 105] on input "text" at bounding box center [420, 106] width 201 height 32
click at [368, 193] on input "text" at bounding box center [436, 189] width 170 height 30
click at [343, 279] on label "Unknown" at bounding box center [367, 279] width 48 height 16
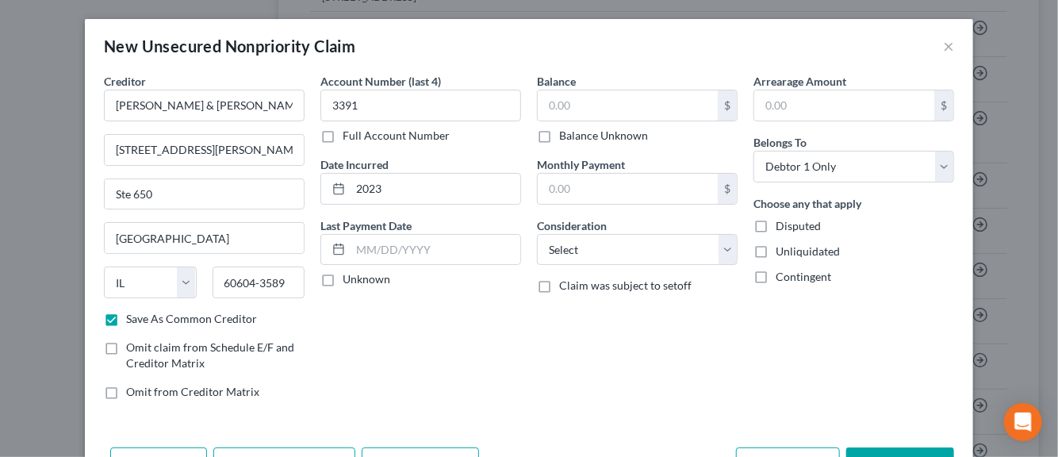
click at [349, 279] on input "Unknown" at bounding box center [354, 276] width 10 height 10
click at [563, 106] on input "text" at bounding box center [628, 105] width 180 height 30
click at [718, 248] on select "Select Cable / Satellite Services Collection Agency Credit Card Debt Debt Couns…" at bounding box center [637, 250] width 201 height 32
click at [537, 234] on select "Select Cable / Satellite Services Collection Agency Credit Card Debt Debt Couns…" at bounding box center [637, 250] width 201 height 32
click at [776, 221] on label "Disputed" at bounding box center [798, 226] width 45 height 16
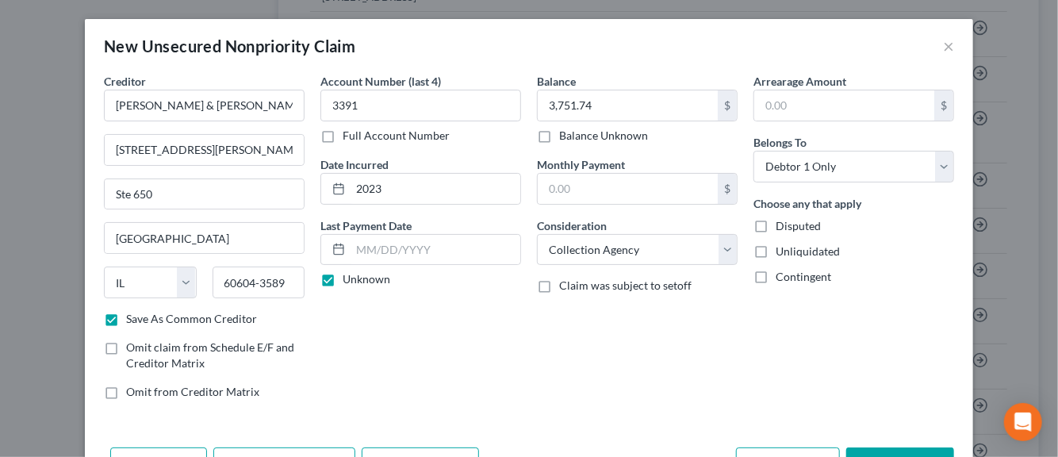
click at [782, 221] on input "Disputed" at bounding box center [787, 223] width 10 height 10
click at [776, 251] on label "Unliquidated" at bounding box center [808, 252] width 64 height 16
click at [782, 251] on input "Unliquidated" at bounding box center [787, 249] width 10 height 10
click at [529, 355] on div "Balance 3,751.74 $ Balance Unknown Balance Undetermined 3,751.74 $ Balance Unkn…" at bounding box center [637, 243] width 217 height 340
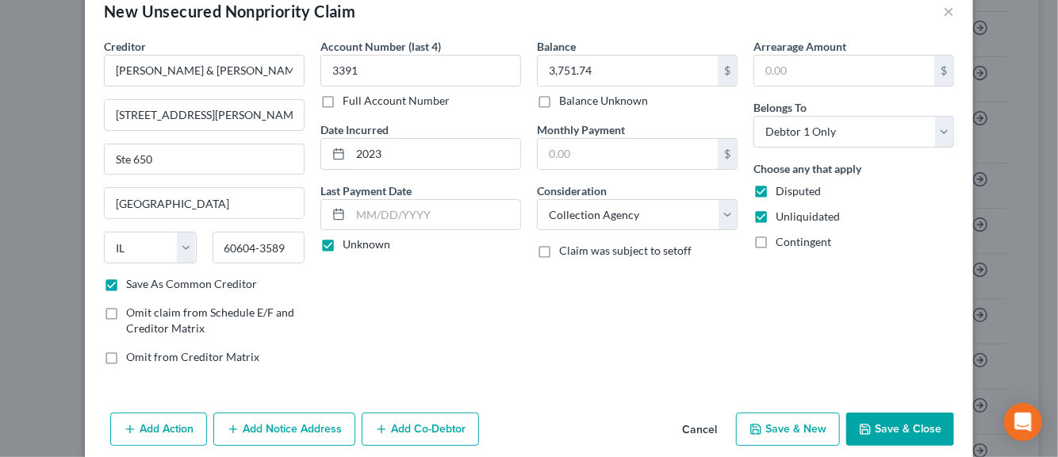
scroll to position [54, 0]
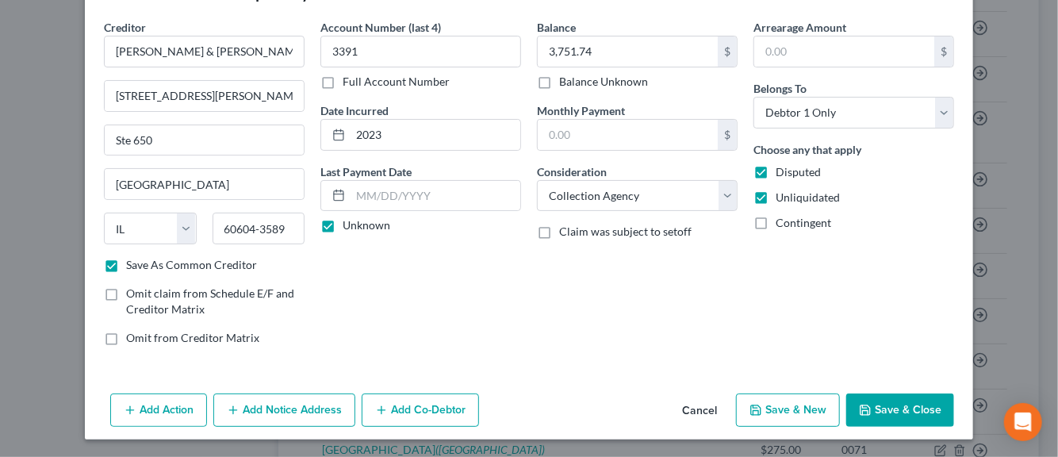
click at [313, 415] on button "Add Notice Address" at bounding box center [284, 409] width 142 height 33
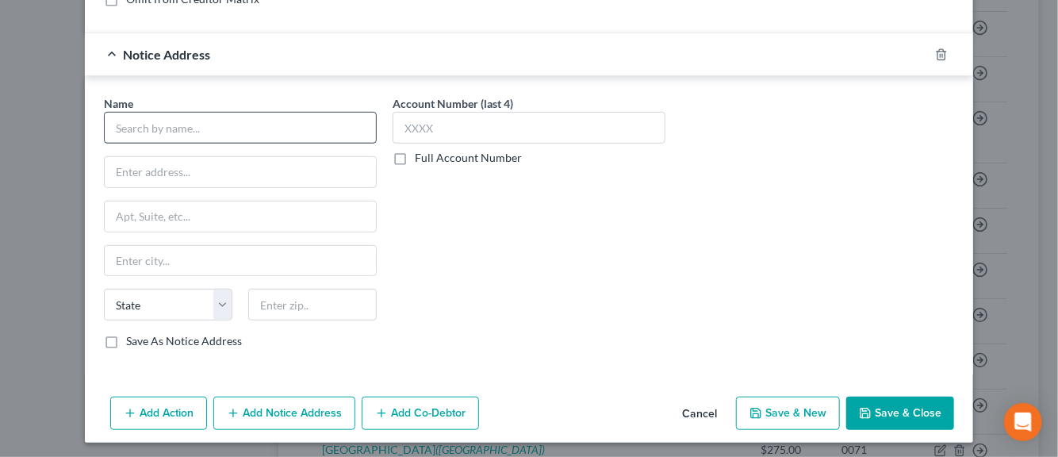
scroll to position [393, 0]
click at [153, 129] on input "text" at bounding box center [240, 127] width 273 height 32
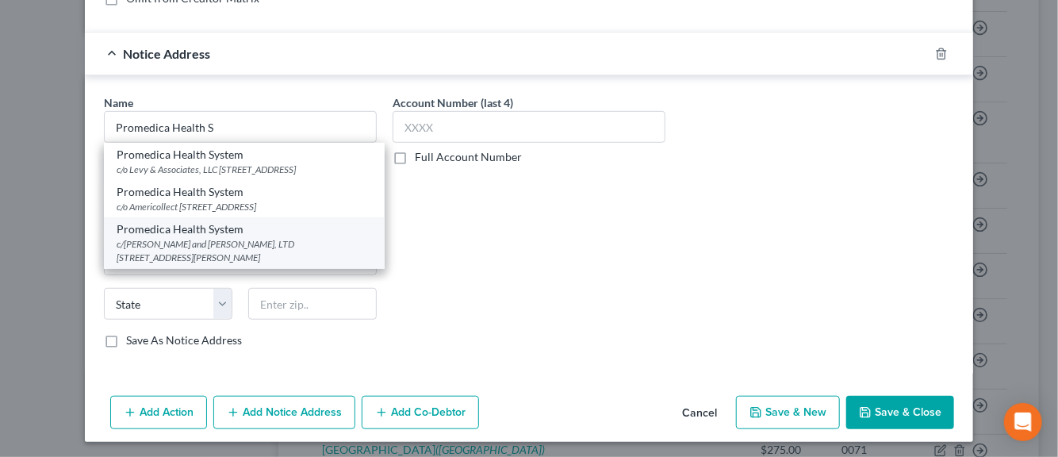
click at [154, 258] on div "c/o Harris and Harris, LTD 111 West Jackson Blvd., Ste. 400, Chicago, IL 60604-…" at bounding box center [244, 250] width 255 height 27
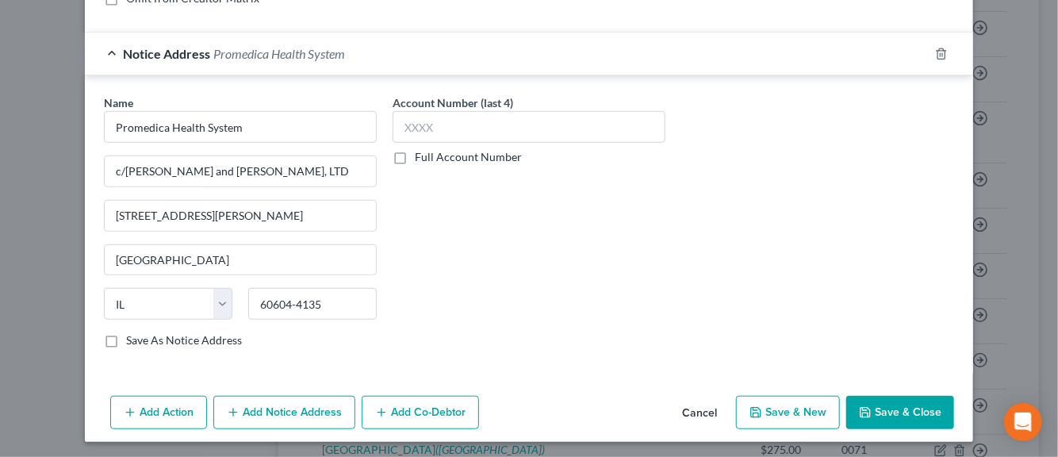
click at [126, 338] on label "Save As Notice Address" at bounding box center [184, 340] width 116 height 16
click at [132, 338] on input "Save As Notice Address" at bounding box center [137, 337] width 10 height 10
click at [408, 136] on input "text" at bounding box center [529, 127] width 273 height 32
click at [784, 405] on button "Save & New" at bounding box center [788, 412] width 104 height 33
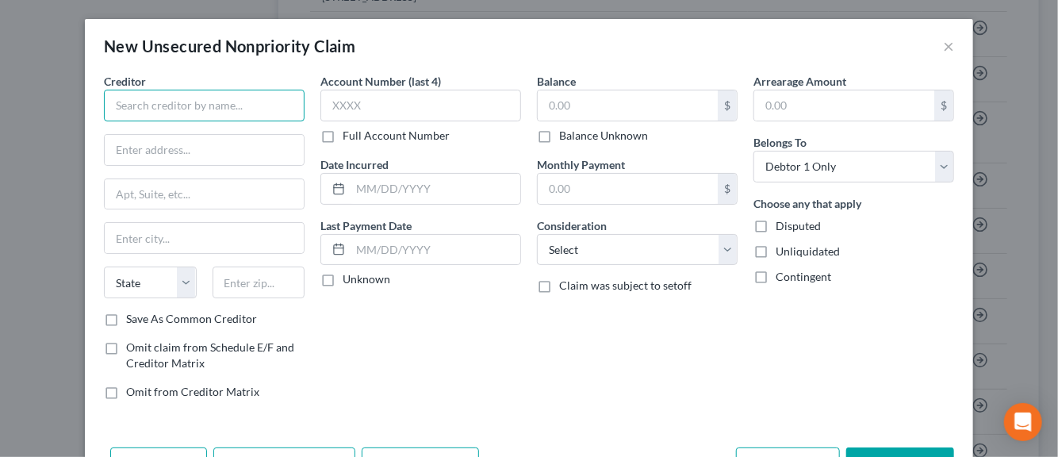
click at [140, 110] on input "text" at bounding box center [204, 106] width 201 height 32
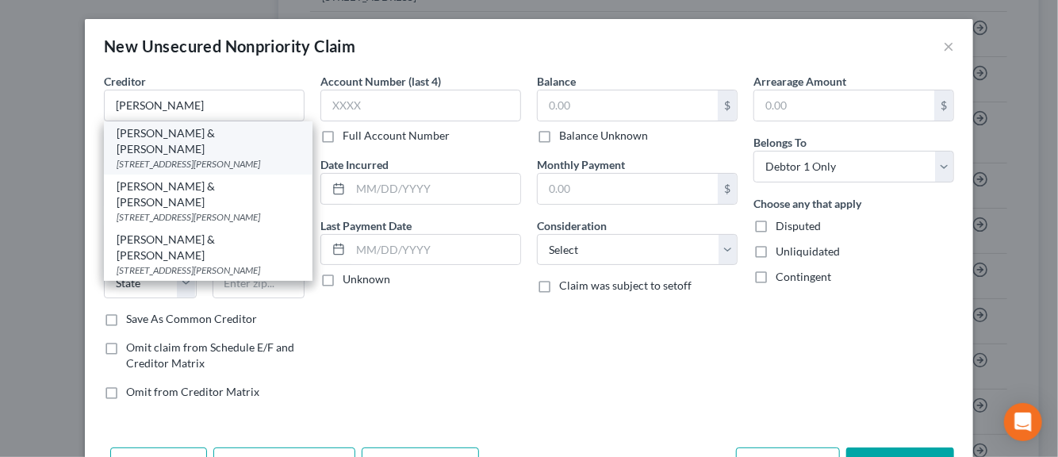
click at [143, 157] on div "111 W Jackson Blvd Ste 650, Chicago, IL 60604-3589" at bounding box center [208, 163] width 183 height 13
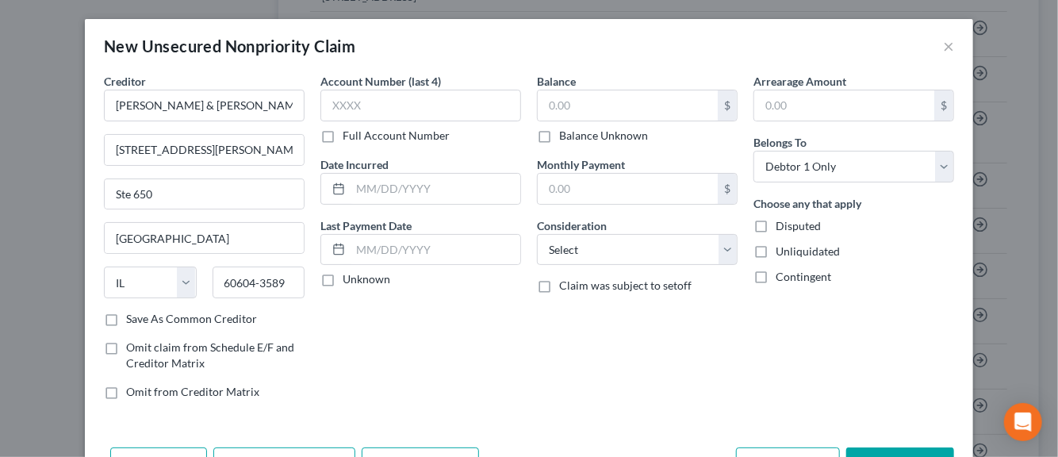
click at [126, 314] on label "Save As Common Creditor" at bounding box center [191, 319] width 131 height 16
click at [132, 314] on input "Save As Common Creditor" at bounding box center [137, 316] width 10 height 10
click at [352, 110] on input "text" at bounding box center [420, 106] width 201 height 32
click at [370, 198] on input "text" at bounding box center [436, 189] width 170 height 30
click at [343, 279] on label "Unknown" at bounding box center [367, 279] width 48 height 16
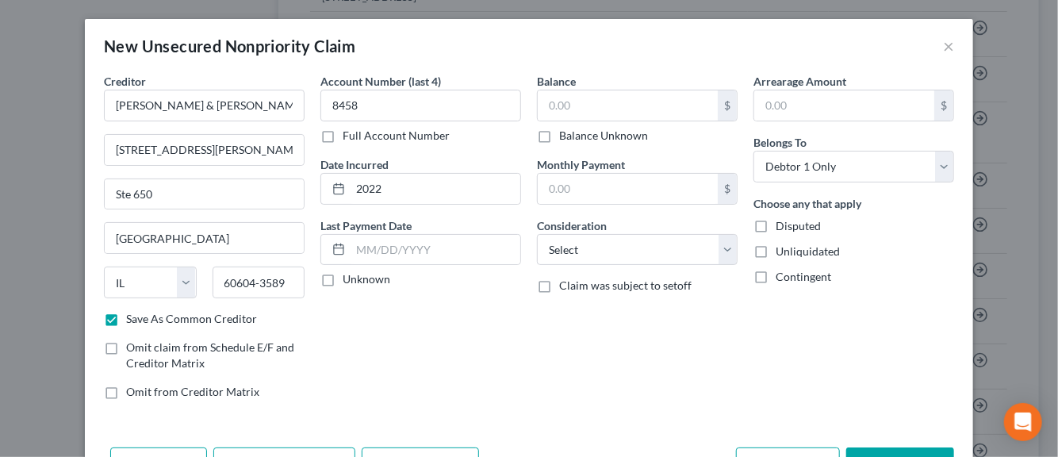
click at [349, 279] on input "Unknown" at bounding box center [354, 276] width 10 height 10
click at [558, 110] on input "text" at bounding box center [628, 105] width 180 height 30
click at [720, 247] on select "Select Cable / Satellite Services Collection Agency Credit Card Debt Debt Couns…" at bounding box center [637, 250] width 201 height 32
click at [537, 234] on select "Select Cable / Satellite Services Collection Agency Credit Card Debt Debt Couns…" at bounding box center [637, 250] width 201 height 32
click at [776, 225] on label "Disputed" at bounding box center [798, 226] width 45 height 16
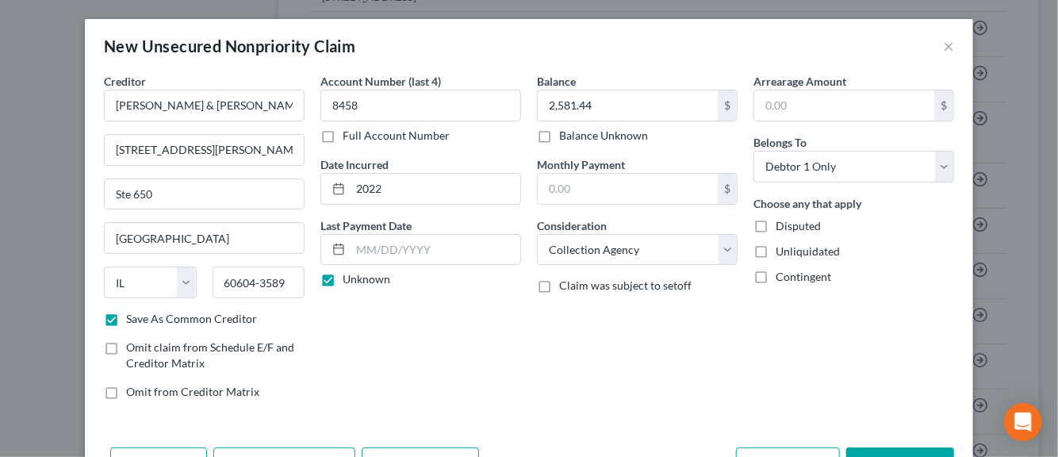
click at [782, 225] on input "Disputed" at bounding box center [787, 223] width 10 height 10
click at [776, 250] on label "Unliquidated" at bounding box center [808, 252] width 64 height 16
click at [782, 250] on input "Unliquidated" at bounding box center [787, 249] width 10 height 10
click at [483, 364] on div "Account Number (last 4) 8458 Full Account Number Date Incurred 2022 Last Paymen…" at bounding box center [421, 243] width 217 height 340
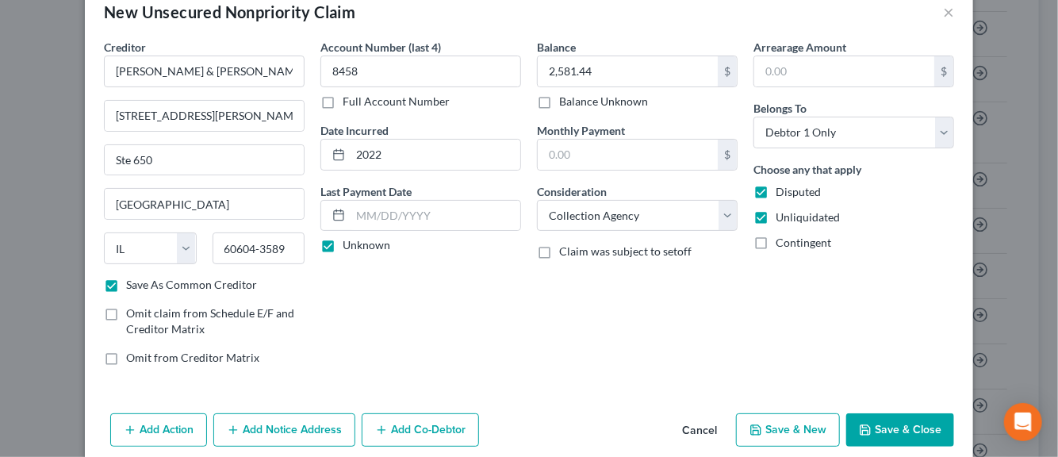
scroll to position [54, 0]
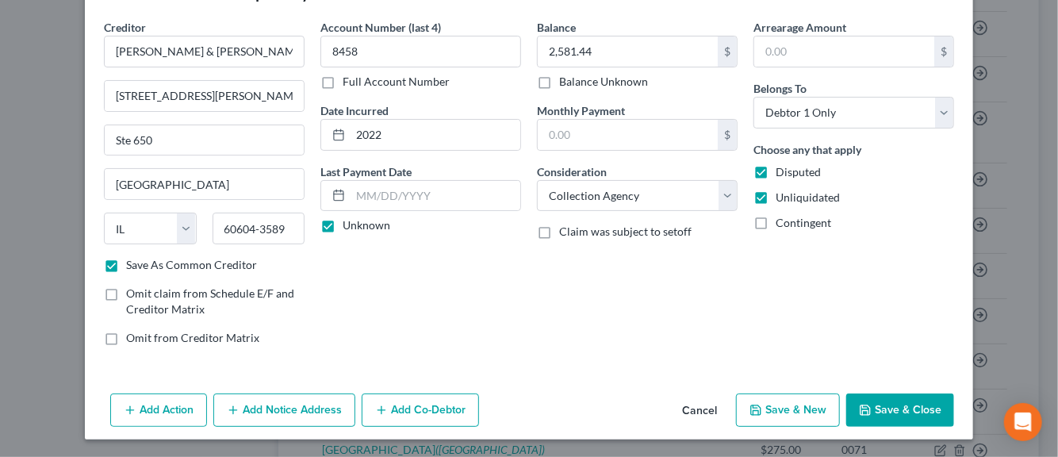
click at [258, 413] on button "Add Notice Address" at bounding box center [284, 409] width 142 height 33
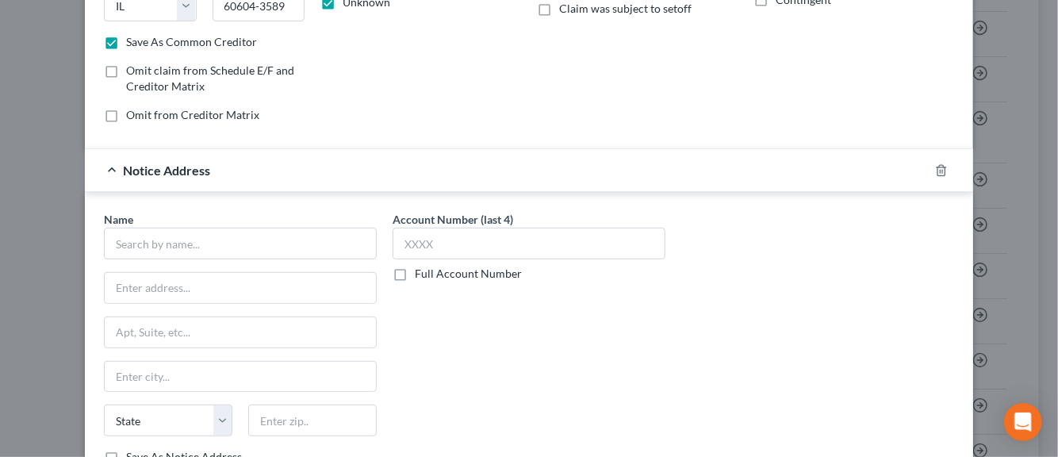
scroll to position [308, 0]
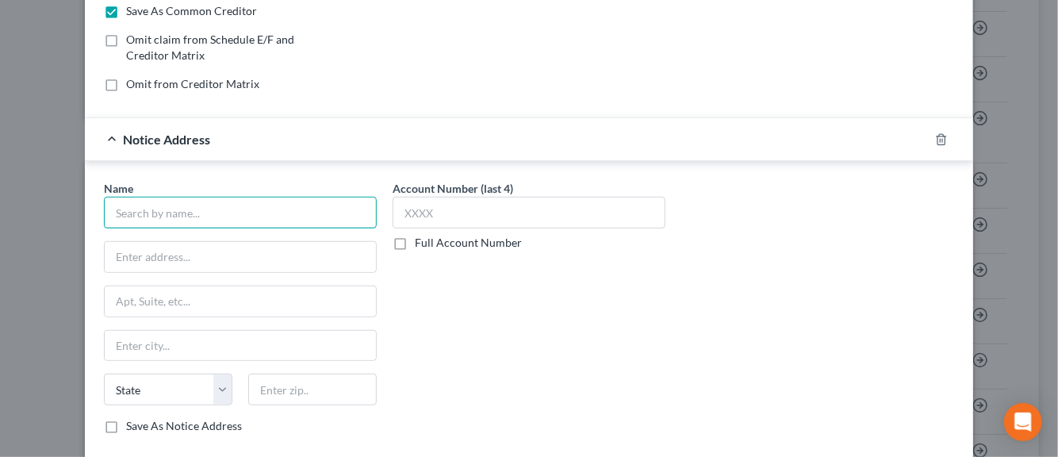
click at [148, 219] on input "text" at bounding box center [240, 213] width 273 height 32
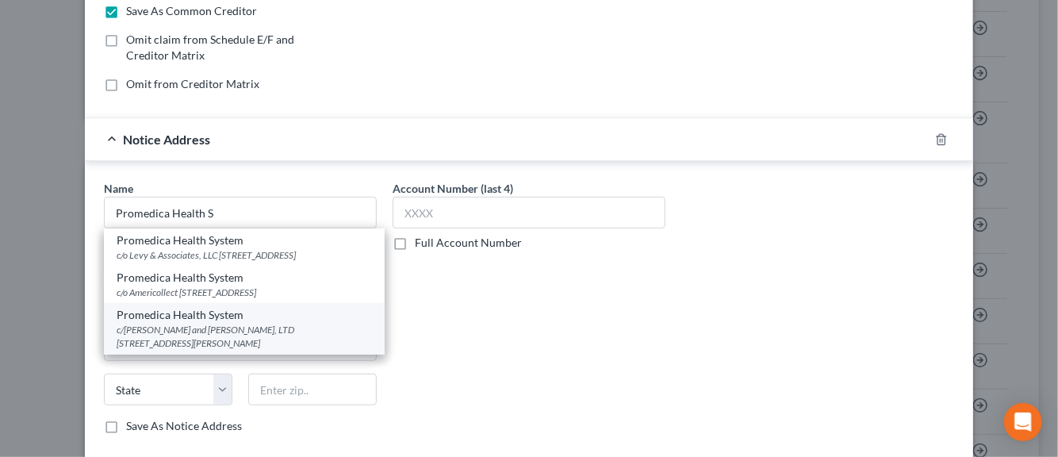
click at [157, 339] on div "c/o Harris and Harris, LTD 111 West Jackson Blvd., Ste. 400, Chicago, IL 60604-…" at bounding box center [244, 336] width 255 height 27
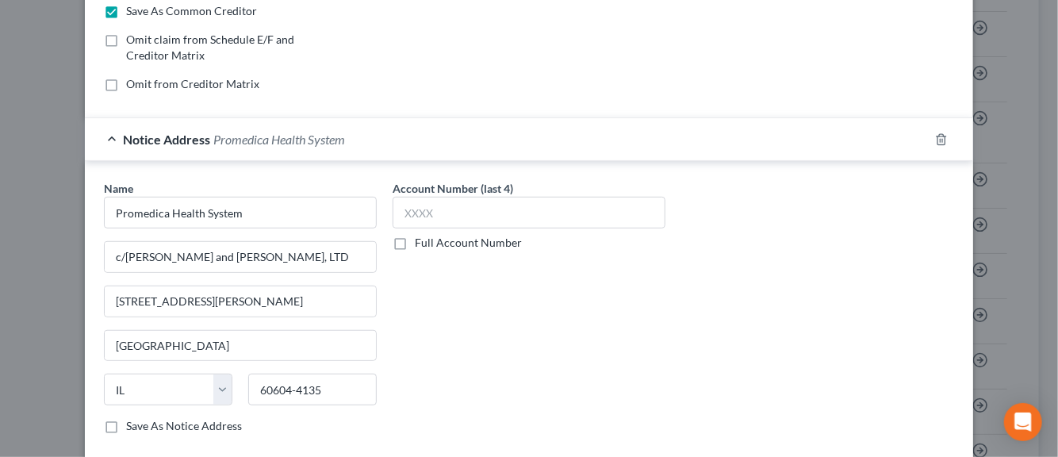
click at [126, 429] on label "Save As Notice Address" at bounding box center [184, 426] width 116 height 16
click at [132, 428] on input "Save As Notice Address" at bounding box center [137, 423] width 10 height 10
click at [419, 212] on input "text" at bounding box center [529, 213] width 273 height 32
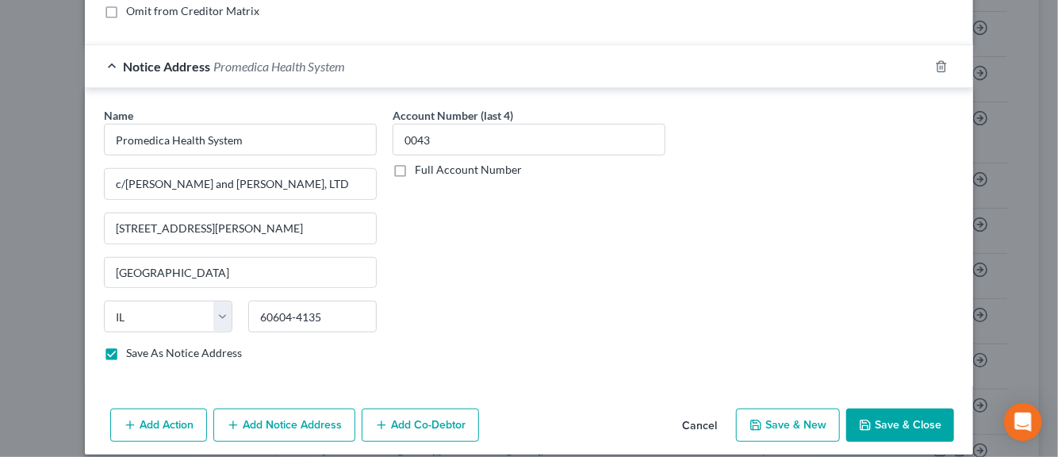
scroll to position [393, 0]
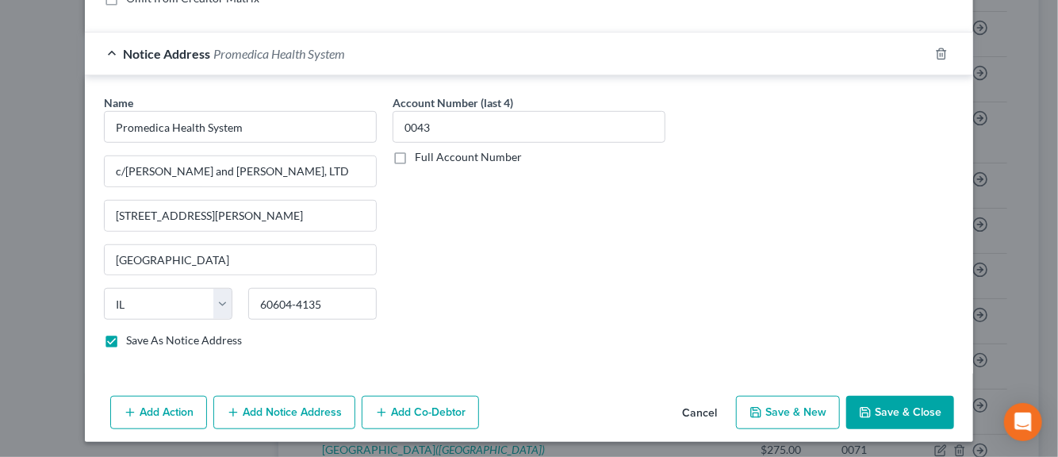
click at [799, 412] on button "Save & New" at bounding box center [788, 412] width 104 height 33
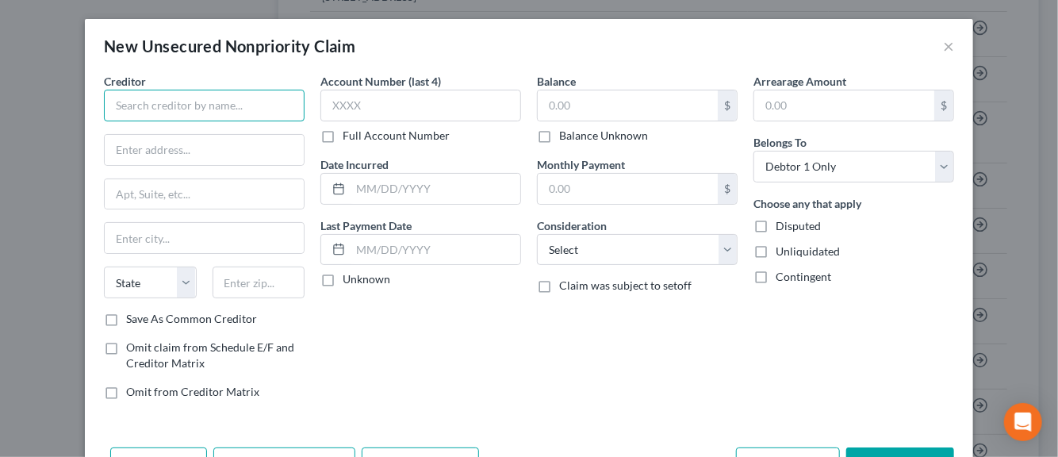
click at [174, 110] on input "text" at bounding box center [204, 106] width 201 height 32
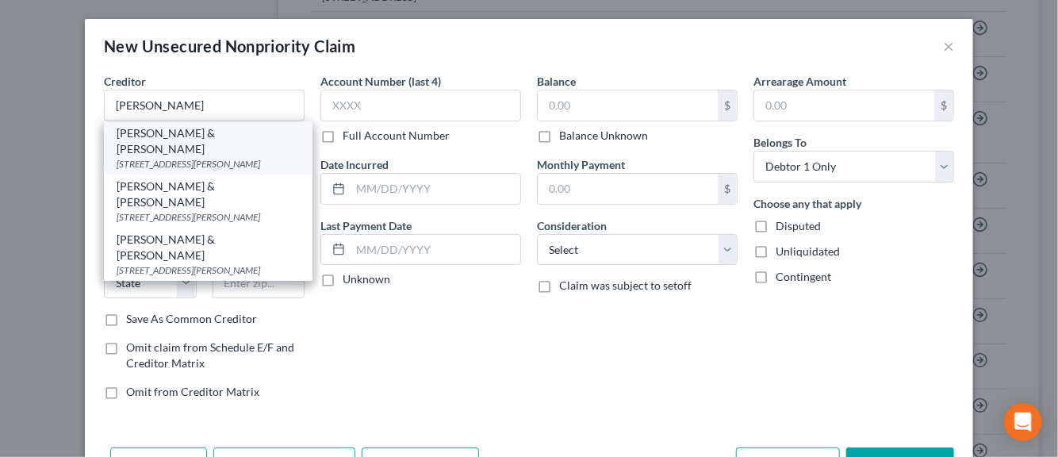
click at [167, 157] on div "111 W Jackson Blvd Ste 650, Chicago, IL 60604-3589" at bounding box center [208, 163] width 183 height 13
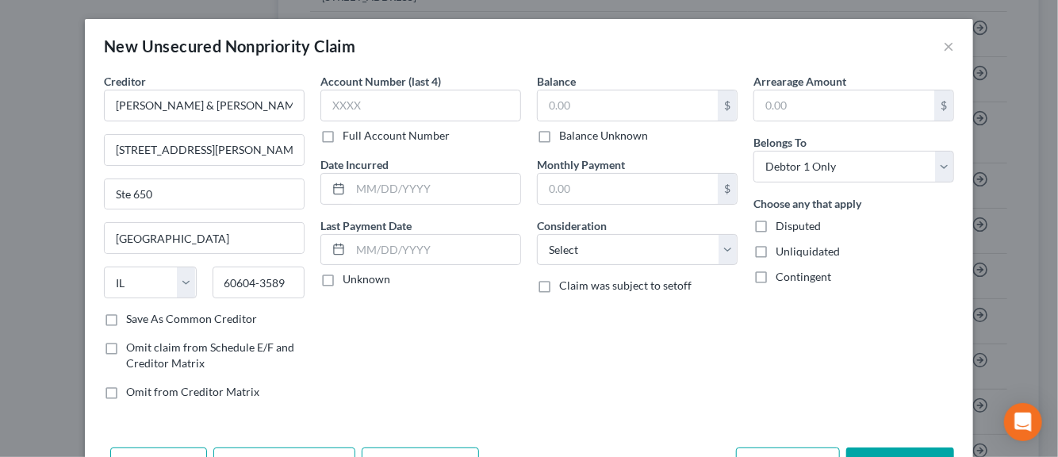
click at [126, 315] on label "Save As Common Creditor" at bounding box center [191, 319] width 131 height 16
click at [132, 315] on input "Save As Common Creditor" at bounding box center [137, 316] width 10 height 10
click at [354, 110] on input "text" at bounding box center [420, 106] width 201 height 32
click at [381, 186] on input "text" at bounding box center [436, 189] width 170 height 30
click at [343, 278] on label "Unknown" at bounding box center [367, 279] width 48 height 16
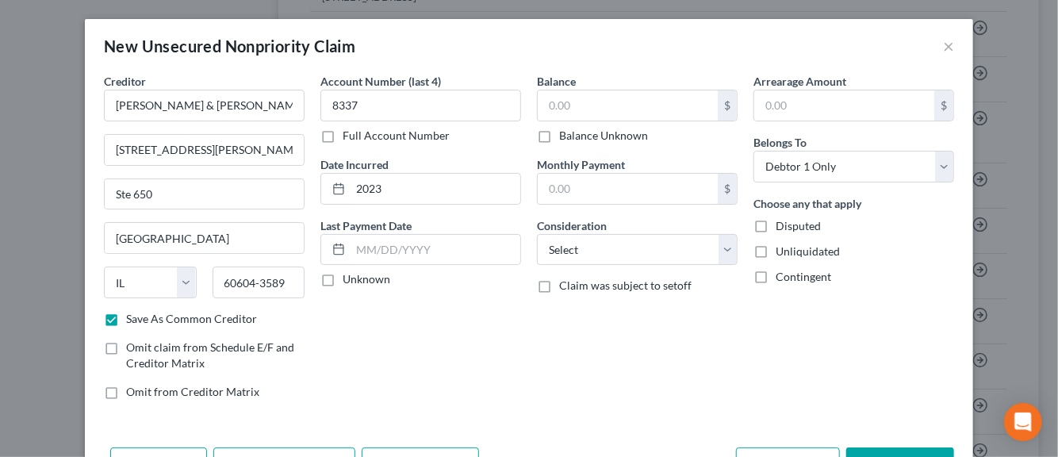
click at [349, 278] on input "Unknown" at bounding box center [354, 276] width 10 height 10
click at [588, 109] on input "text" at bounding box center [628, 105] width 180 height 30
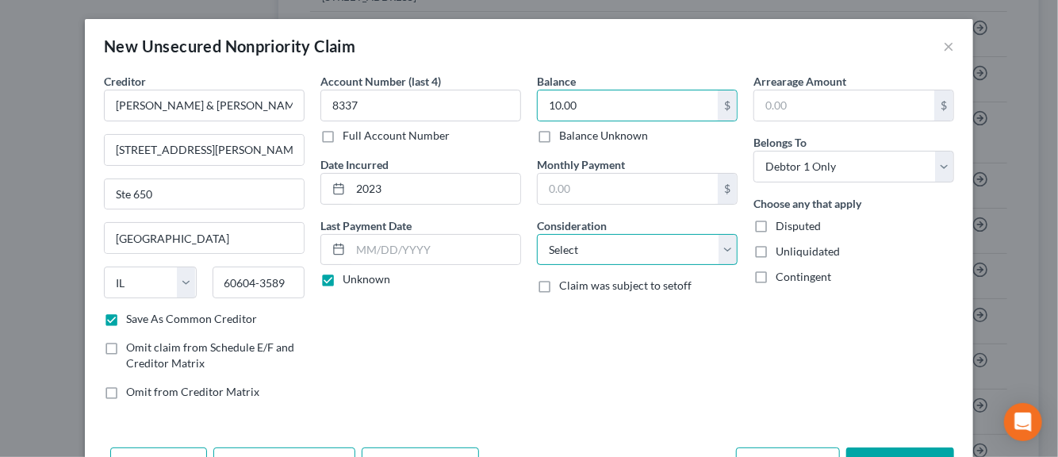
click at [724, 252] on select "Select Cable / Satellite Services Collection Agency Credit Card Debt Debt Couns…" at bounding box center [637, 250] width 201 height 32
click at [537, 234] on select "Select Cable / Satellite Services Collection Agency Credit Card Debt Debt Couns…" at bounding box center [637, 250] width 201 height 32
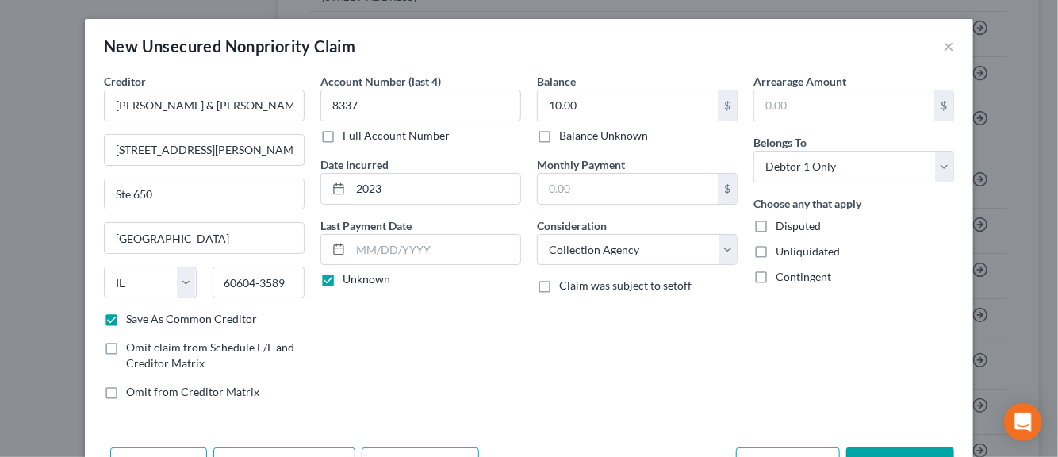
click at [776, 225] on label "Disputed" at bounding box center [798, 226] width 45 height 16
click at [782, 225] on input "Disputed" at bounding box center [787, 223] width 10 height 10
click at [776, 253] on label "Unliquidated" at bounding box center [808, 252] width 64 height 16
click at [782, 253] on input "Unliquidated" at bounding box center [787, 249] width 10 height 10
click at [529, 355] on div "Balance 10.00 $ Balance Unknown Balance Undetermined 10.00 $ Balance Unknown Mo…" at bounding box center [637, 243] width 217 height 340
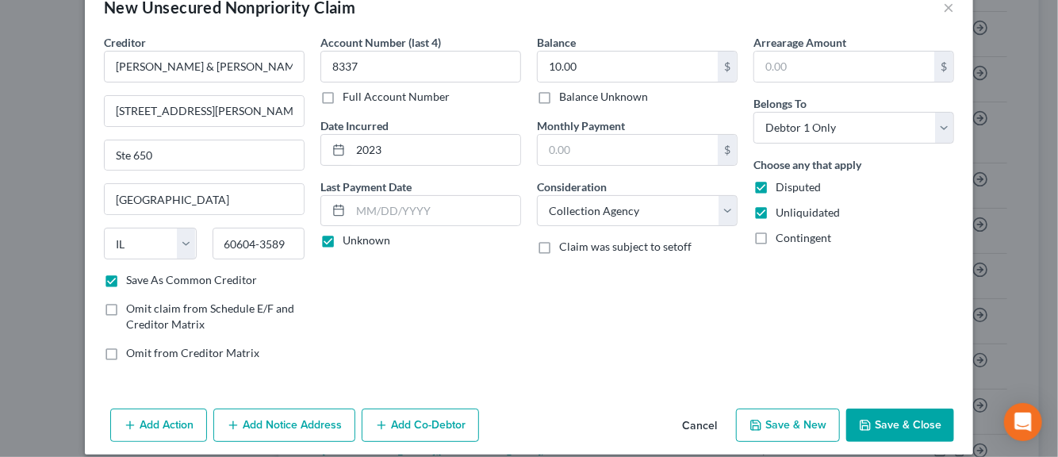
scroll to position [54, 0]
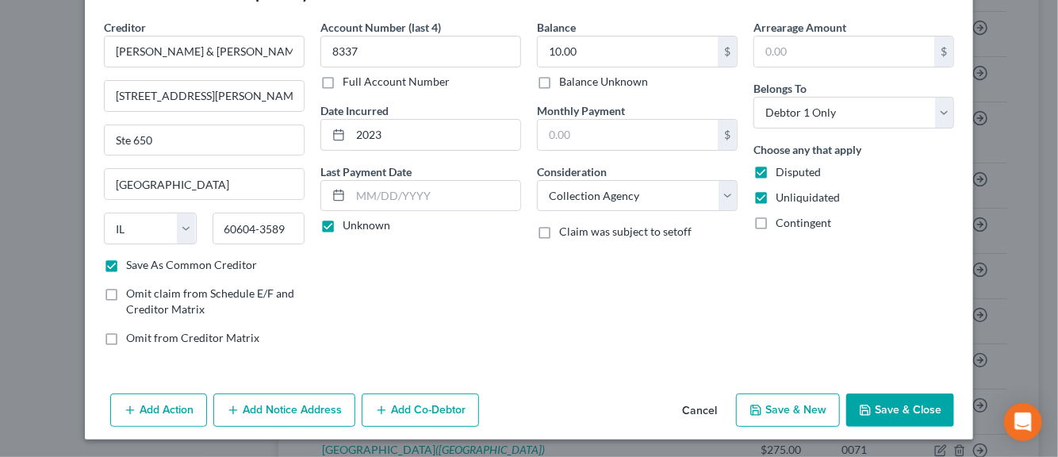
click at [324, 406] on button "Add Notice Address" at bounding box center [284, 409] width 142 height 33
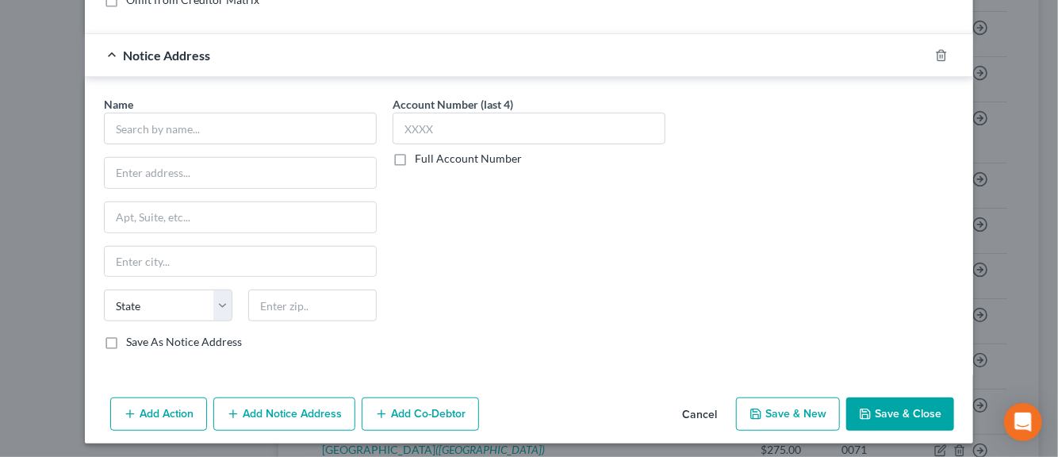
scroll to position [393, 0]
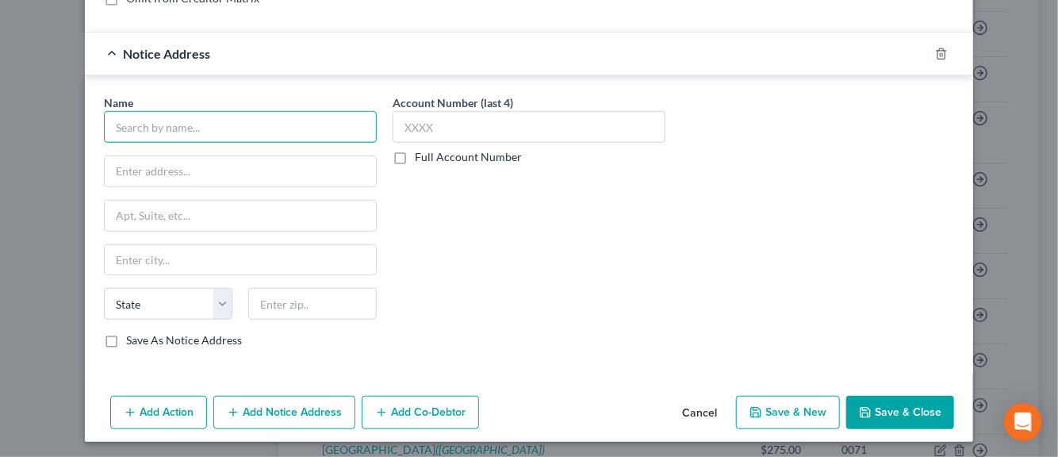
click at [146, 132] on input "text" at bounding box center [240, 127] width 273 height 32
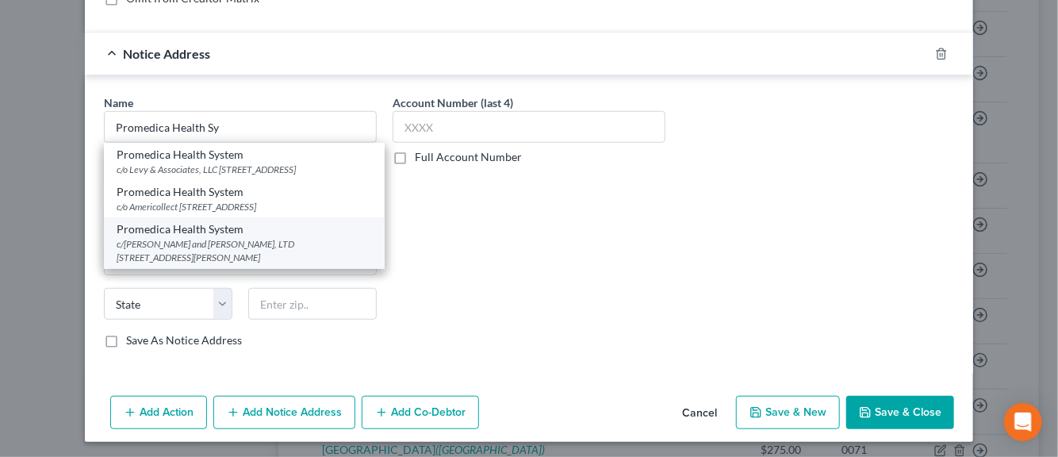
click at [163, 237] on div "Promedica Health System" at bounding box center [244, 229] width 255 height 16
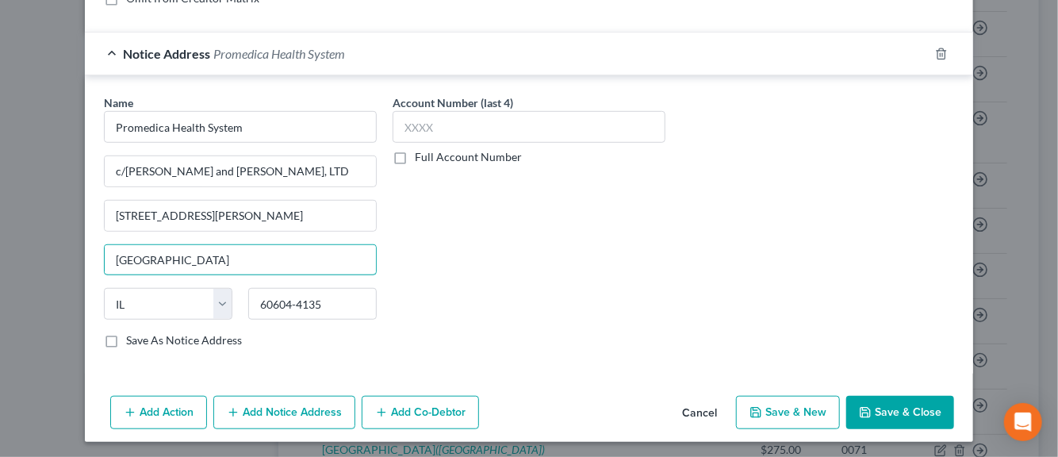
click at [163, 247] on input "Chicago" at bounding box center [240, 260] width 271 height 30
click at [163, 250] on input "Chicago" at bounding box center [240, 260] width 271 height 30
click at [126, 334] on label "Save As Notice Address" at bounding box center [184, 340] width 116 height 16
click at [132, 334] on input "Save As Notice Address" at bounding box center [137, 337] width 10 height 10
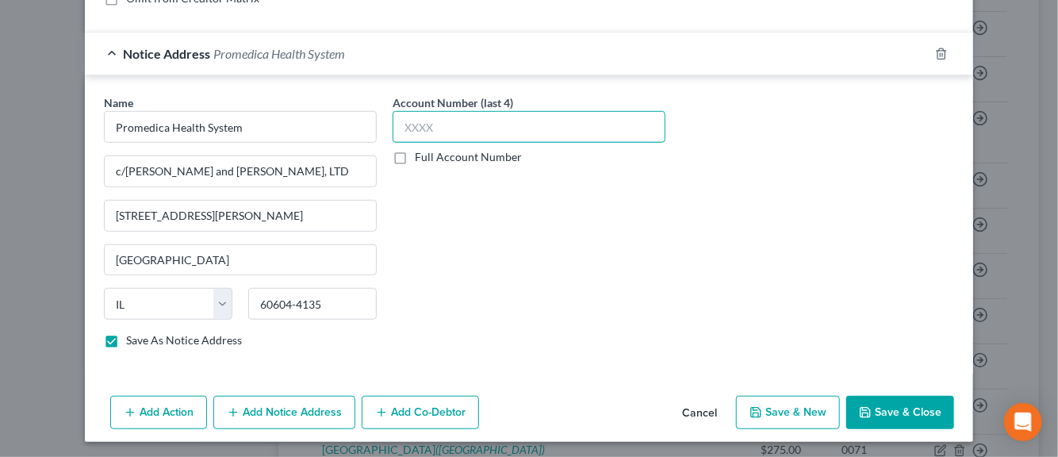
click at [424, 123] on input "text" at bounding box center [529, 127] width 273 height 32
click at [792, 409] on button "Save & New" at bounding box center [788, 412] width 104 height 33
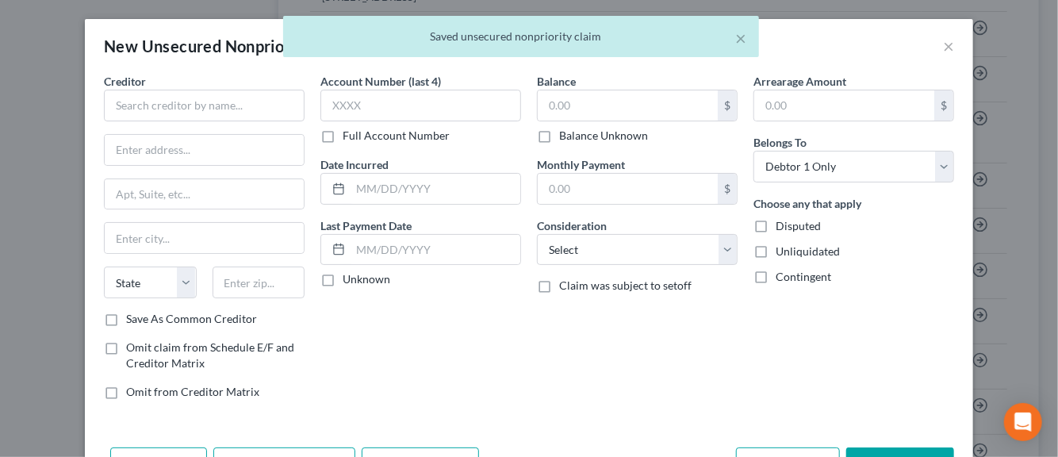
scroll to position [0, 0]
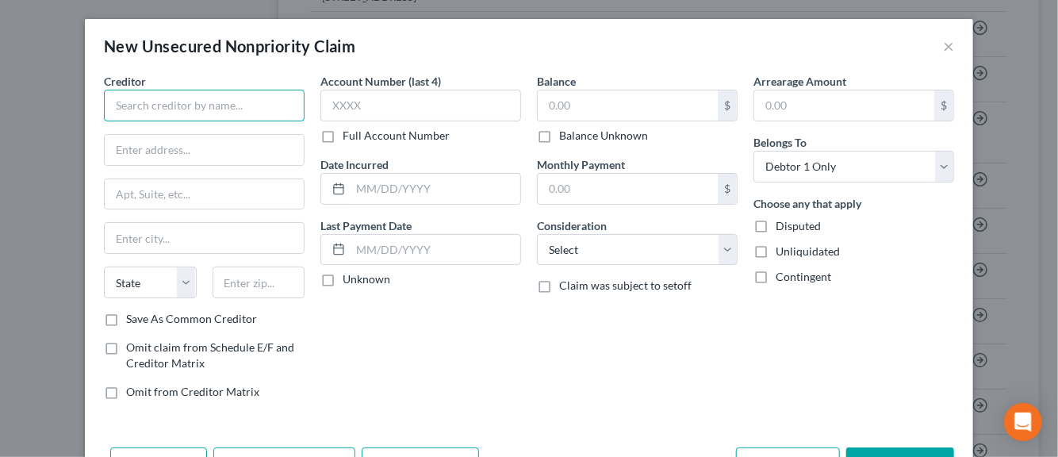
click at [159, 101] on input "text" at bounding box center [204, 106] width 201 height 32
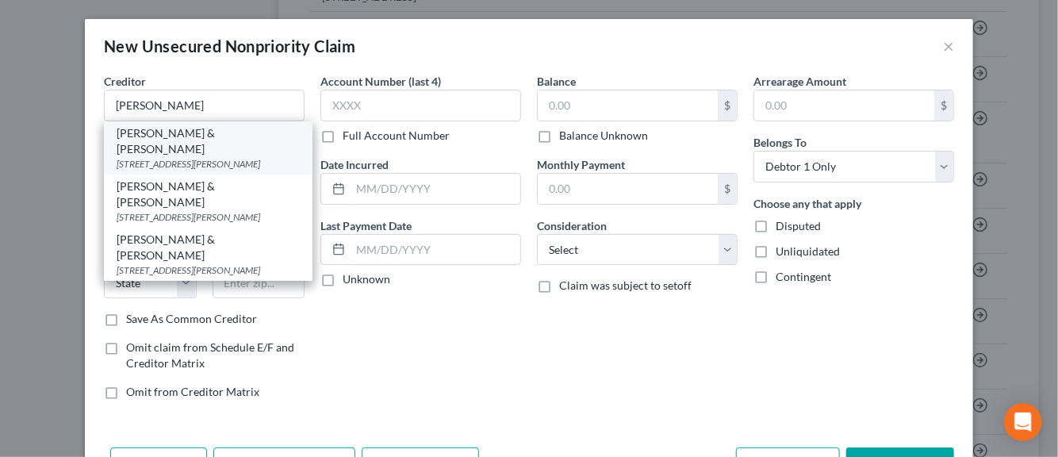
click at [149, 157] on div "111 W Jackson Blvd Ste 650, Chicago, IL 60604-3589" at bounding box center [208, 163] width 183 height 13
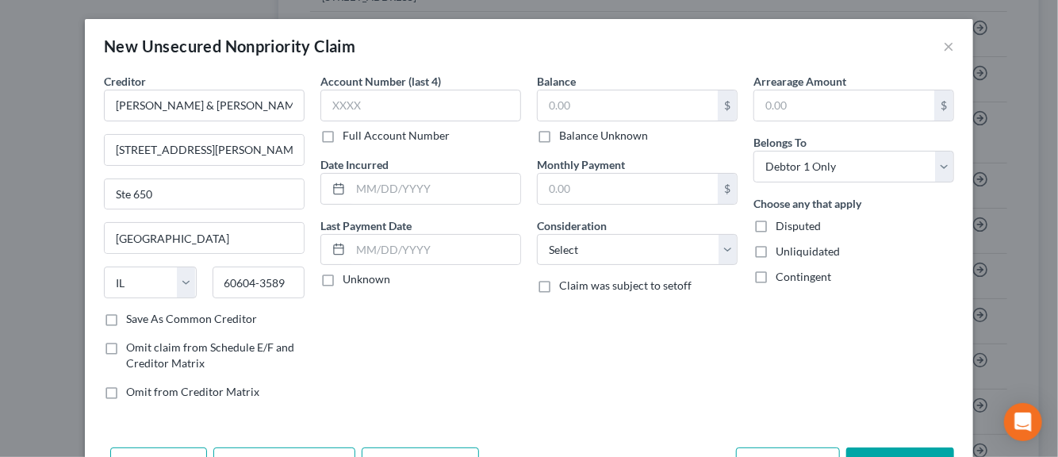
click at [126, 314] on label "Save As Common Creditor" at bounding box center [191, 319] width 131 height 16
click at [132, 314] on input "Save As Common Creditor" at bounding box center [137, 316] width 10 height 10
click at [372, 107] on input "text" at bounding box center [420, 106] width 201 height 32
click at [363, 186] on input "text" at bounding box center [436, 189] width 170 height 30
click at [343, 282] on label "Unknown" at bounding box center [367, 279] width 48 height 16
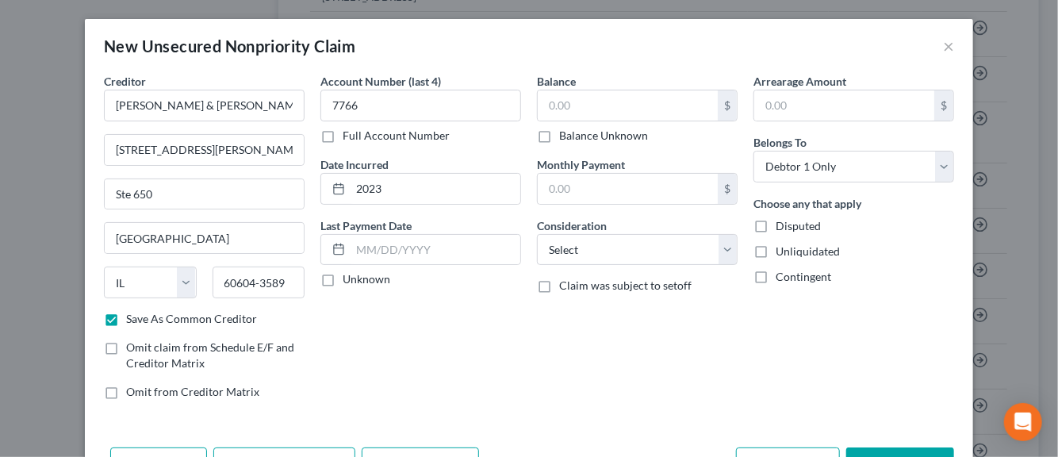
click at [349, 282] on input "Unknown" at bounding box center [354, 276] width 10 height 10
click at [560, 105] on input "text" at bounding box center [628, 105] width 180 height 30
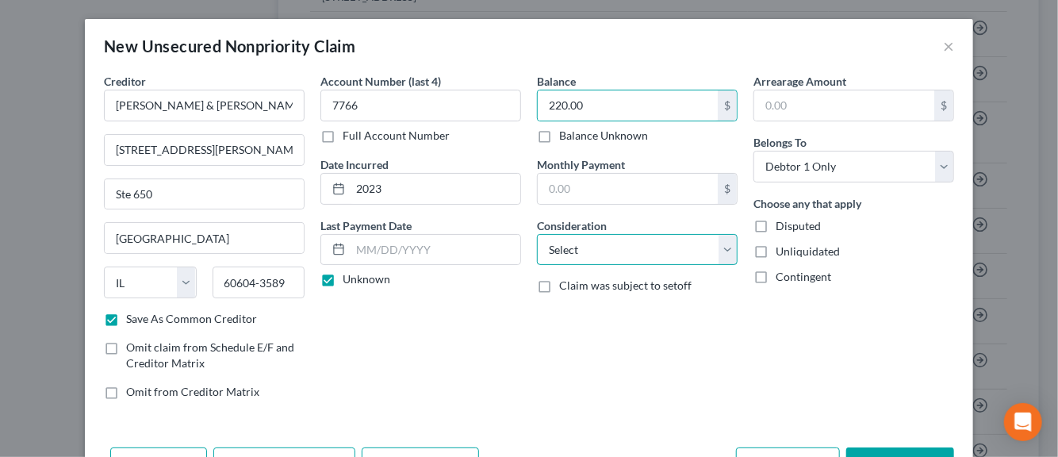
click at [719, 253] on select "Select Cable / Satellite Services Collection Agency Credit Card Debt Debt Couns…" at bounding box center [637, 250] width 201 height 32
click at [537, 234] on select "Select Cable / Satellite Services Collection Agency Credit Card Debt Debt Couns…" at bounding box center [637, 250] width 201 height 32
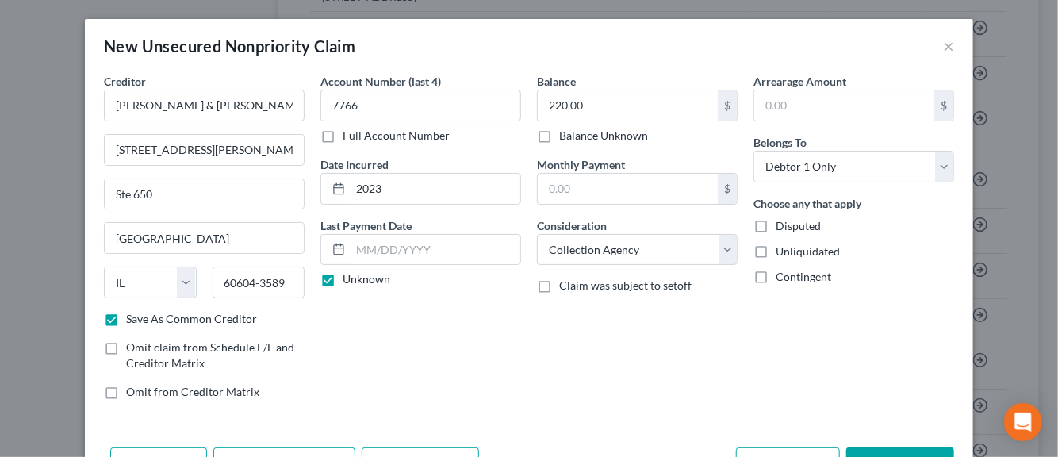
click at [776, 222] on label "Disputed" at bounding box center [798, 226] width 45 height 16
click at [782, 222] on input "Disputed" at bounding box center [787, 223] width 10 height 10
click at [776, 250] on label "Unliquidated" at bounding box center [808, 252] width 64 height 16
click at [782, 250] on input "Unliquidated" at bounding box center [787, 249] width 10 height 10
click at [631, 364] on div "Balance 220.00 $ Balance Unknown Balance Undetermined 220.00 $ Balance Unknown …" at bounding box center [637, 243] width 217 height 340
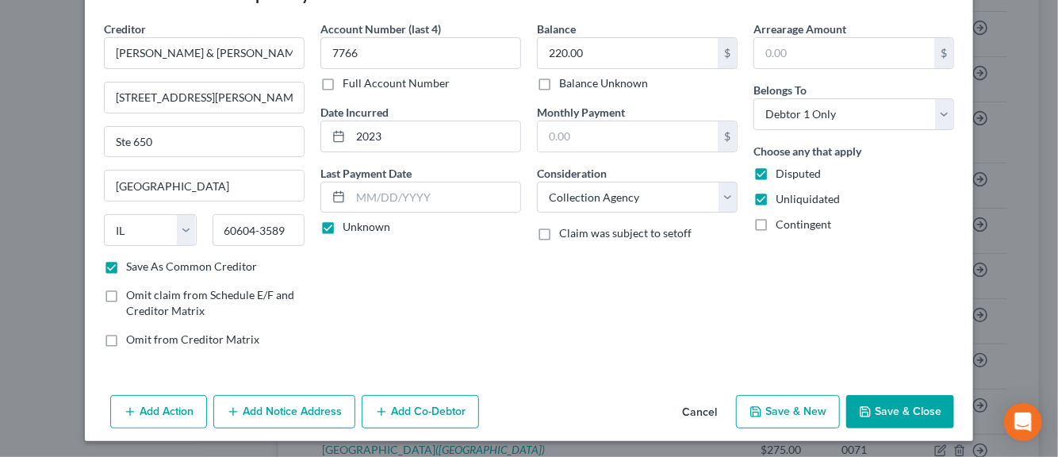
scroll to position [54, 0]
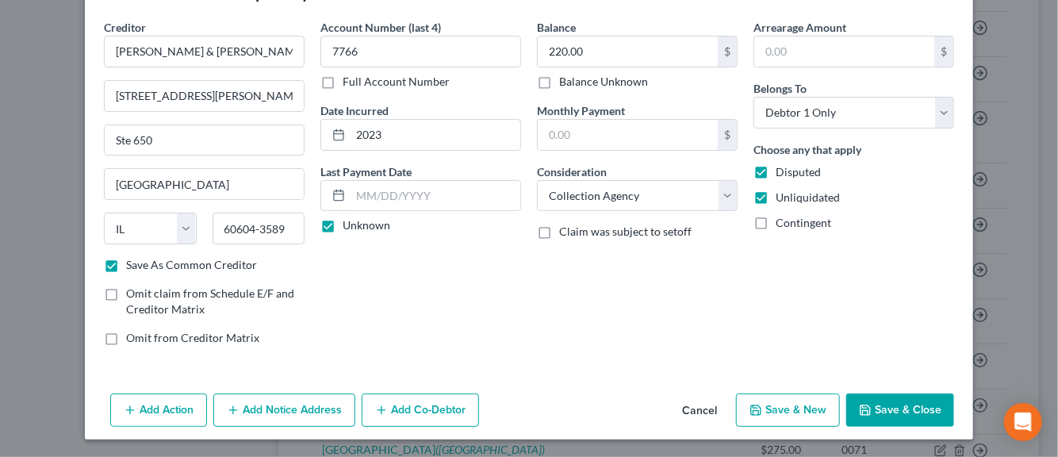
click at [266, 416] on button "Add Notice Address" at bounding box center [284, 409] width 142 height 33
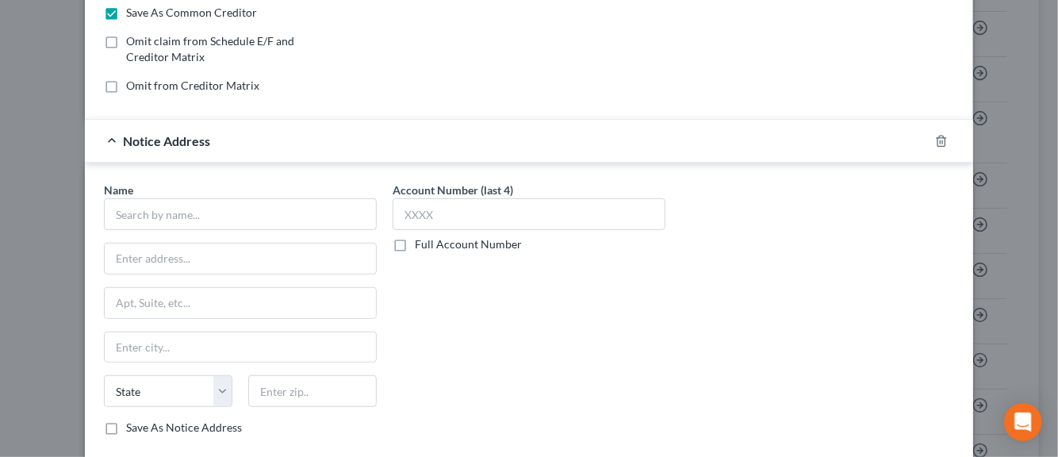
scroll to position [308, 0]
click at [194, 220] on input "text" at bounding box center [240, 213] width 273 height 32
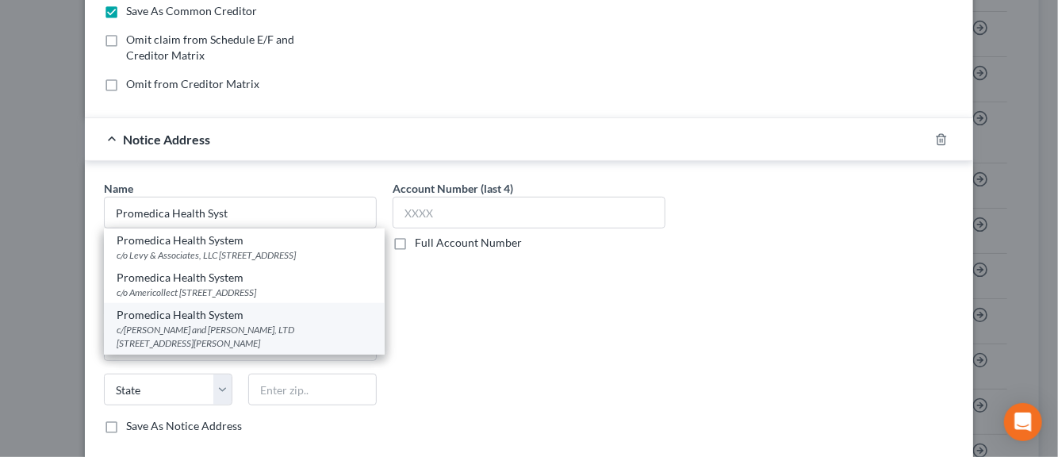
click at [175, 337] on div "c/o Harris and Harris, LTD 111 West Jackson Blvd., Ste. 400, Chicago, IL 60604-…" at bounding box center [244, 336] width 255 height 27
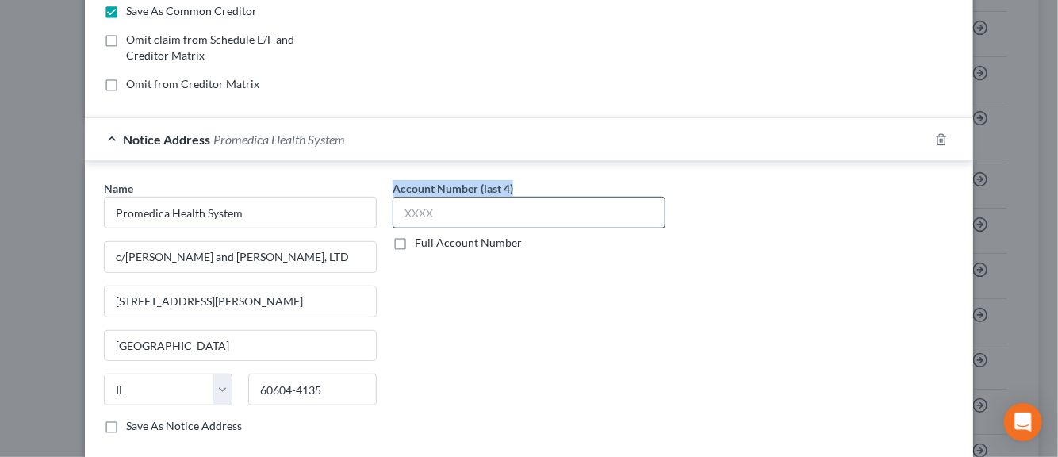
drag, startPoint x: 105, startPoint y: 421, endPoint x: 425, endPoint y: 212, distance: 382.8
click at [425, 212] on div "Name * Promedica Health System c/o Harris and Harris, LTD 111 West Jackson Blvd…" at bounding box center [529, 313] width 866 height 267
click at [425, 212] on input "text" at bounding box center [529, 213] width 273 height 32
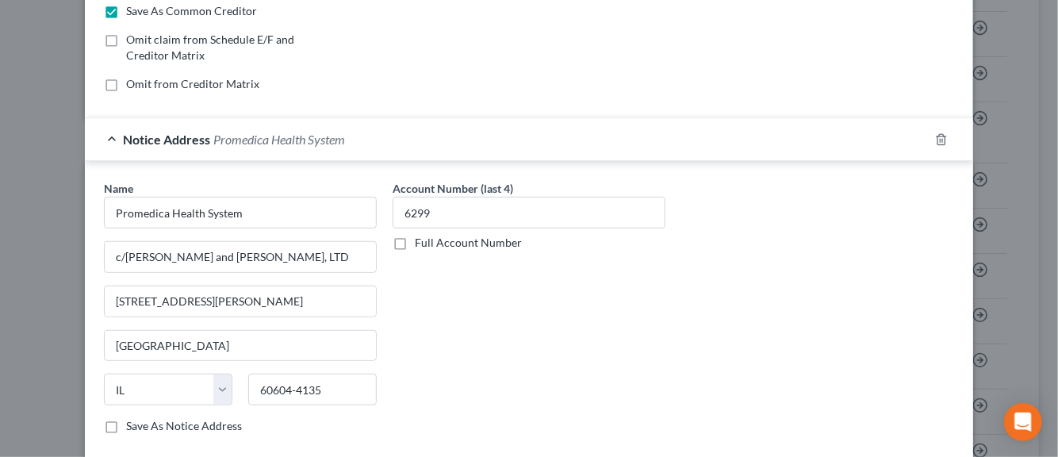
click at [870, 360] on div "Name * Promedica Health System c/o Harris and Harris, LTD 111 West Jackson Blvd…" at bounding box center [529, 313] width 866 height 267
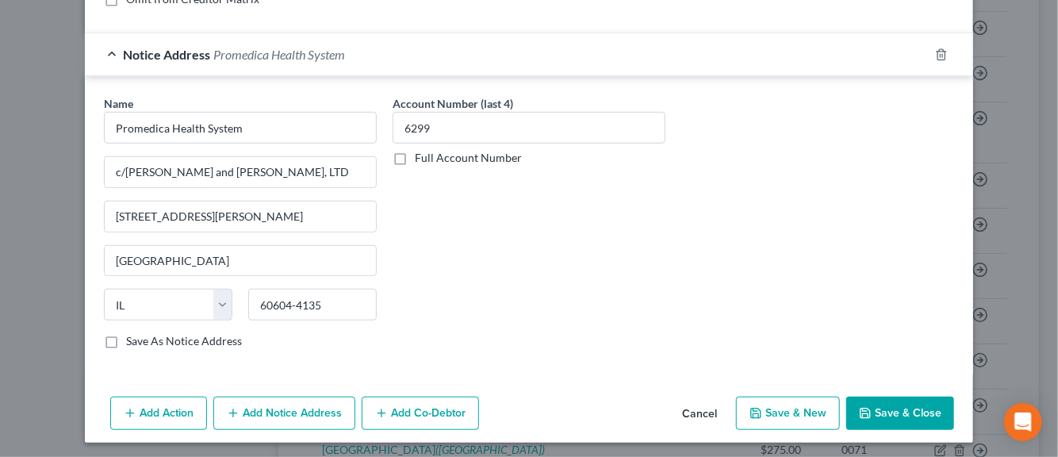
scroll to position [393, 0]
click at [781, 415] on button "Save & New" at bounding box center [788, 412] width 104 height 33
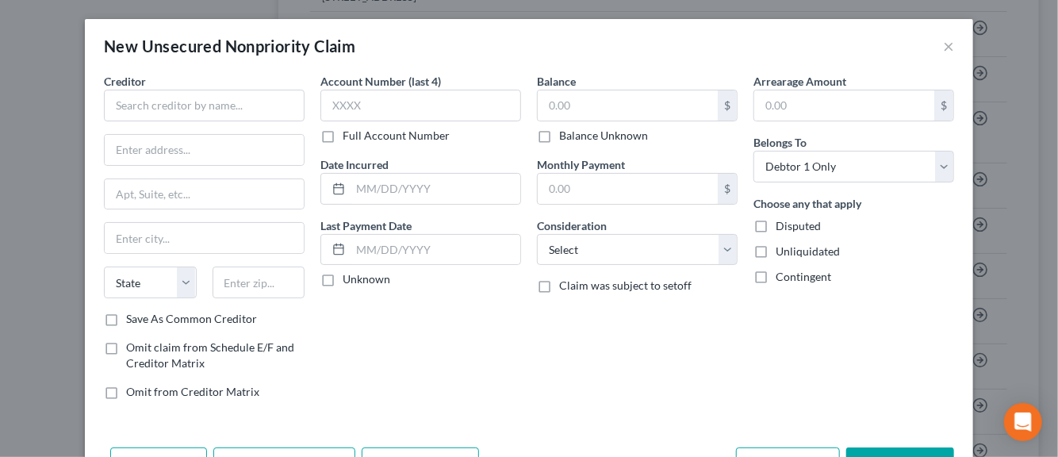
scroll to position [0, 0]
click at [197, 110] on input "text" at bounding box center [204, 106] width 201 height 32
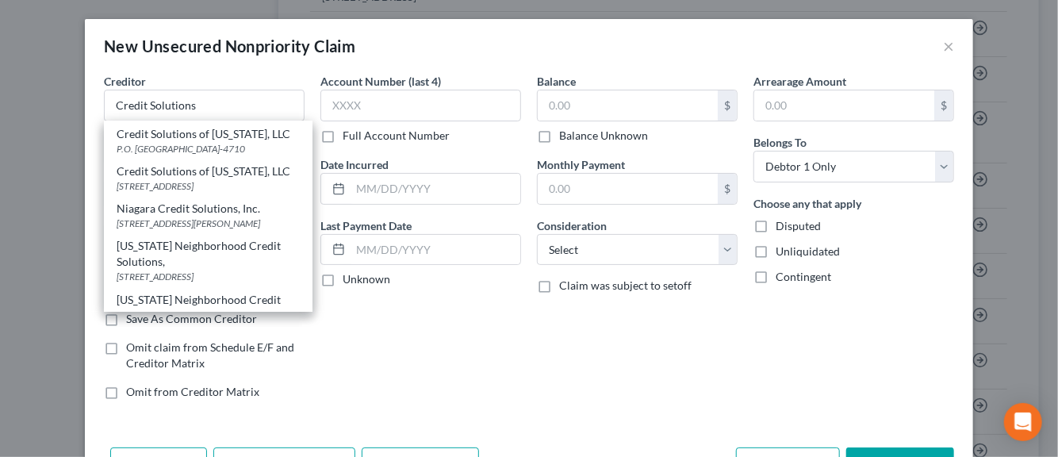
scroll to position [72, 0]
click at [145, 194] on div "2277 Thunderstick Dr, Suite 400, Lexington, KY 40505-9002" at bounding box center [208, 187] width 183 height 13
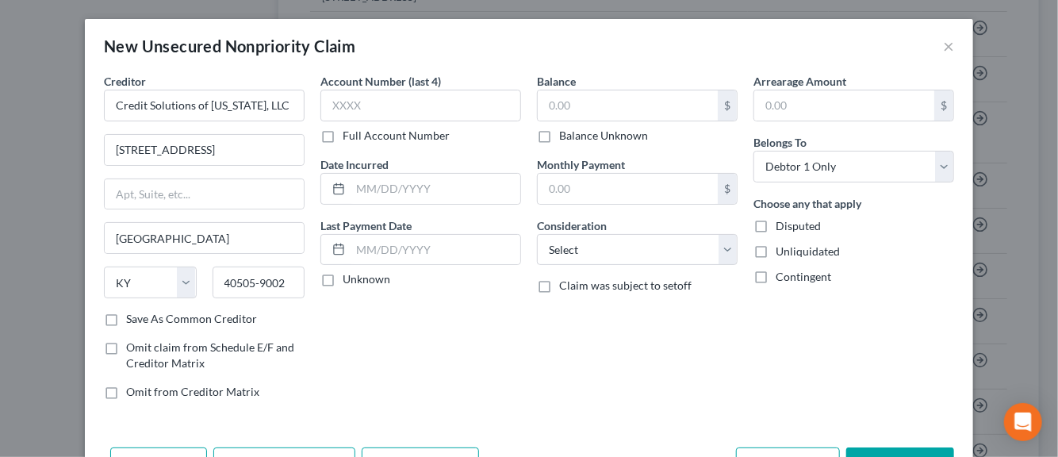
click at [126, 316] on label "Save As Common Creditor" at bounding box center [191, 319] width 131 height 16
click at [132, 316] on input "Save As Common Creditor" at bounding box center [137, 316] width 10 height 10
click at [335, 116] on input "text" at bounding box center [420, 106] width 201 height 32
click at [378, 192] on input "text" at bounding box center [436, 189] width 170 height 30
click at [343, 282] on label "Unknown" at bounding box center [367, 279] width 48 height 16
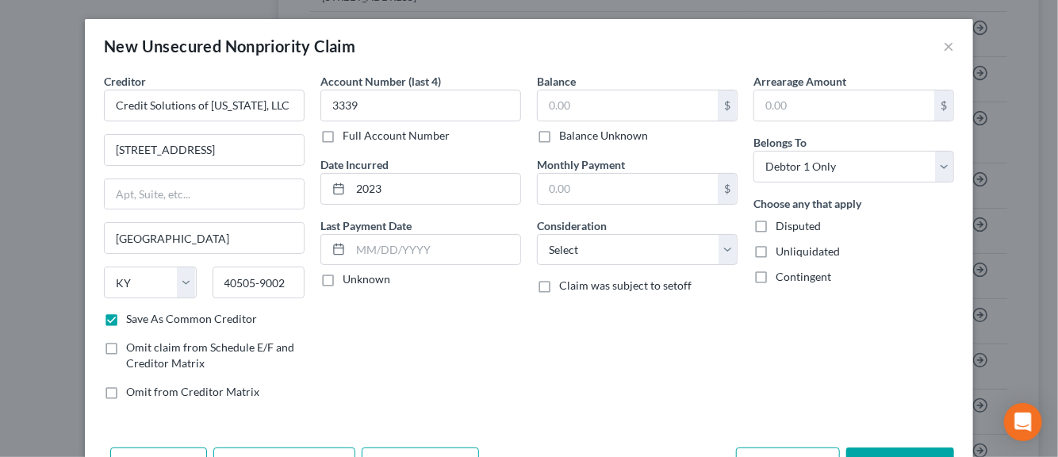
click at [349, 282] on input "Unknown" at bounding box center [354, 276] width 10 height 10
click at [550, 112] on input "text" at bounding box center [628, 105] width 180 height 30
click at [724, 247] on select "Select Cable / Satellite Services Collection Agency Credit Card Debt Debt Couns…" at bounding box center [637, 250] width 201 height 32
click at [537, 234] on select "Select Cable / Satellite Services Collection Agency Credit Card Debt Debt Couns…" at bounding box center [637, 250] width 201 height 32
click at [776, 228] on label "Disputed" at bounding box center [798, 226] width 45 height 16
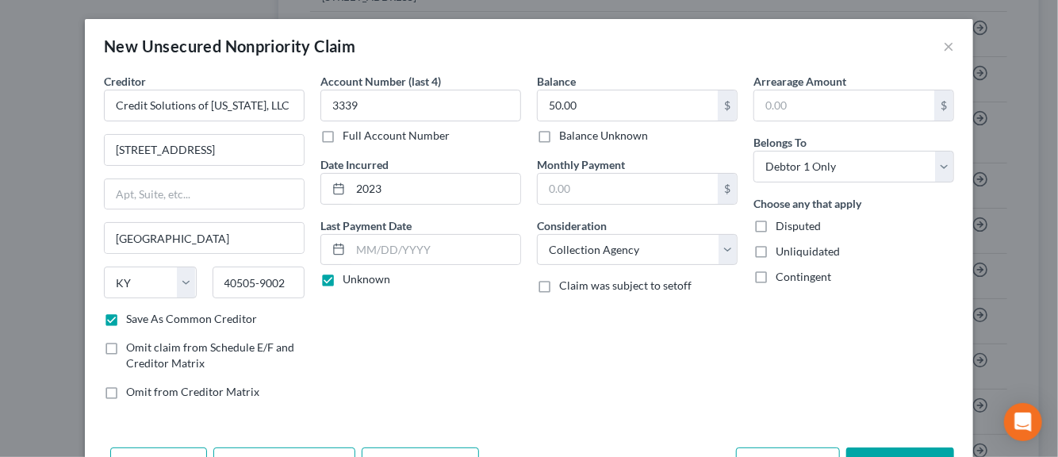
click at [782, 228] on input "Disputed" at bounding box center [787, 223] width 10 height 10
click at [776, 251] on label "Unliquidated" at bounding box center [808, 252] width 64 height 16
click at [782, 251] on input "Unliquidated" at bounding box center [787, 249] width 10 height 10
click at [564, 350] on div "Balance 50.00 $ Balance Unknown Balance Undetermined 50.00 $ Balance Unknown Mo…" at bounding box center [637, 243] width 217 height 340
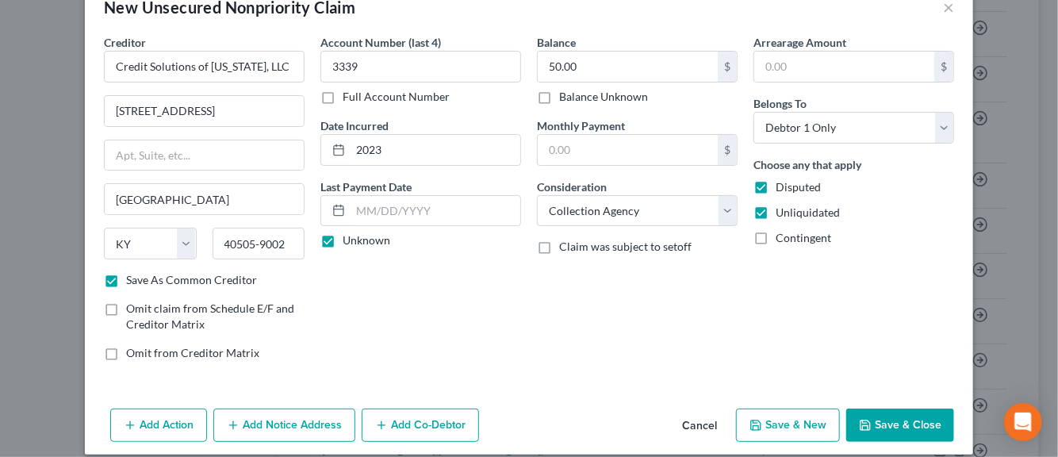
scroll to position [54, 0]
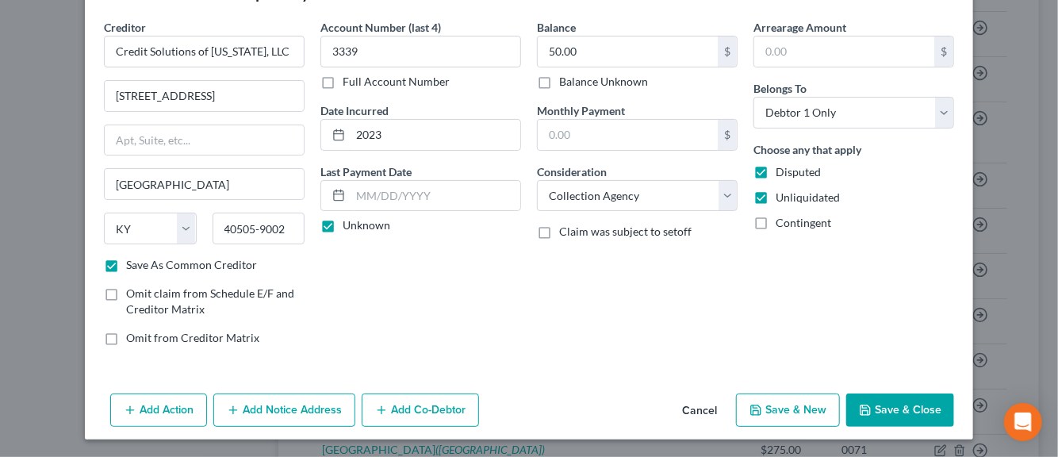
click at [263, 410] on button "Add Notice Address" at bounding box center [284, 409] width 142 height 33
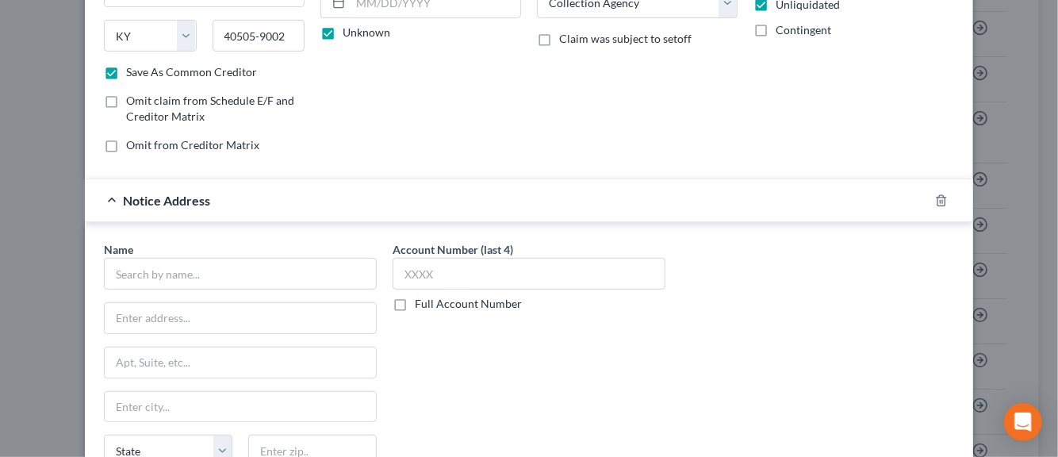
scroll to position [276, 0]
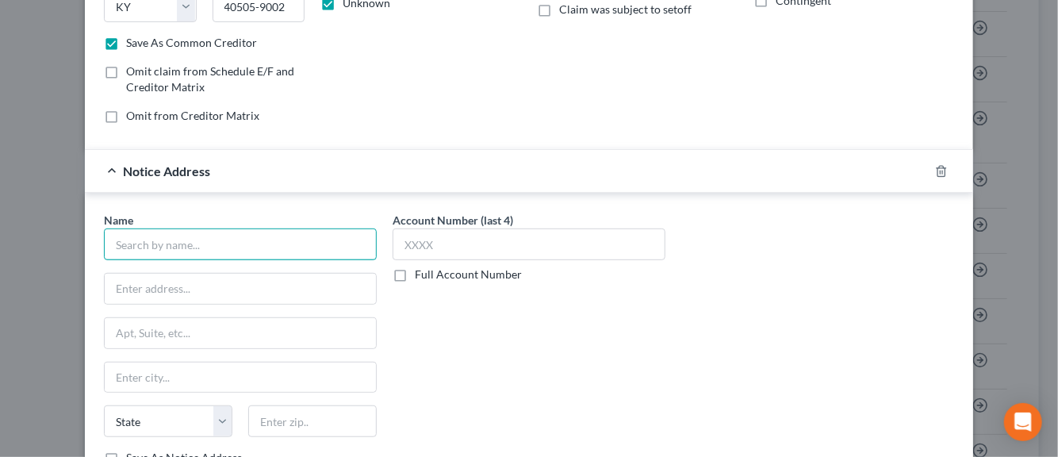
click at [186, 251] on input "text" at bounding box center [240, 244] width 273 height 32
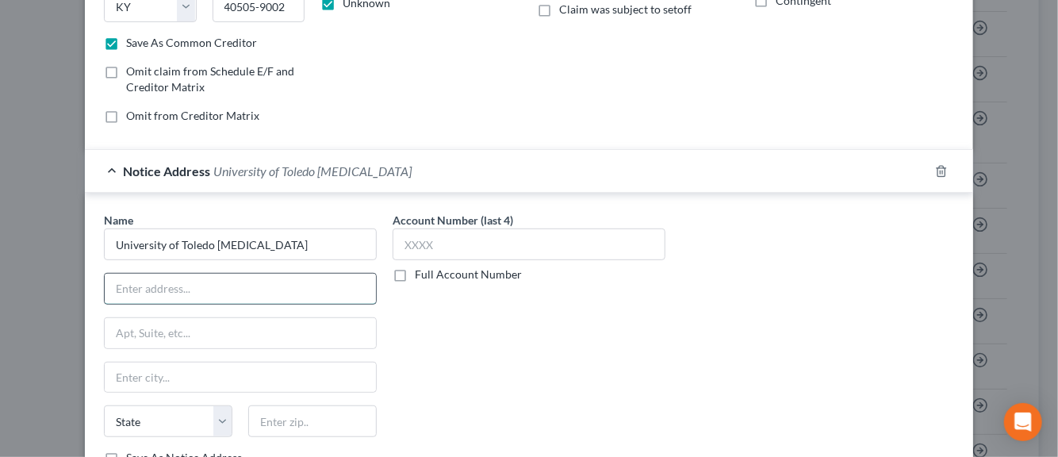
click at [171, 288] on input "text" at bounding box center [240, 289] width 271 height 30
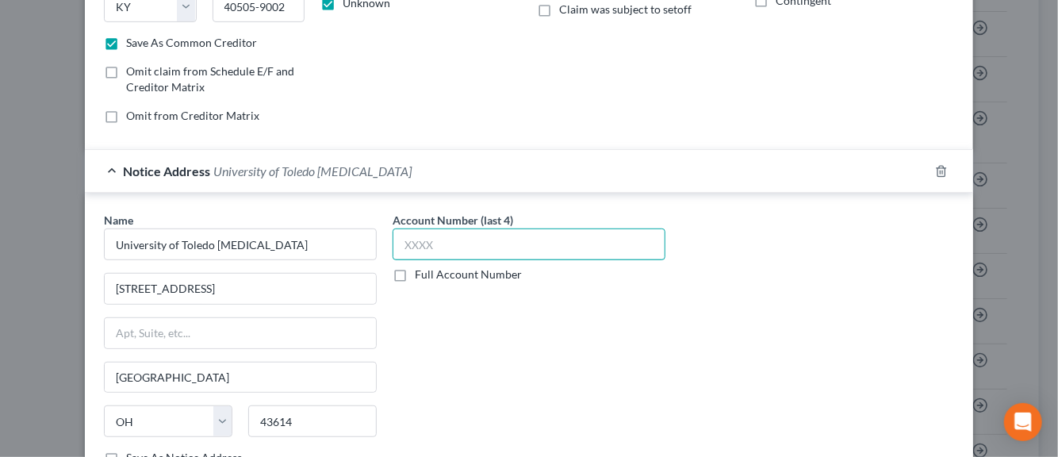
click at [412, 238] on input "text" at bounding box center [529, 244] width 273 height 32
click at [521, 361] on div "Account Number (last 4) 3339 Full Account Number" at bounding box center [529, 345] width 289 height 267
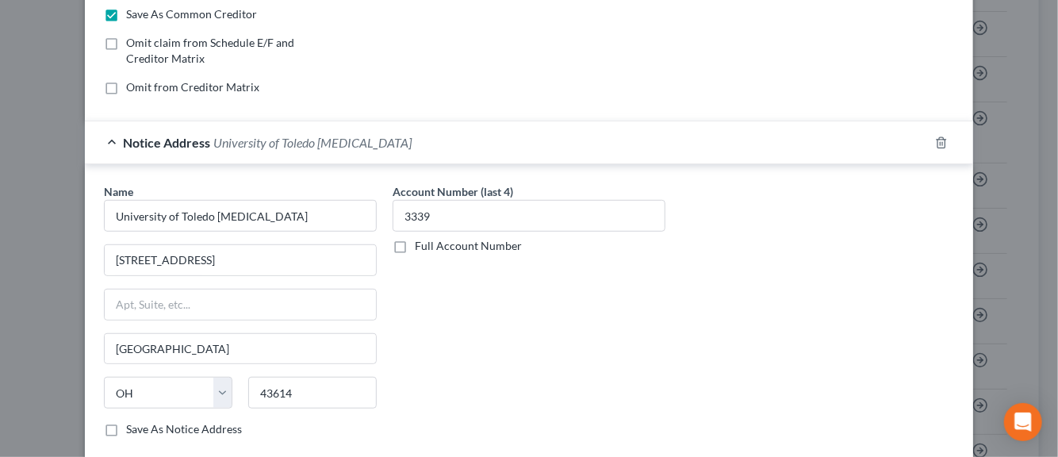
scroll to position [308, 0]
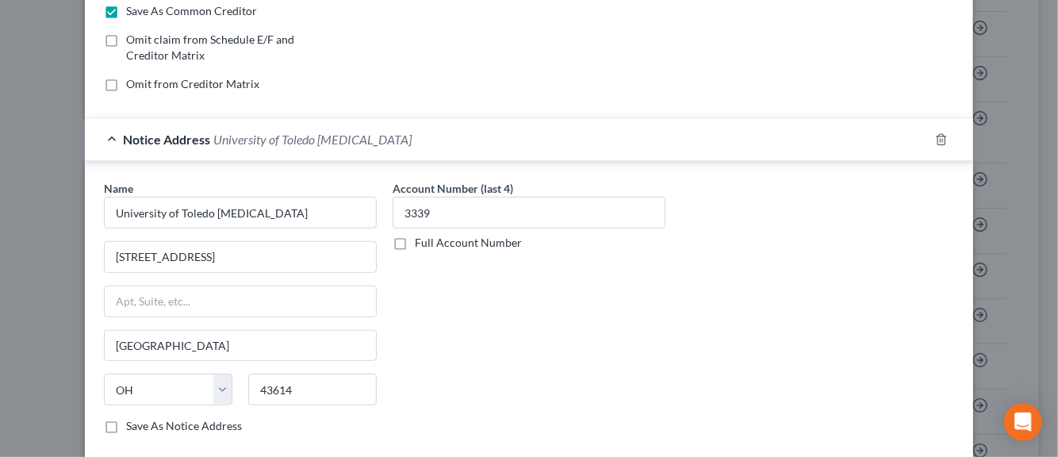
click at [126, 421] on label "Save As Notice Address" at bounding box center [184, 426] width 116 height 16
click at [132, 421] on input "Save As Notice Address" at bounding box center [137, 423] width 10 height 10
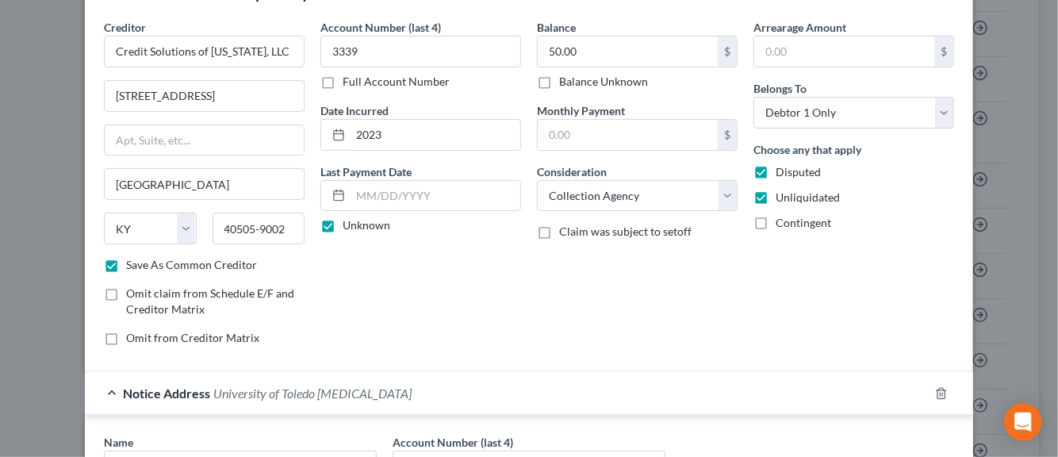
scroll to position [22, 0]
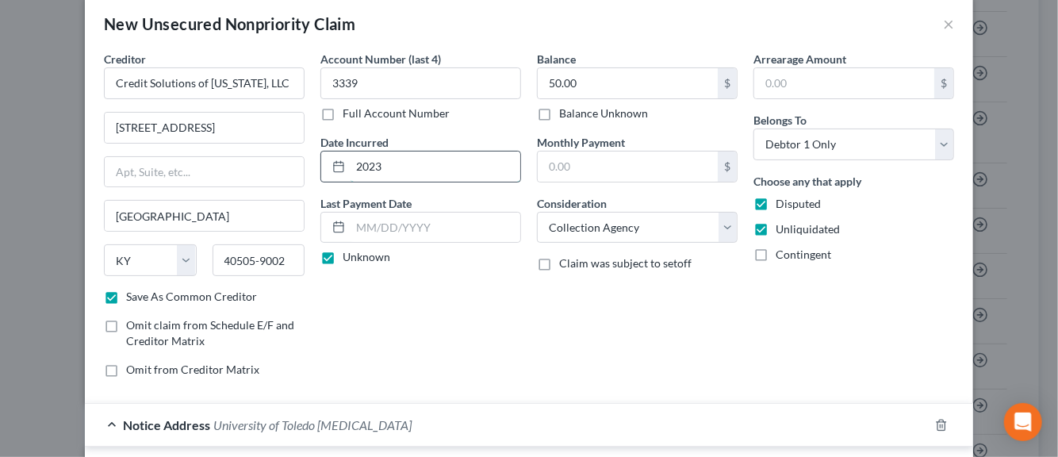
click at [380, 167] on input "2023" at bounding box center [436, 167] width 170 height 30
click at [875, 316] on div "Arrearage Amount $ Belongs To * Select Debtor 1 Only Debtor 2 Only Debtor 1 And…" at bounding box center [854, 221] width 217 height 340
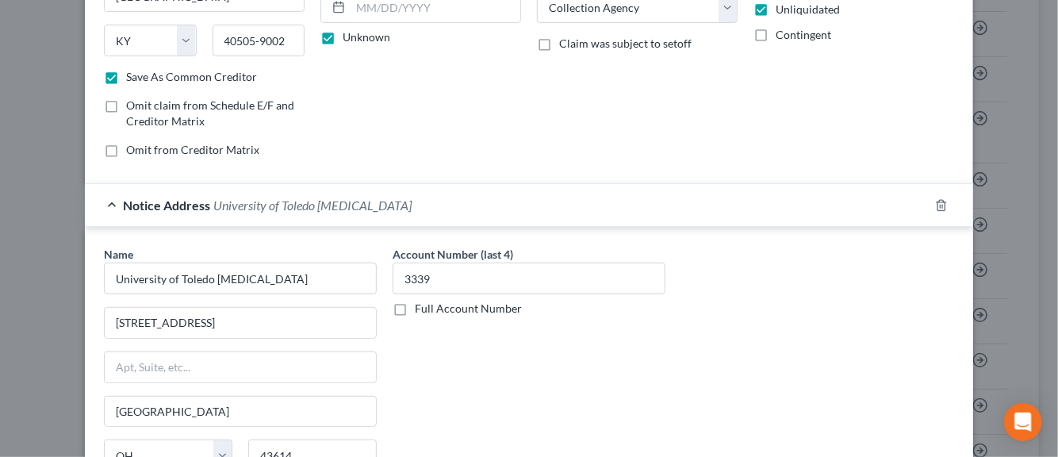
scroll to position [393, 0]
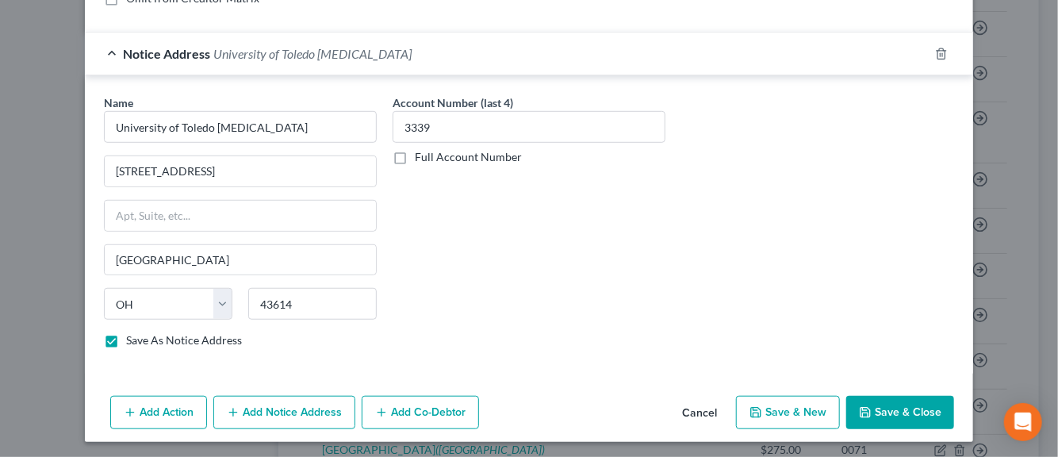
click at [790, 410] on button "Save & New" at bounding box center [788, 412] width 104 height 33
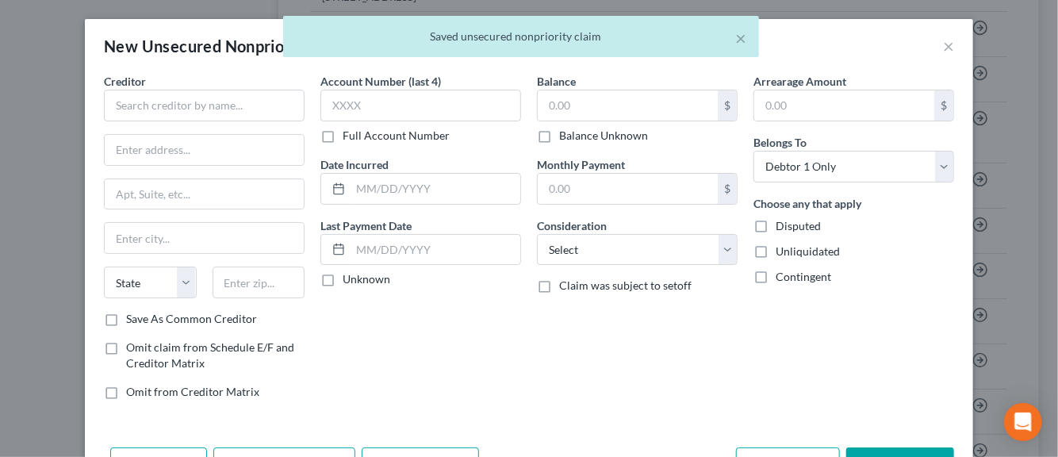
scroll to position [0, 0]
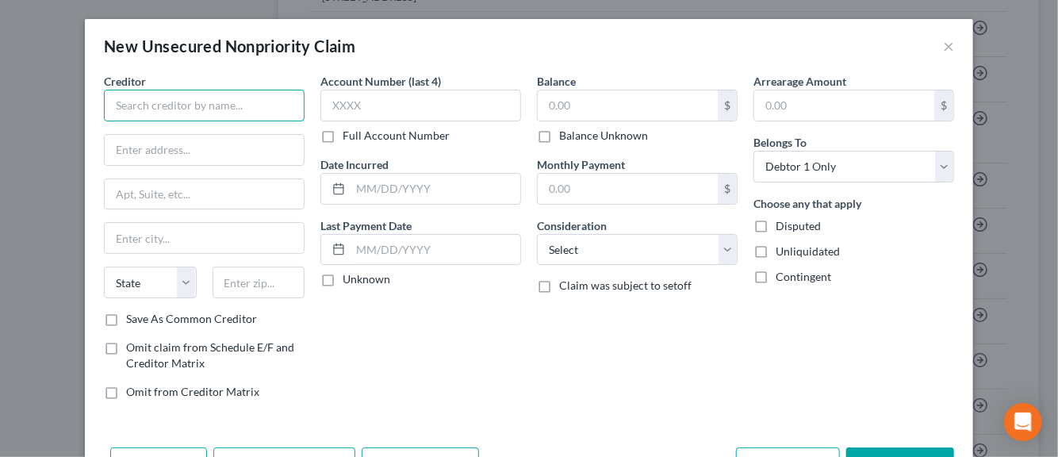
click at [125, 104] on input "text" at bounding box center [204, 106] width 201 height 32
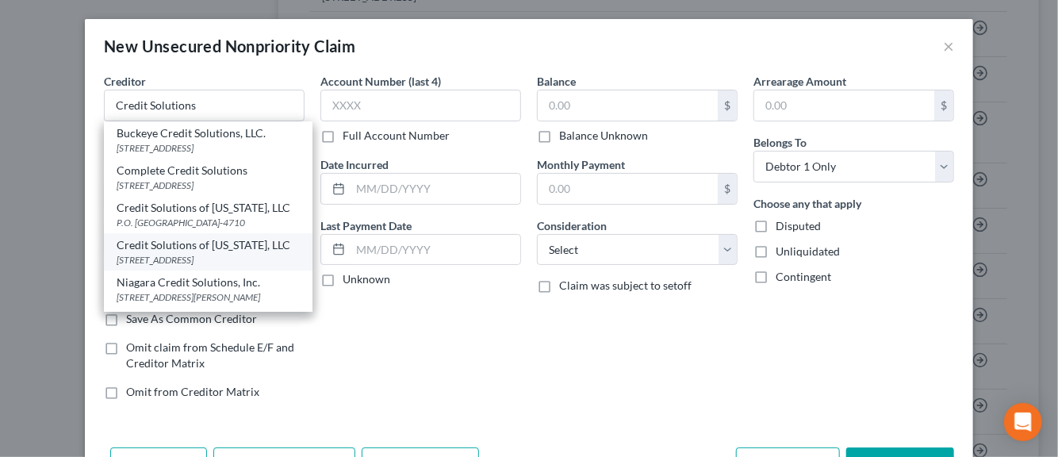
click at [143, 267] on div "2277 Thunderstick Dr, Suite 400, Lexington, KY 40505-9002" at bounding box center [208, 259] width 183 height 13
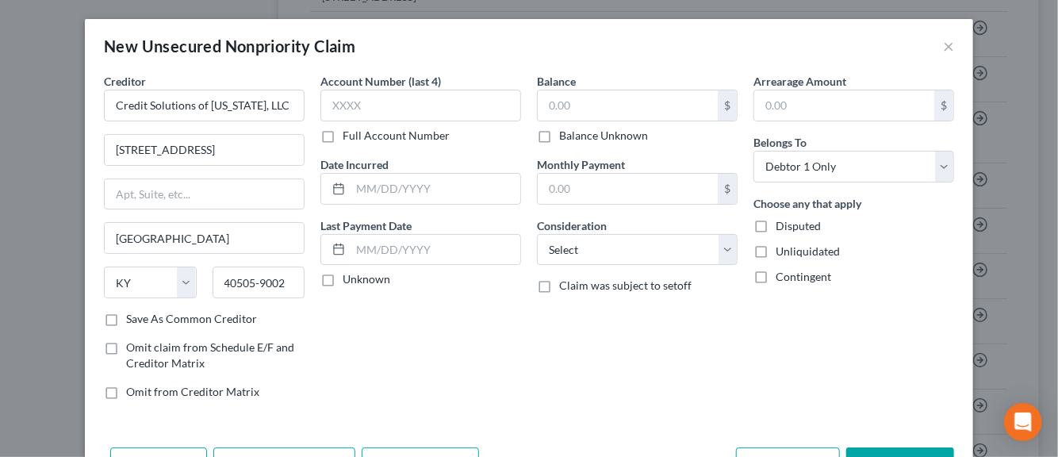
click at [126, 322] on label "Save As Common Creditor" at bounding box center [191, 319] width 131 height 16
click at [132, 321] on input "Save As Common Creditor" at bounding box center [137, 316] width 10 height 10
click at [328, 117] on input "text" at bounding box center [420, 106] width 201 height 32
click at [367, 190] on input "text" at bounding box center [436, 189] width 170 height 30
click at [555, 106] on input "text" at bounding box center [628, 105] width 180 height 30
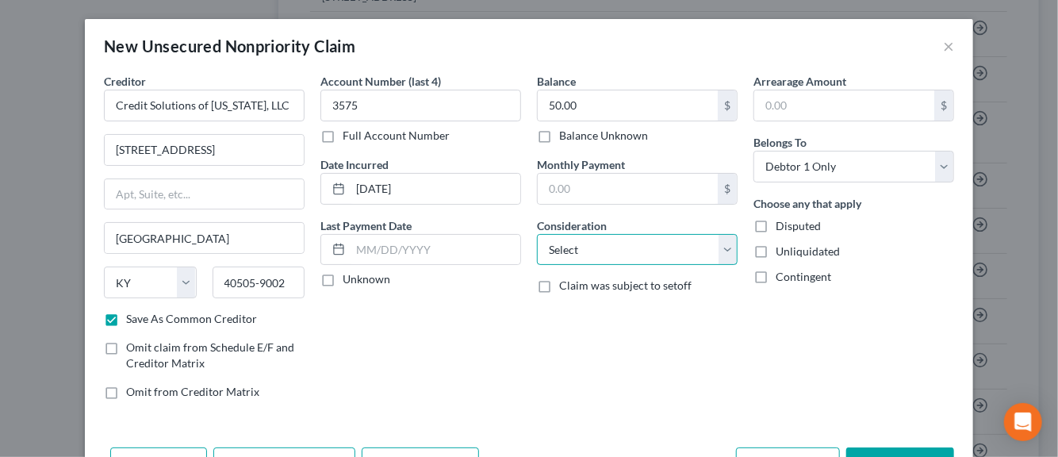
click at [717, 249] on select "Select Cable / Satellite Services Collection Agency Credit Card Debt Debt Couns…" at bounding box center [637, 250] width 201 height 32
click at [537, 234] on select "Select Cable / Satellite Services Collection Agency Credit Card Debt Debt Couns…" at bounding box center [637, 250] width 201 height 32
click at [776, 225] on label "Disputed" at bounding box center [798, 226] width 45 height 16
click at [782, 225] on input "Disputed" at bounding box center [787, 223] width 10 height 10
click at [776, 250] on label "Unliquidated" at bounding box center [808, 252] width 64 height 16
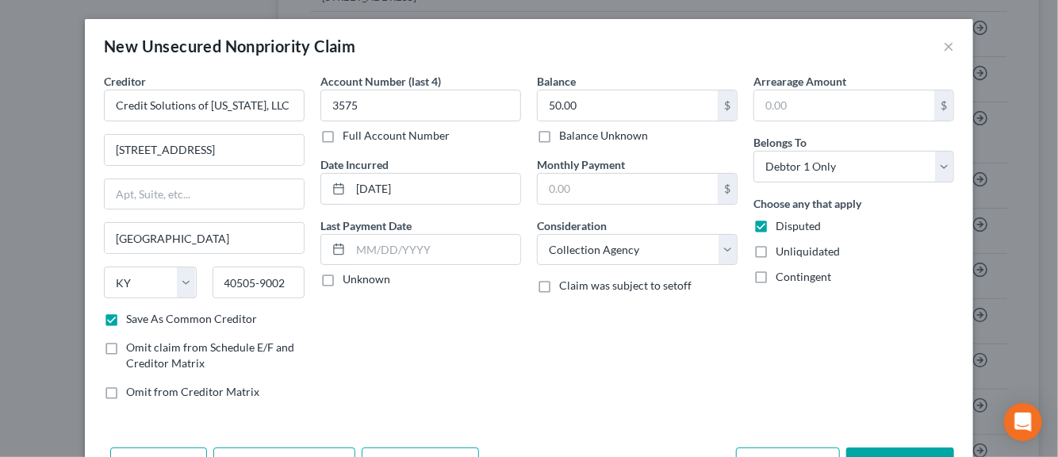
click at [782, 250] on input "Unliquidated" at bounding box center [787, 249] width 10 height 10
click at [343, 284] on label "Unknown" at bounding box center [367, 279] width 48 height 16
click at [349, 282] on input "Unknown" at bounding box center [354, 276] width 10 height 10
click at [400, 359] on div "Account Number (last 4) 3575 Full Account Number Date Incurred 06/14/2024 Last …" at bounding box center [421, 243] width 217 height 340
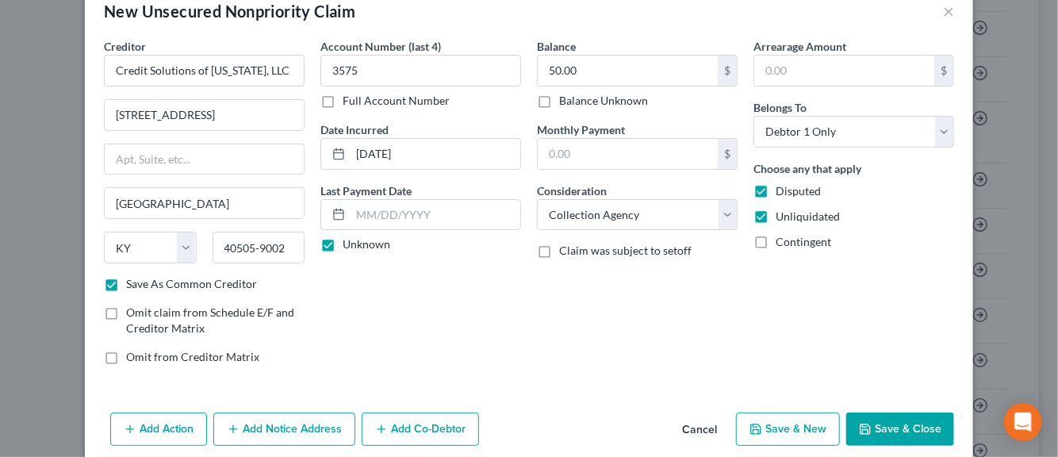
scroll to position [54, 0]
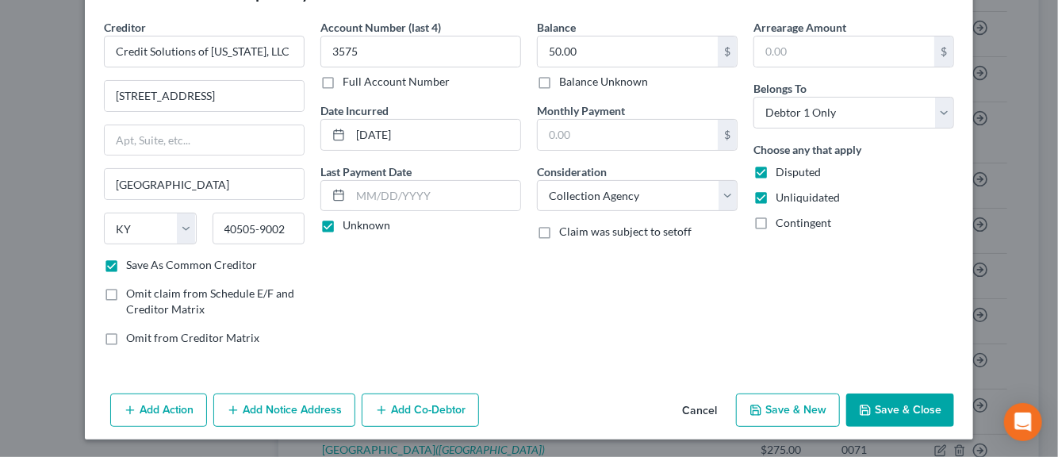
click at [313, 409] on button "Add Notice Address" at bounding box center [284, 409] width 142 height 33
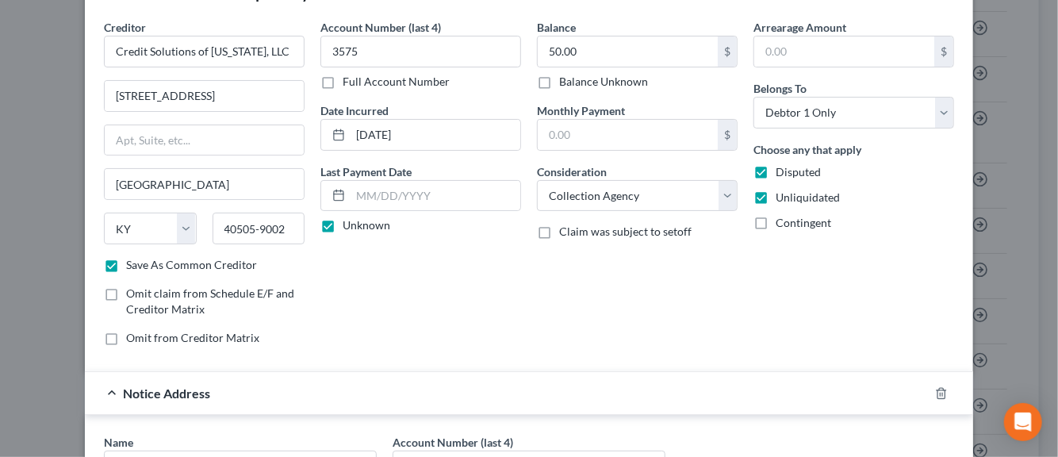
click at [729, 337] on div "Balance 50.00 $ Balance Unknown Balance Undetermined 50.00 $ Balance Unknown Mo…" at bounding box center [637, 189] width 217 height 340
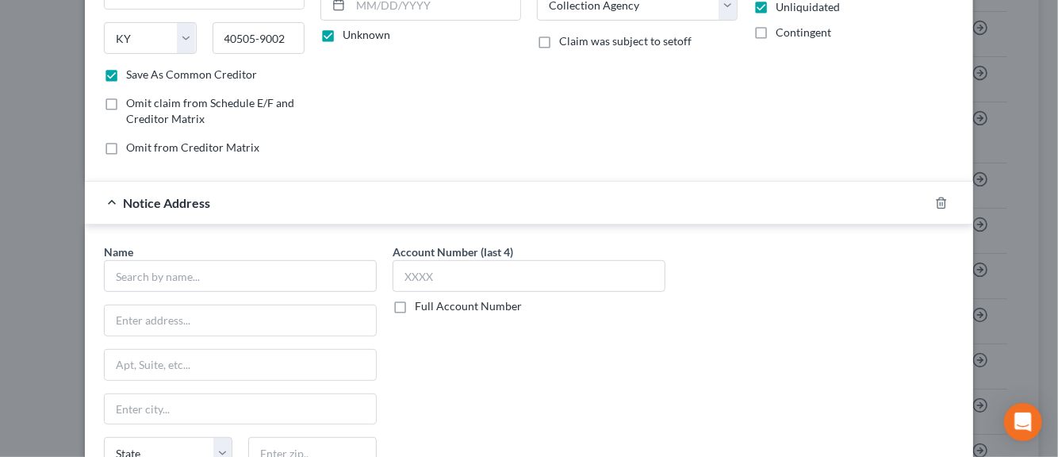
scroll to position [276, 0]
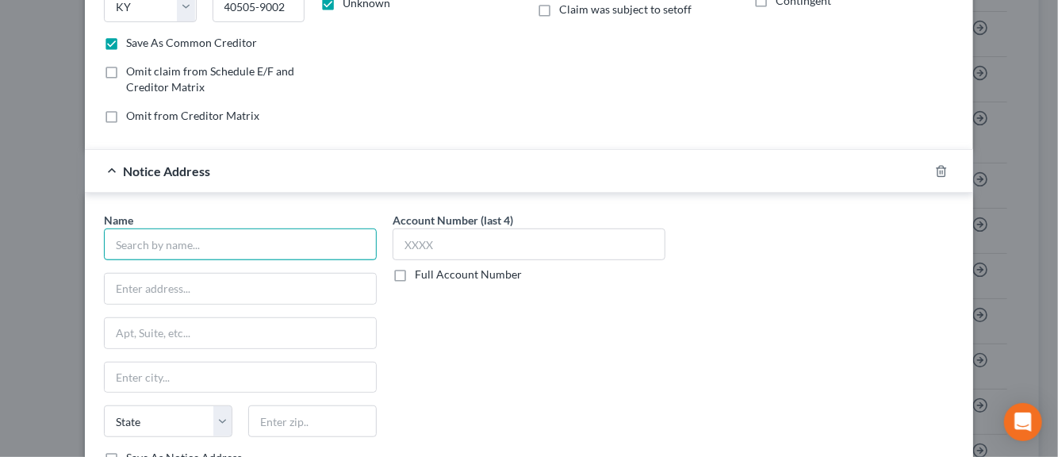
click at [195, 245] on input "text" at bounding box center [240, 244] width 273 height 32
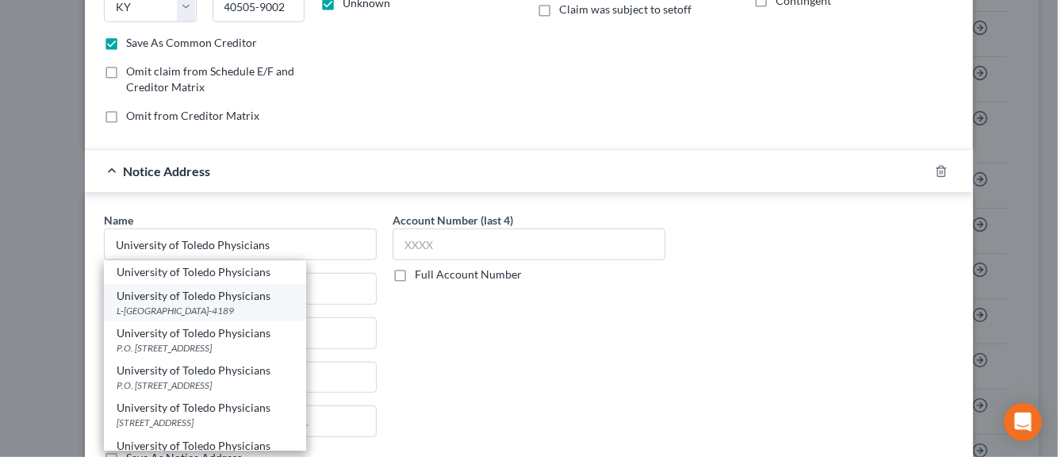
click at [148, 304] on div "L-4189, Columbus, OH 43260-4189" at bounding box center [205, 310] width 177 height 13
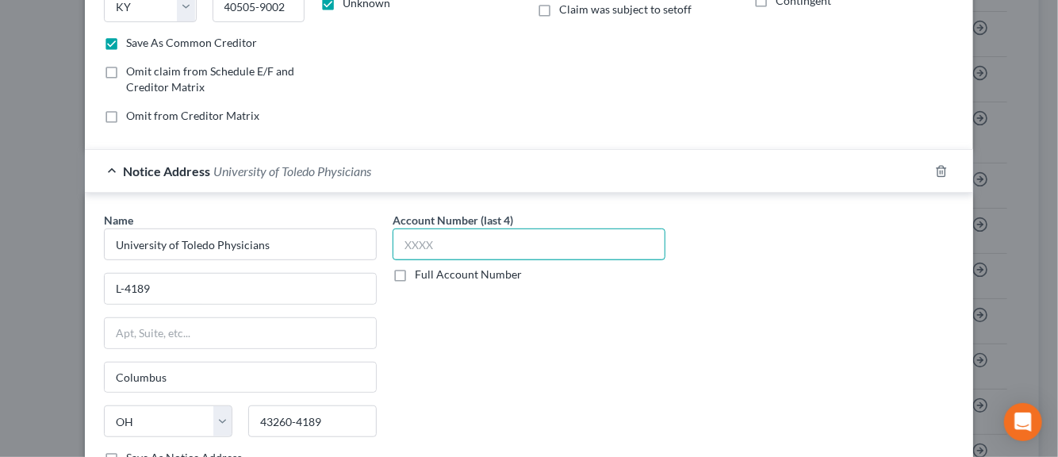
click at [425, 240] on input "text" at bounding box center [529, 244] width 273 height 32
click at [126, 451] on label "Save As Notice Address" at bounding box center [184, 458] width 116 height 16
click at [132, 451] on input "Save As Notice Address" at bounding box center [137, 455] width 10 height 10
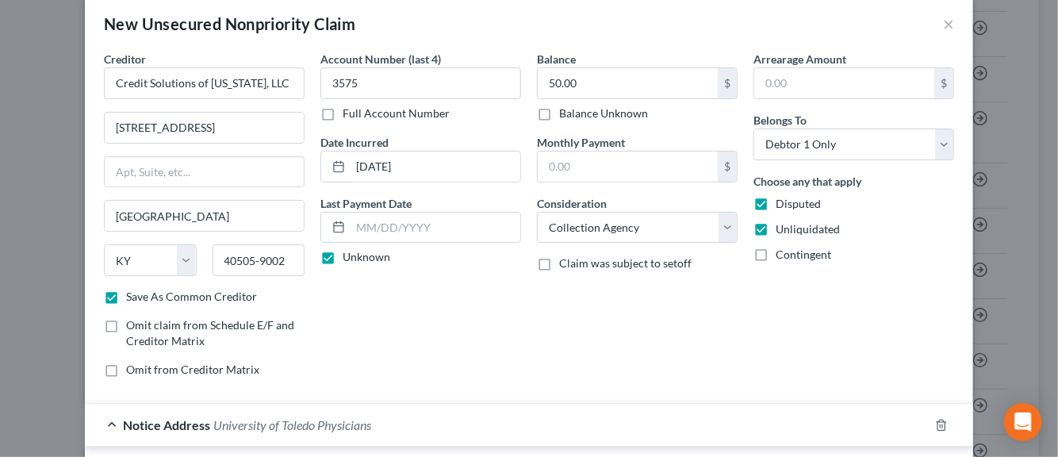
scroll to position [0, 0]
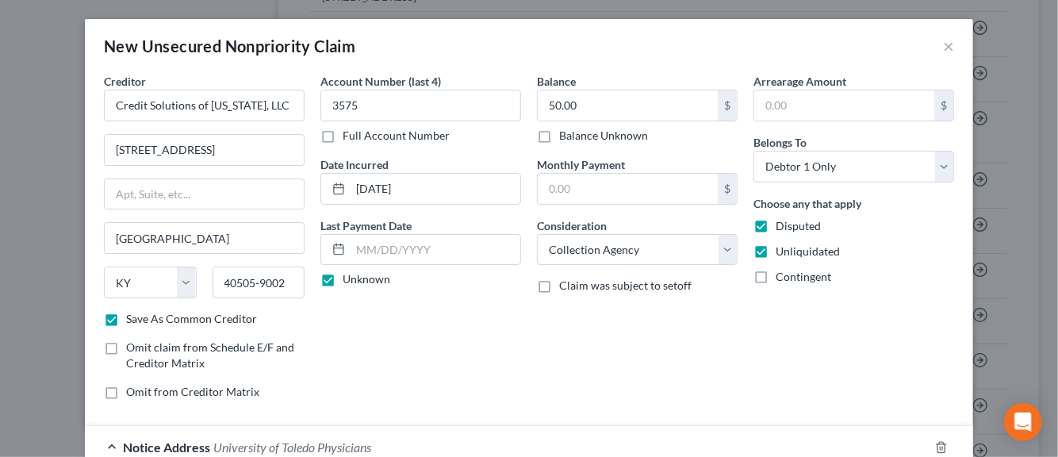
click at [700, 386] on div "Balance 50.00 $ Balance Unknown Balance Undetermined 50.00 $ Balance Unknown Mo…" at bounding box center [637, 243] width 217 height 340
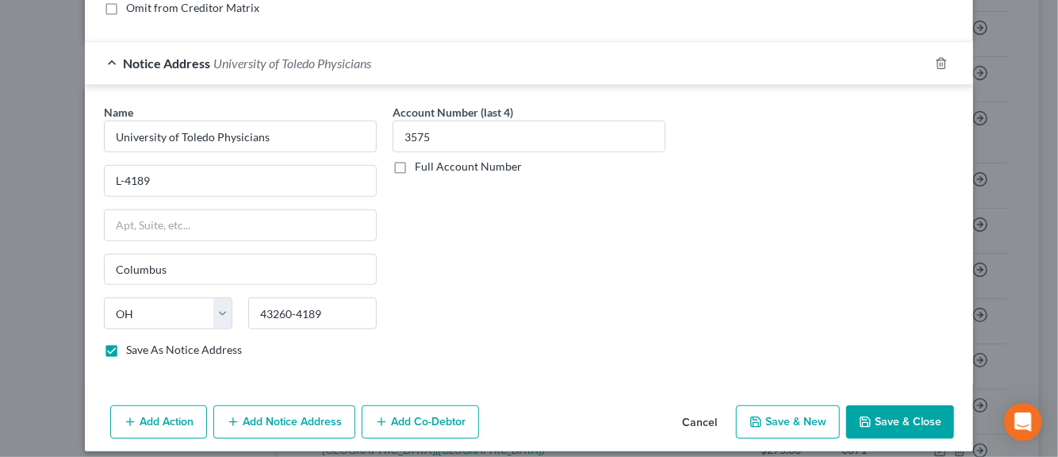
scroll to position [393, 0]
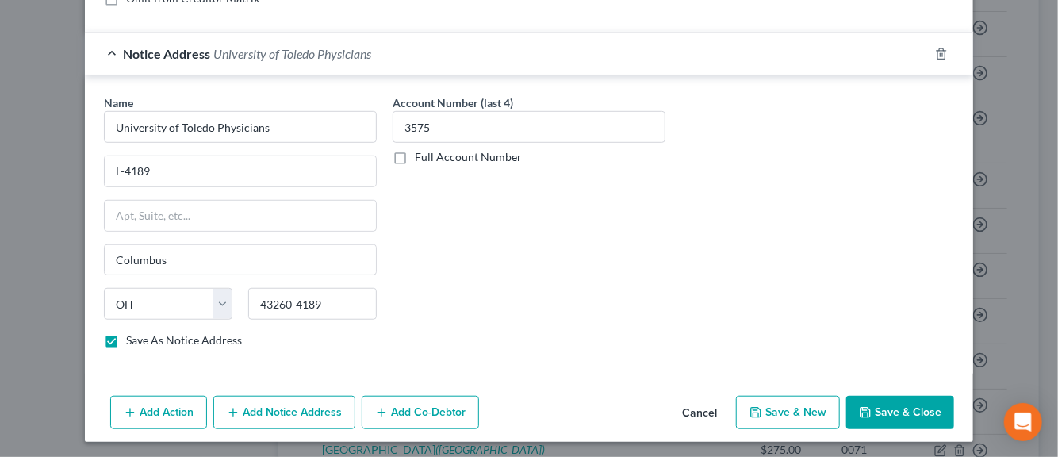
click at [780, 409] on button "Save & New" at bounding box center [788, 412] width 104 height 33
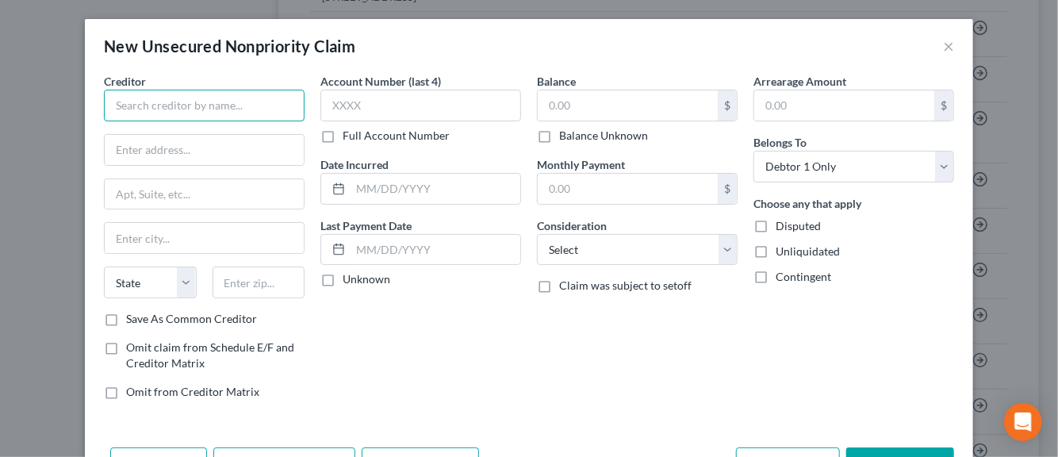
click at [229, 106] on input "text" at bounding box center [204, 106] width 201 height 32
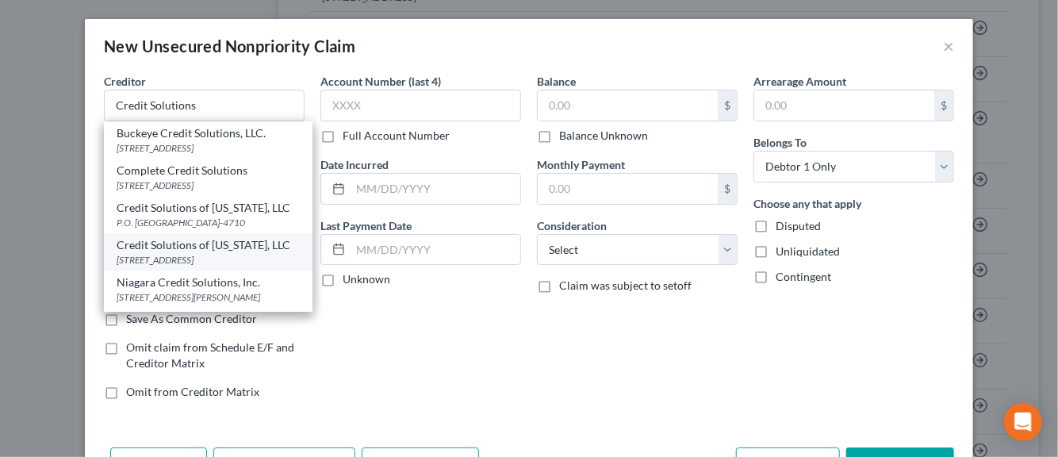
click at [150, 267] on div "2277 Thunderstick Dr, Suite 400, Lexington, KY 40505-9002" at bounding box center [208, 259] width 183 height 13
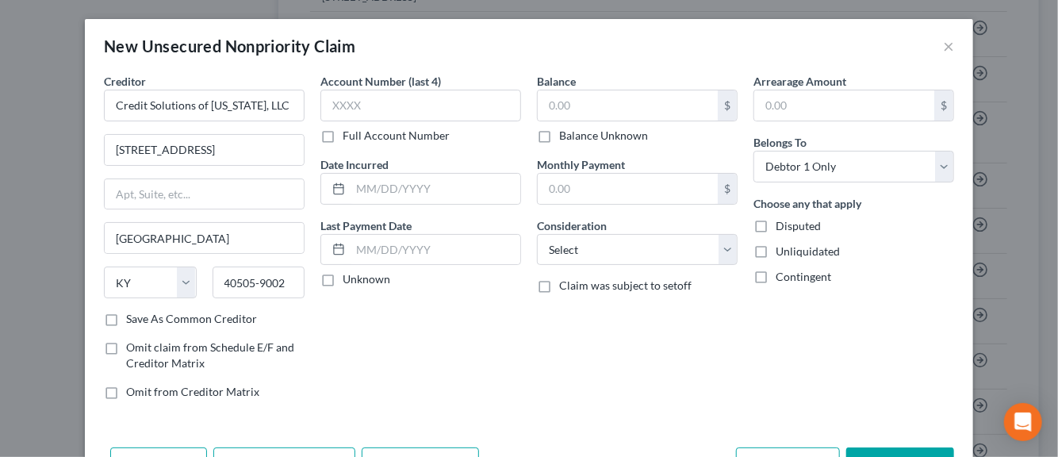
click at [126, 320] on label "Save As Common Creditor" at bounding box center [191, 319] width 131 height 16
click at [132, 320] on input "Save As Common Creditor" at bounding box center [137, 316] width 10 height 10
click at [359, 108] on input "text" at bounding box center [420, 106] width 201 height 32
click at [384, 193] on input "text" at bounding box center [436, 189] width 170 height 30
click at [343, 280] on label "Unknown" at bounding box center [367, 279] width 48 height 16
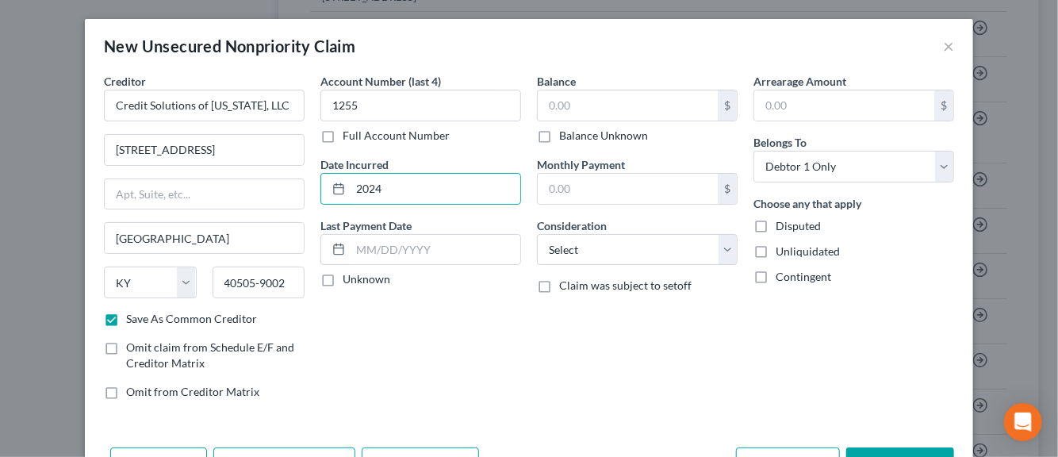
click at [349, 280] on input "Unknown" at bounding box center [354, 276] width 10 height 10
click at [565, 102] on input "text" at bounding box center [628, 105] width 180 height 30
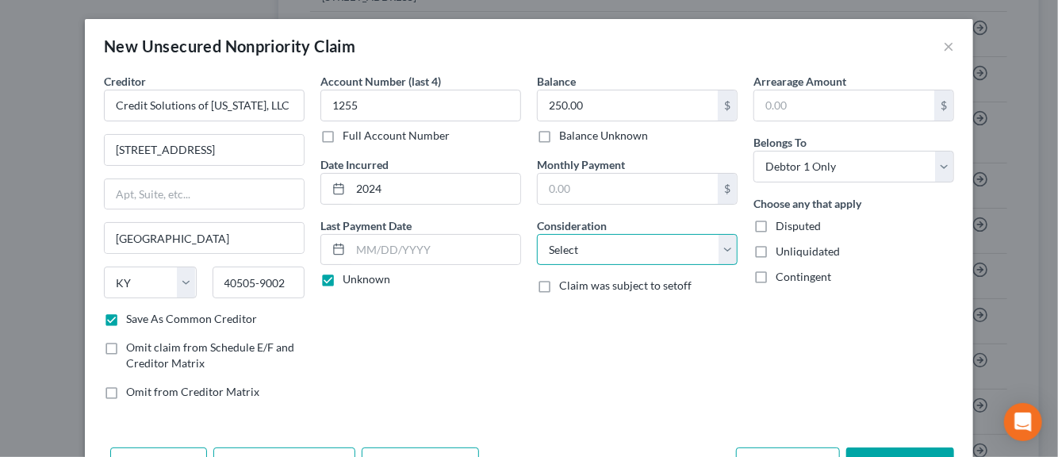
click at [726, 249] on select "Select Cable / Satellite Services Collection Agency Credit Card Debt Debt Couns…" at bounding box center [637, 250] width 201 height 32
click at [537, 234] on select "Select Cable / Satellite Services Collection Agency Credit Card Debt Debt Couns…" at bounding box center [637, 250] width 201 height 32
click at [776, 218] on label "Disputed" at bounding box center [798, 226] width 45 height 16
click at [782, 218] on input "Disputed" at bounding box center [787, 223] width 10 height 10
click at [776, 246] on label "Unliquidated" at bounding box center [808, 252] width 64 height 16
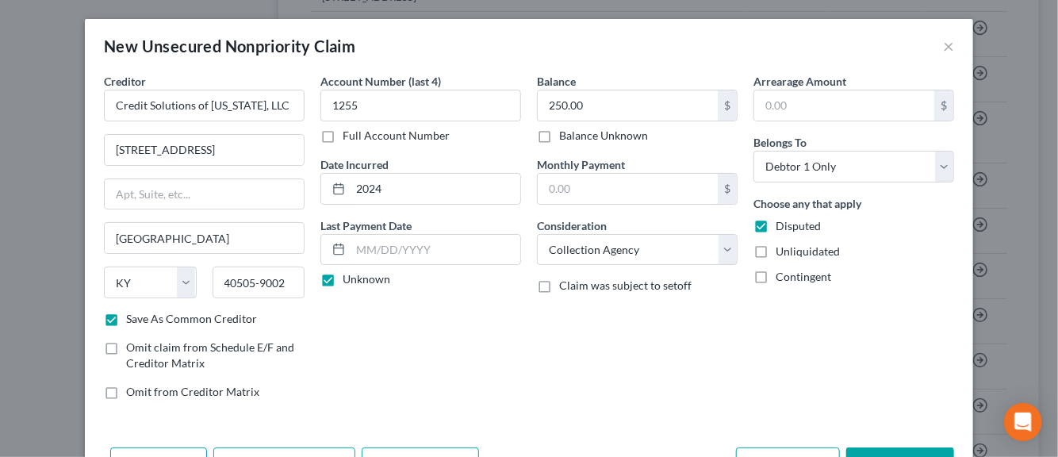
click at [782, 246] on input "Unliquidated" at bounding box center [787, 249] width 10 height 10
click at [625, 397] on div "Balance 250.00 $ Balance Unknown Balance Undetermined 250.00 $ Balance Unknown …" at bounding box center [637, 243] width 217 height 340
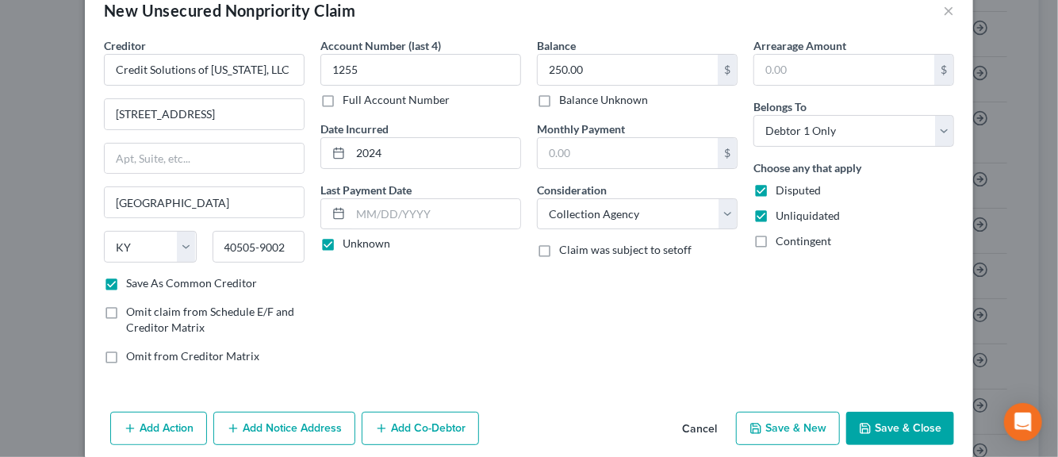
scroll to position [54, 0]
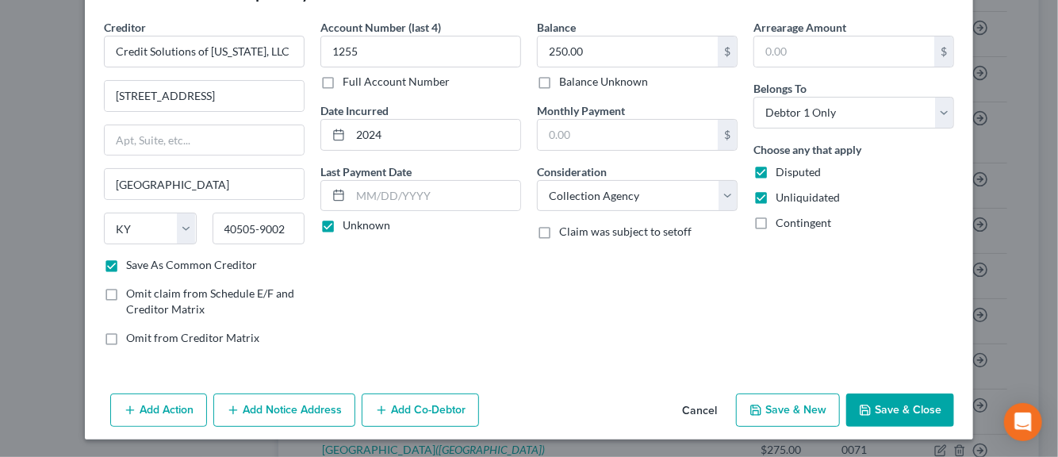
click at [770, 403] on button "Save & New" at bounding box center [788, 409] width 104 height 33
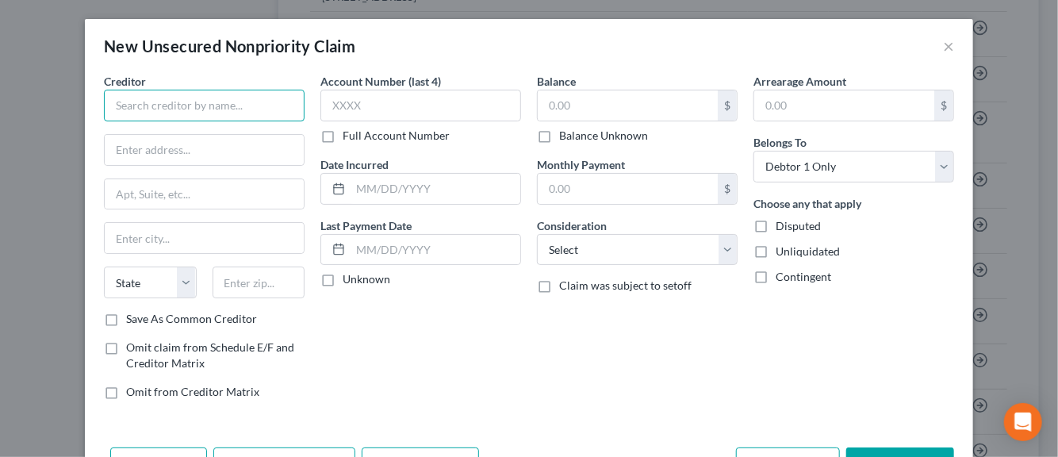
click at [157, 113] on input "text" at bounding box center [204, 106] width 201 height 32
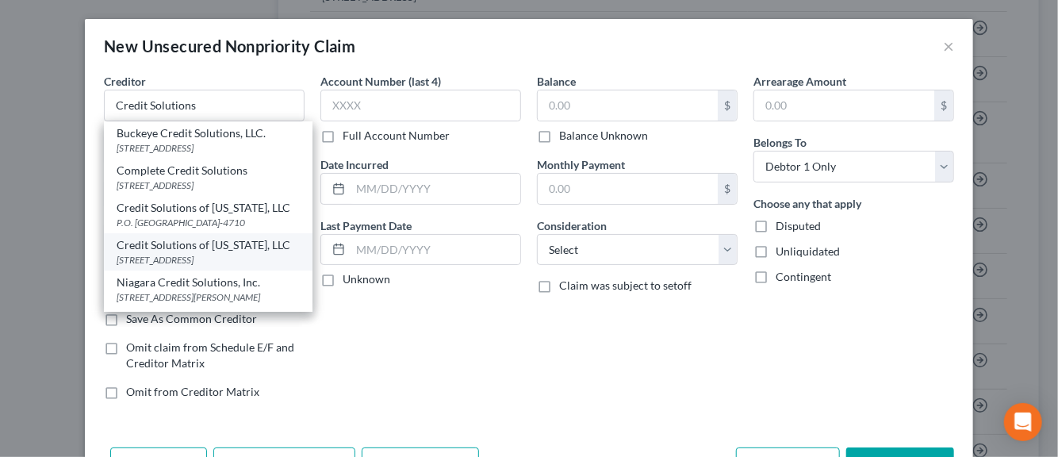
click at [159, 253] on div "Credit Solutions of Kentucky, LLC" at bounding box center [208, 245] width 183 height 16
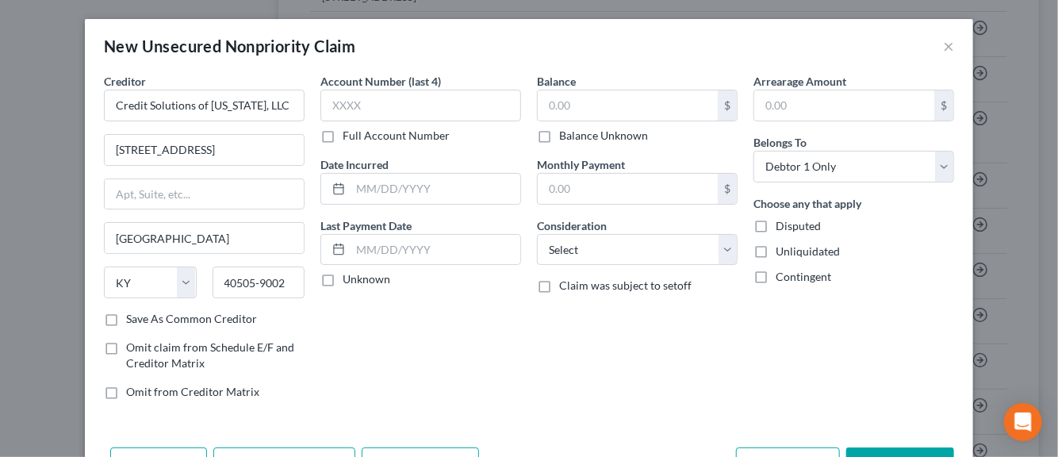
click at [126, 320] on label "Save As Common Creditor" at bounding box center [191, 319] width 131 height 16
click at [132, 320] on input "Save As Common Creditor" at bounding box center [137, 316] width 10 height 10
click at [347, 108] on input "text" at bounding box center [420, 106] width 201 height 32
click at [370, 194] on input "text" at bounding box center [436, 189] width 170 height 30
click at [343, 281] on label "Unknown" at bounding box center [367, 279] width 48 height 16
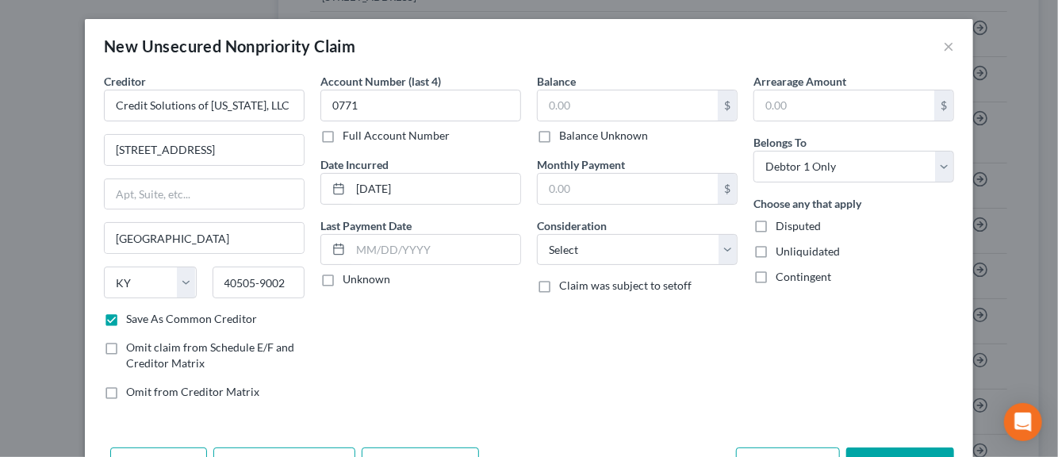
click at [349, 281] on input "Unknown" at bounding box center [354, 276] width 10 height 10
click at [551, 113] on input "text" at bounding box center [628, 105] width 180 height 30
click at [719, 249] on select "Select Cable / Satellite Services Collection Agency Credit Card Debt Debt Couns…" at bounding box center [637, 250] width 201 height 32
click at [537, 234] on select "Select Cable / Satellite Services Collection Agency Credit Card Debt Debt Couns…" at bounding box center [637, 250] width 201 height 32
click at [776, 231] on label "Disputed" at bounding box center [798, 226] width 45 height 16
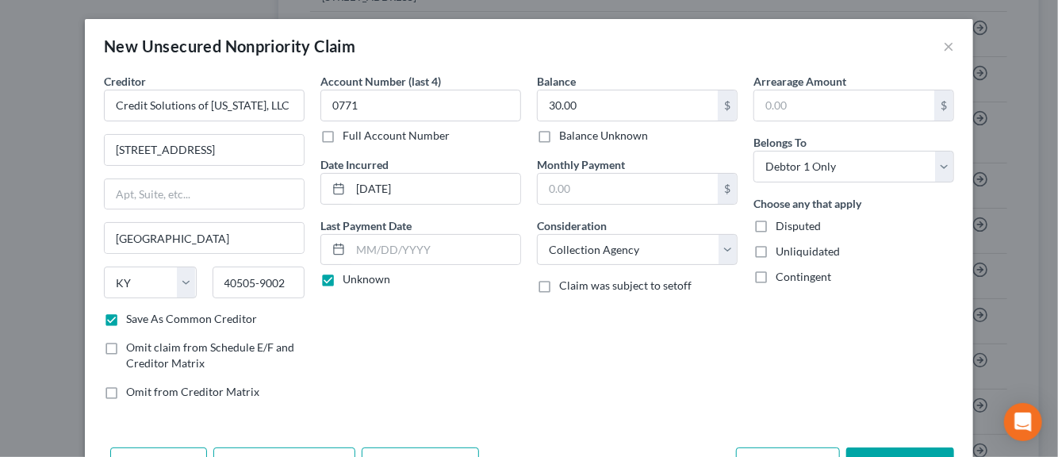
click at [782, 228] on input "Disputed" at bounding box center [787, 223] width 10 height 10
click at [776, 249] on label "Unliquidated" at bounding box center [808, 252] width 64 height 16
click at [782, 249] on input "Unliquidated" at bounding box center [787, 249] width 10 height 10
click at [650, 359] on div "Balance 30.00 $ Balance Unknown Balance Undetermined 30.00 $ Balance Unknown Mo…" at bounding box center [637, 243] width 217 height 340
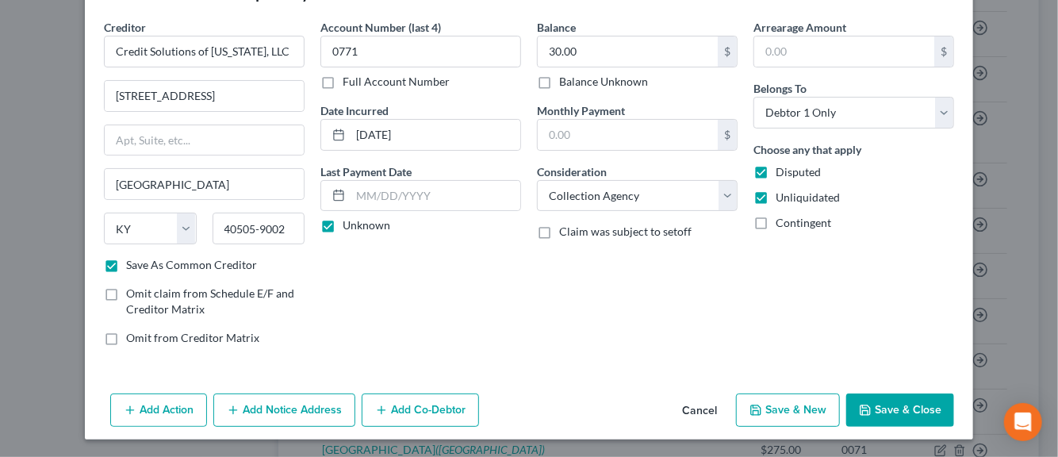
click at [248, 411] on button "Add Notice Address" at bounding box center [284, 409] width 142 height 33
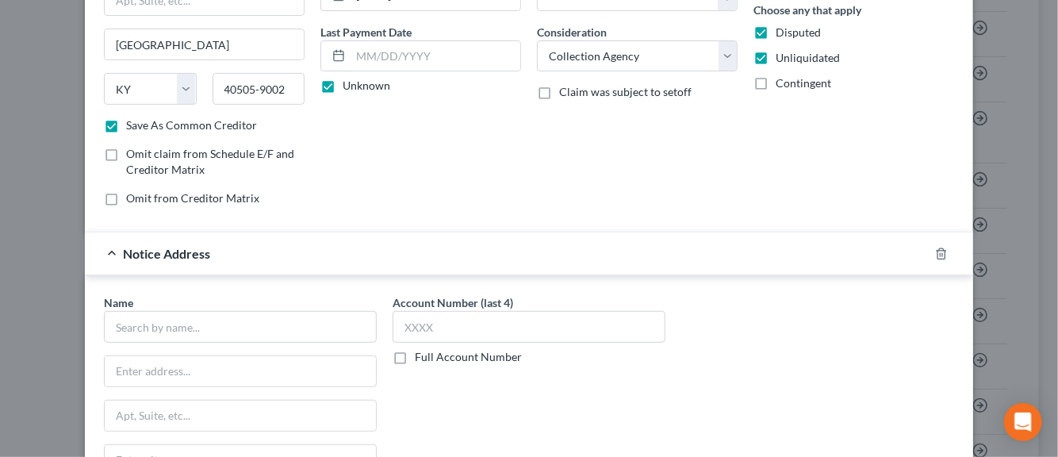
scroll to position [213, 0]
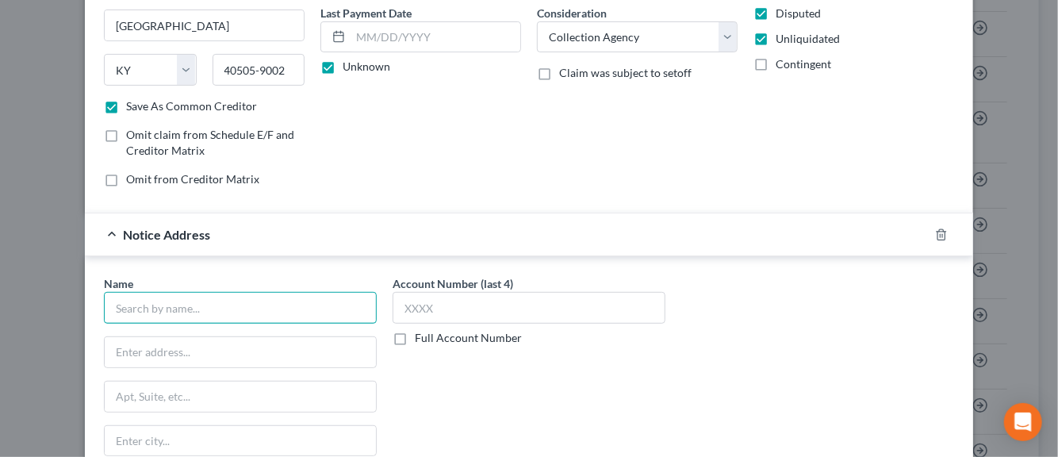
click at [206, 311] on input "text" at bounding box center [240, 308] width 273 height 32
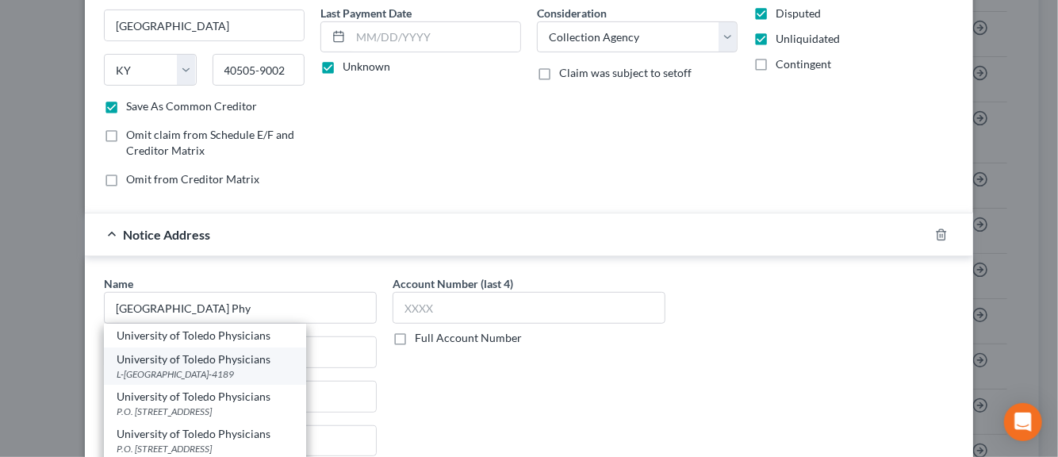
click at [188, 361] on div "University of Toledo Physicians" at bounding box center [205, 359] width 177 height 16
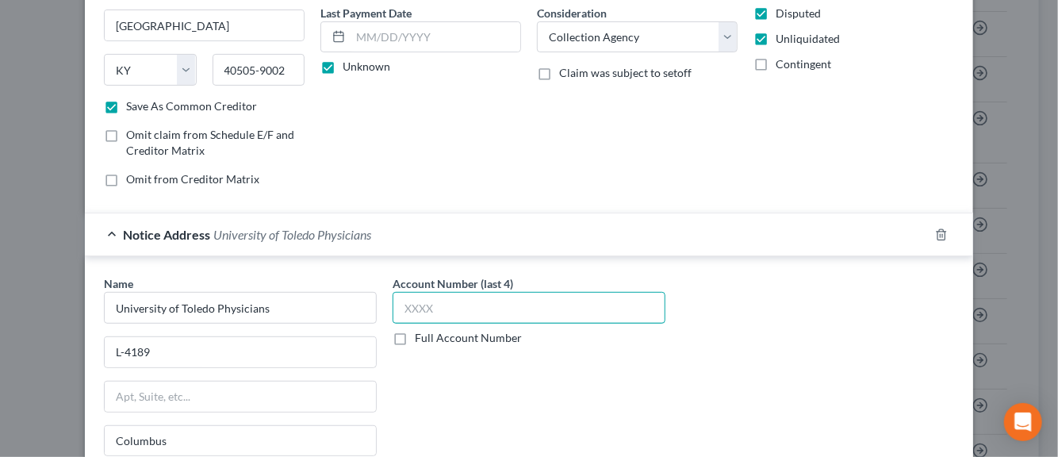
click at [416, 312] on input "text" at bounding box center [529, 308] width 273 height 32
click at [815, 355] on div "Name * University of Toledo Physicians L-4189 Columbus State AL AK AR AZ CA CO …" at bounding box center [529, 408] width 866 height 267
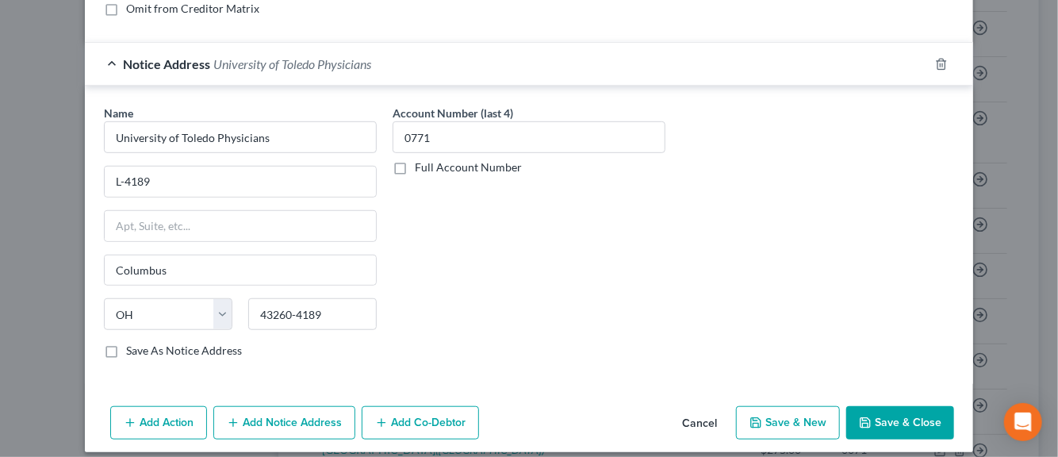
scroll to position [393, 0]
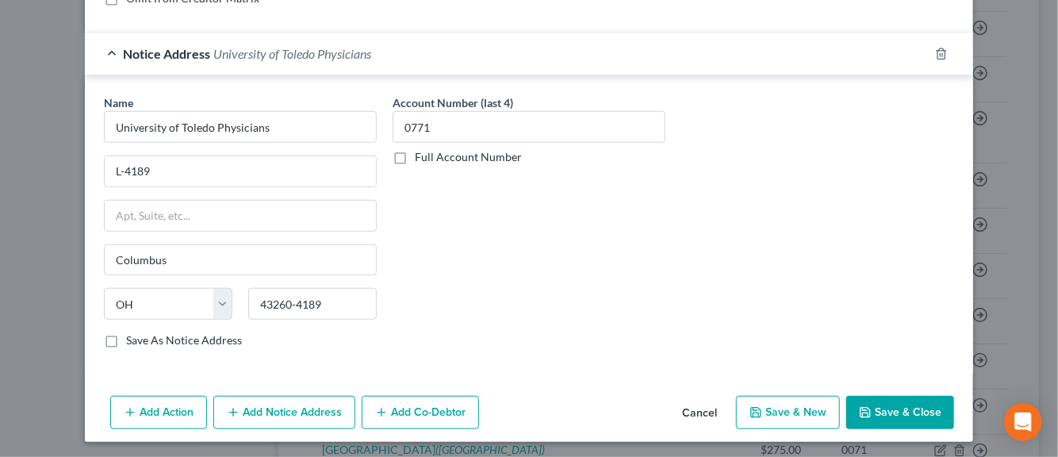
click at [126, 336] on label "Save As Notice Address" at bounding box center [184, 340] width 116 height 16
click at [132, 336] on input "Save As Notice Address" at bounding box center [137, 337] width 10 height 10
click at [781, 412] on button "Save & New" at bounding box center [788, 412] width 104 height 33
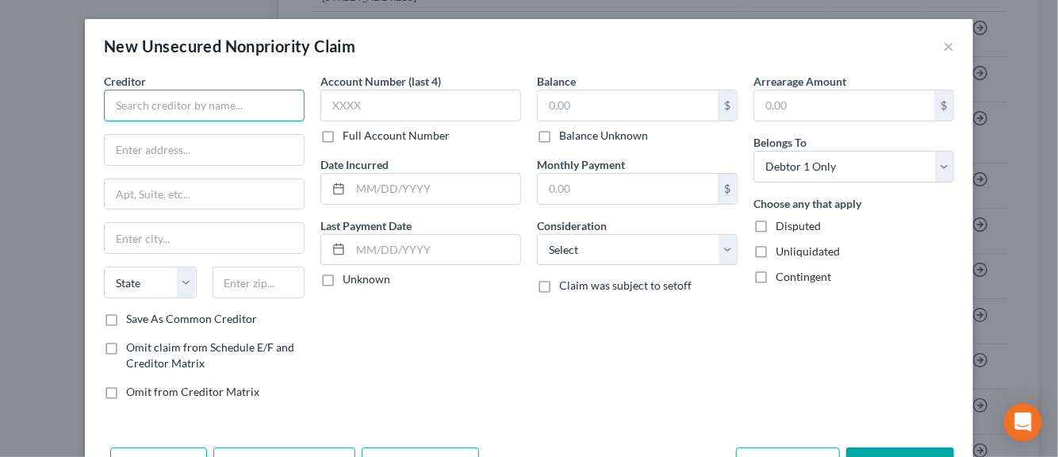
click at [132, 107] on input "text" at bounding box center [204, 106] width 201 height 32
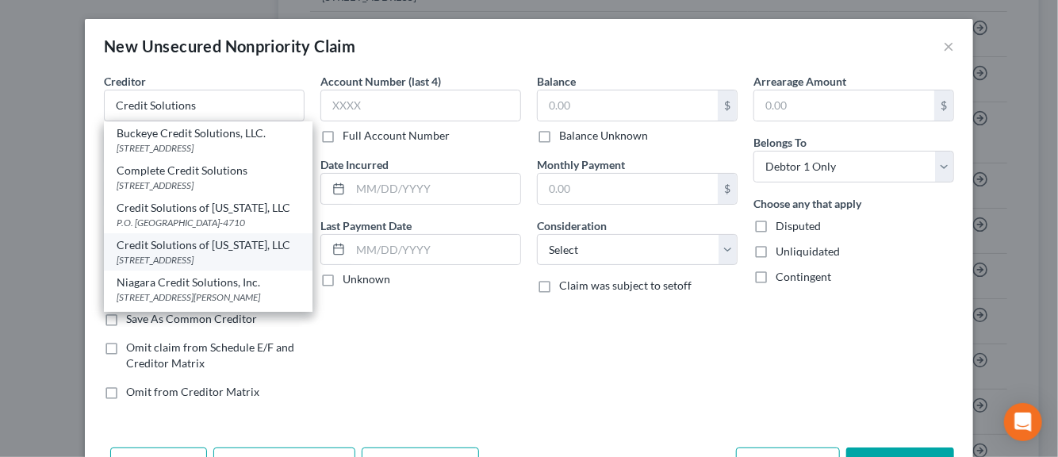
click at [152, 253] on div "Credit Solutions of Kentucky, LLC" at bounding box center [208, 245] width 183 height 16
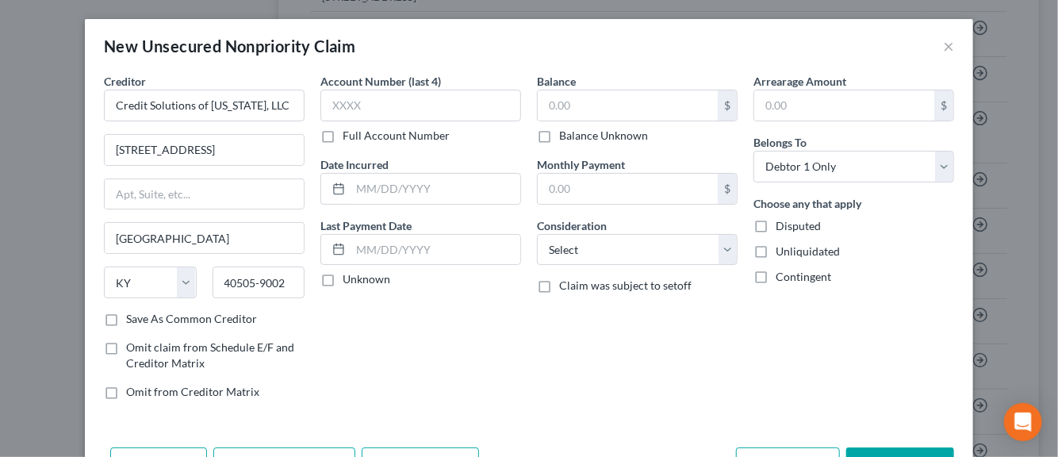
click at [126, 323] on label "Save As Common Creditor" at bounding box center [191, 319] width 131 height 16
click at [132, 321] on input "Save As Common Creditor" at bounding box center [137, 316] width 10 height 10
click at [359, 108] on input "text" at bounding box center [420, 106] width 201 height 32
click at [360, 189] on input "text" at bounding box center [436, 189] width 170 height 30
click at [343, 284] on label "Unknown" at bounding box center [367, 279] width 48 height 16
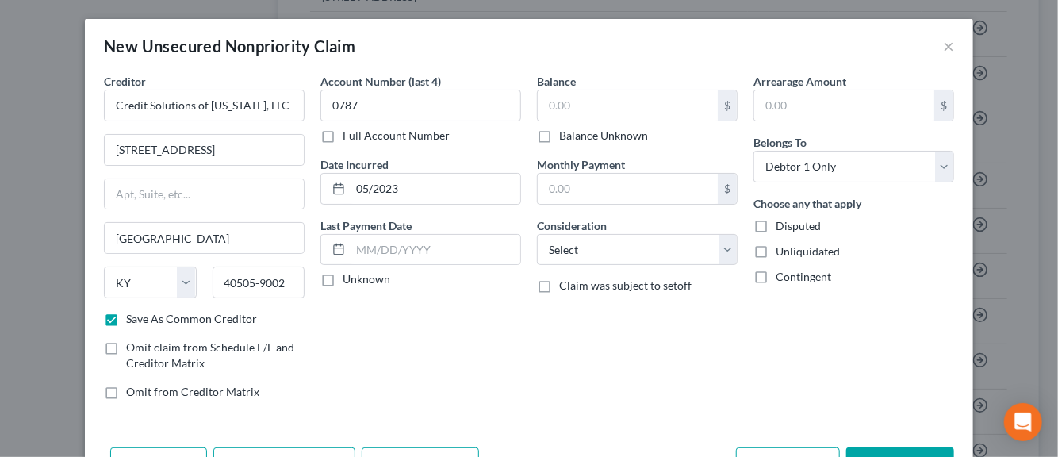
click at [349, 282] on input "Unknown" at bounding box center [354, 276] width 10 height 10
click at [558, 110] on input "text" at bounding box center [628, 105] width 180 height 30
click at [727, 248] on select "Select Cable / Satellite Services Collection Agency Credit Card Debt Debt Couns…" at bounding box center [637, 250] width 201 height 32
click at [537, 234] on select "Select Cable / Satellite Services Collection Agency Credit Card Debt Debt Couns…" at bounding box center [637, 250] width 201 height 32
click at [776, 225] on label "Disputed" at bounding box center [798, 226] width 45 height 16
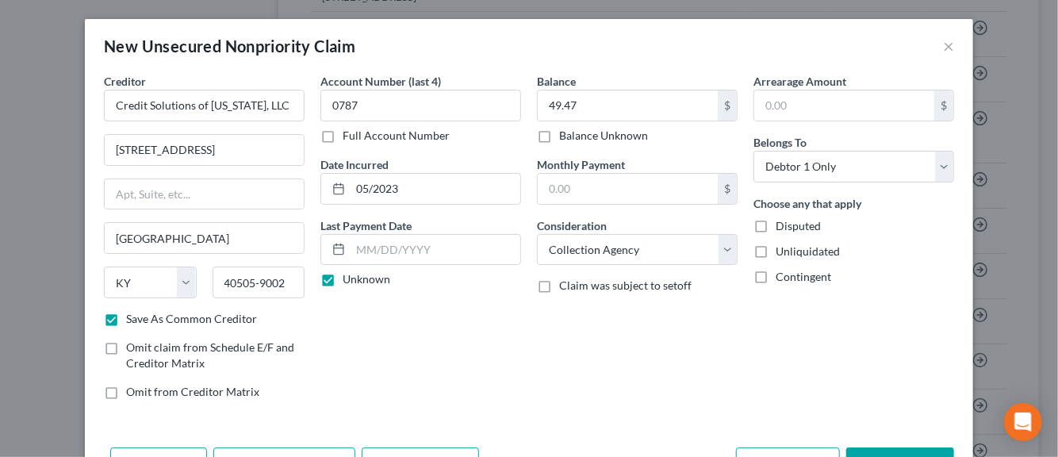
click at [782, 225] on input "Disputed" at bounding box center [787, 223] width 10 height 10
click at [776, 255] on label "Unliquidated" at bounding box center [808, 252] width 64 height 16
click at [782, 254] on input "Unliquidated" at bounding box center [787, 249] width 10 height 10
click at [620, 379] on div "Balance 49.47 $ Balance Unknown Balance Undetermined 49.47 $ Balance Unknown Mo…" at bounding box center [637, 243] width 217 height 340
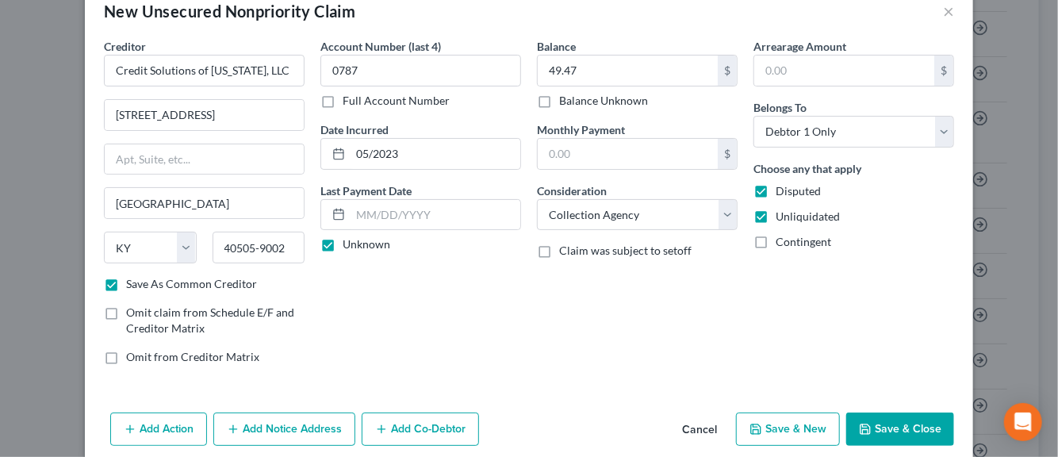
scroll to position [54, 0]
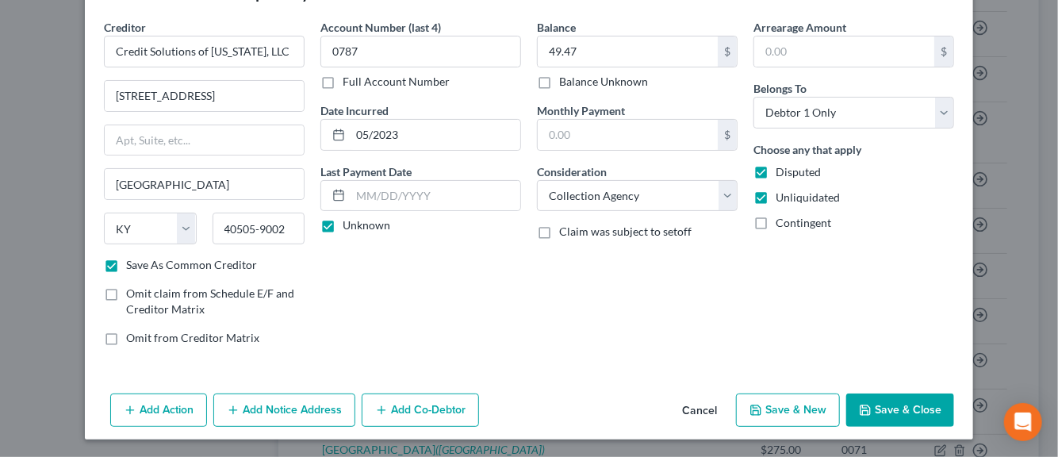
click at [298, 409] on button "Add Notice Address" at bounding box center [284, 409] width 142 height 33
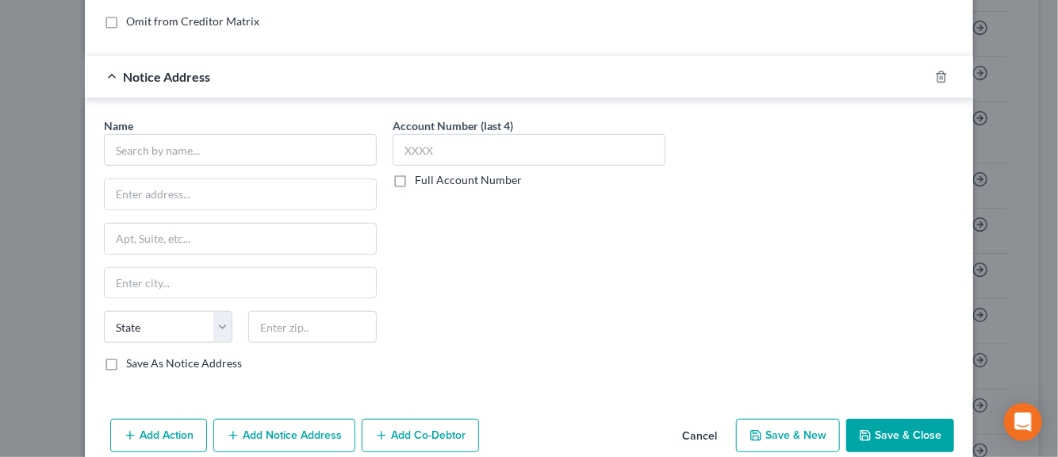
scroll to position [371, 0]
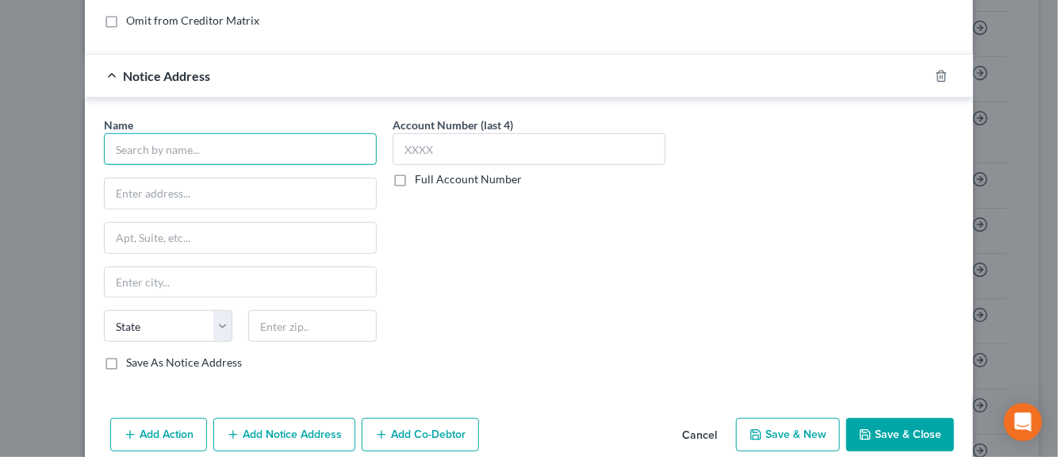
click at [153, 142] on input "text" at bounding box center [240, 149] width 273 height 32
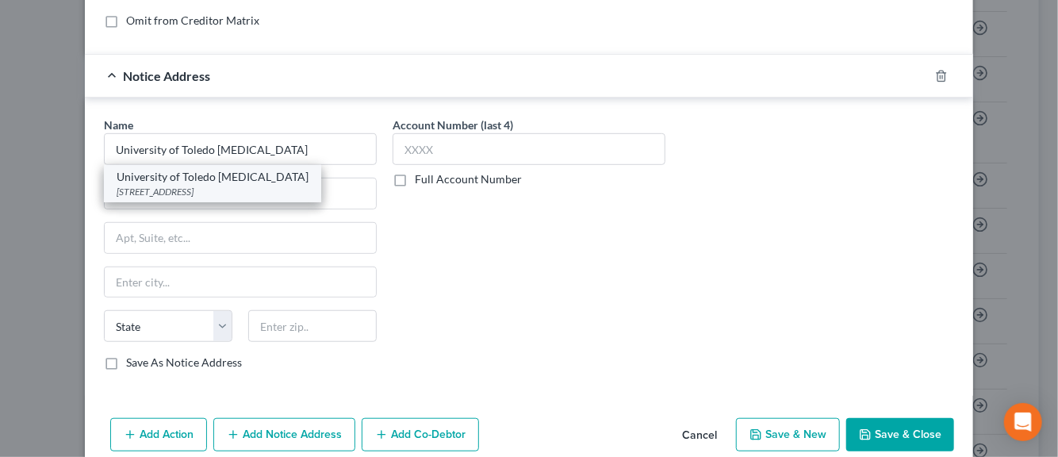
click at [159, 186] on div "3000 Arlington Ave., Toledo, OH 43614" at bounding box center [213, 191] width 192 height 13
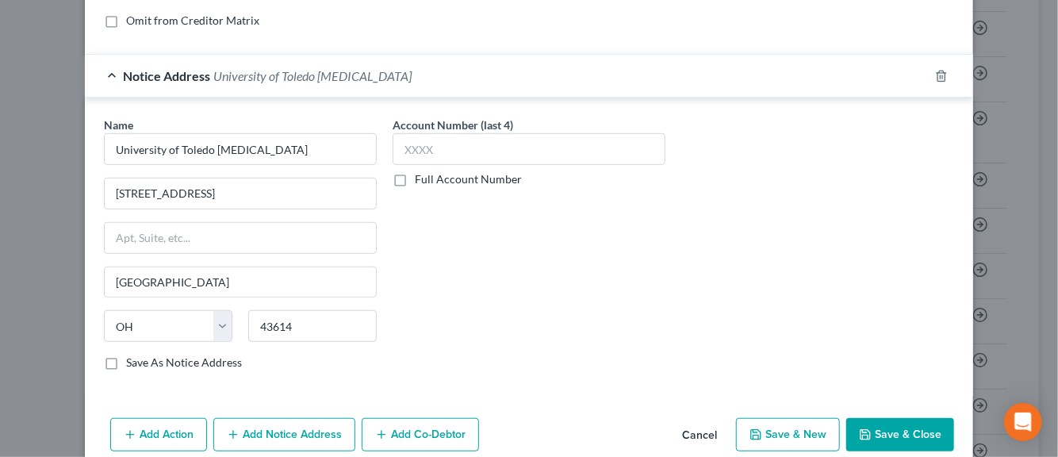
click at [126, 355] on label "Save As Notice Address" at bounding box center [184, 363] width 116 height 16
click at [132, 355] on input "Save As Notice Address" at bounding box center [137, 360] width 10 height 10
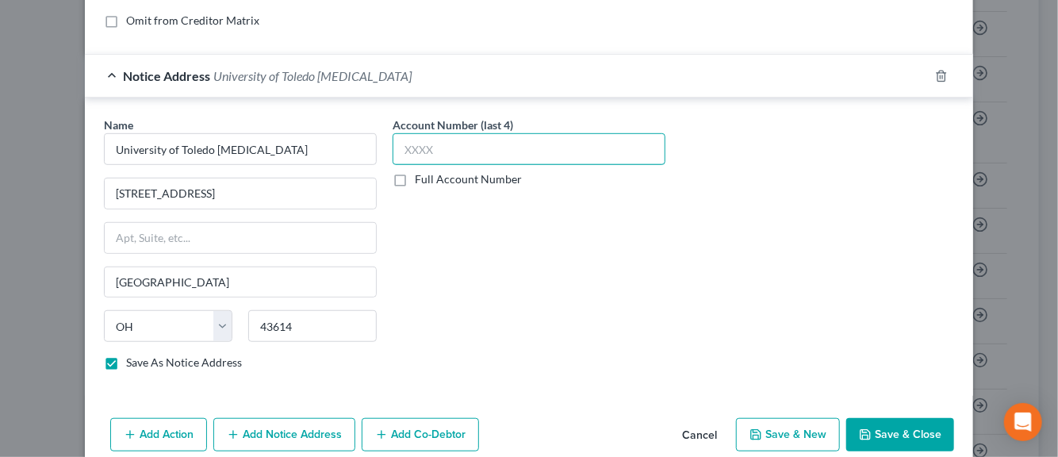
click at [411, 133] on input "text" at bounding box center [529, 149] width 273 height 32
click at [288, 428] on button "Add Notice Address" at bounding box center [284, 434] width 142 height 33
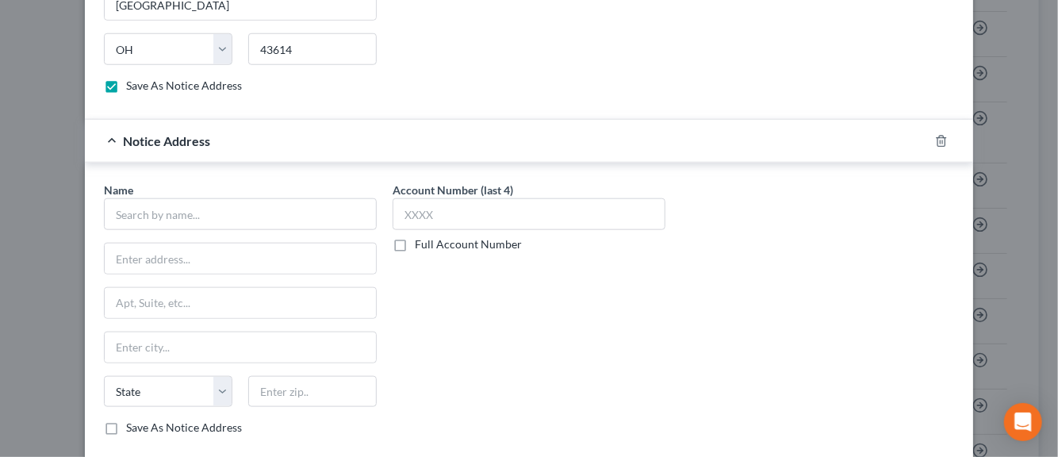
scroll to position [657, 0]
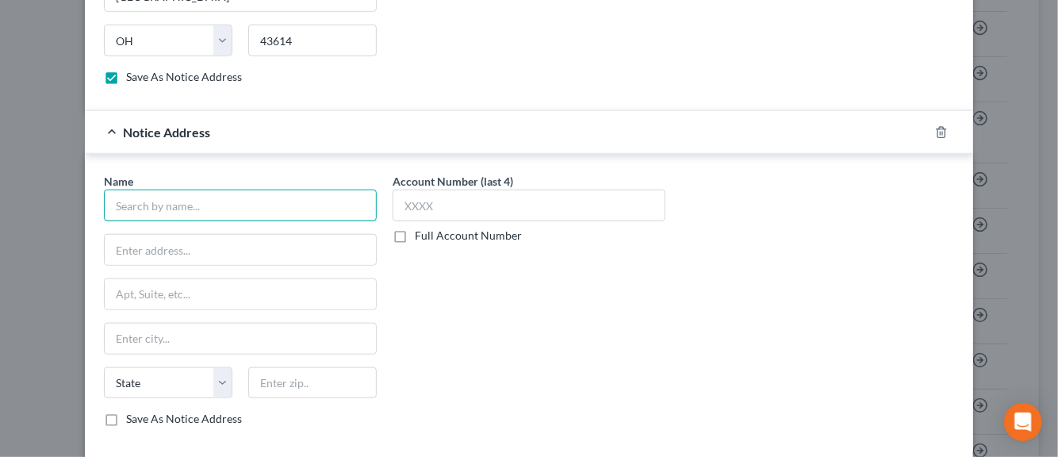
click at [146, 212] on input "text" at bounding box center [240, 206] width 273 height 32
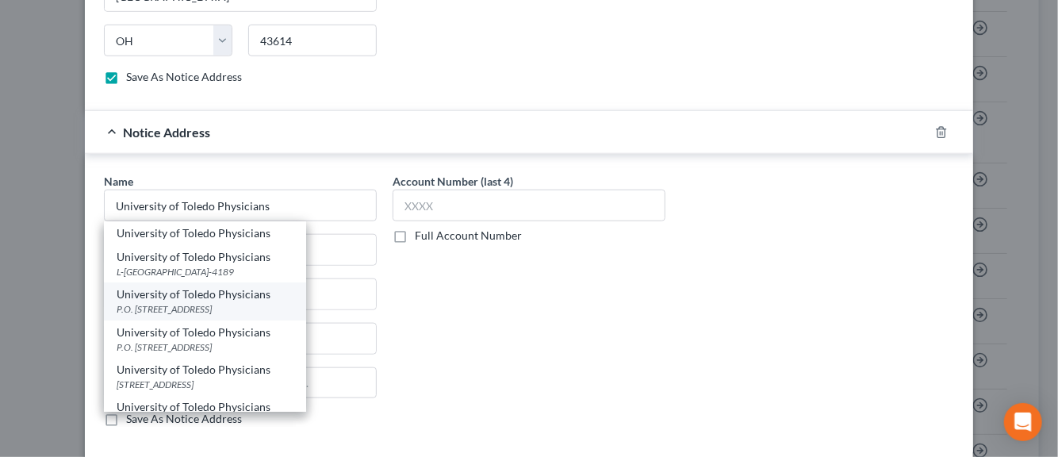
click at [149, 295] on div "University of Toledo Physicians" at bounding box center [205, 294] width 177 height 16
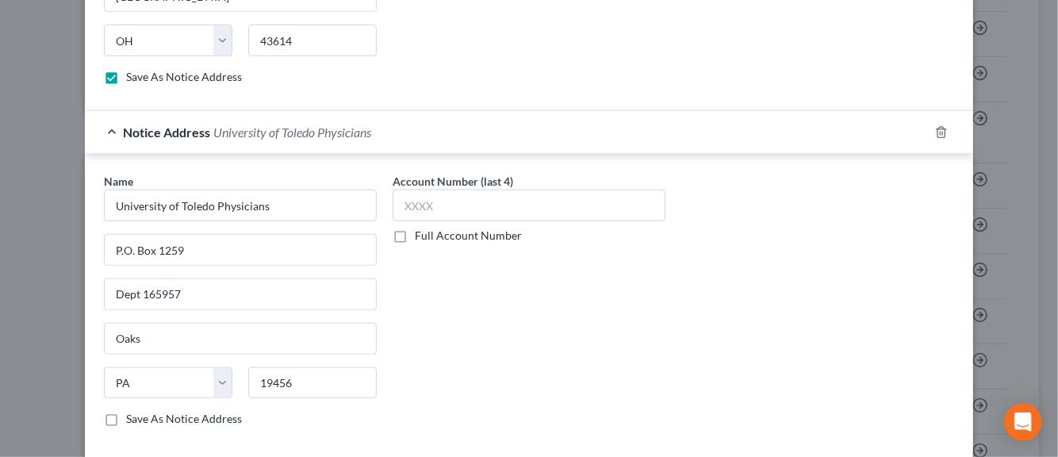
click at [126, 419] on label "Save As Notice Address" at bounding box center [184, 419] width 116 height 16
click at [132, 419] on input "Save As Notice Address" at bounding box center [137, 416] width 10 height 10
click at [419, 207] on input "text" at bounding box center [529, 206] width 273 height 32
click at [498, 381] on div "Account Number (last 4) 0787 Full Account Number" at bounding box center [529, 306] width 289 height 267
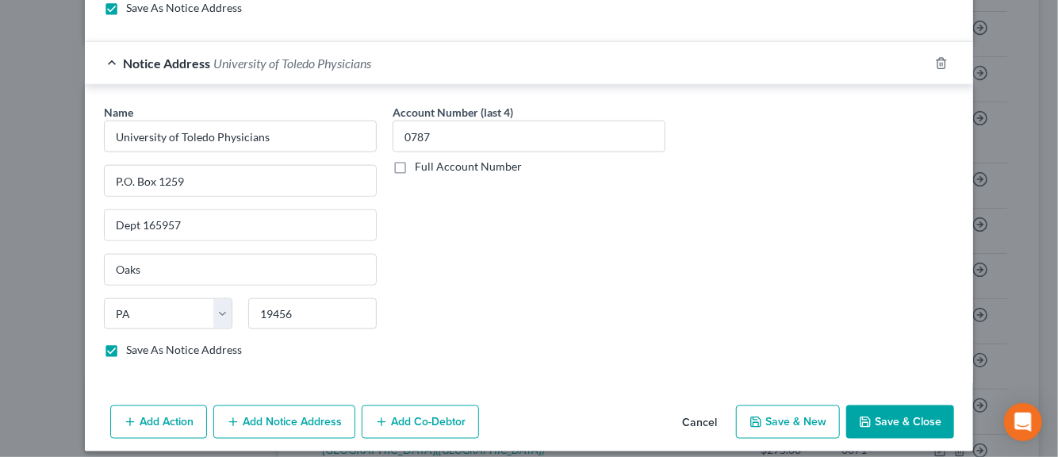
scroll to position [734, 0]
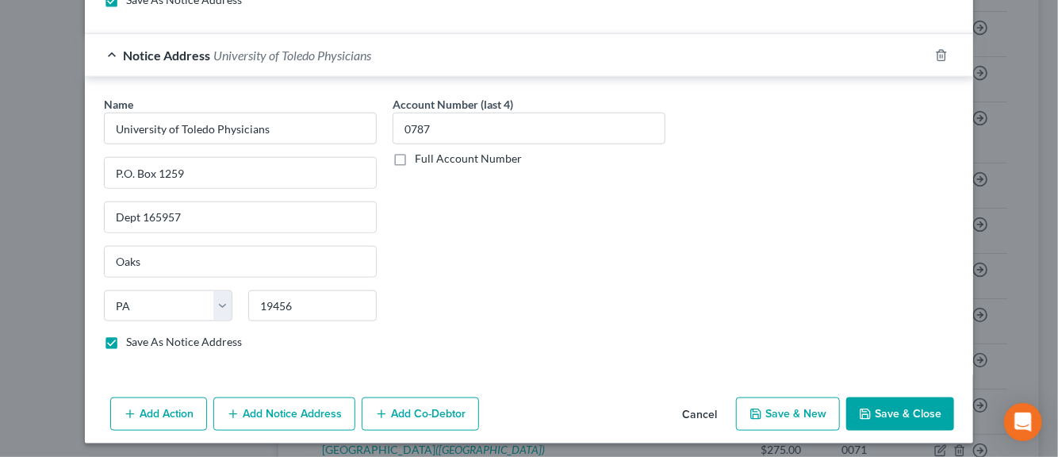
click at [799, 409] on button "Save & New" at bounding box center [788, 413] width 104 height 33
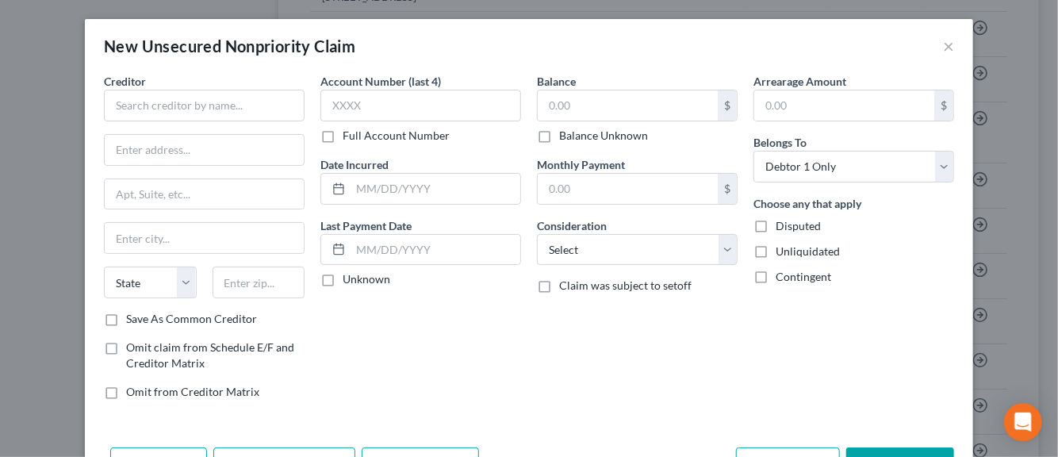
scroll to position [0, 0]
click at [130, 284] on select "State AL AK AR AZ CA CO CT DE DC FL GA GU HI ID IL IN IA KS KY LA ME MD MA MI M…" at bounding box center [150, 283] width 93 height 32
click at [236, 281] on input "text" at bounding box center [259, 283] width 93 height 32
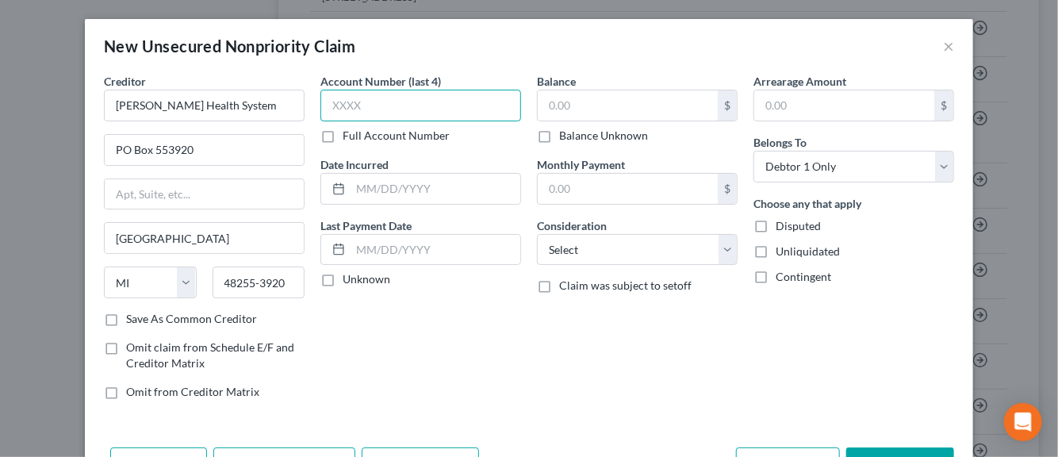
click at [363, 115] on input "text" at bounding box center [420, 106] width 201 height 32
click at [369, 187] on input "text" at bounding box center [436, 189] width 170 height 30
click at [343, 281] on label "Unknown" at bounding box center [367, 279] width 48 height 16
click at [349, 281] on input "Unknown" at bounding box center [354, 276] width 10 height 10
click at [567, 110] on input "text" at bounding box center [628, 105] width 180 height 30
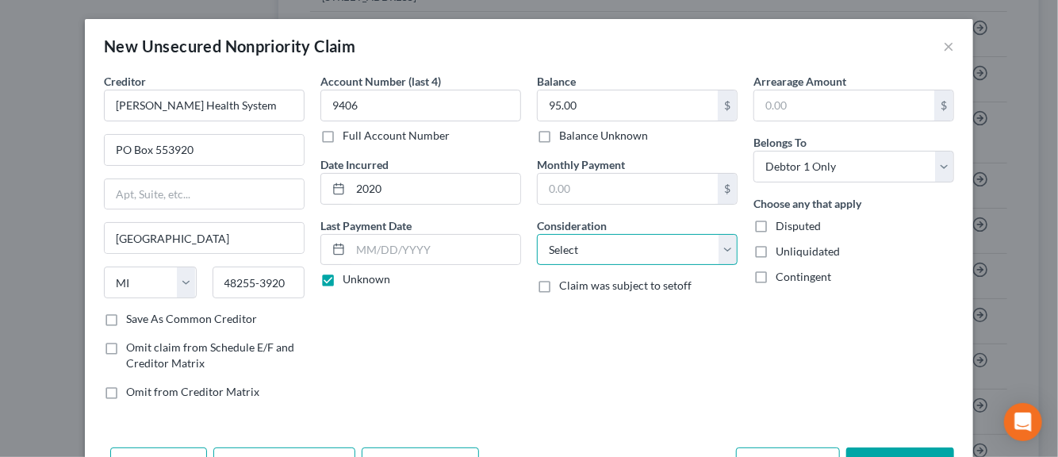
click at [717, 250] on select "Select Cable / Satellite Services Collection Agency Credit Card Debt Debt Couns…" at bounding box center [637, 250] width 201 height 32
click at [537, 234] on select "Select Cable / Satellite Services Collection Agency Credit Card Debt Debt Couns…" at bounding box center [637, 250] width 201 height 32
click at [776, 225] on label "Disputed" at bounding box center [798, 226] width 45 height 16
click at [782, 225] on input "Disputed" at bounding box center [787, 223] width 10 height 10
click at [776, 247] on label "Unliquidated" at bounding box center [808, 252] width 64 height 16
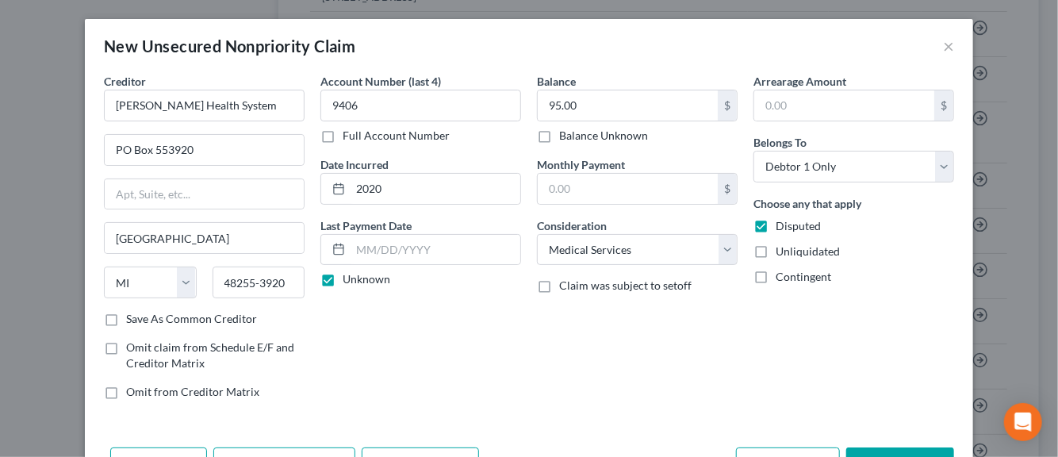
click at [782, 247] on input "Unliquidated" at bounding box center [787, 249] width 10 height 10
click at [126, 317] on label "Save As Common Creditor" at bounding box center [191, 319] width 131 height 16
click at [132, 317] on input "Save As Common Creditor" at bounding box center [137, 316] width 10 height 10
click at [287, 360] on label "Omit claim from Schedule E/F and Creditor Matrix" at bounding box center [215, 356] width 178 height 32
click at [143, 350] on input "Omit claim from Schedule E/F and Creditor Matrix" at bounding box center [137, 345] width 10 height 10
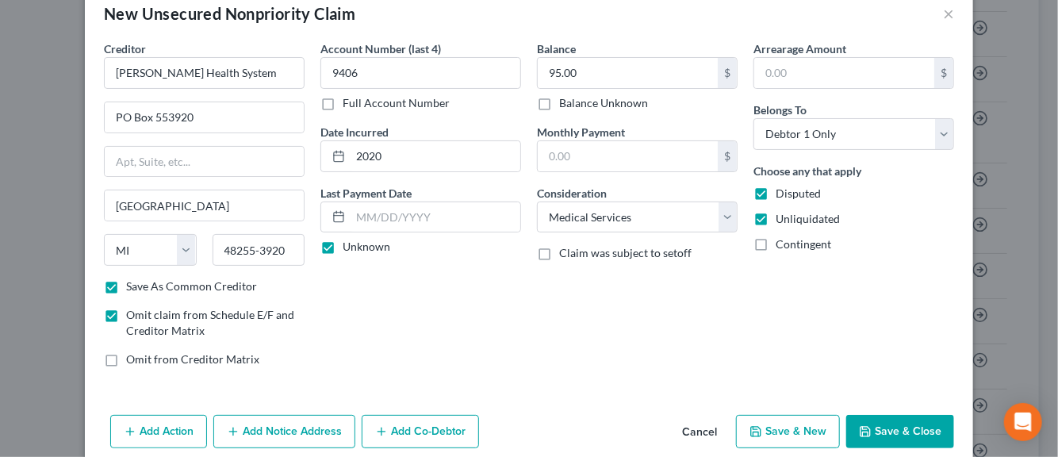
scroll to position [54, 0]
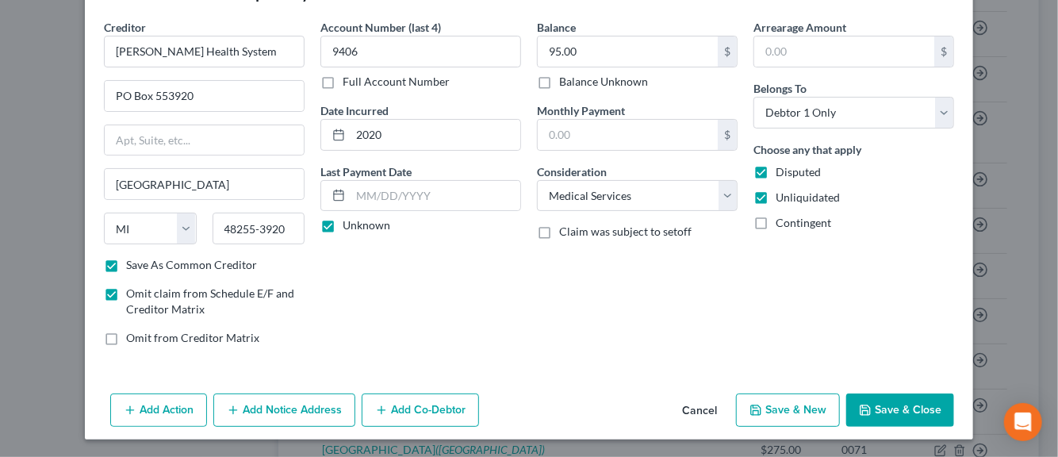
click at [771, 416] on button "Save & New" at bounding box center [788, 409] width 104 height 33
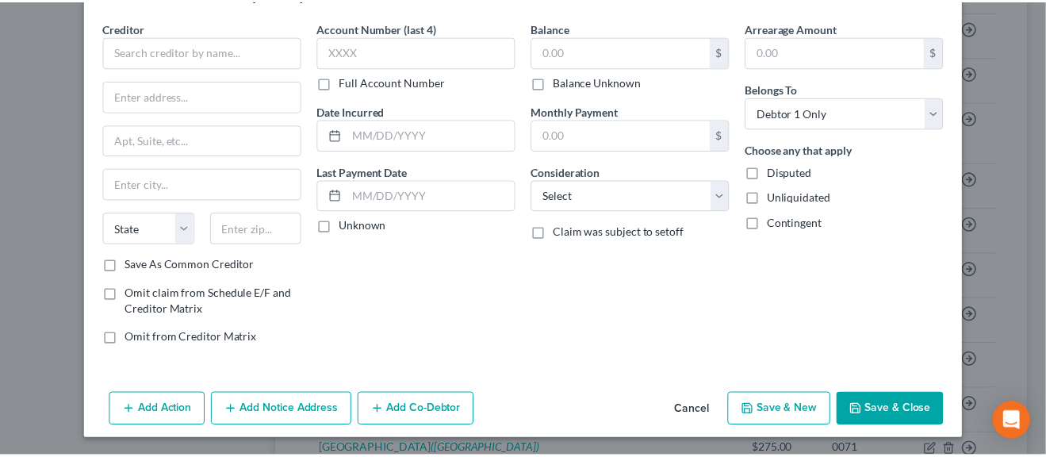
scroll to position [0, 0]
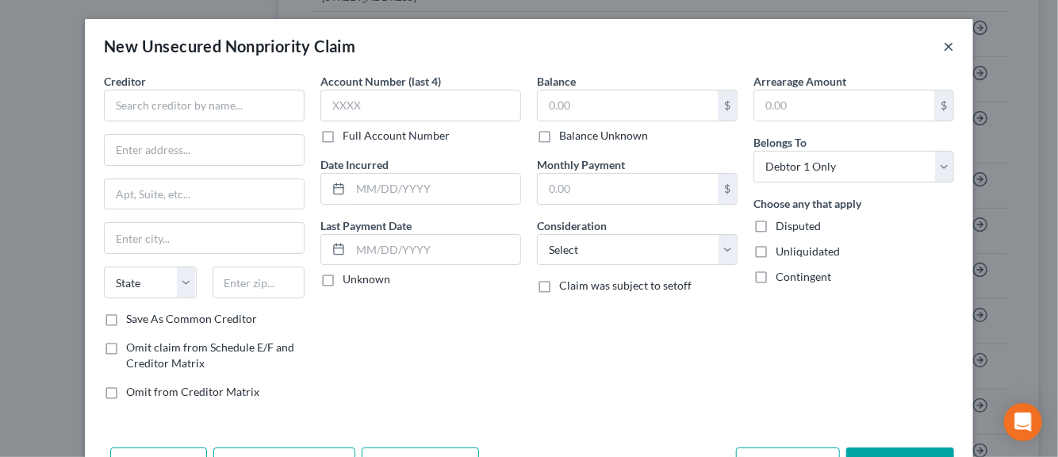
click at [945, 50] on button "×" at bounding box center [948, 45] width 11 height 19
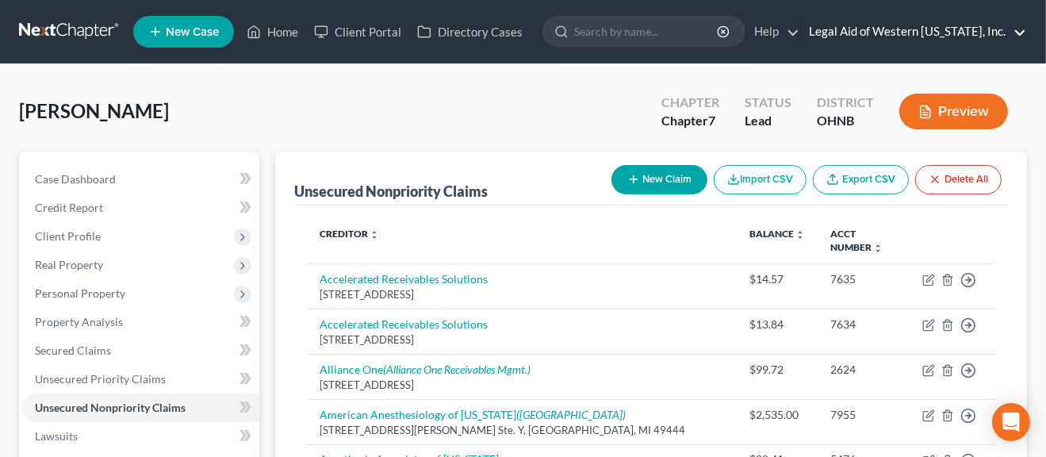
click at [987, 31] on link "Legal Aid of Western Ohio, Inc." at bounding box center [913, 31] width 225 height 29
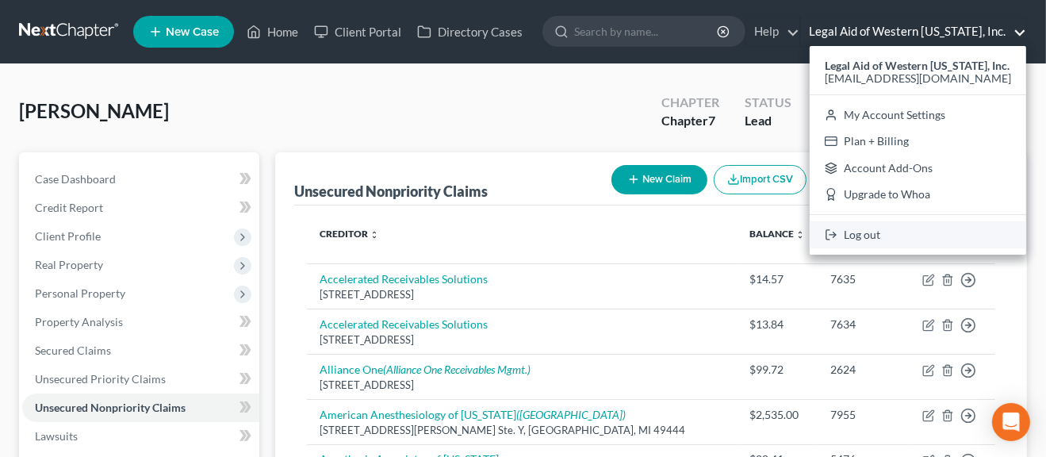
click at [892, 236] on link "Log out" at bounding box center [918, 234] width 217 height 27
